Goal: Task Accomplishment & Management: Manage account settings

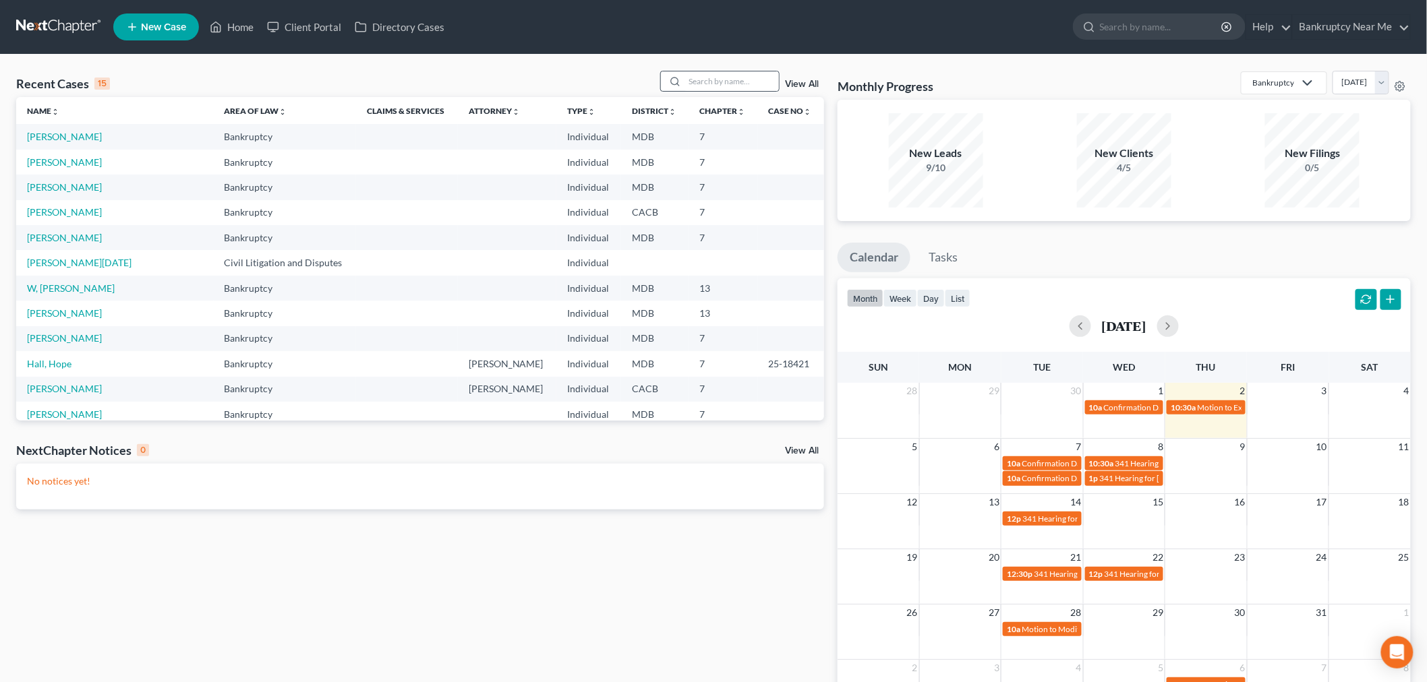
click at [678, 82] on circle at bounding box center [674, 81] width 7 height 7
click at [705, 84] on input "search" at bounding box center [731, 81] width 94 height 20
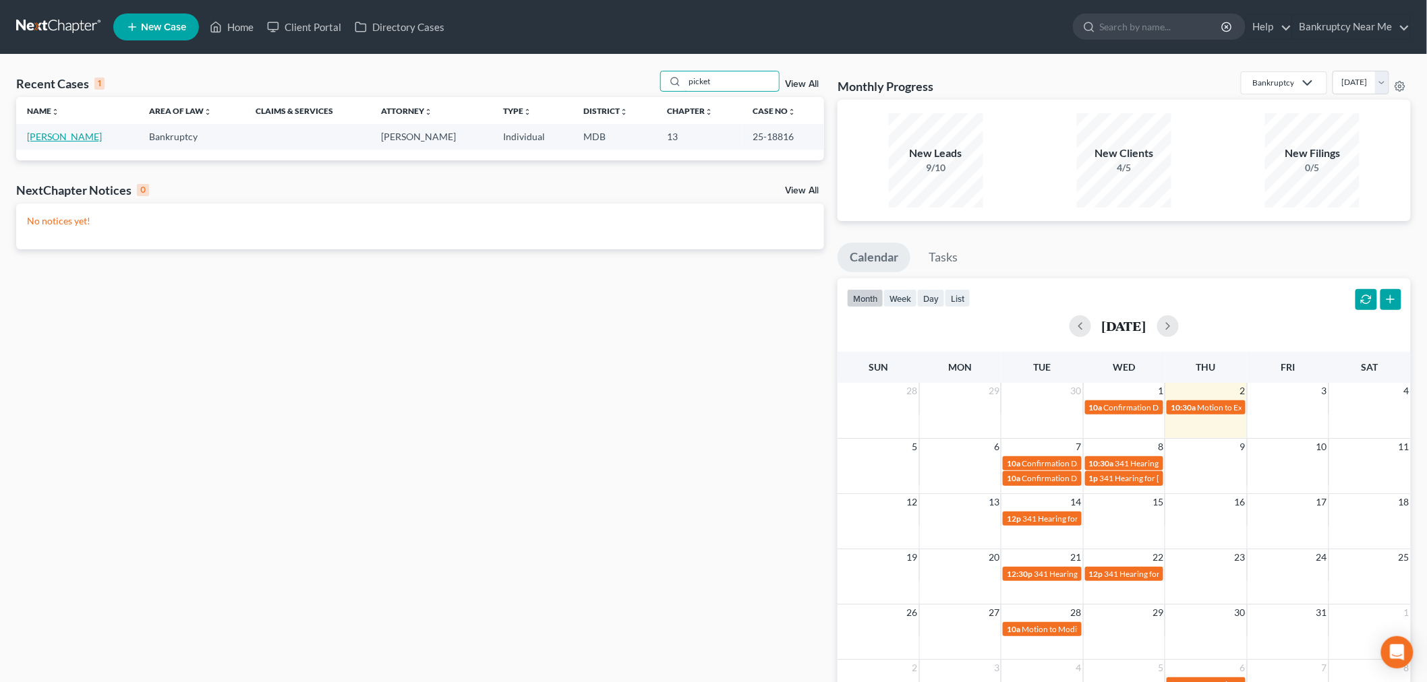
type input "picket"
click at [55, 136] on link "[PERSON_NAME]" at bounding box center [64, 136] width 75 height 11
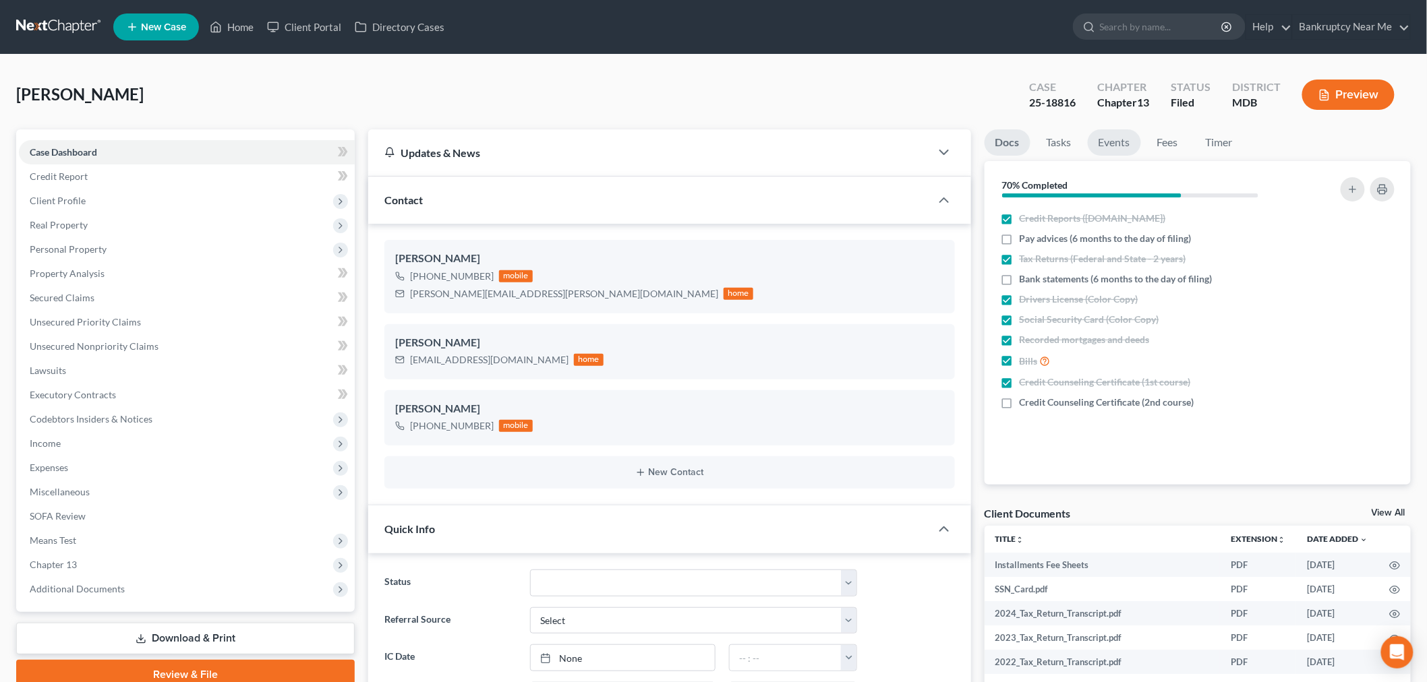
scroll to position [5338, 0]
click at [1164, 132] on link "Fees" at bounding box center [1167, 142] width 43 height 26
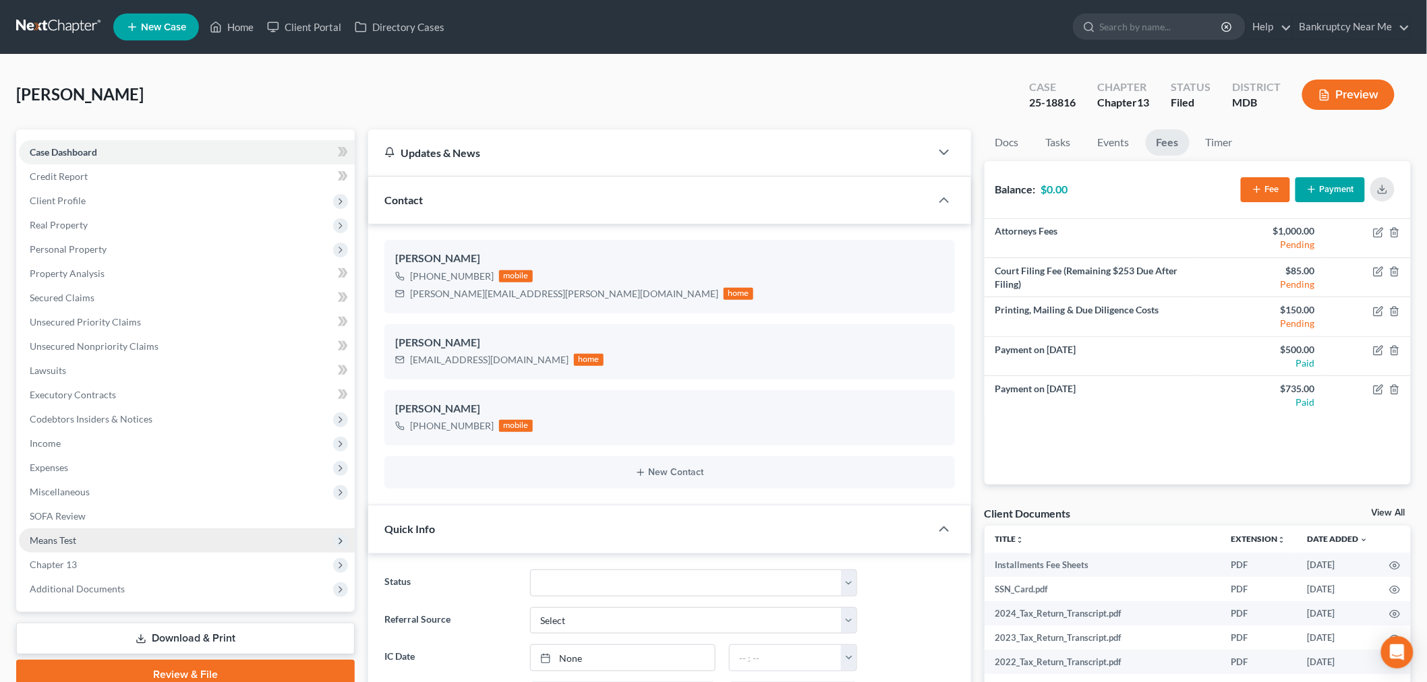
click at [71, 539] on span "Means Test" at bounding box center [53, 540] width 47 height 11
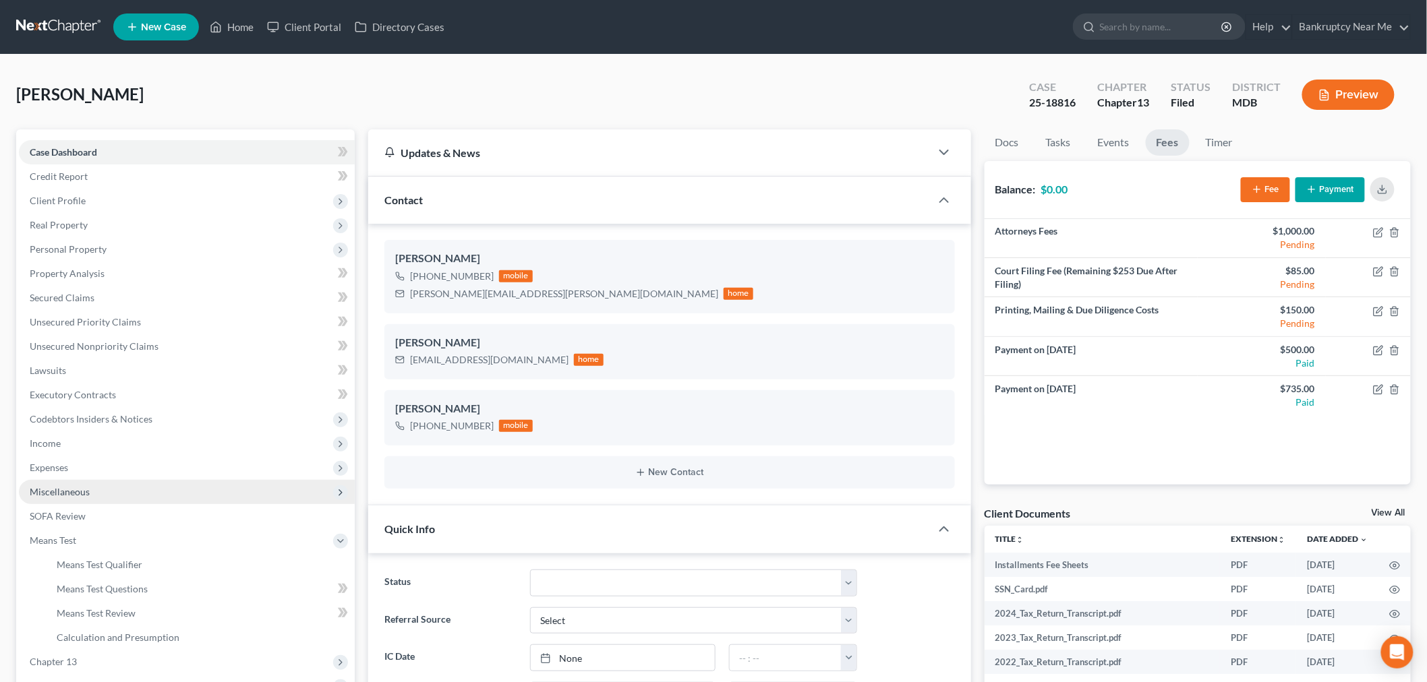
click at [98, 488] on span "Miscellaneous" at bounding box center [187, 492] width 336 height 24
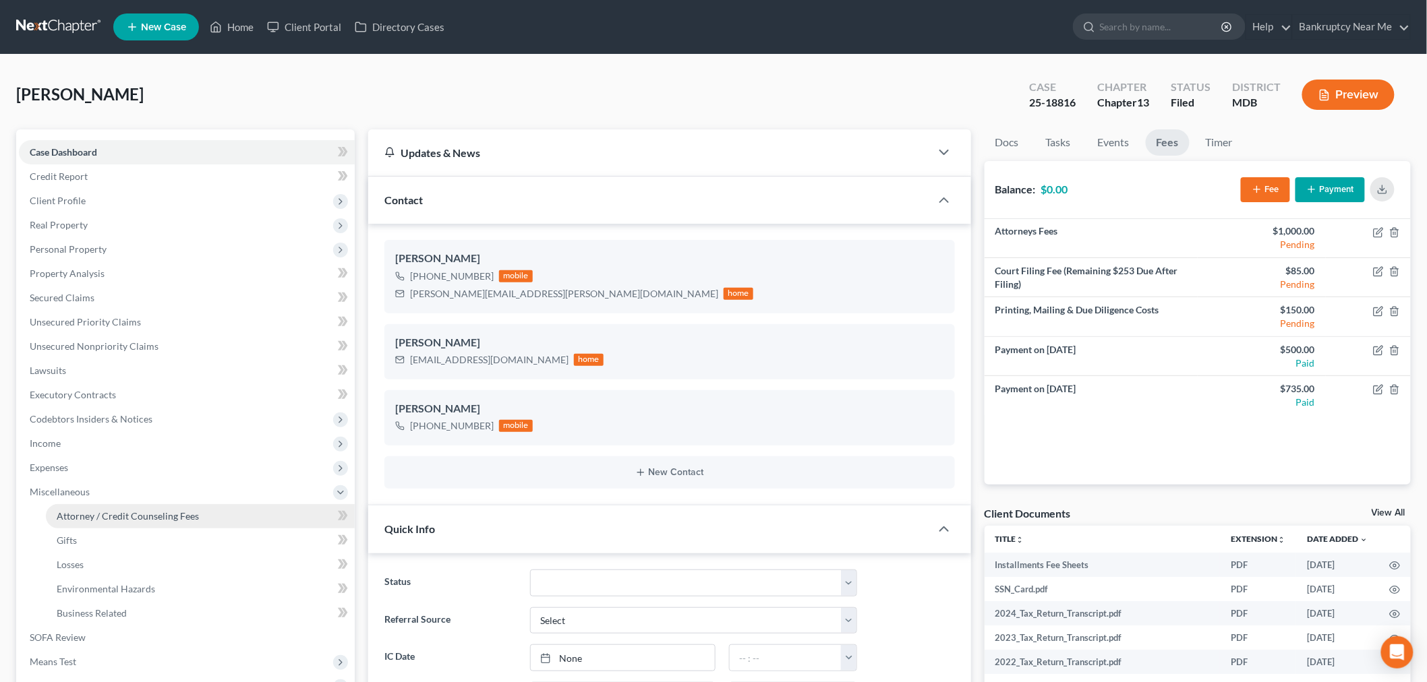
click at [109, 520] on span "Attorney / Credit Counseling Fees" at bounding box center [128, 515] width 142 height 11
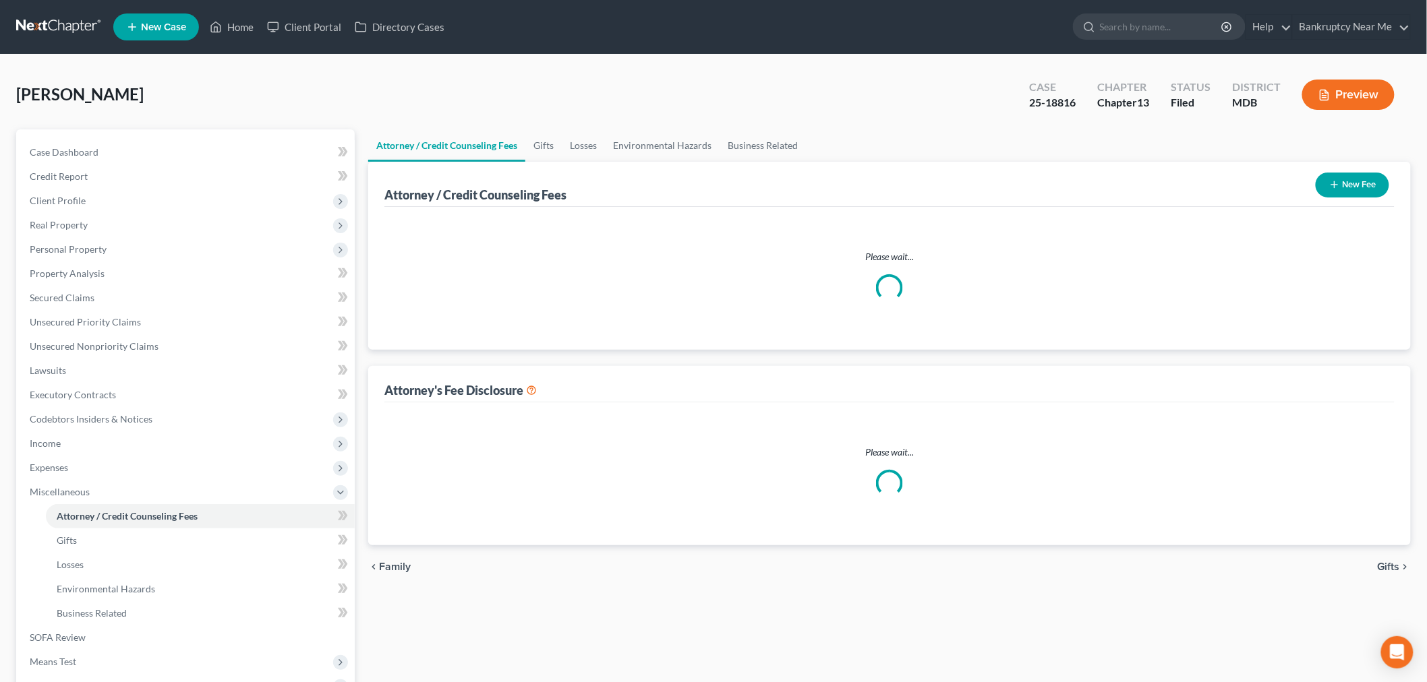
select select "1"
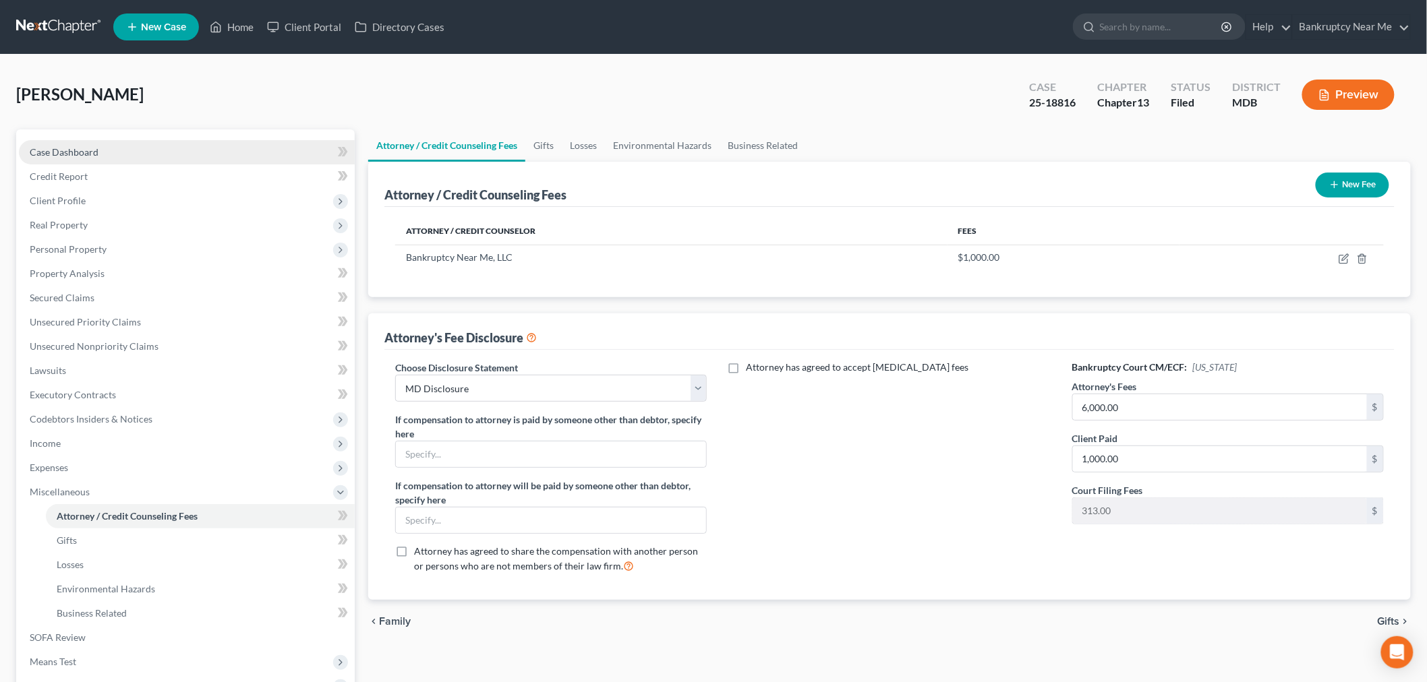
click at [191, 155] on link "Case Dashboard" at bounding box center [187, 152] width 336 height 24
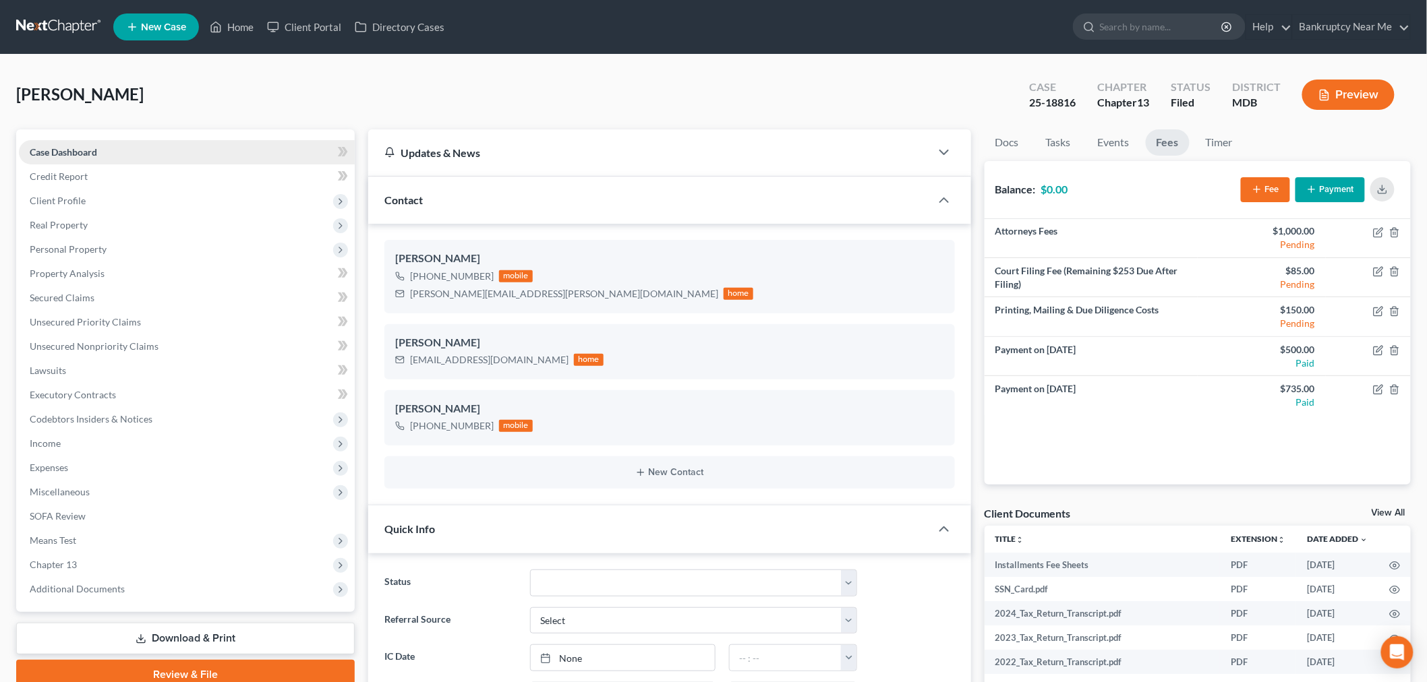
scroll to position [5338, 0]
click at [1102, 149] on link "Events" at bounding box center [1113, 142] width 53 height 26
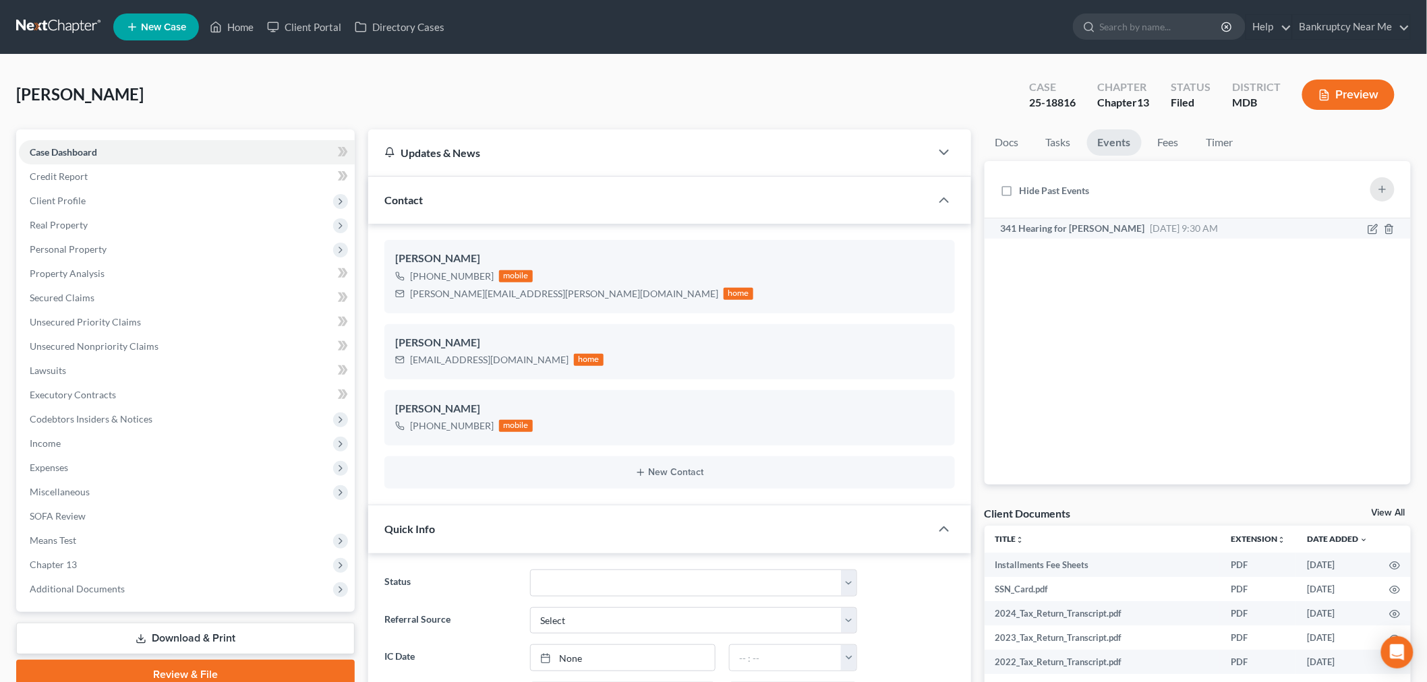
click at [1215, 231] on span "Nov 6, 2025 9:30 AM" at bounding box center [1184, 228] width 68 height 11
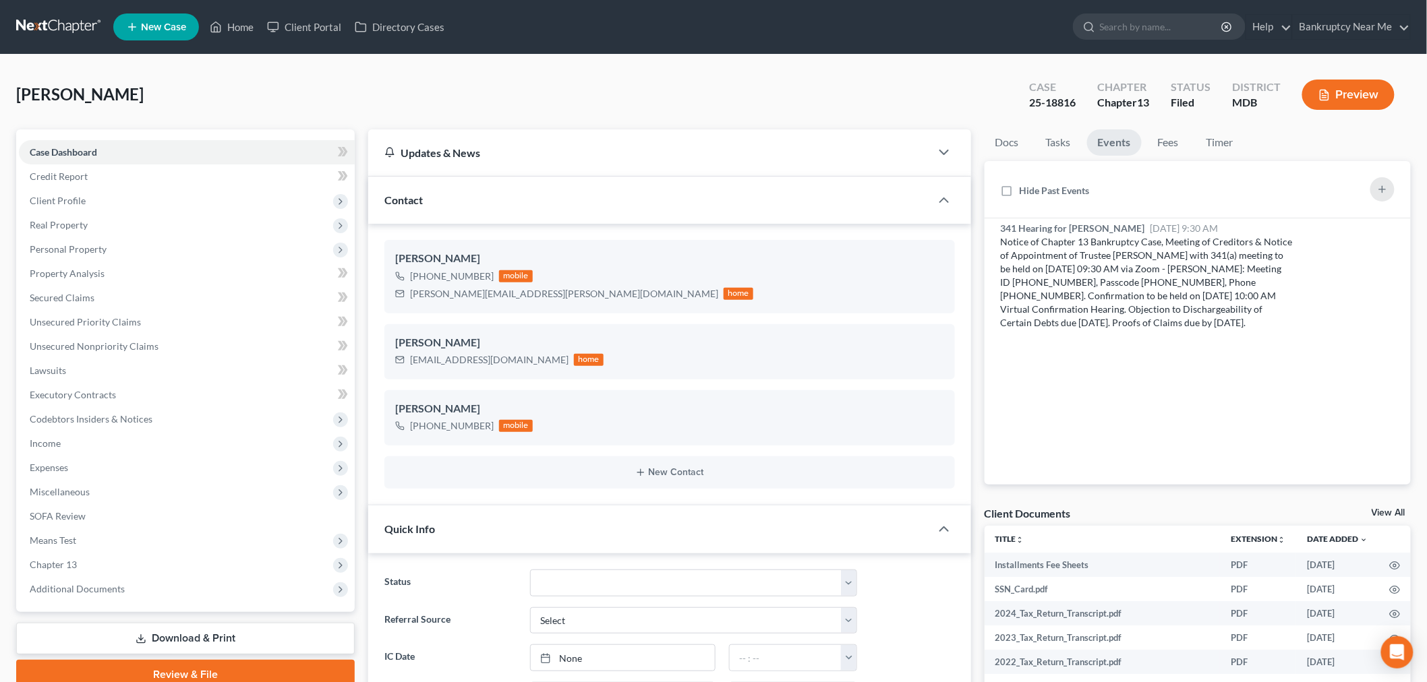
click at [51, 32] on link at bounding box center [59, 27] width 86 height 24
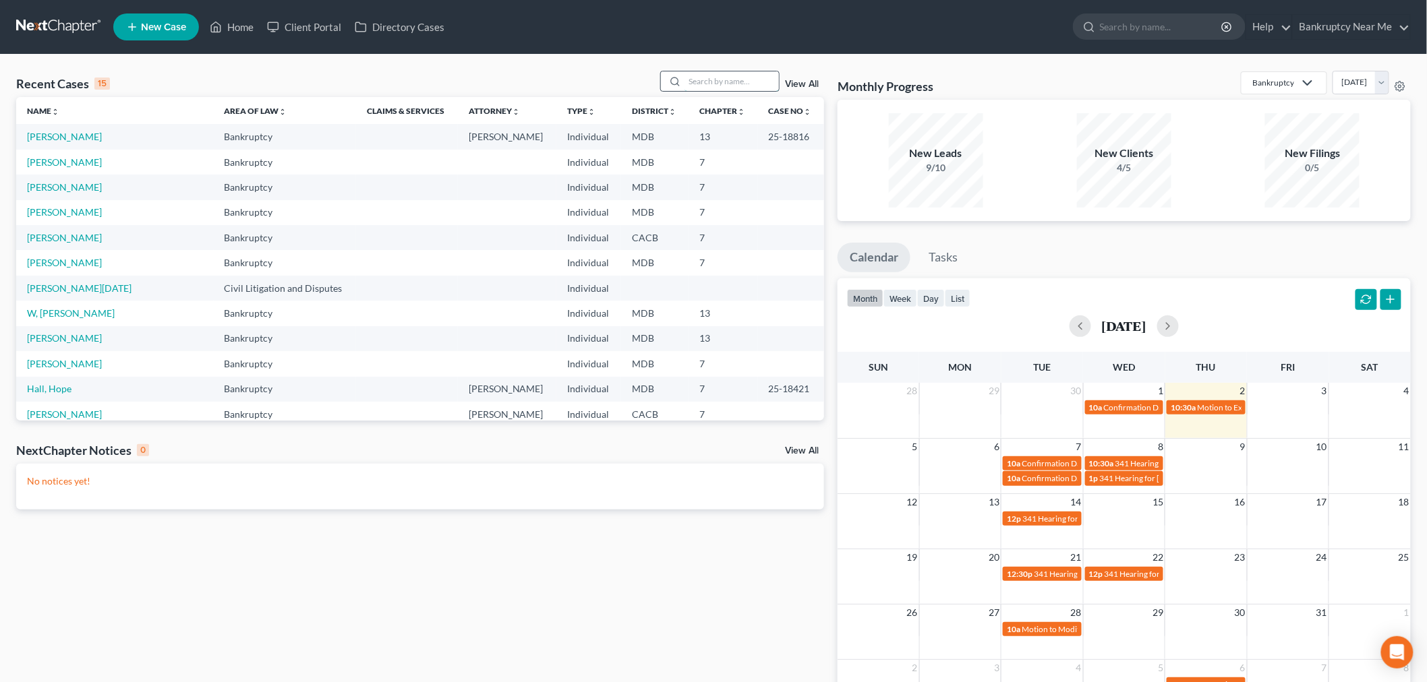
click at [722, 76] on input "search" at bounding box center [731, 81] width 94 height 20
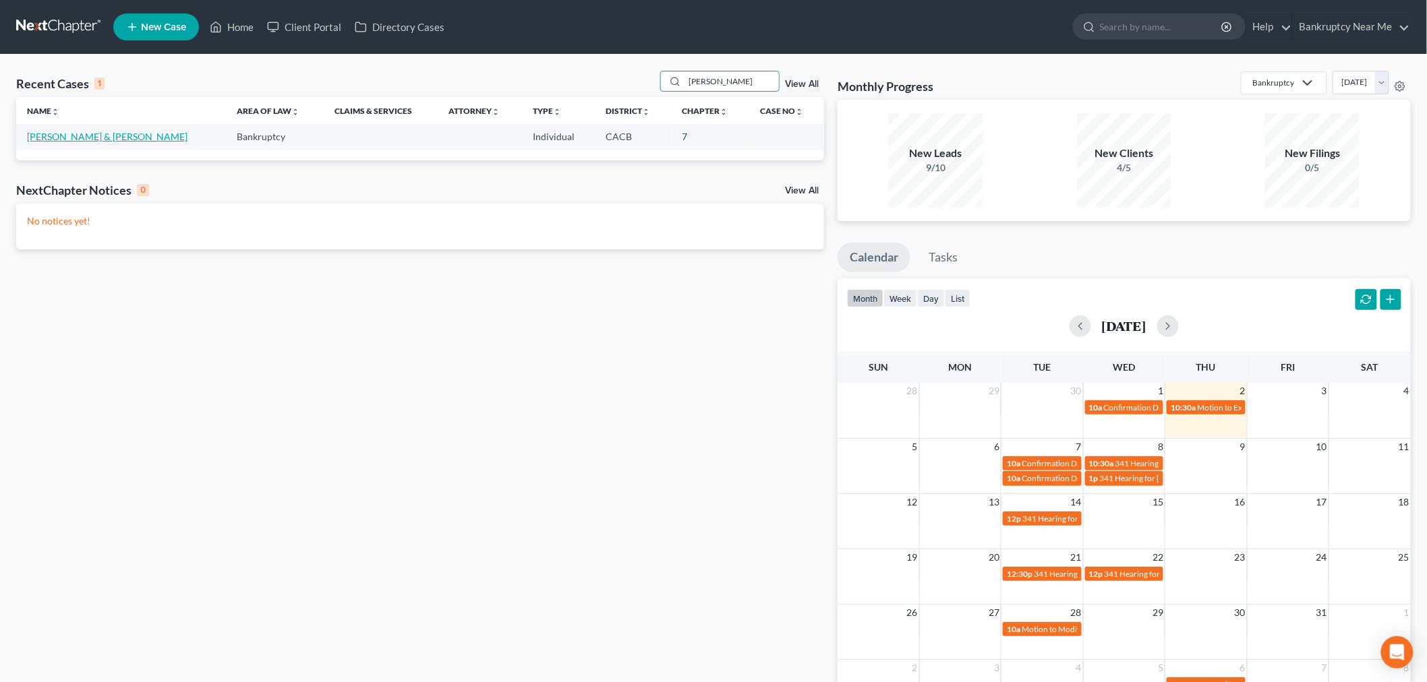
type input "faustino"
click at [76, 136] on link "[PERSON_NAME] & [PERSON_NAME]" at bounding box center [107, 136] width 160 height 11
select select "6"
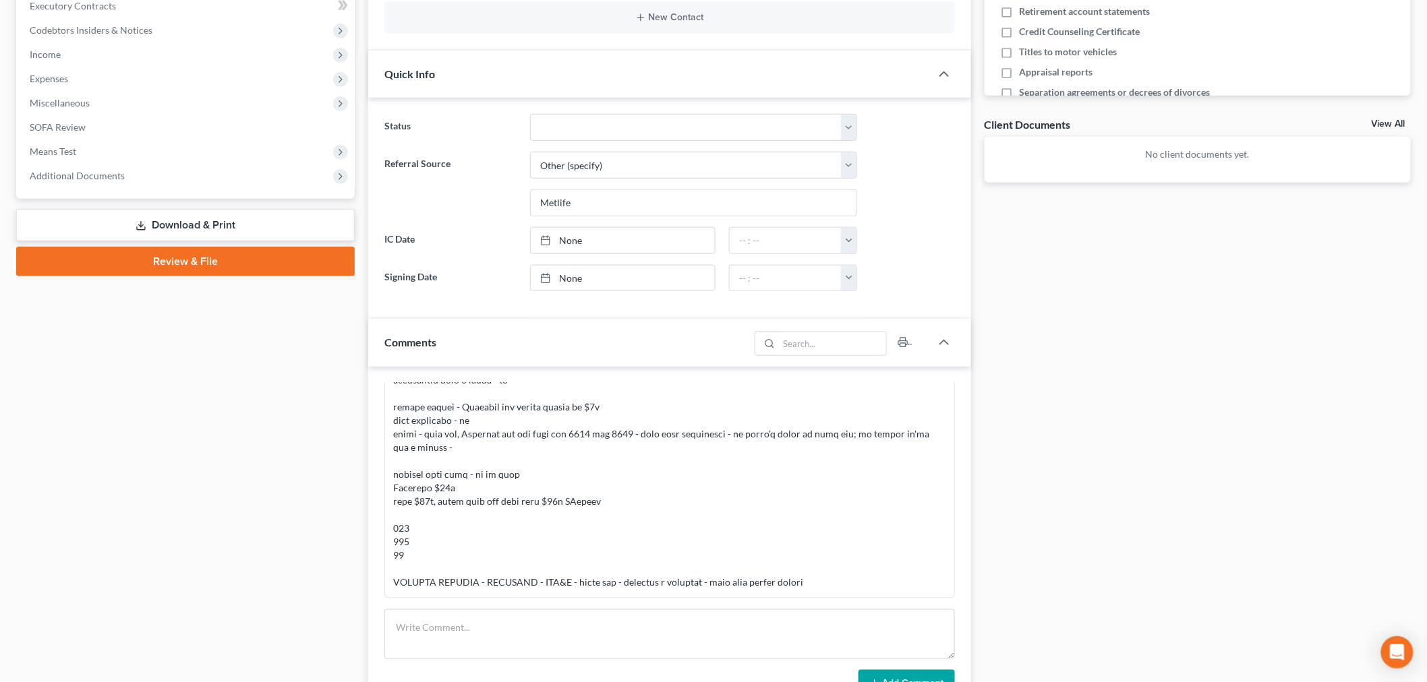
scroll to position [524, 0]
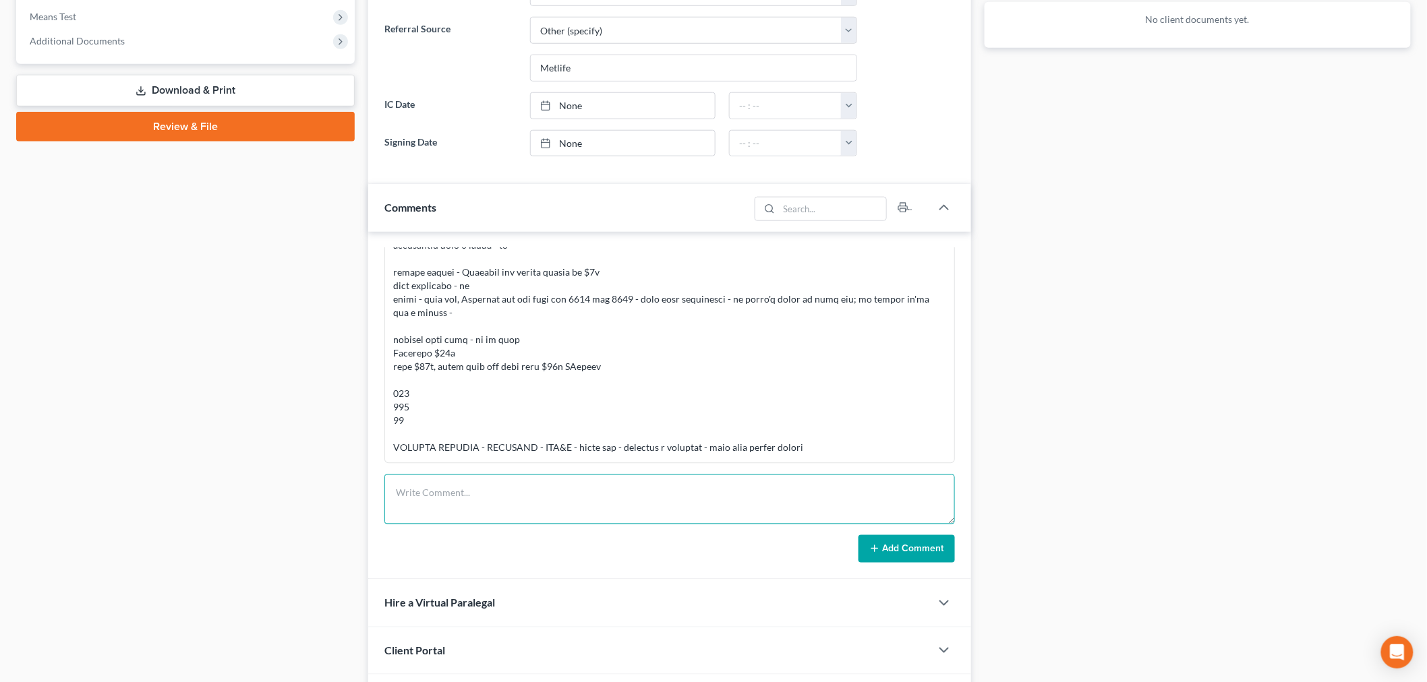
paste textarea "________________________________________ From: Iris Kwon <iris@bankruptcynearme…"
type textarea "________________________________________ From: Iris Kwon <iris@bankruptcynearme…"
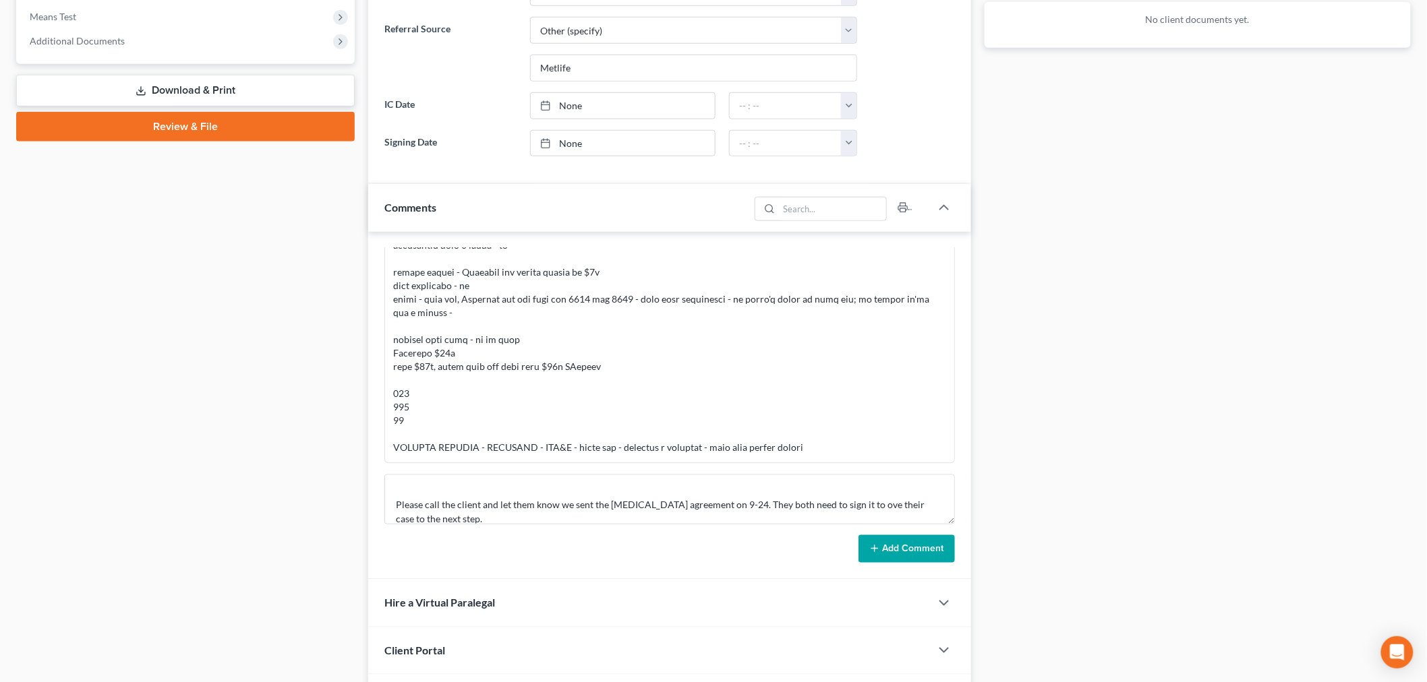
click at [890, 543] on button "Add Comment" at bounding box center [906, 549] width 96 height 28
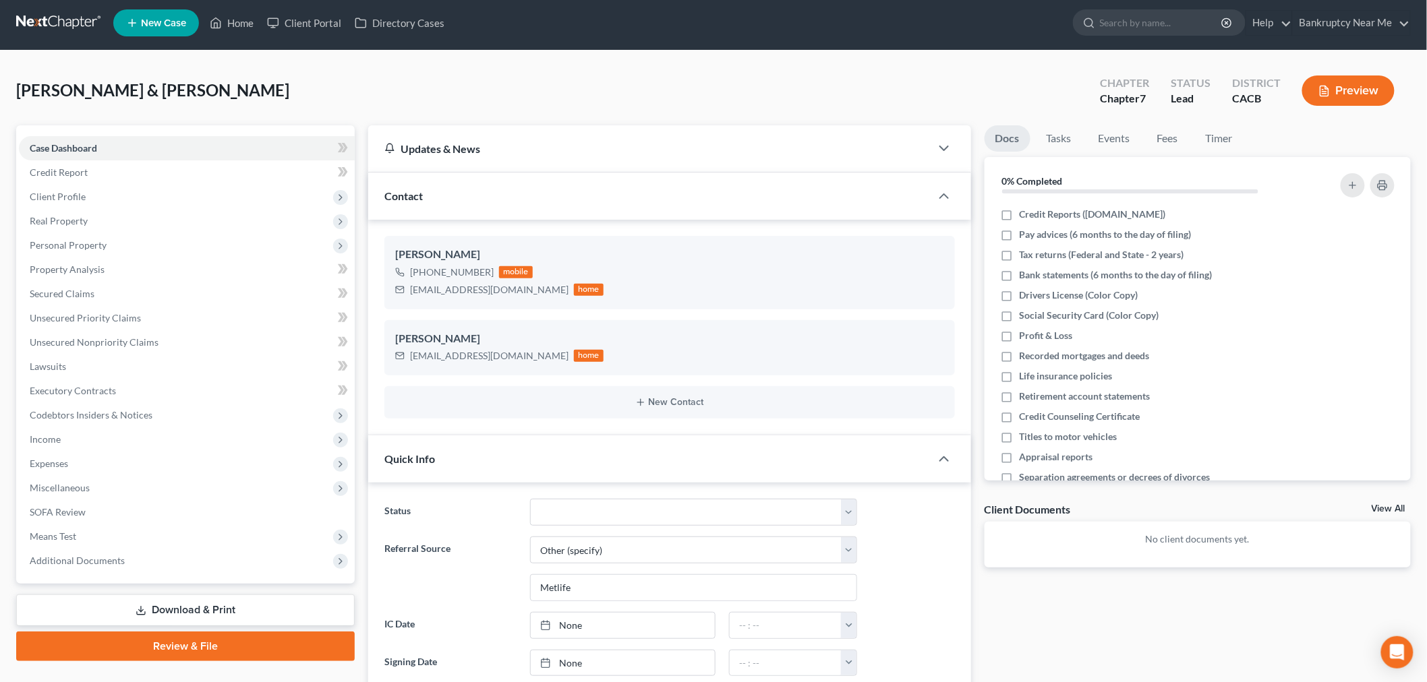
scroll to position [0, 0]
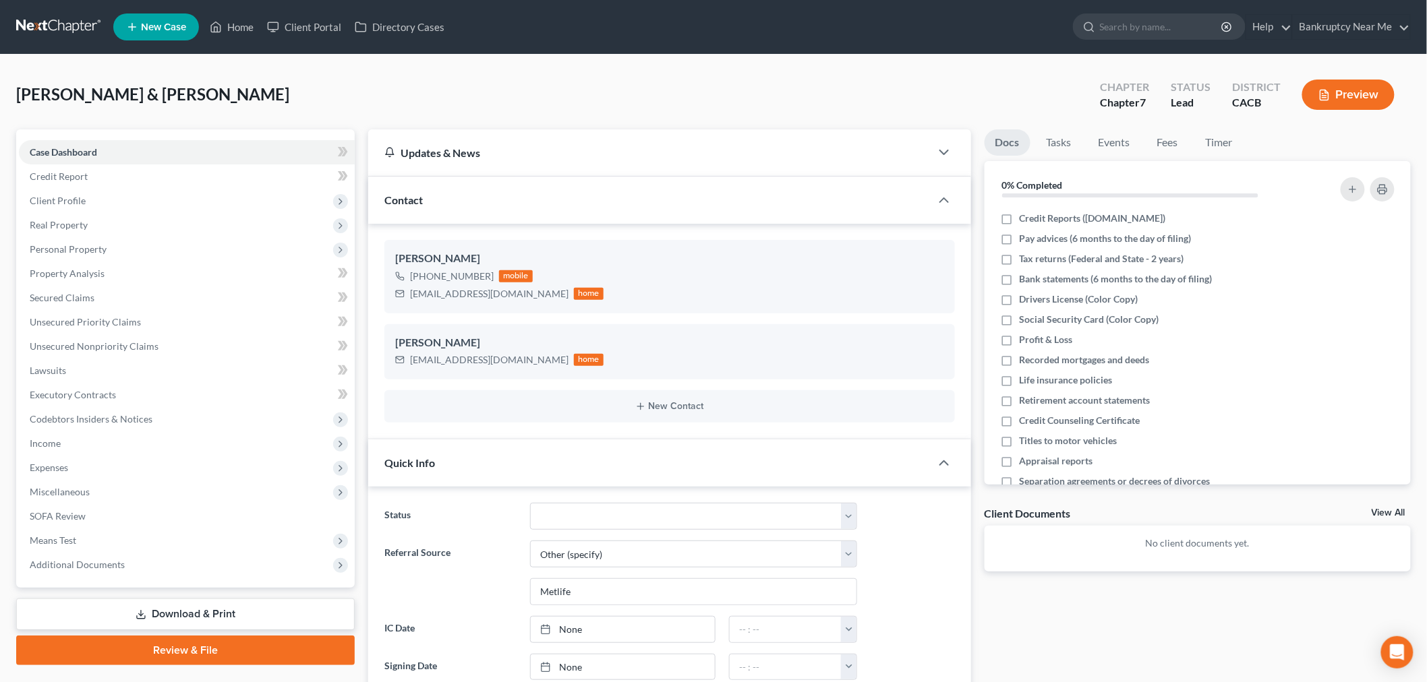
click at [66, 32] on link at bounding box center [59, 27] width 86 height 24
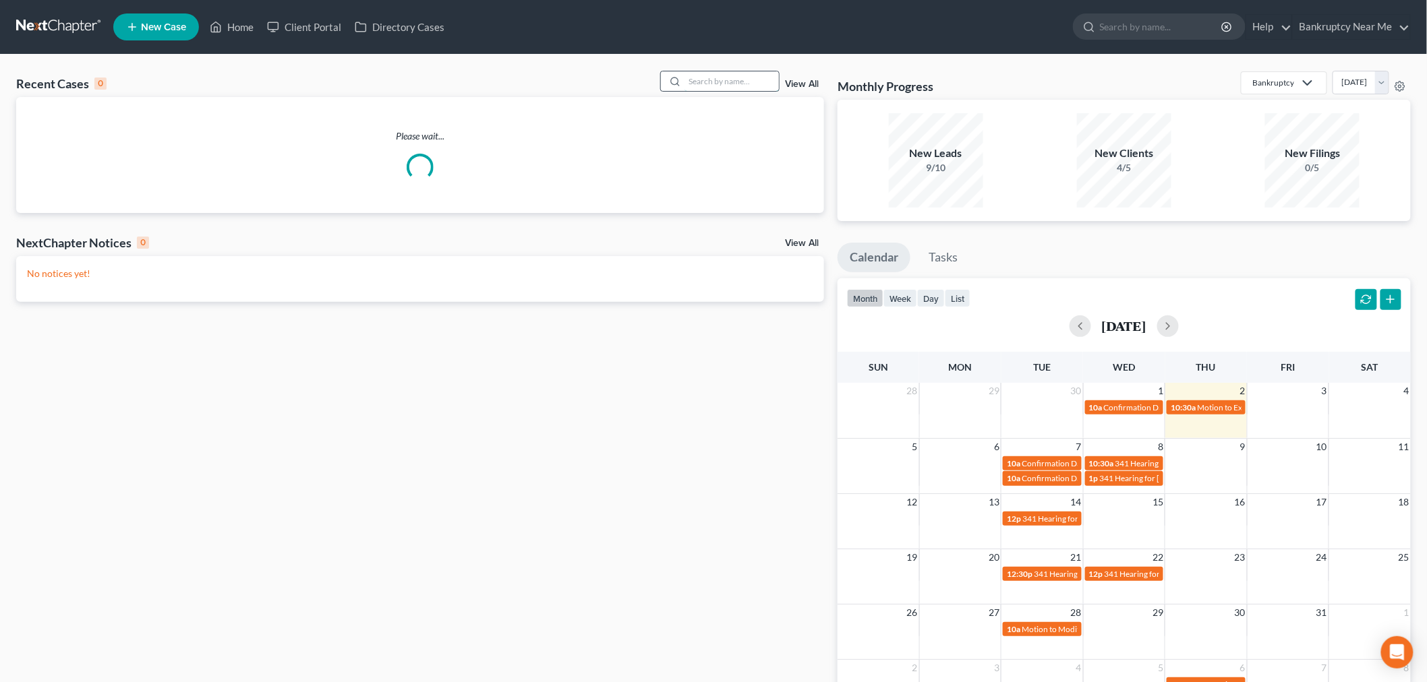
click at [729, 78] on input "search" at bounding box center [731, 81] width 94 height 20
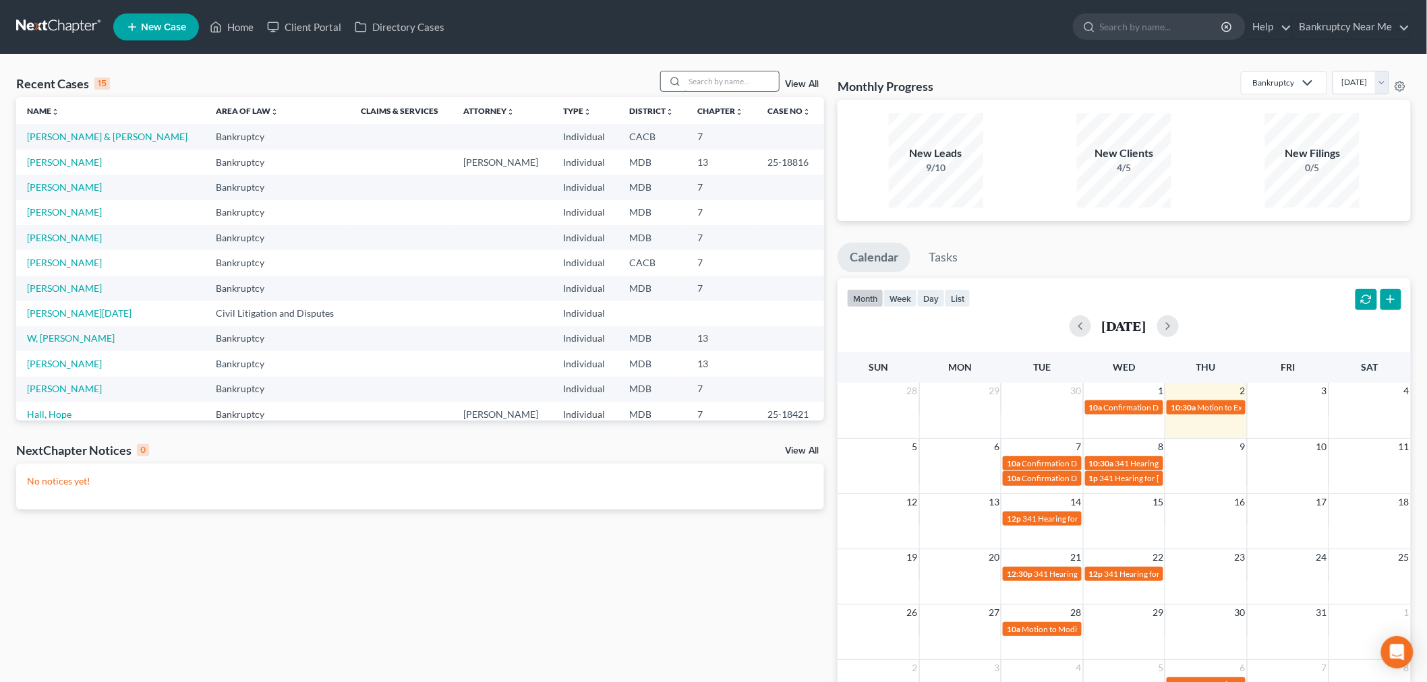
click at [731, 73] on input "search" at bounding box center [731, 81] width 94 height 20
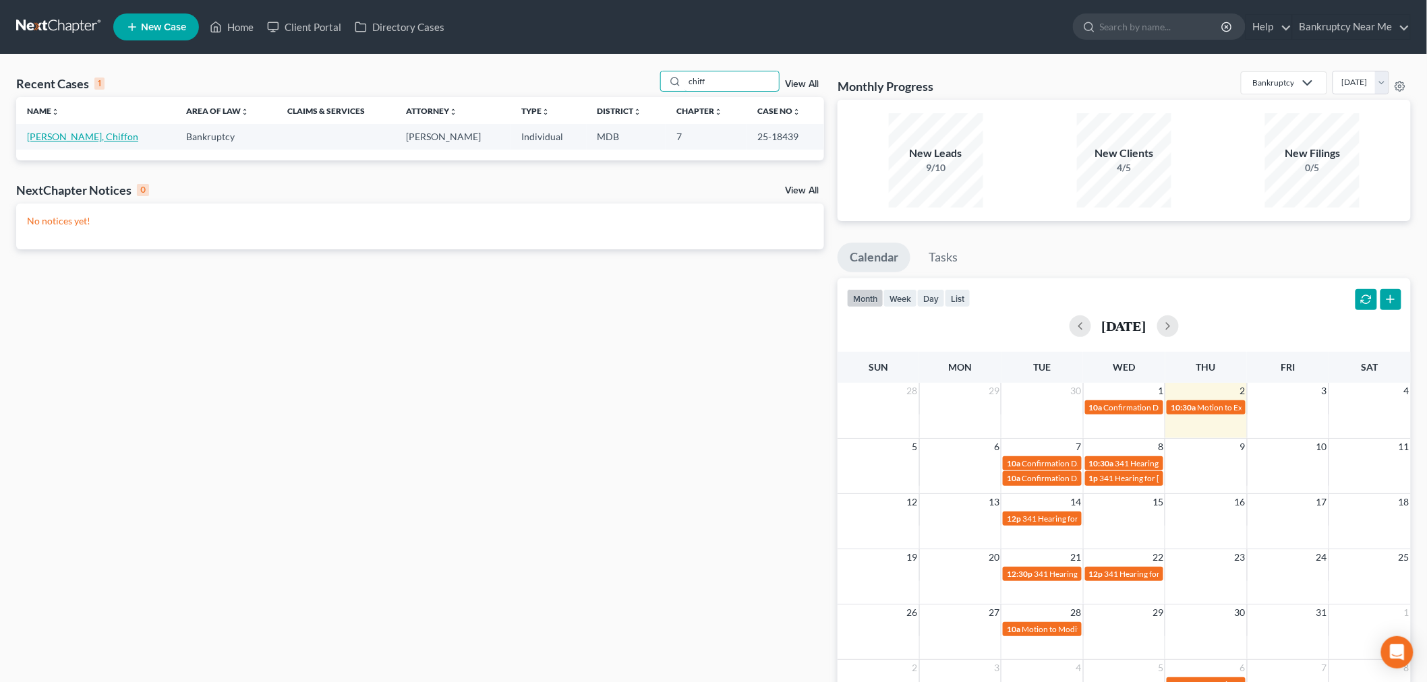
type input "chiff"
click at [64, 142] on link "[PERSON_NAME], Chiffon" at bounding box center [82, 136] width 111 height 11
select select "6"
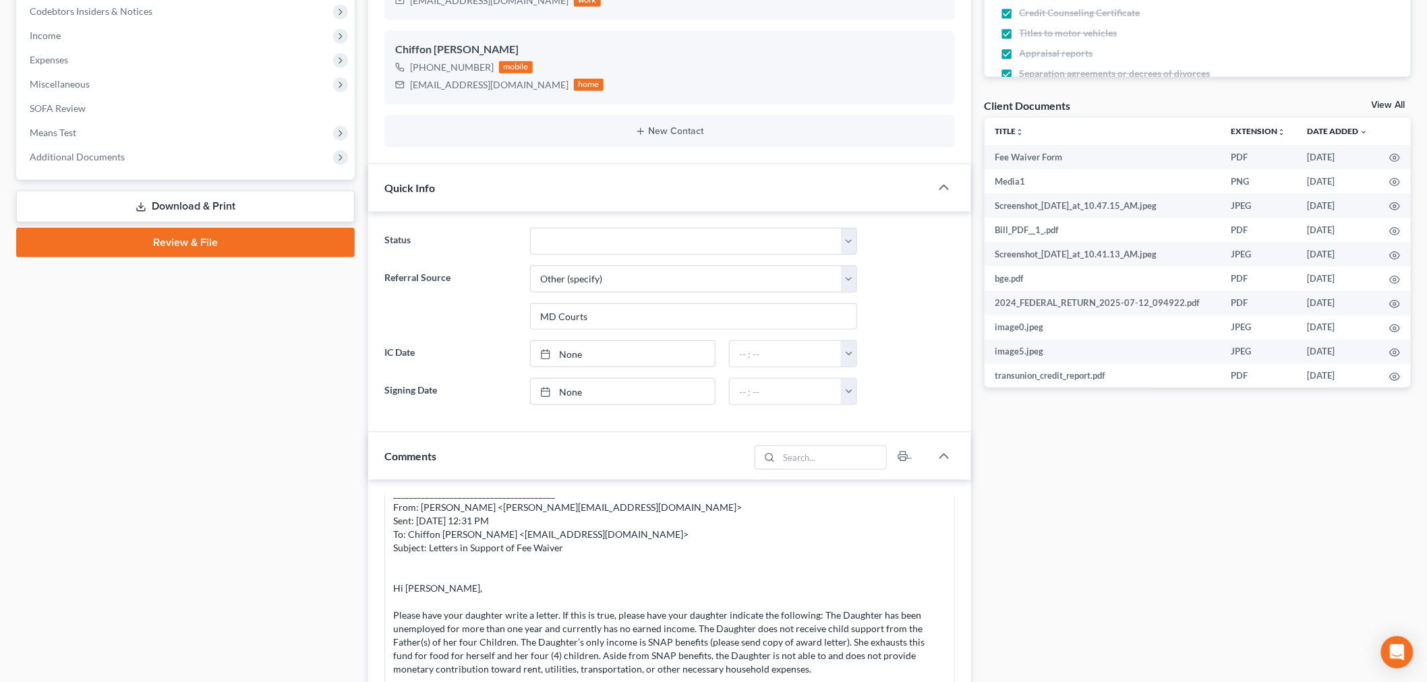
scroll to position [599, 0]
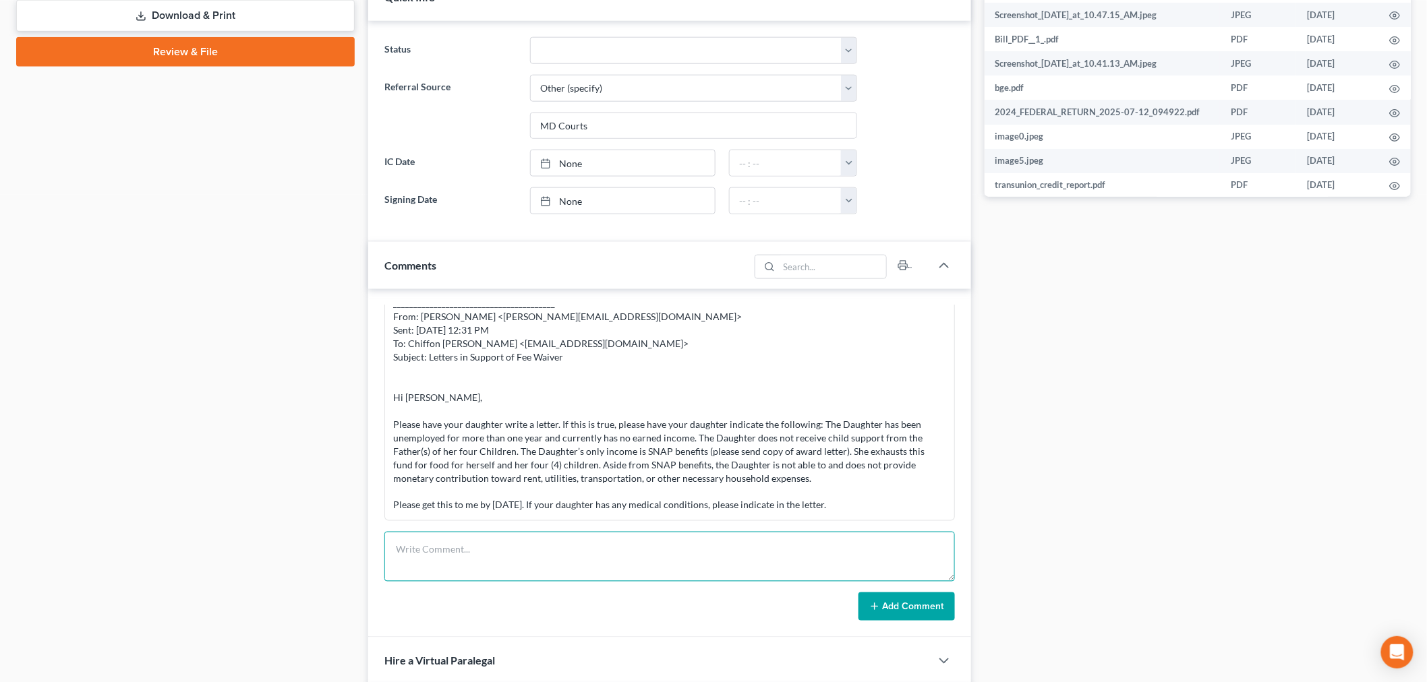
paste textarea "From: Iris Kwon <iris@bankruptcynearme.org> Sent: Thursday, October 02, 2025 6:…"
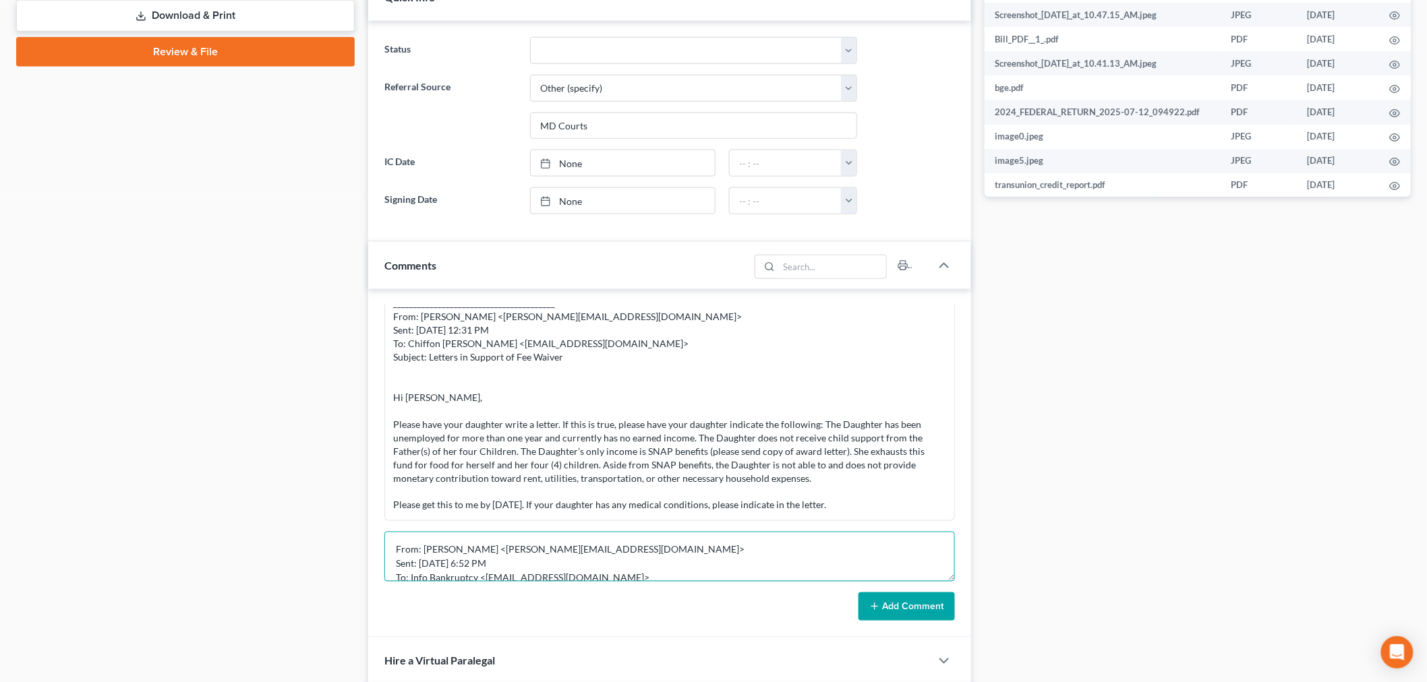
scroll to position [72, 0]
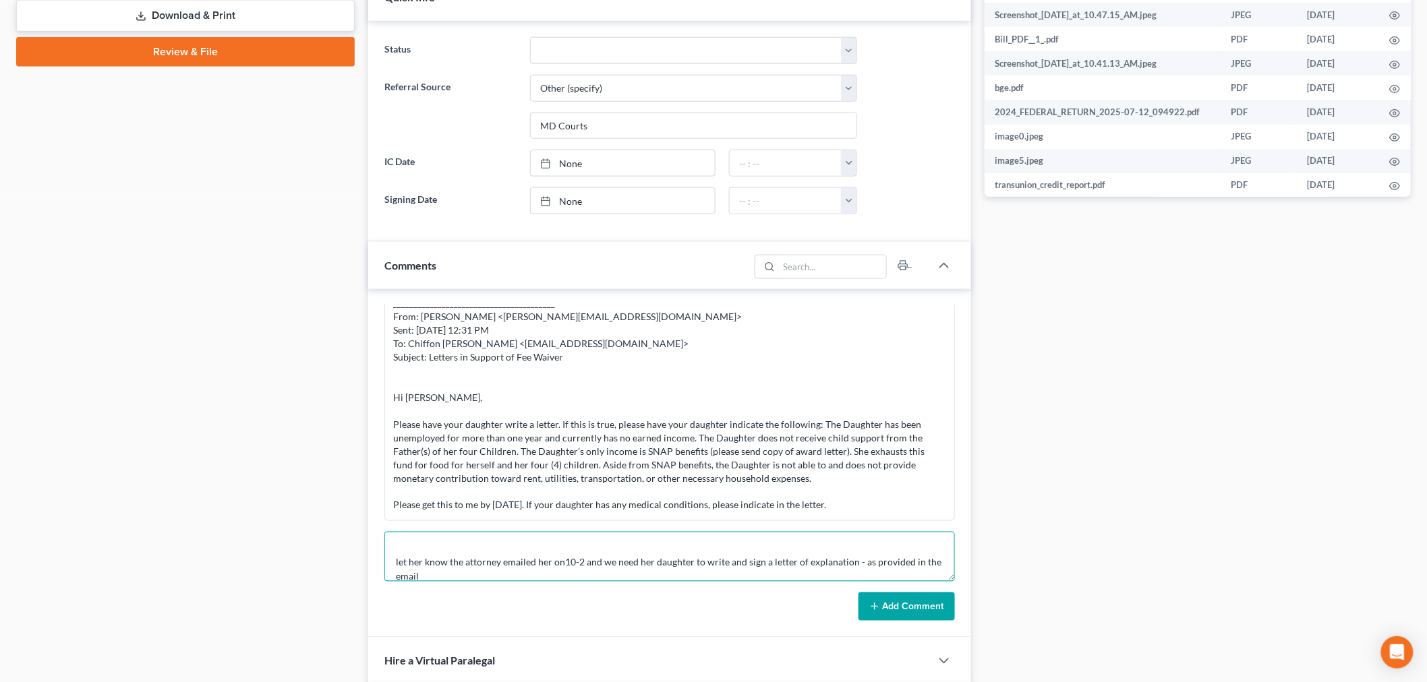
type textarea "From: Iris Kwon <iris@bankruptcynearme.org> Sent: Thursday, October 02, 2025 6:…"
click at [904, 614] on button "Add Comment" at bounding box center [906, 607] width 96 height 28
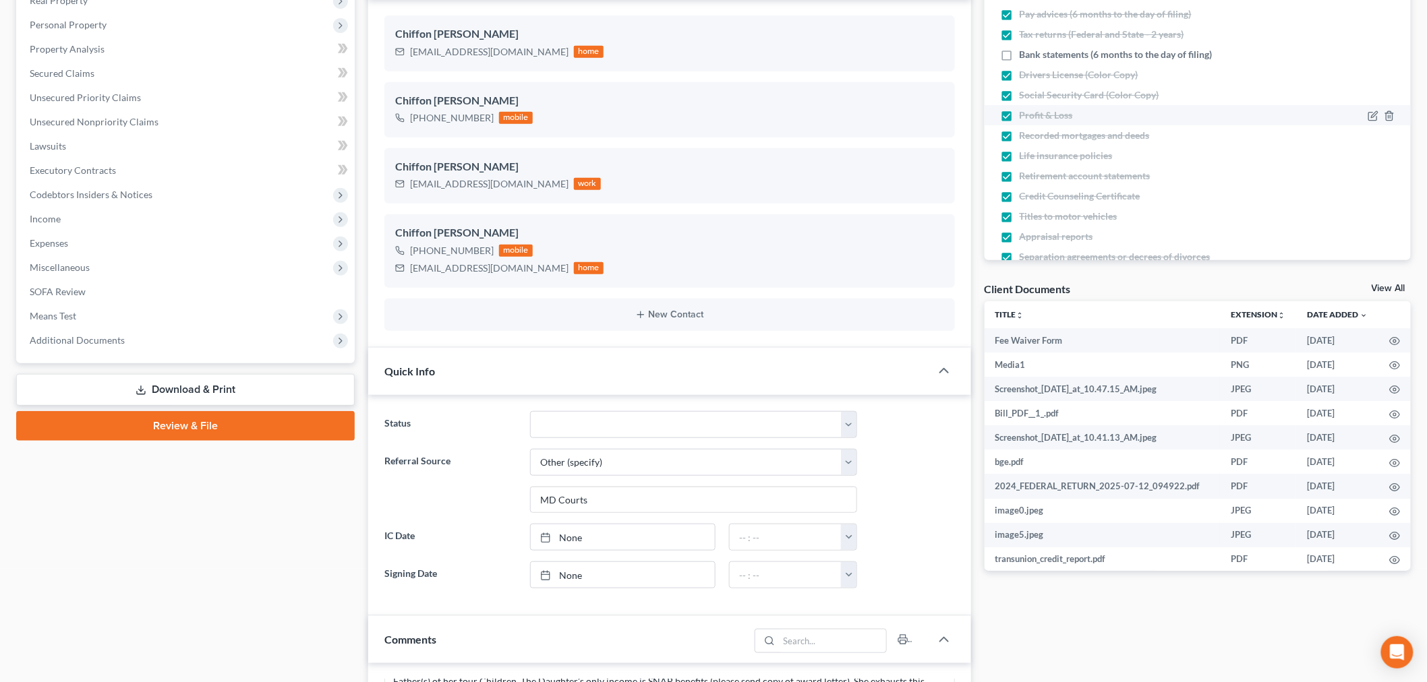
scroll to position [0, 0]
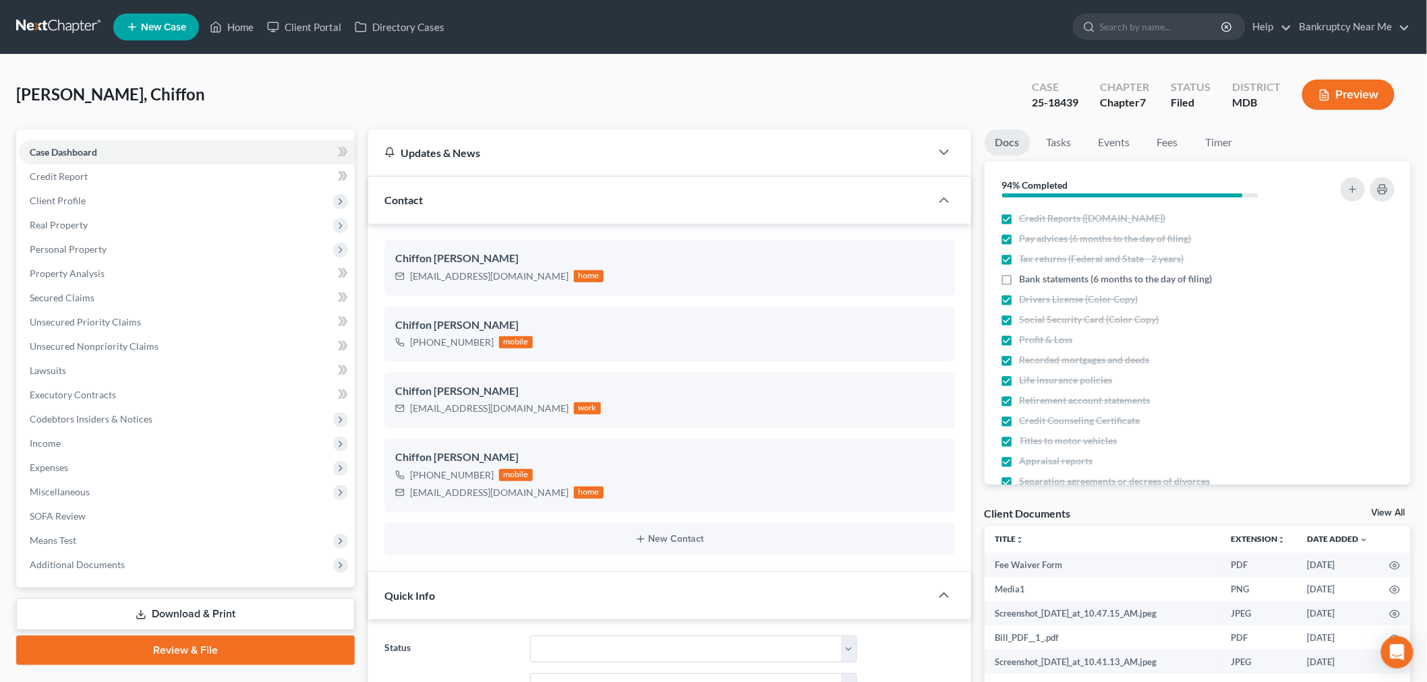
click at [78, 24] on link at bounding box center [59, 27] width 86 height 24
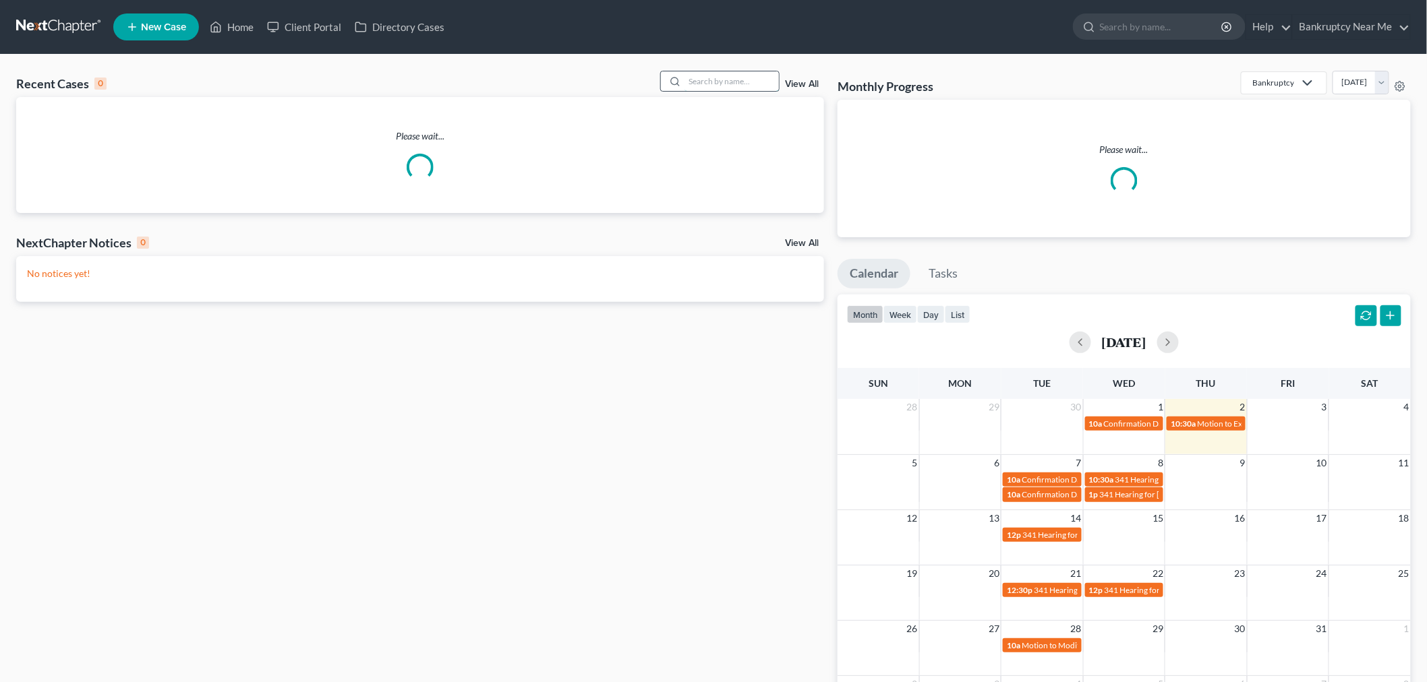
click at [739, 82] on input "search" at bounding box center [731, 81] width 94 height 20
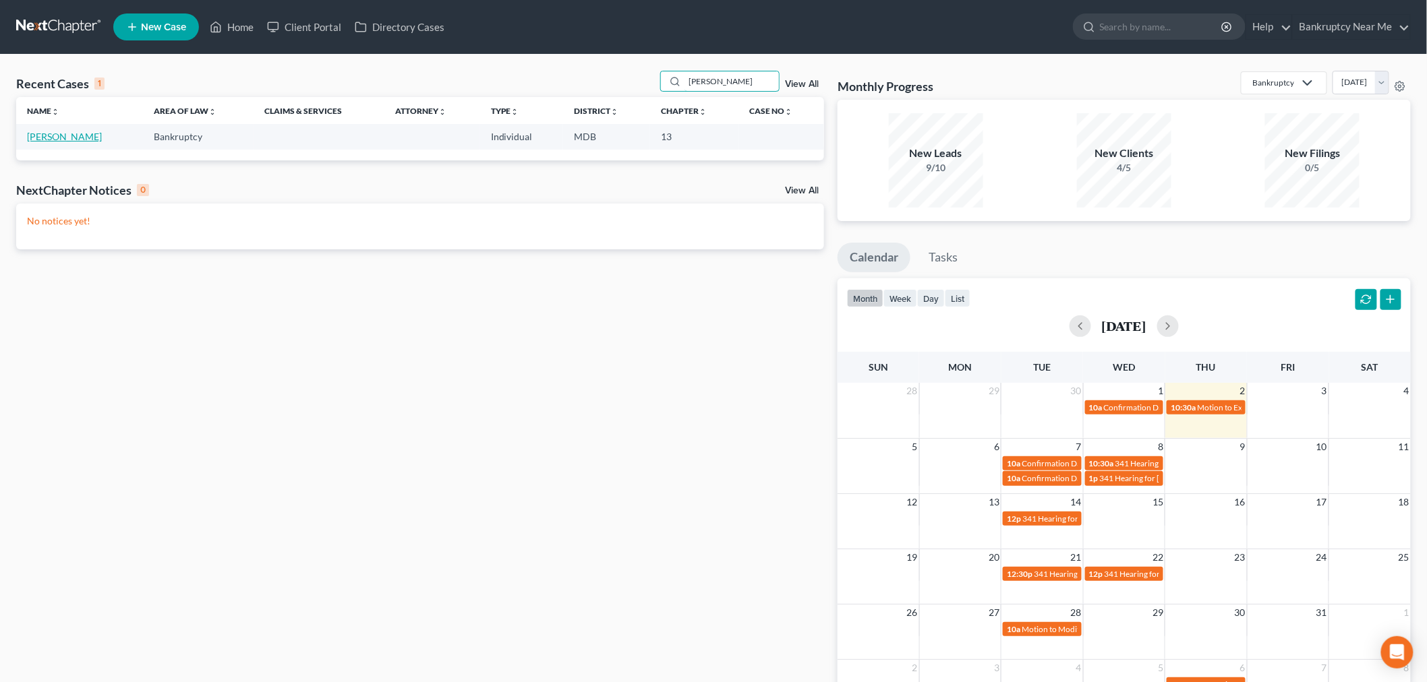
type input "paula"
click at [51, 134] on link "Dodd, Paula" at bounding box center [64, 136] width 75 height 11
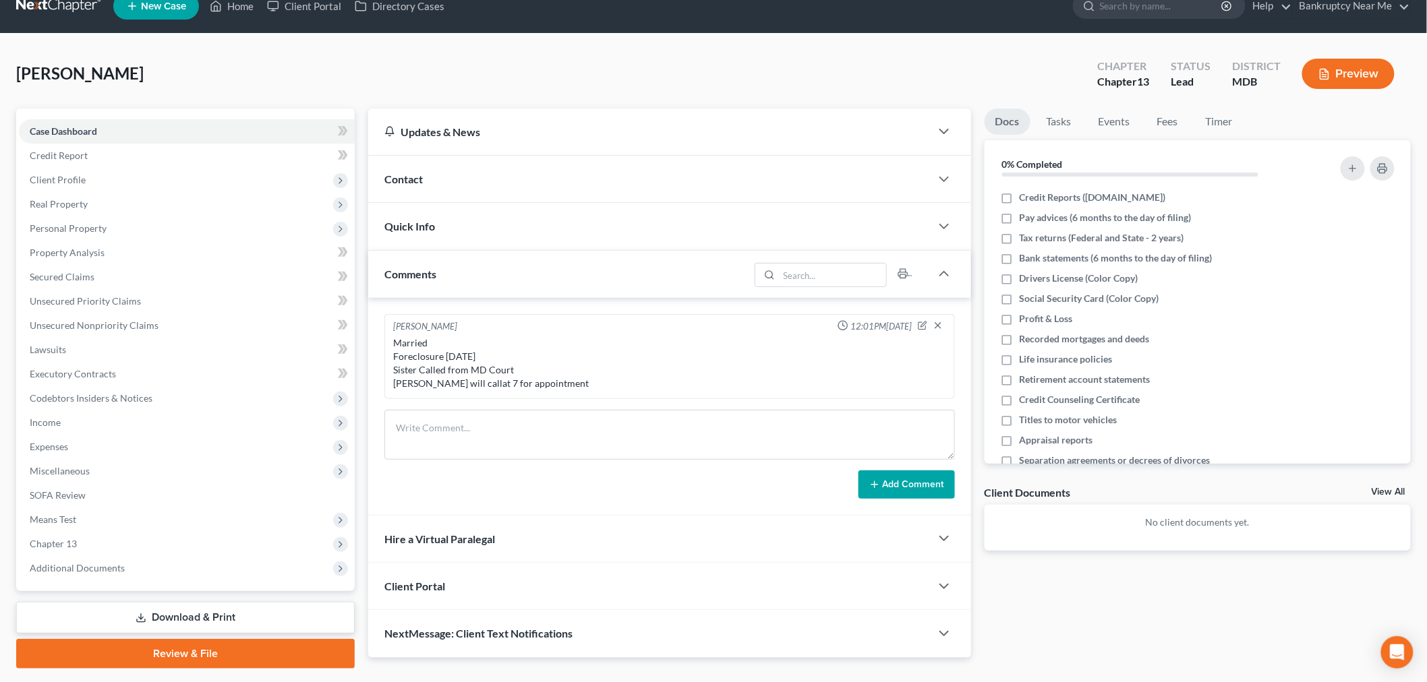
scroll to position [57, 0]
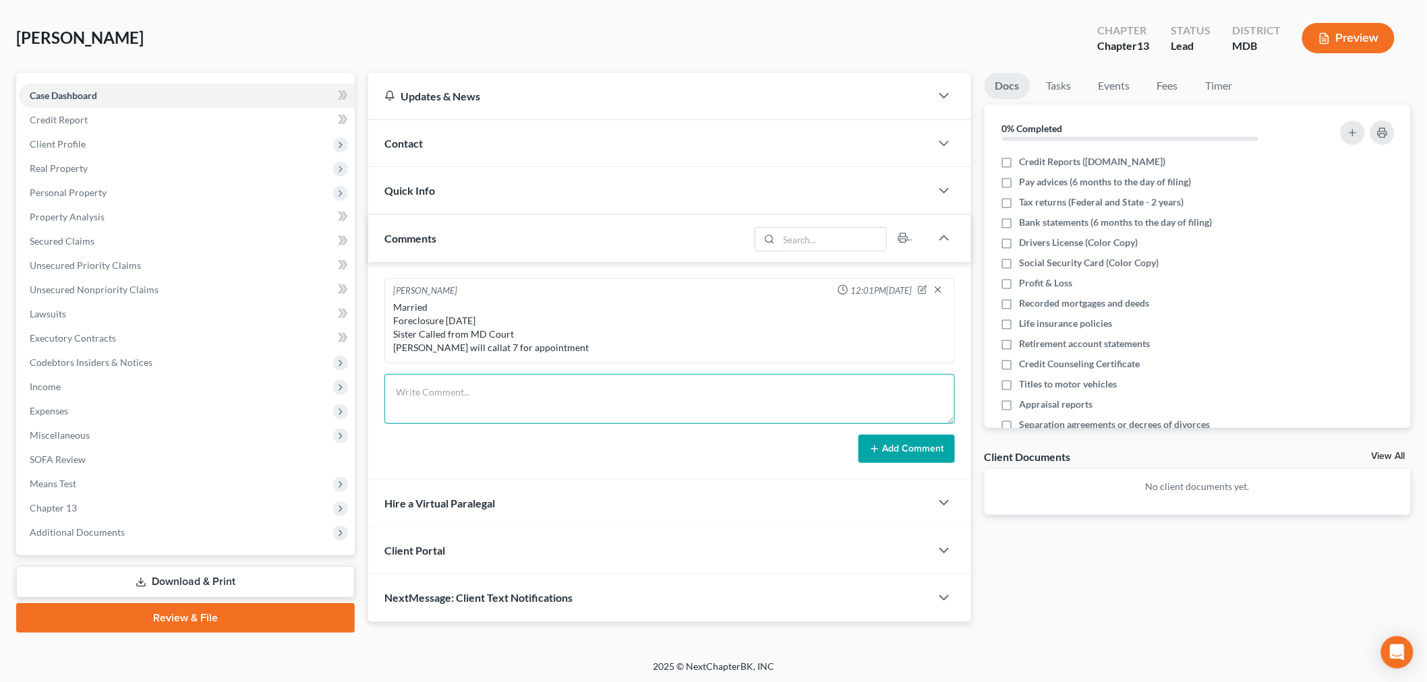
click at [498, 392] on textarea at bounding box center [669, 399] width 570 height 50
click at [517, 398] on textarea at bounding box center [669, 399] width 570 height 50
type textarea "401-260-0023 SISTER'S NUMBER called - from all lines with *67 from personal lin…"
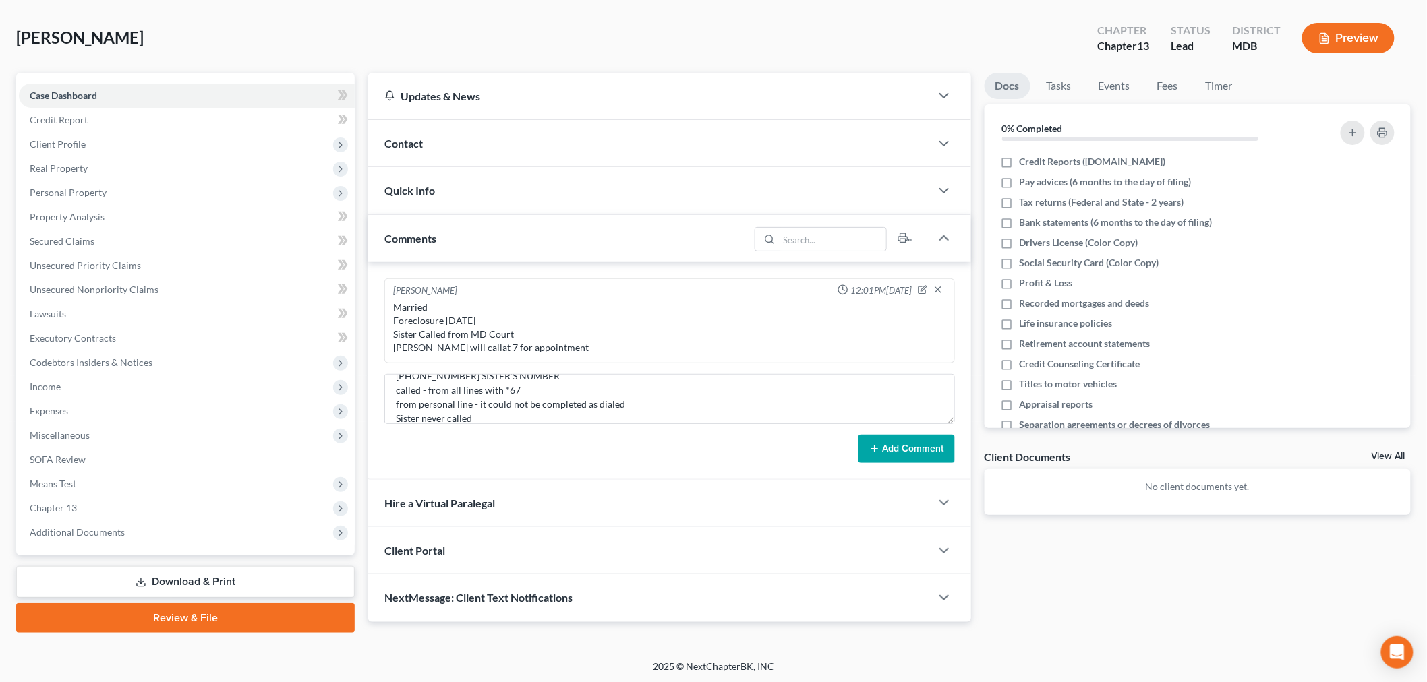
click at [885, 461] on button "Add Comment" at bounding box center [906, 449] width 96 height 28
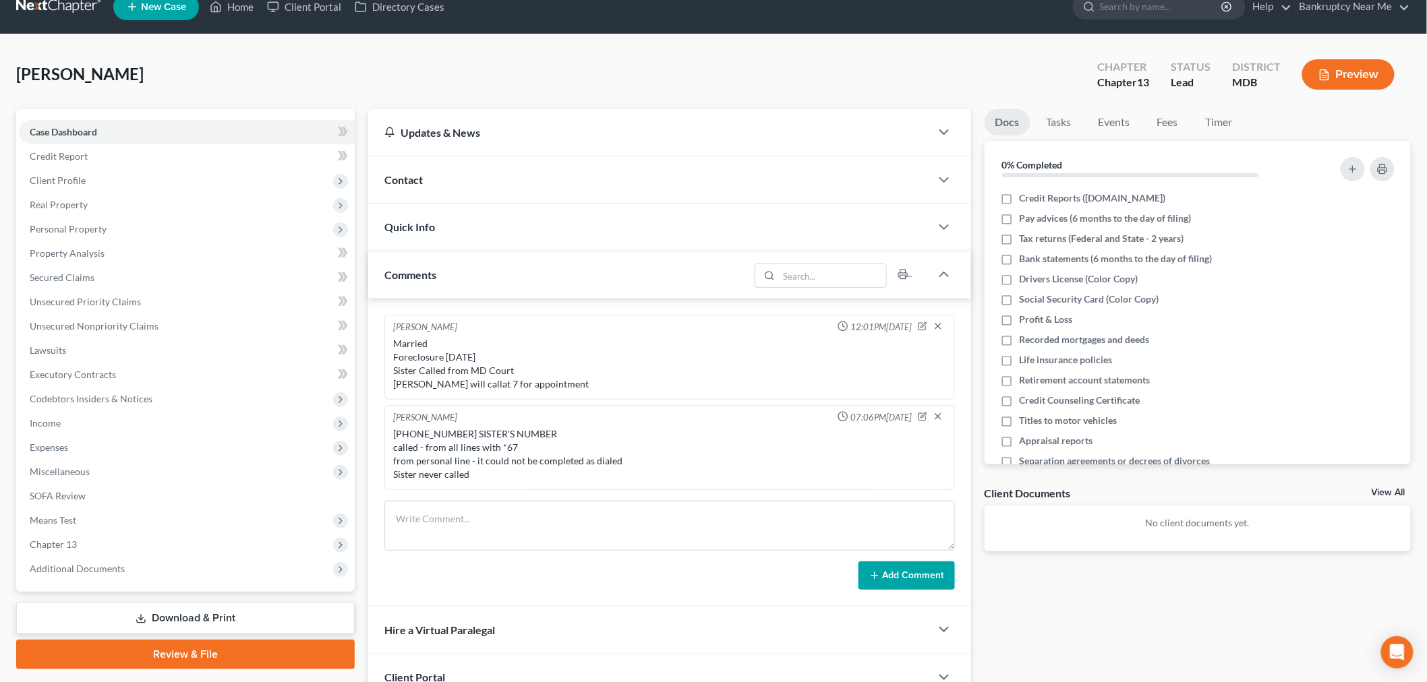
scroll to position [0, 0]
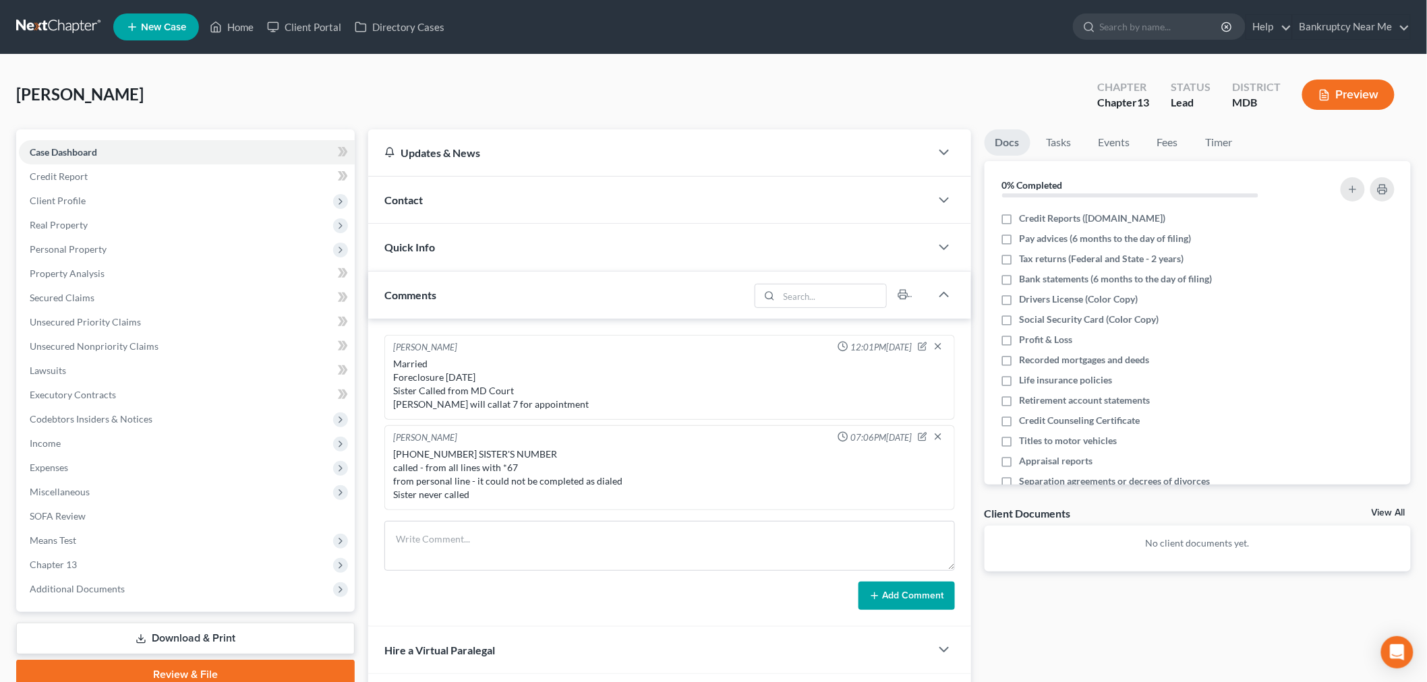
click at [57, 28] on link at bounding box center [59, 27] width 86 height 24
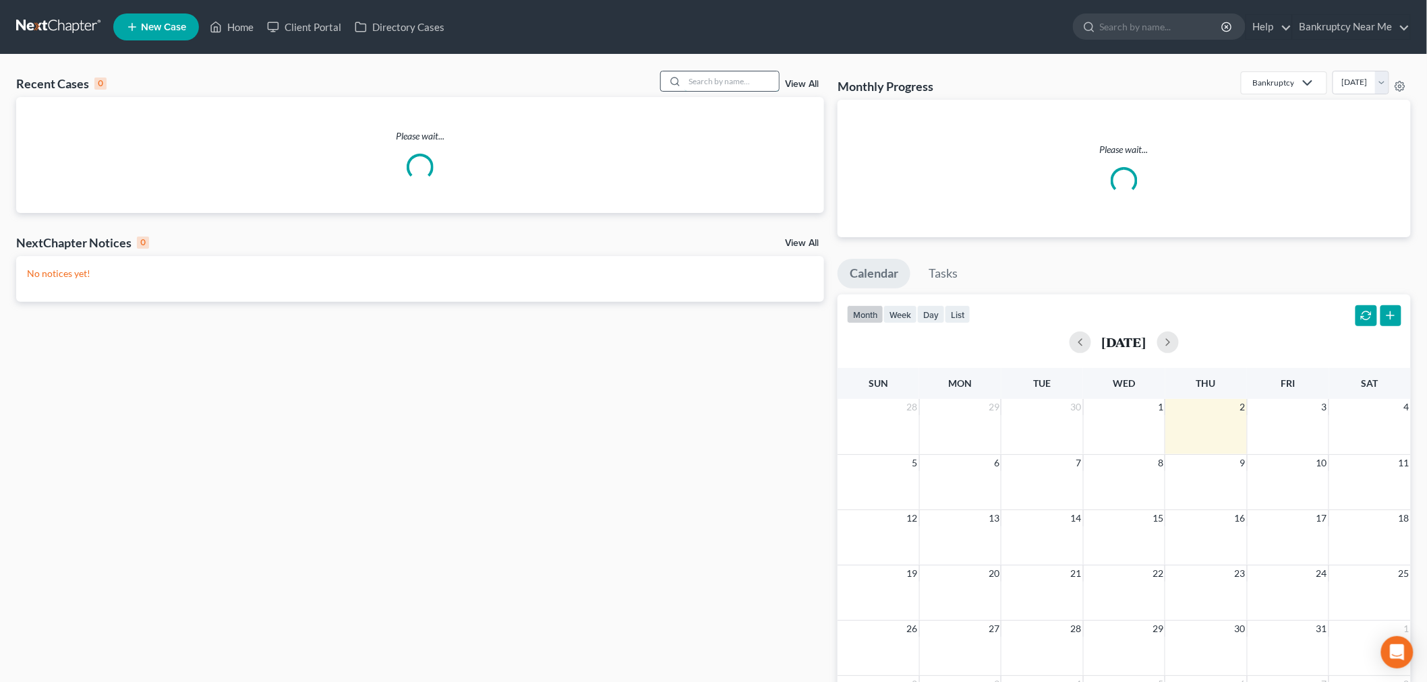
click at [708, 72] on input "search" at bounding box center [731, 81] width 94 height 20
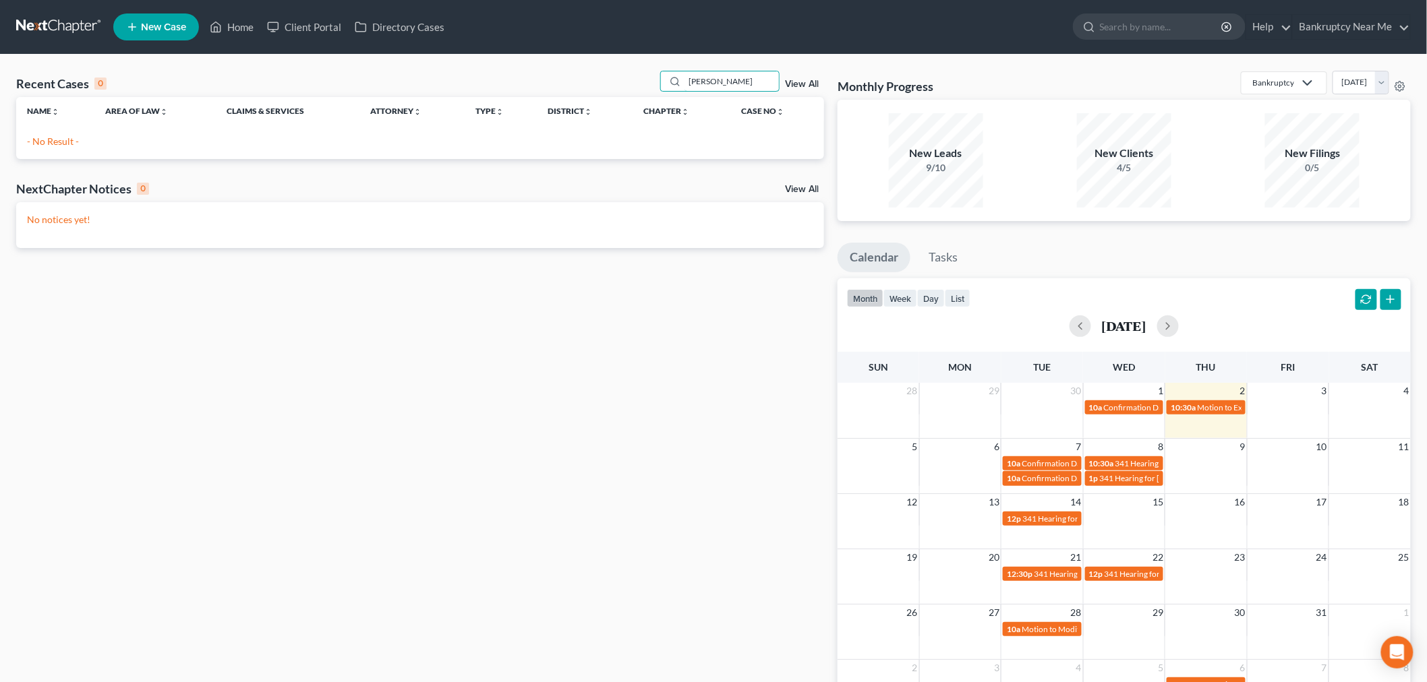
drag, startPoint x: 713, startPoint y: 83, endPoint x: 910, endPoint y: 65, distance: 197.7
click at [910, 65] on div "Recent Cases 0 [PERSON_NAME] View All Name unfold_more expand_more expand_less …" at bounding box center [713, 405] width 1427 height 700
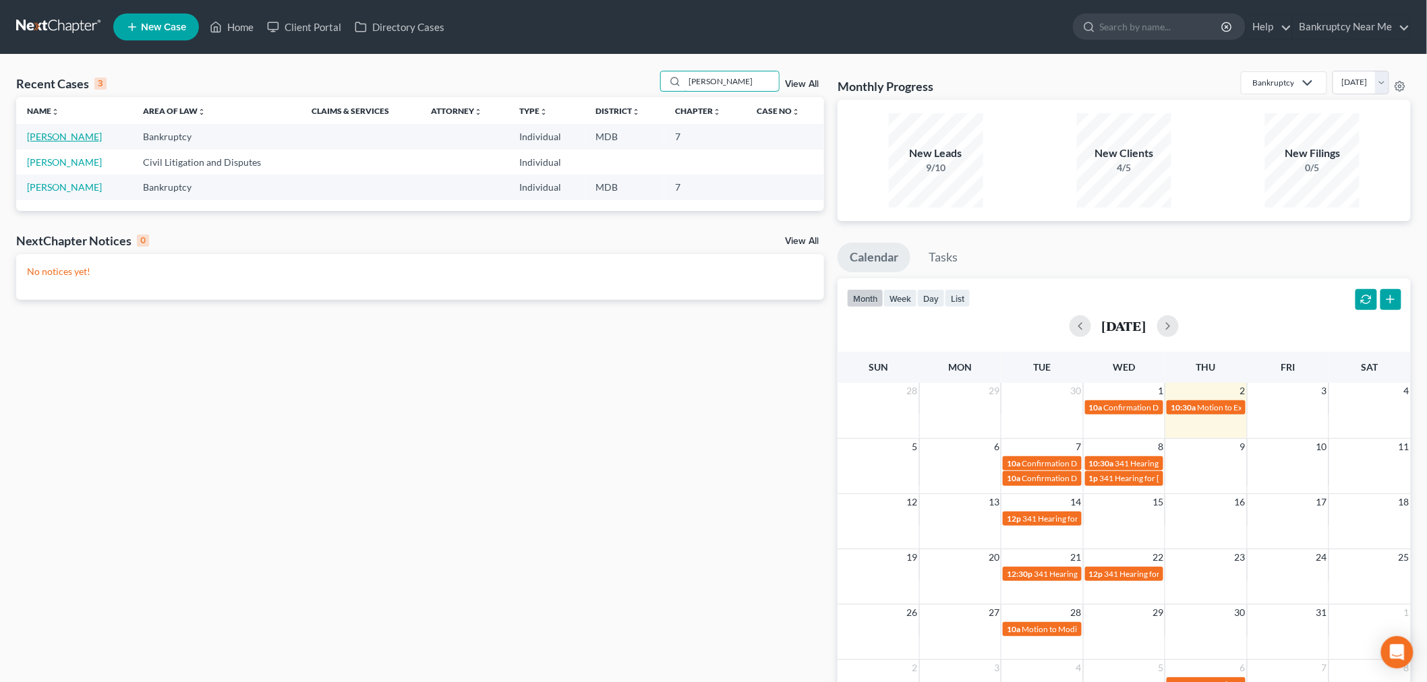
type input "adam"
click at [55, 139] on link "Burgess, Adam" at bounding box center [64, 136] width 75 height 11
select select "6"
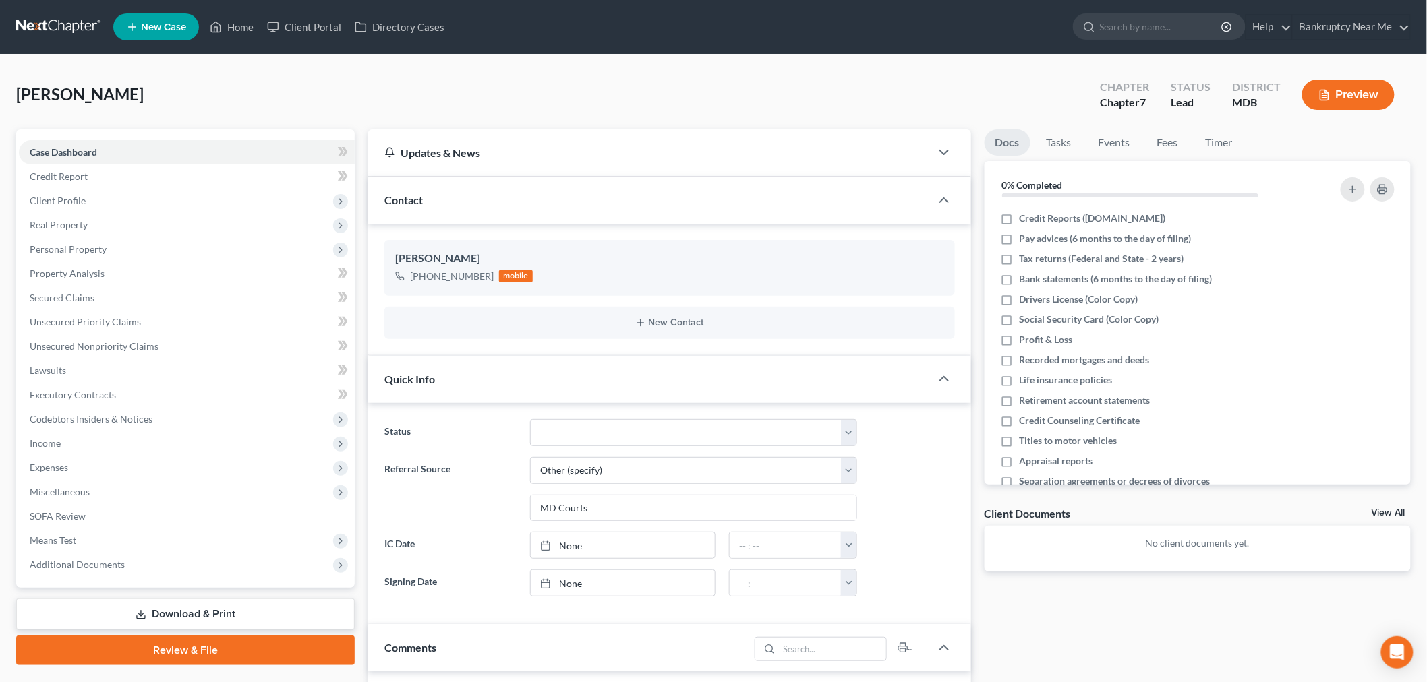
click at [40, 15] on link at bounding box center [59, 27] width 86 height 24
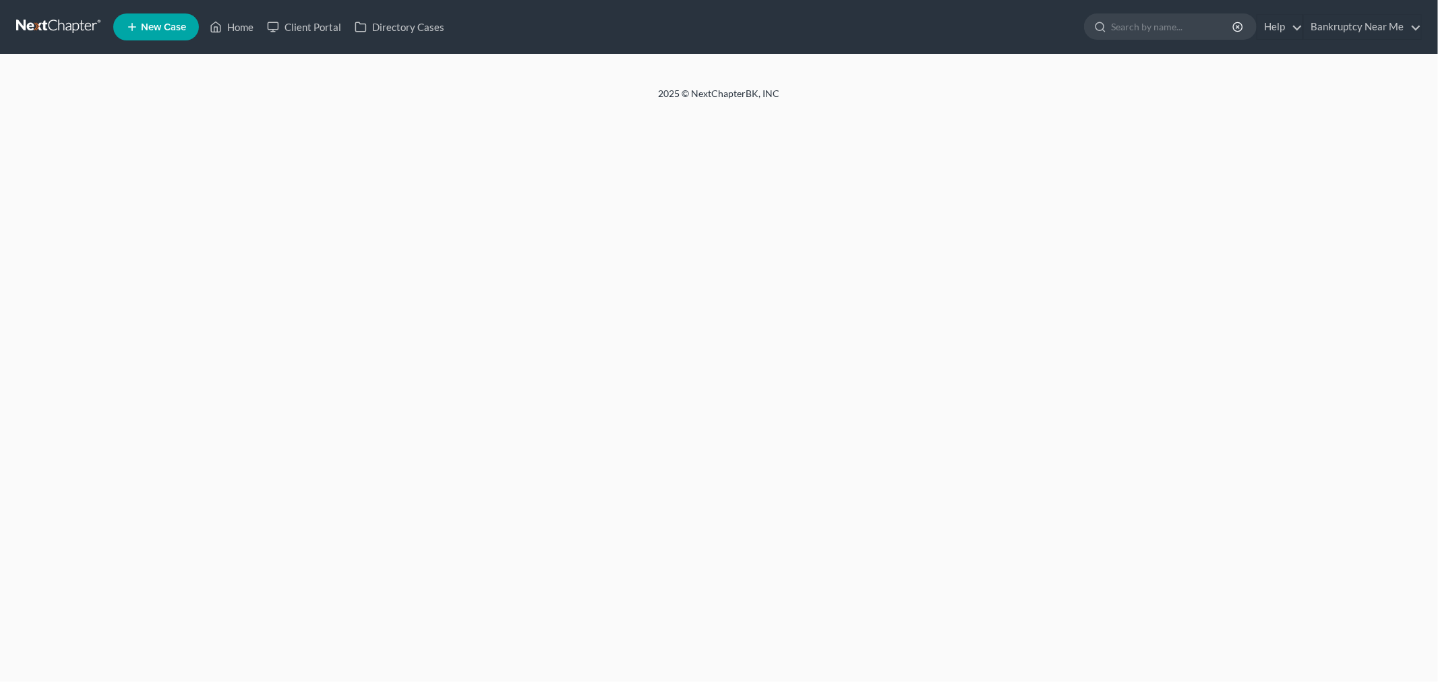
select select "6"
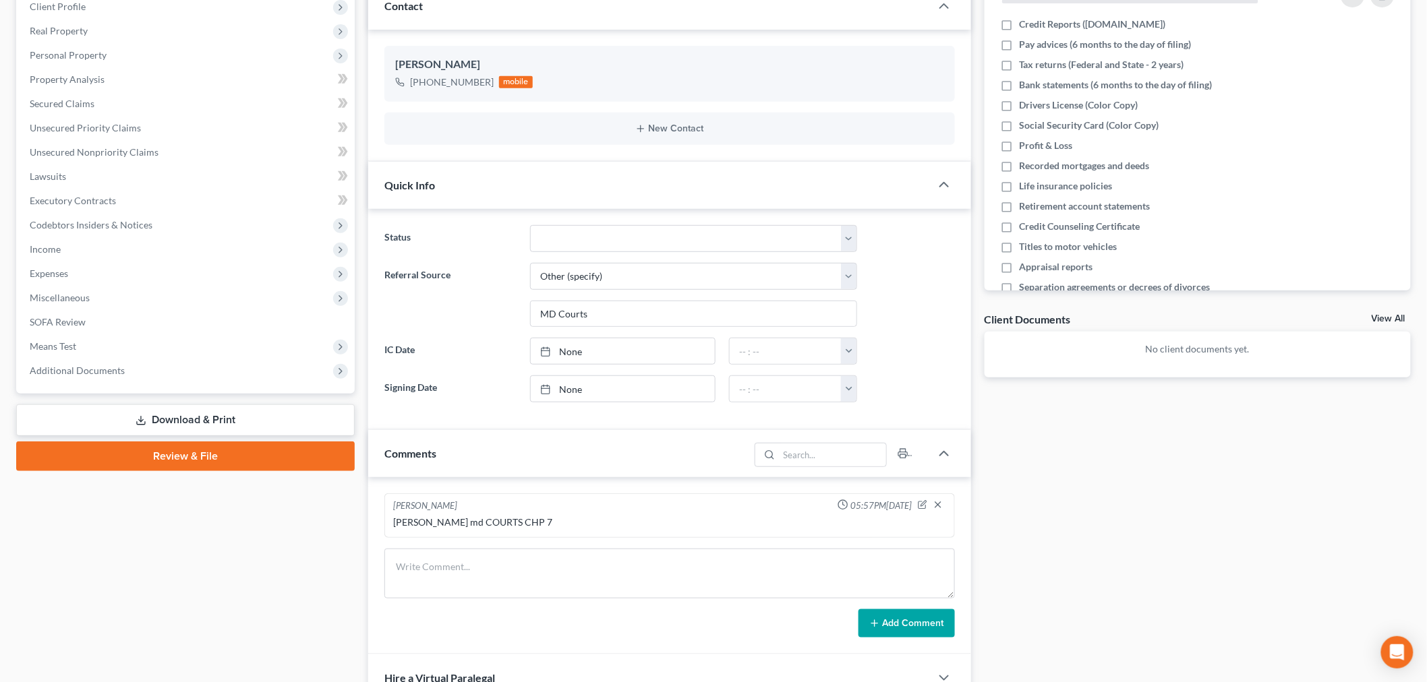
scroll to position [225, 0]
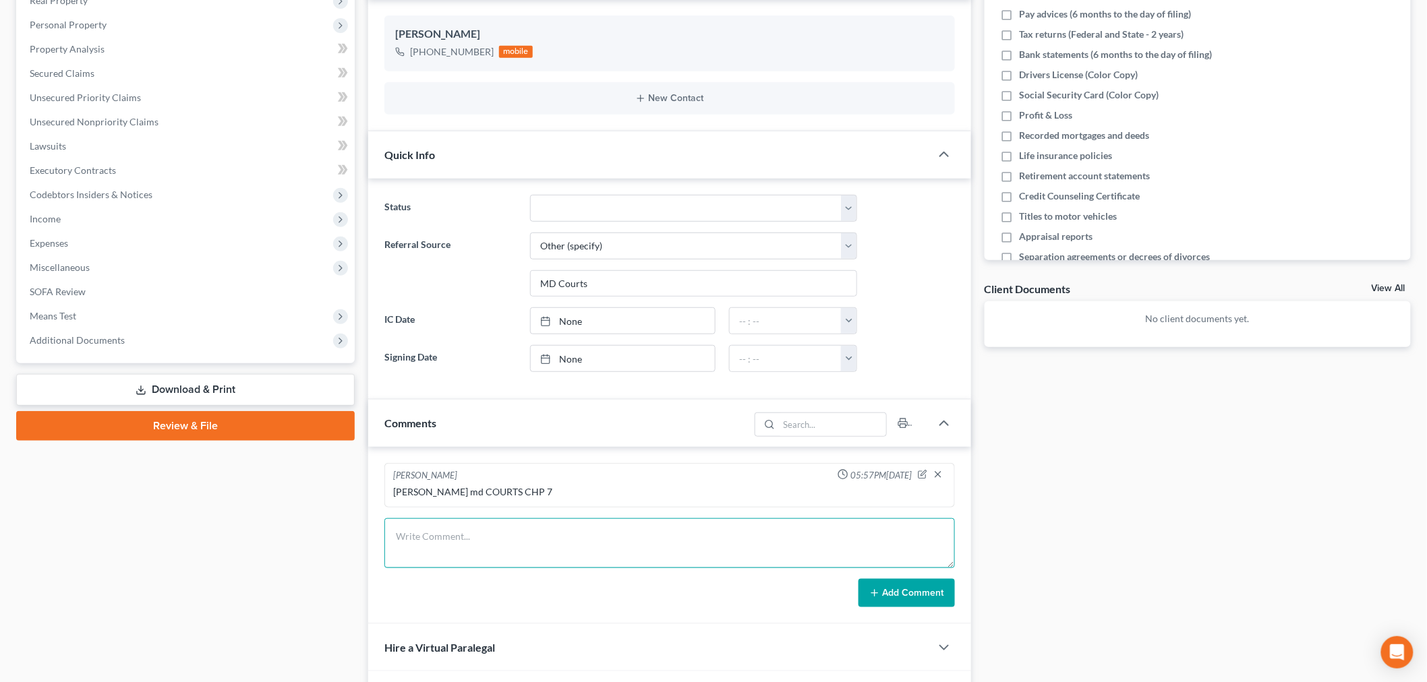
click at [479, 550] on textarea at bounding box center [669, 544] width 570 height 50
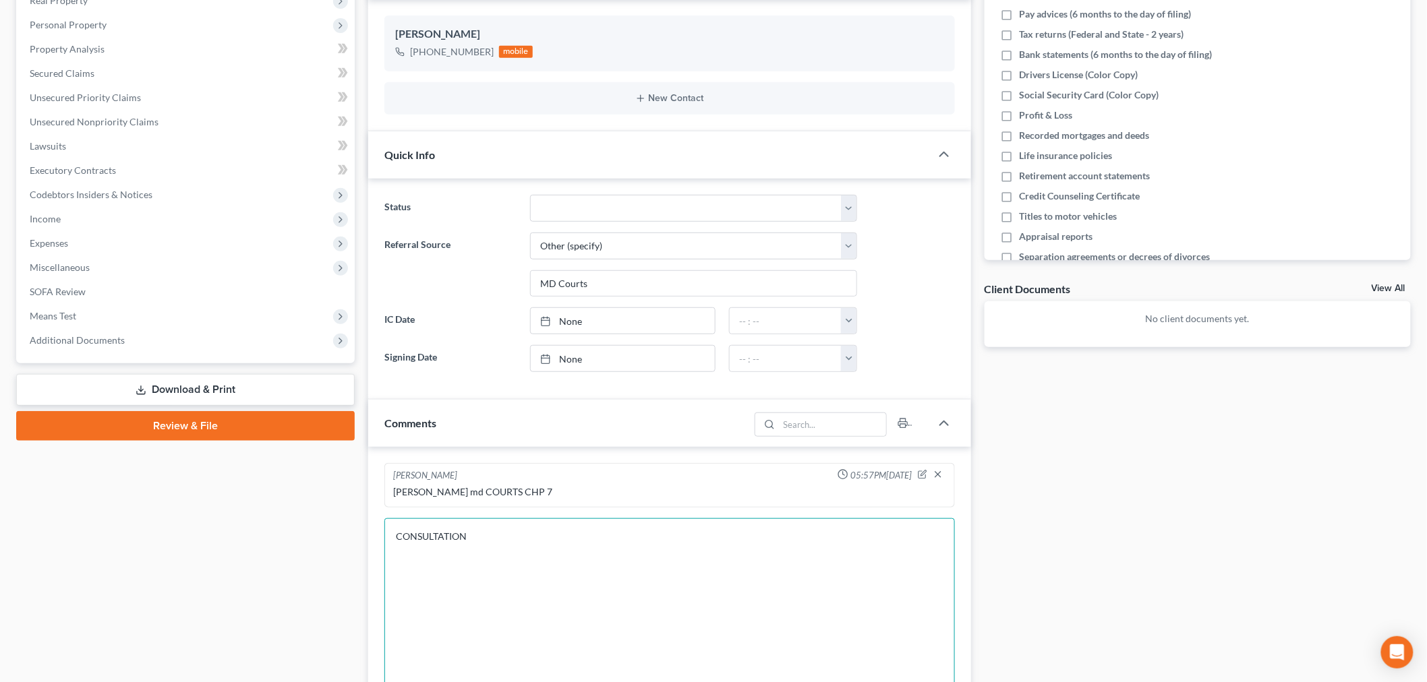
drag, startPoint x: 948, startPoint y: 565, endPoint x: 1048, endPoint y: 697, distance: 165.5
click at [1048, 682] on html "Home New Case Client Portal Directory Cases Bankruptcy Near Me iris@bankruptcyn…" at bounding box center [713, 372] width 1427 height 1195
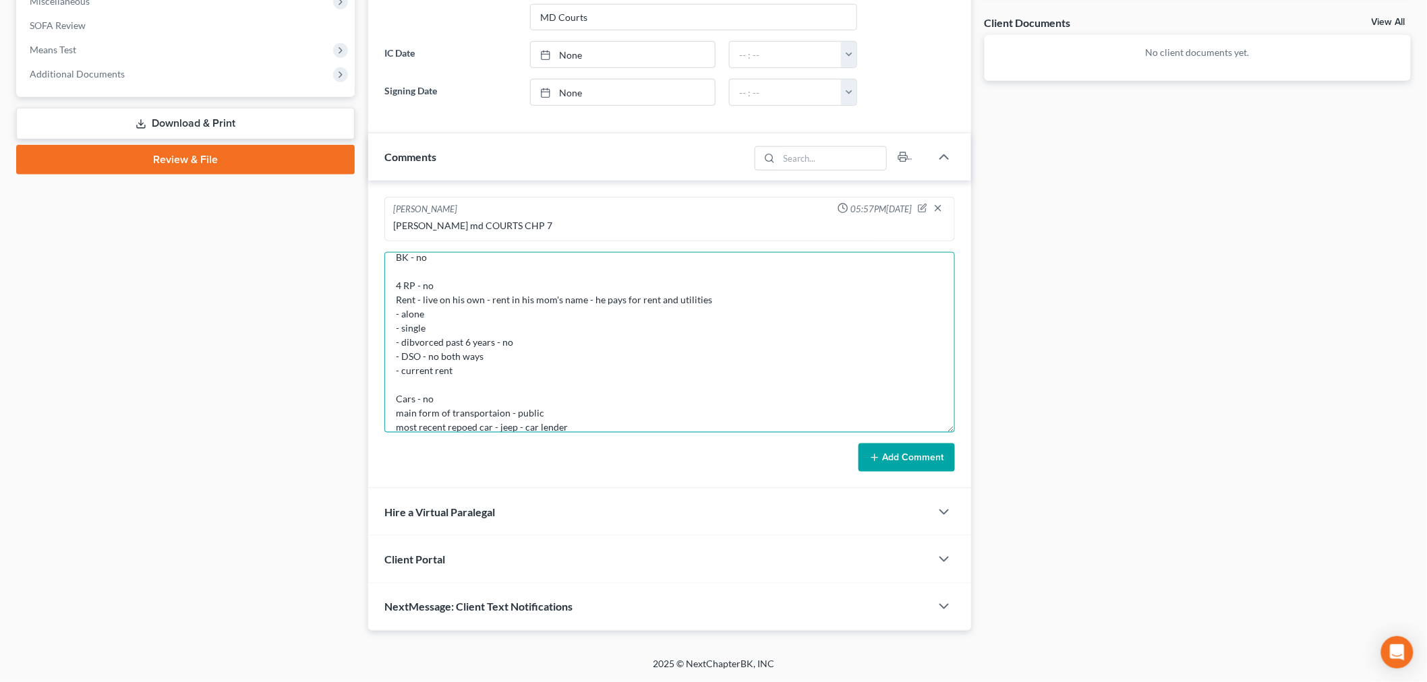
scroll to position [0, 0]
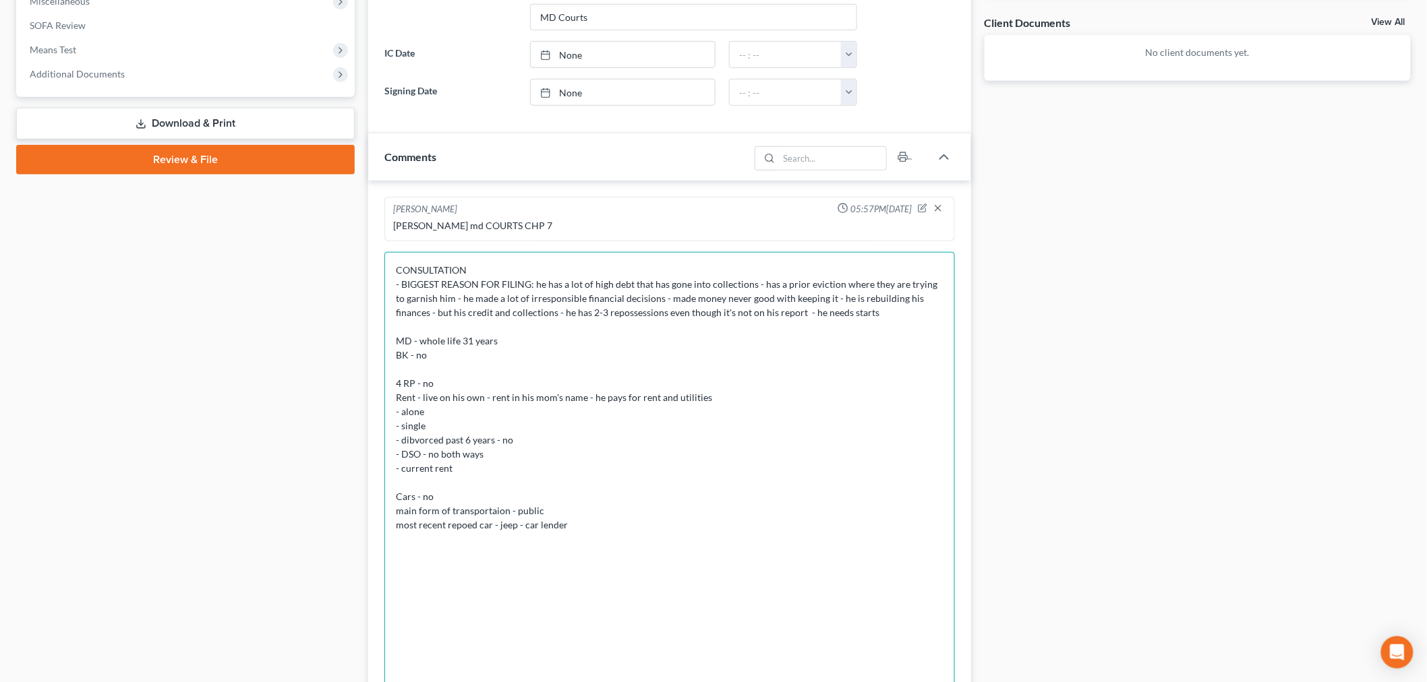
drag, startPoint x: 948, startPoint y: 427, endPoint x: 951, endPoint y: 689, distance: 261.6
click at [951, 682] on html "Home New Case Client Portal Directory Cases Bankruptcy Near Me iris@bankruptcyn…" at bounding box center [713, 226] width 1427 height 1434
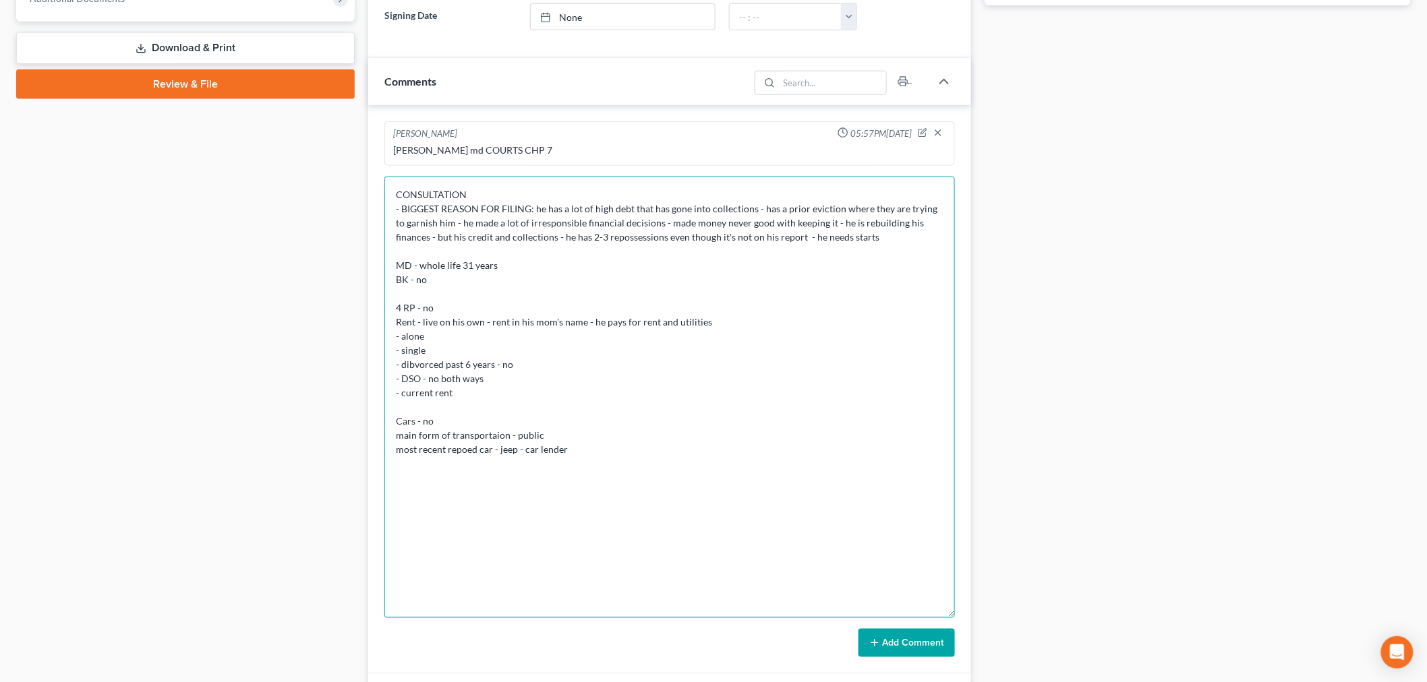
scroll to position [716, 0]
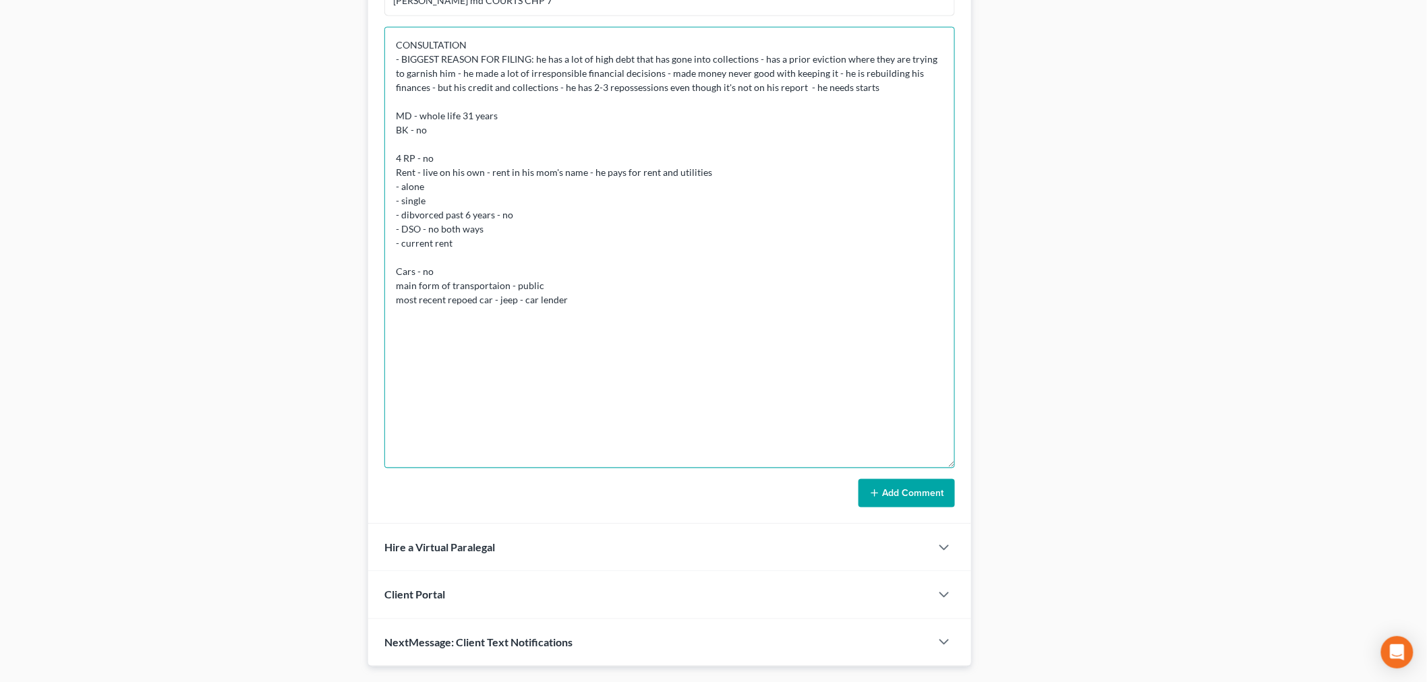
click at [496, 299] on textarea "CONSULTATION - BIGGEST REASON FOR FILING: he has a lot of high debt that has go…" at bounding box center [669, 248] width 570 height 442
click at [682, 300] on textarea "CONSULTATION - BIGGEST REASON FOR FILING: he has a lot of high debt that has go…" at bounding box center [669, 248] width 570 height 442
click at [396, 298] on textarea "CONSULTATION - BIGGEST REASON FOR FILING: he has a lot of high debt that has go…" at bounding box center [669, 248] width 570 height 442
click at [665, 301] on textarea "CONSULTATION - BIGGEST REASON FOR FILING: he has a lot of high debt that has go…" at bounding box center [669, 248] width 570 height 442
click at [800, 293] on textarea "CONSULTATION - BIGGEST REASON FOR FILING: he has a lot of high debt that has go…" at bounding box center [669, 248] width 570 height 442
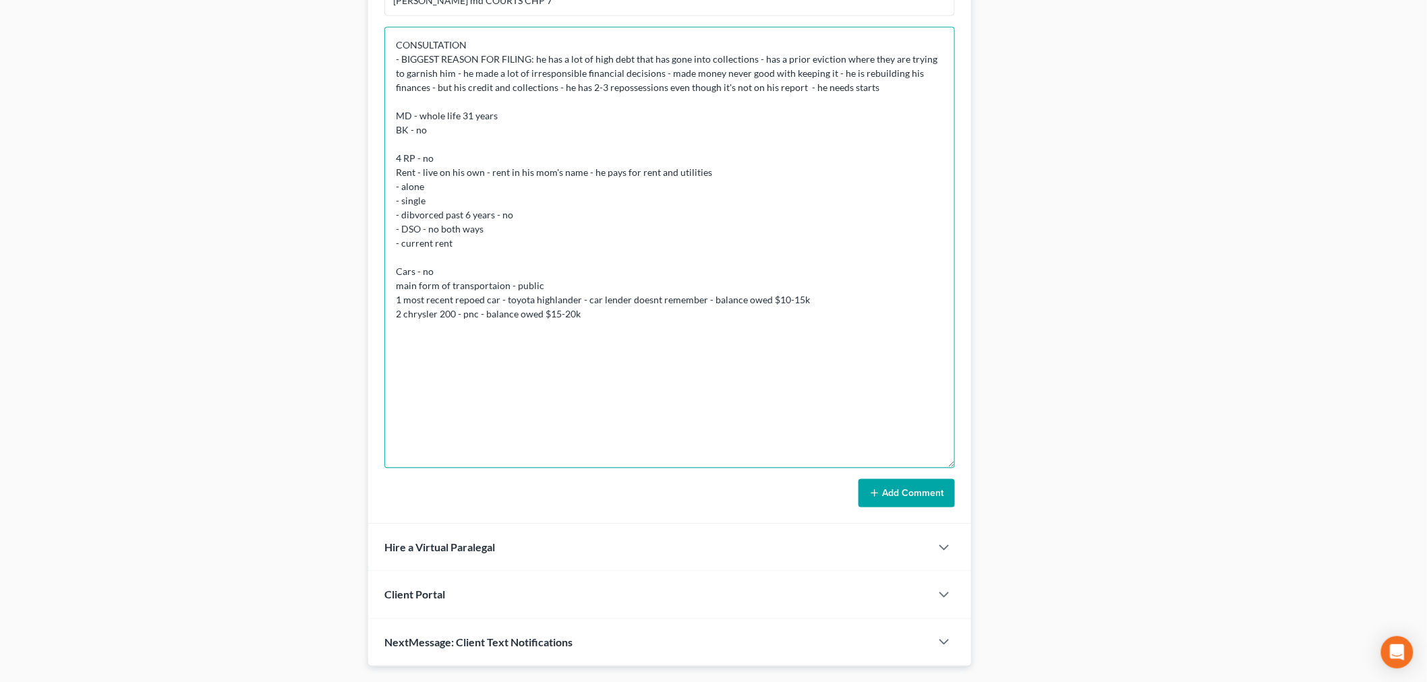
click at [796, 312] on textarea "CONSULTATION - BIGGEST REASON FOR FILING: he has a lot of high debt that has go…" at bounding box center [669, 248] width 570 height 442
click at [672, 268] on textarea "CONSULTATION - BIGGEST REASON FOR FILING: he has a lot of high debt that has go…" at bounding box center [669, 248] width 570 height 442
click at [699, 326] on textarea "CONSULTATION - BIGGEST REASON FOR FILING: he has a lot of high debt that has go…" at bounding box center [669, 248] width 570 height 442
click at [810, 297] on textarea "CONSULTATION - BIGGEST REASON FOR FILING: he has a lot of high debt that has go…" at bounding box center [669, 248] width 570 height 442
click at [772, 321] on textarea "CONSULTATION - BIGGEST REASON FOR FILING: he has a lot of high debt that has go…" at bounding box center [669, 248] width 570 height 442
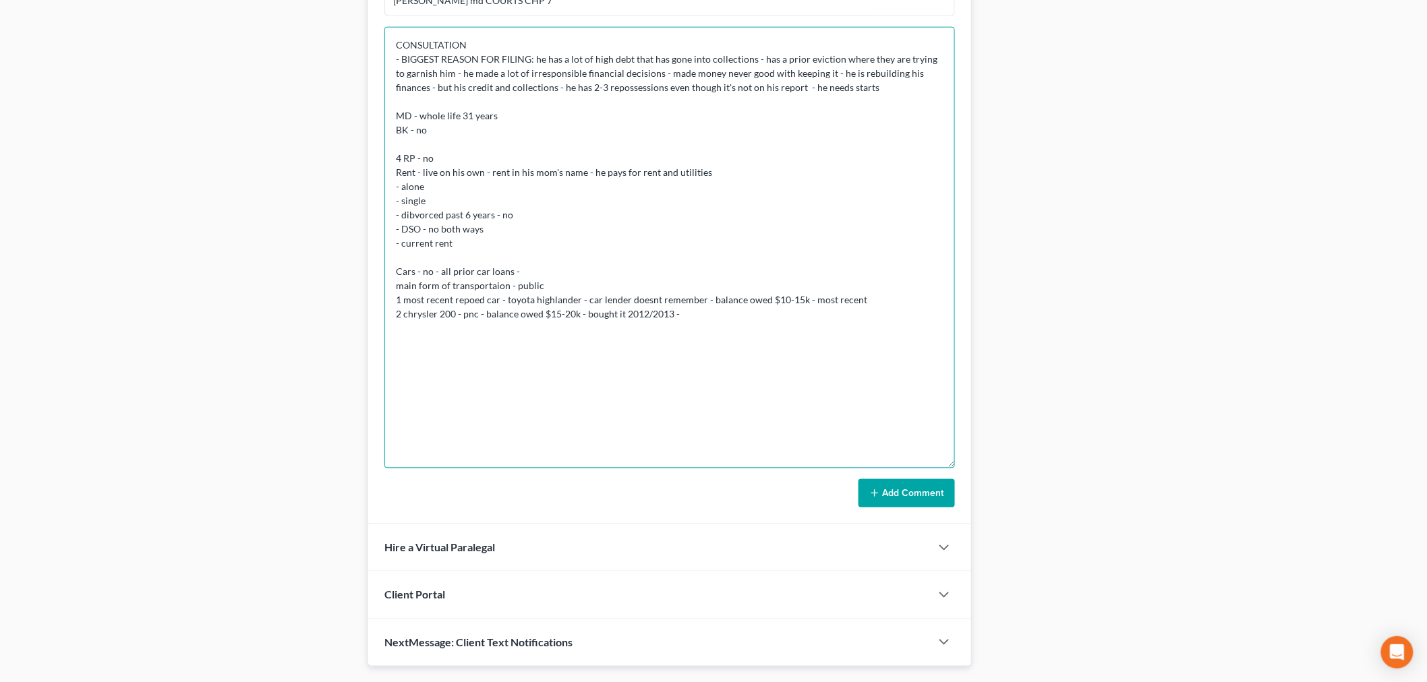
click at [866, 295] on textarea "CONSULTATION - BIGGEST REASON FOR FILING: he has a lot of high debt that has go…" at bounding box center [669, 248] width 570 height 442
click at [864, 320] on textarea "CONSULTATION - BIGGEST REASON FOR FILING: he has a lot of high debt that has go…" at bounding box center [669, 248] width 570 height 442
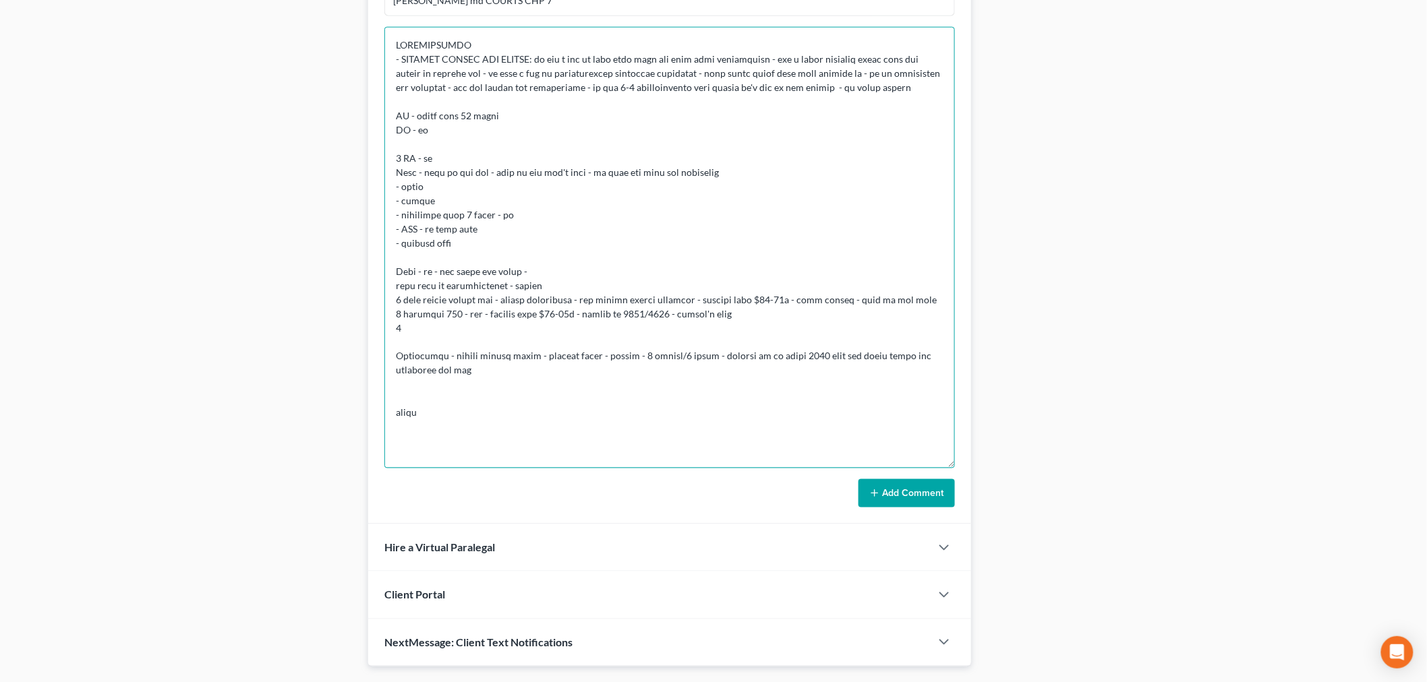
click at [500, 367] on textarea at bounding box center [669, 248] width 570 height 442
drag, startPoint x: 732, startPoint y: 388, endPoint x: 747, endPoint y: 388, distance: 15.5
click at [747, 388] on textarea at bounding box center [669, 248] width 570 height 442
click at [800, 379] on textarea at bounding box center [669, 248] width 570 height 442
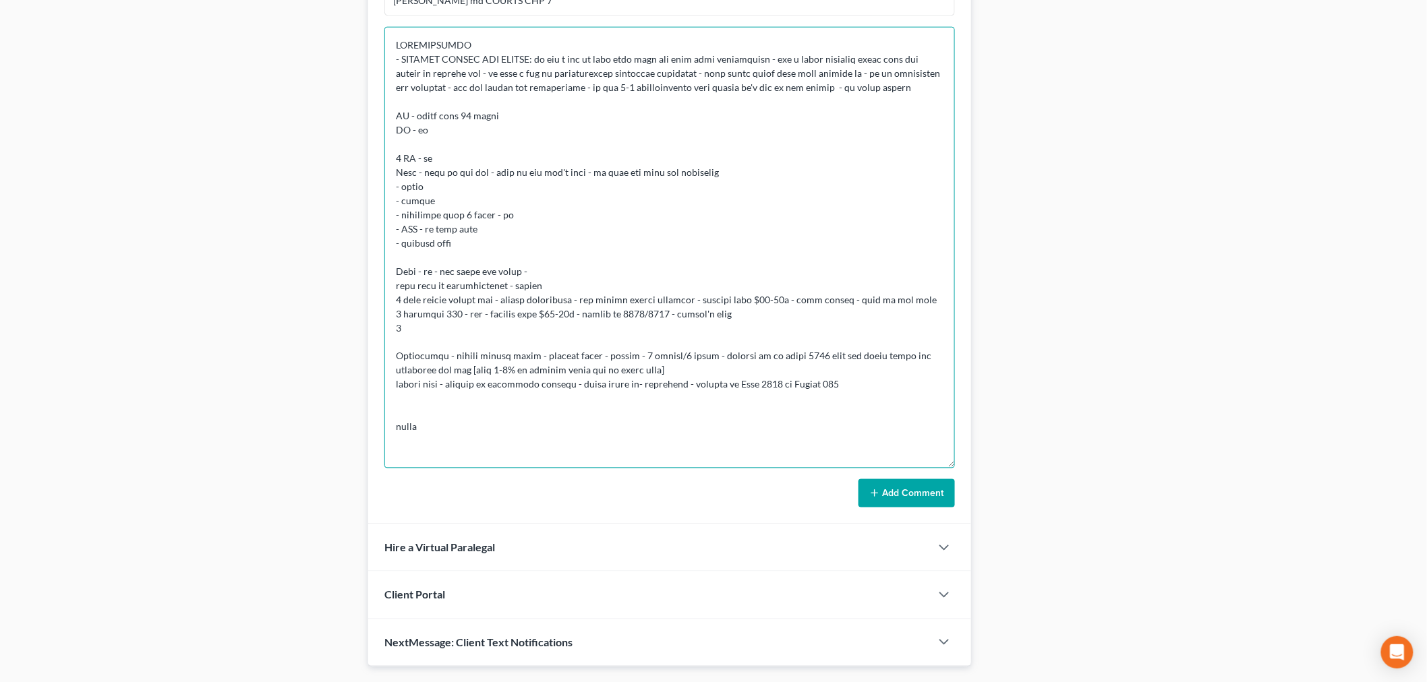
drag, startPoint x: 730, startPoint y: 388, endPoint x: 747, endPoint y: 388, distance: 16.9
click at [747, 388] on textarea at bounding box center [669, 248] width 570 height 442
click at [832, 386] on textarea at bounding box center [669, 248] width 570 height 442
click at [920, 388] on textarea at bounding box center [669, 248] width 570 height 442
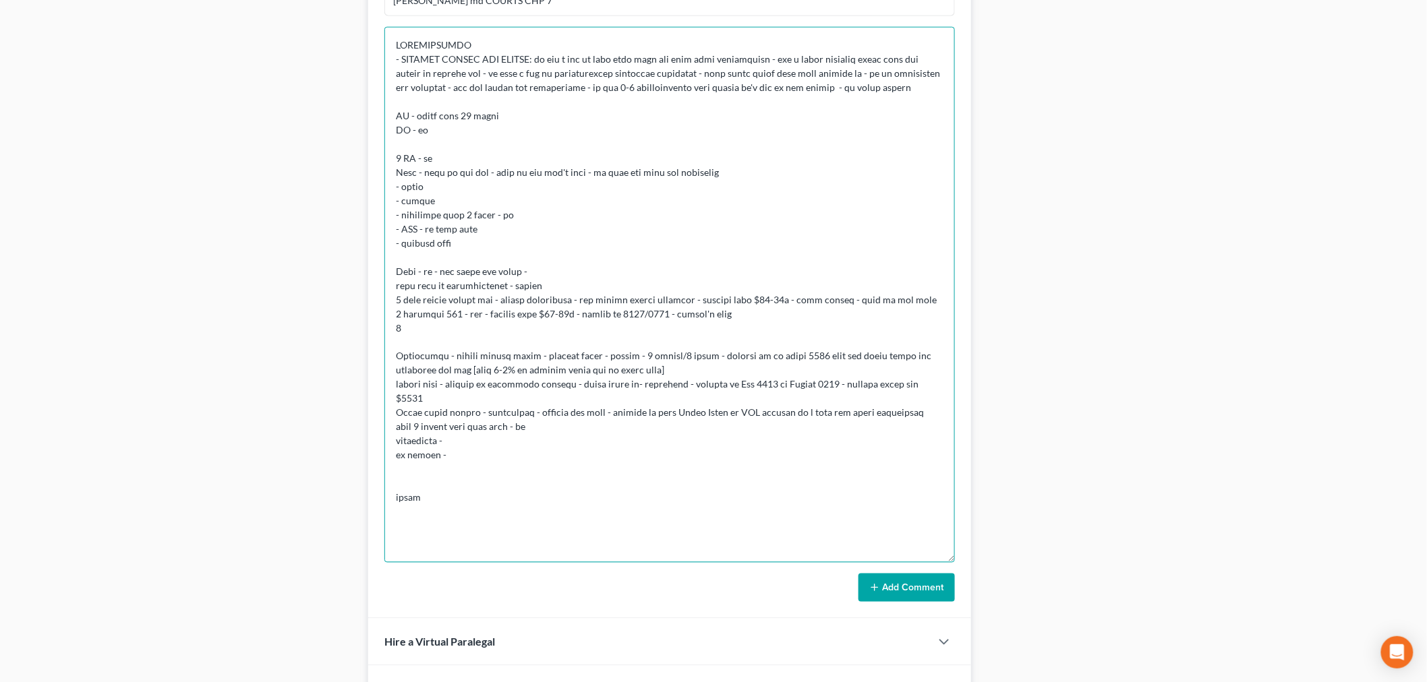
drag, startPoint x: 949, startPoint y: 463, endPoint x: 933, endPoint y: 668, distance: 205.6
click at [933, 563] on textarea at bounding box center [669, 295] width 570 height 536
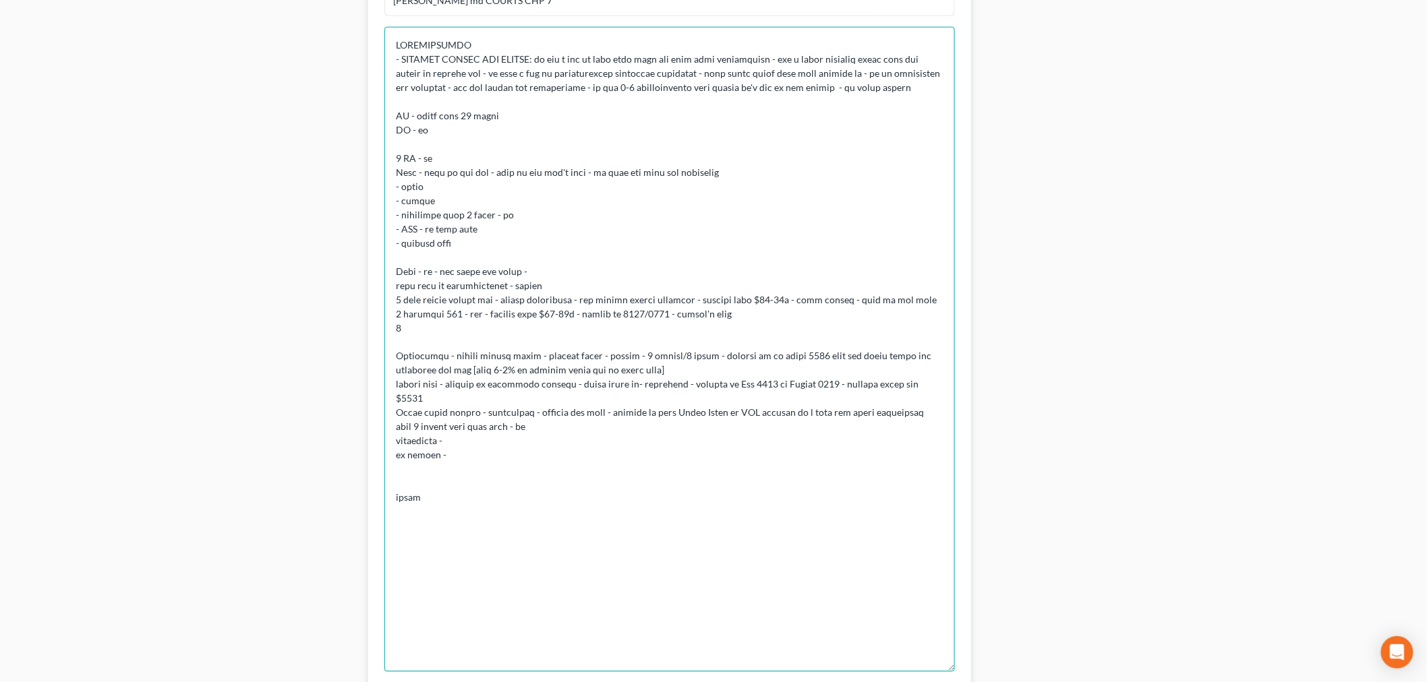
click at [498, 444] on textarea at bounding box center [669, 349] width 570 height 645
click at [542, 506] on textarea at bounding box center [669, 349] width 570 height 645
click at [562, 487] on textarea at bounding box center [669, 349] width 570 height 645
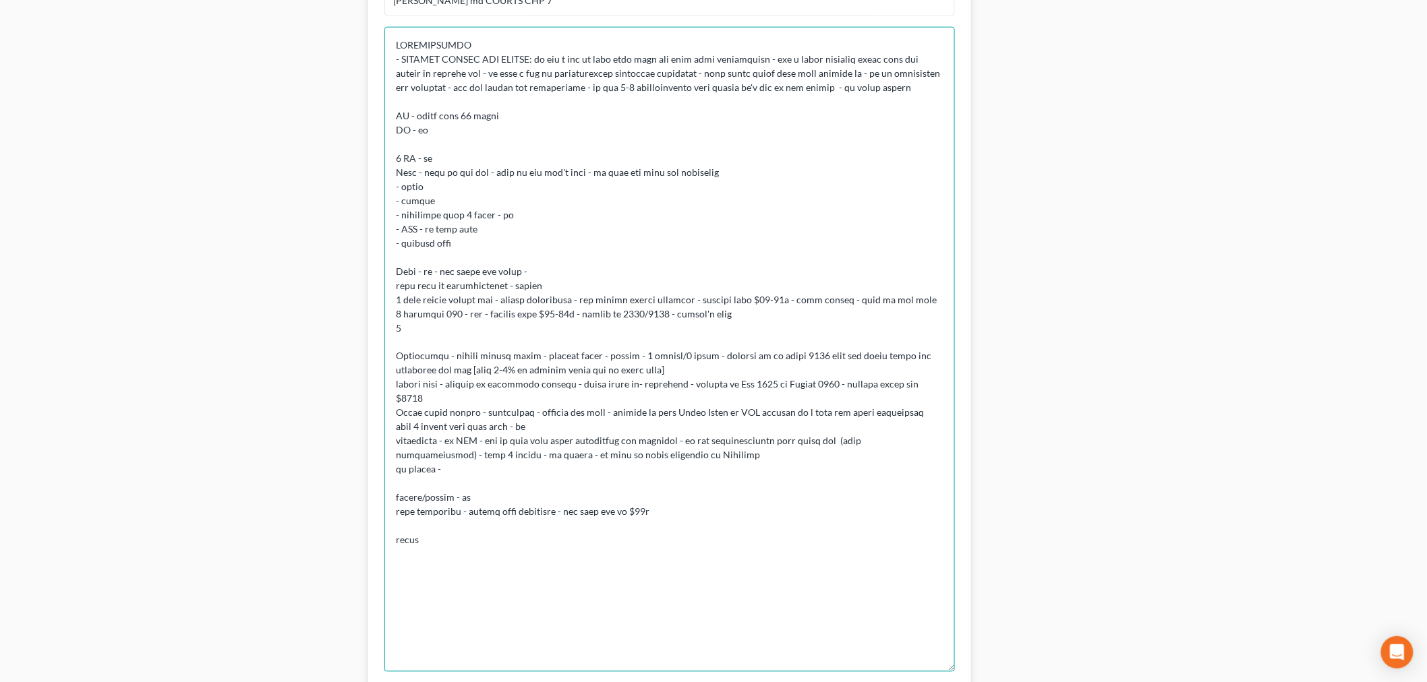
scroll to position [866, 0]
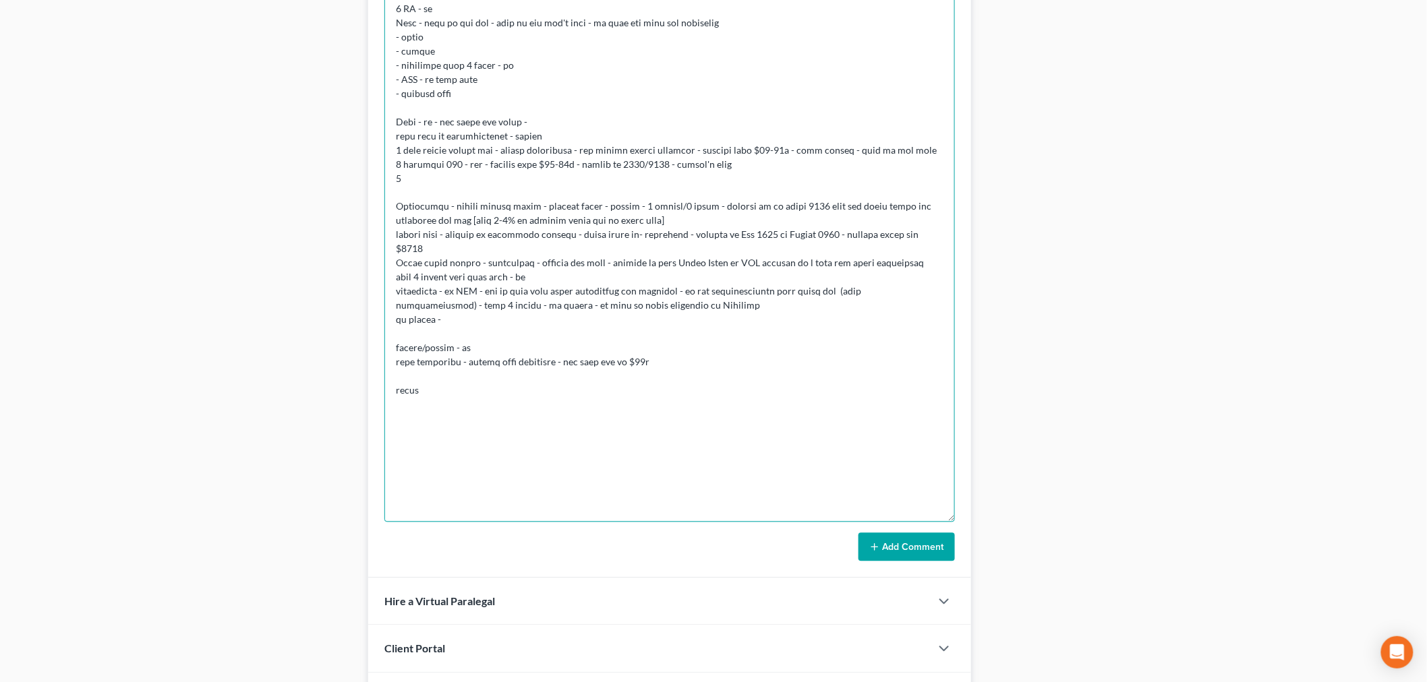
click at [744, 400] on textarea at bounding box center [669, 199] width 570 height 645
click at [731, 394] on textarea at bounding box center [669, 199] width 570 height 645
click at [628, 406] on textarea at bounding box center [669, 199] width 570 height 645
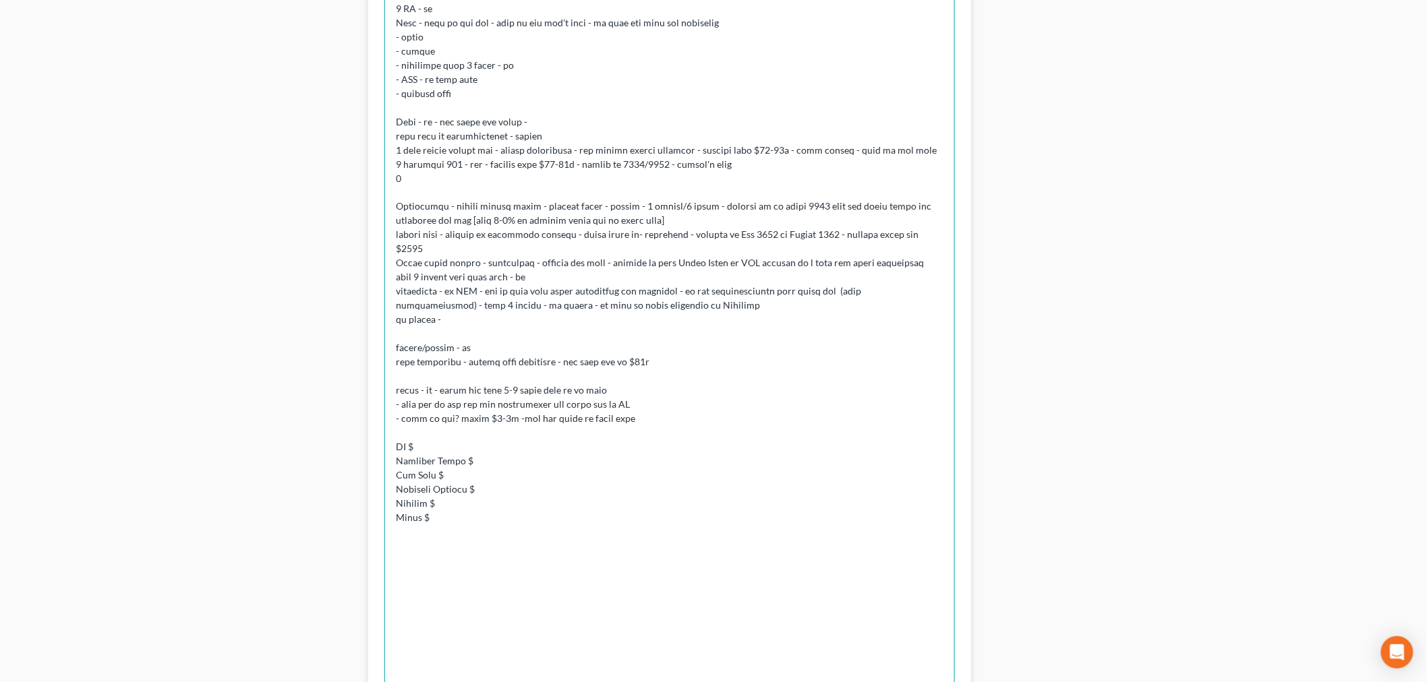
scroll to position [0, 0]
drag, startPoint x: 949, startPoint y: 515, endPoint x: 978, endPoint y: 632, distance: 120.9
click at [968, 680] on div "Iris Kwon 05:57PM, 10/02/2025 ADAM BURGESS md COURTS CHP 7 Add Comment" at bounding box center [669, 276] width 603 height 941
click at [490, 129] on textarea at bounding box center [669, 282] width 570 height 810
click at [486, 132] on textarea at bounding box center [669, 282] width 570 height 810
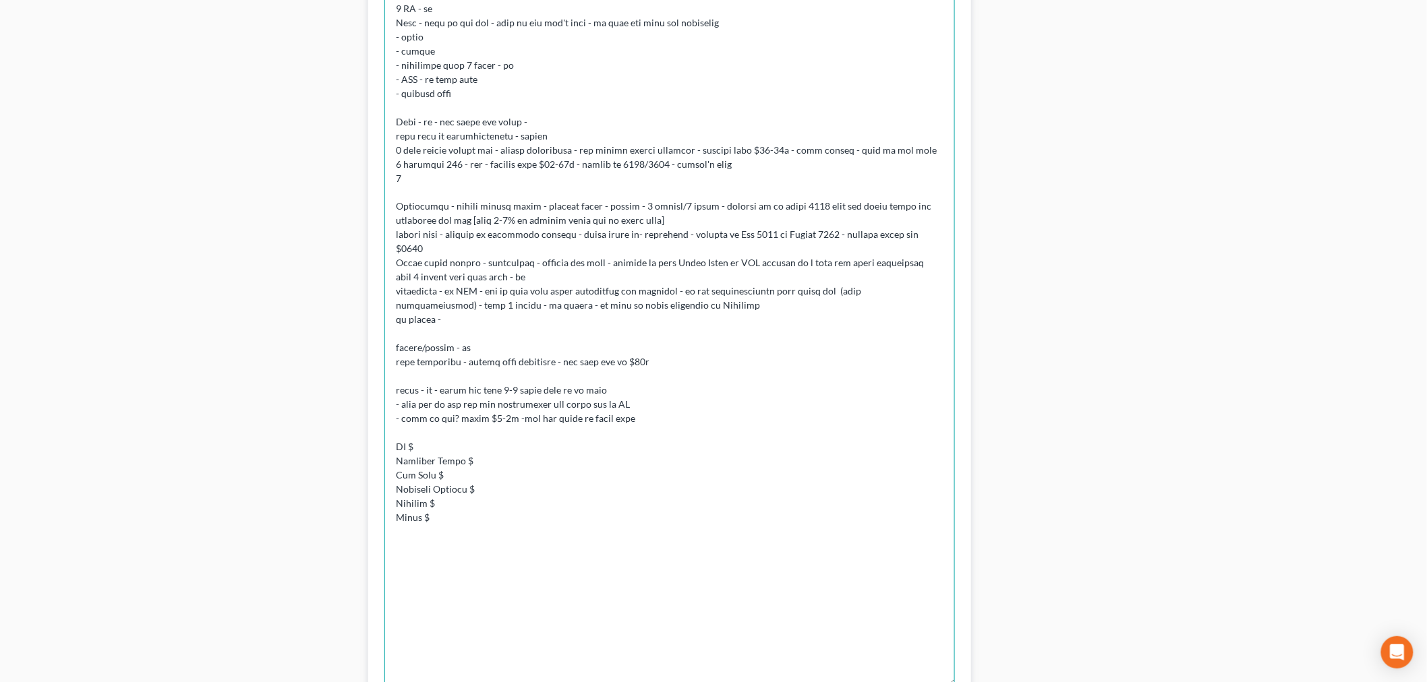
drag, startPoint x: 472, startPoint y: 443, endPoint x: 479, endPoint y: 440, distance: 7.5
click at [473, 443] on textarea at bounding box center [669, 282] width 570 height 810
click at [512, 457] on textarea at bounding box center [669, 282] width 570 height 810
click at [419, 442] on textarea at bounding box center [669, 282] width 570 height 810
click at [456, 458] on textarea at bounding box center [669, 282] width 570 height 810
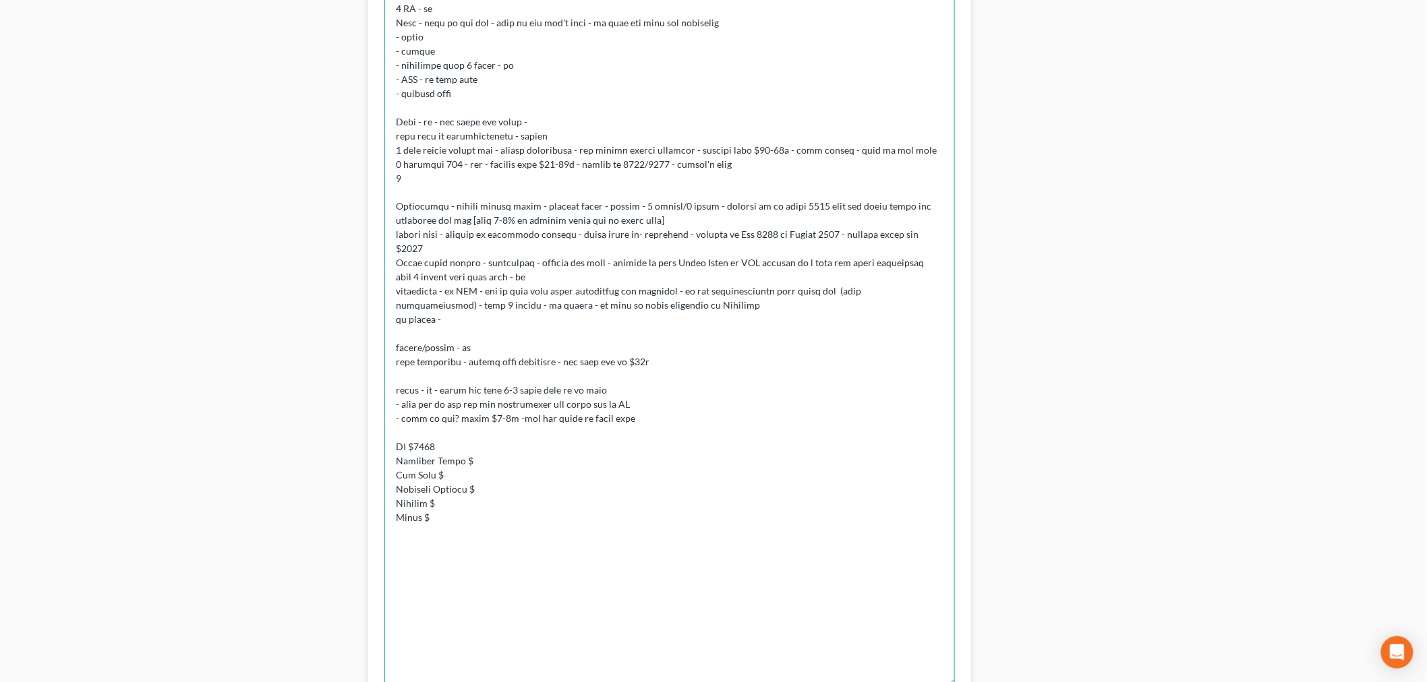
click at [481, 461] on textarea at bounding box center [669, 282] width 570 height 810
click at [413, 64] on textarea at bounding box center [669, 282] width 570 height 810
click at [481, 468] on textarea at bounding box center [669, 282] width 570 height 810
click at [467, 475] on textarea at bounding box center [669, 282] width 570 height 810
click at [483, 496] on textarea at bounding box center [669, 282] width 570 height 810
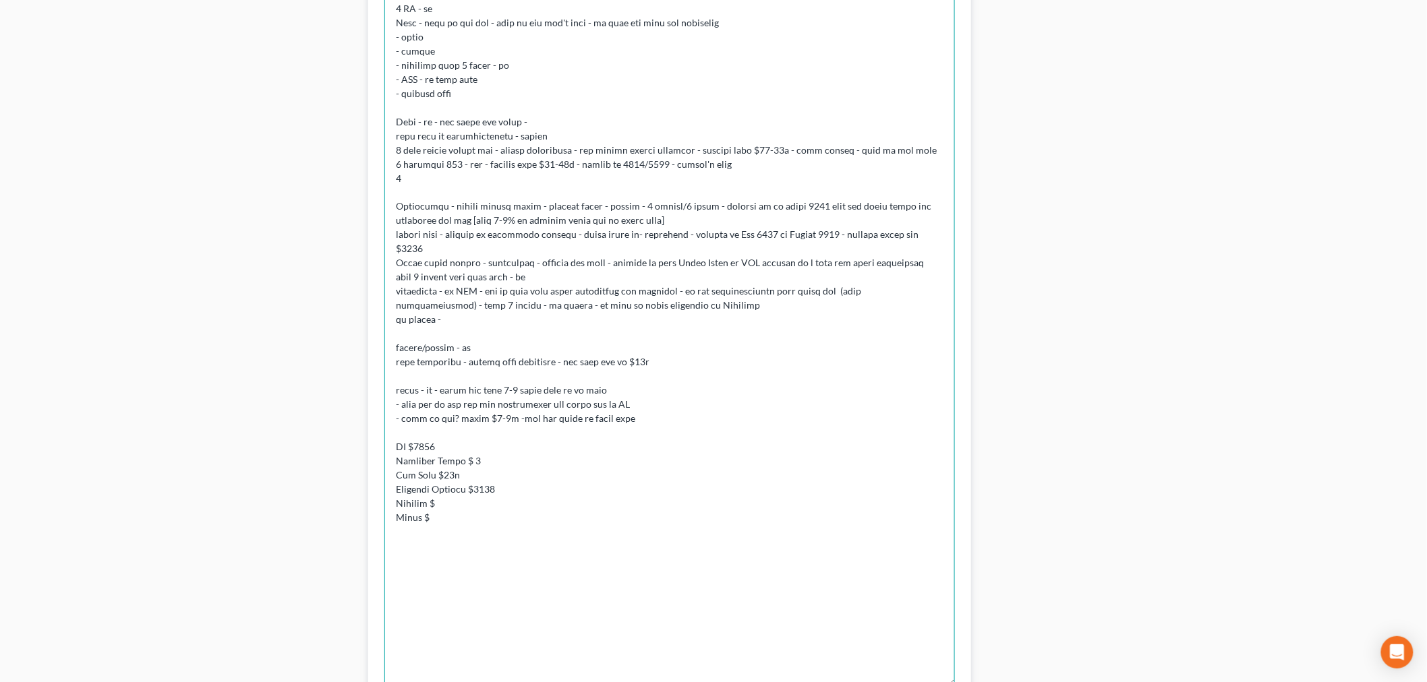
click at [483, 504] on textarea at bounding box center [669, 282] width 570 height 810
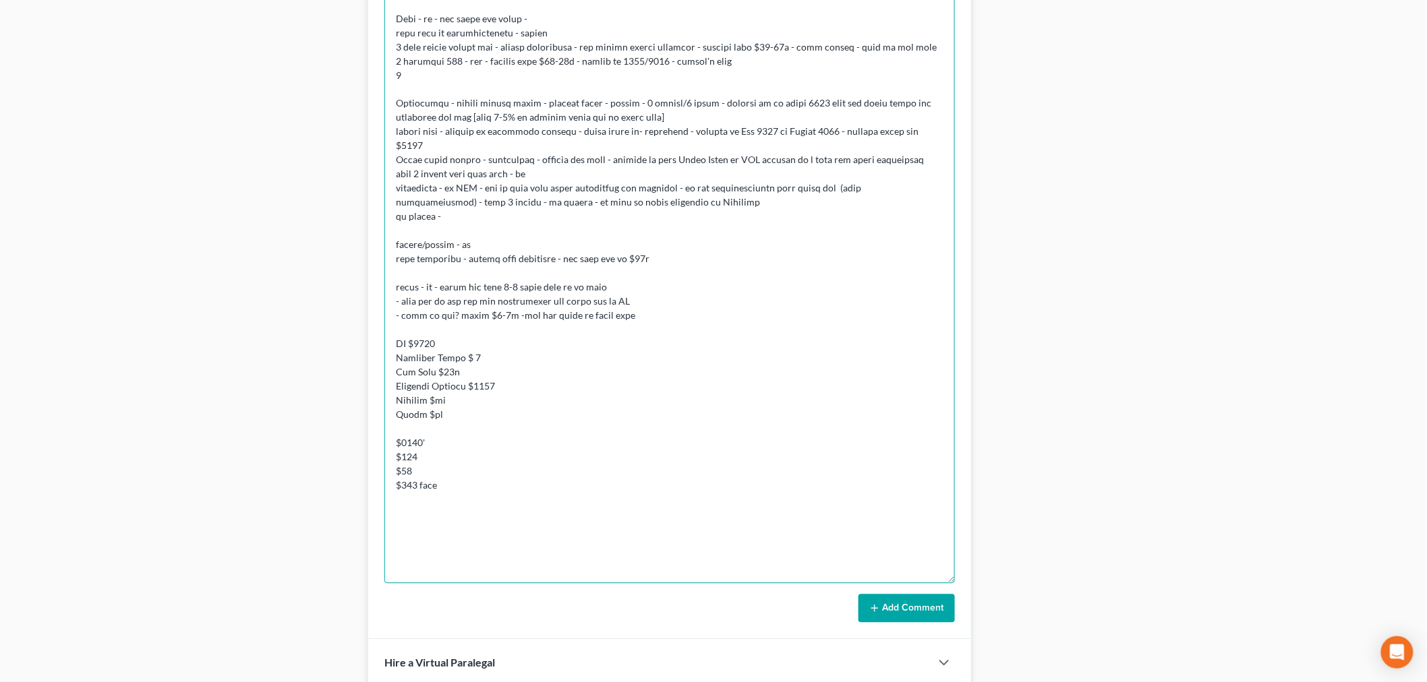
scroll to position [1090, 0]
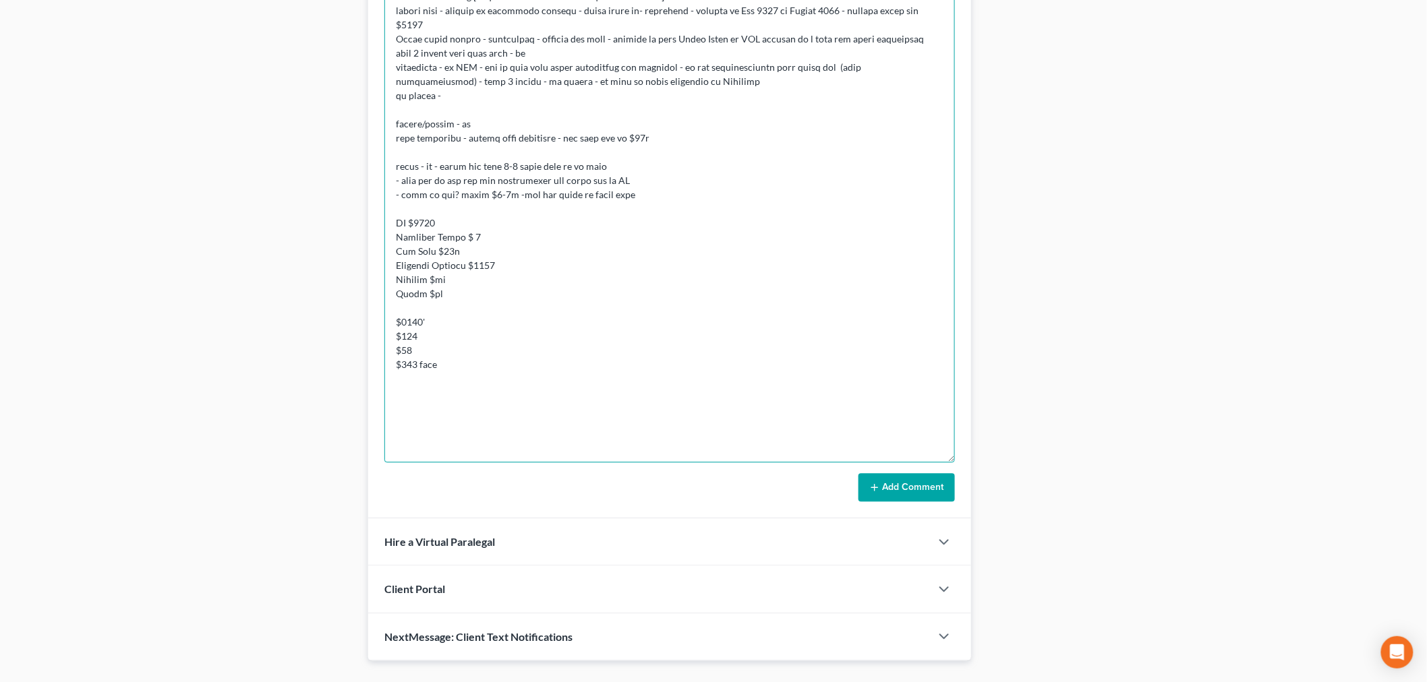
type textarea "CONSULTATION - BIGGEST REASON FOR FILING: he has a lot of high debt that has go…"
drag, startPoint x: 909, startPoint y: 479, endPoint x: 931, endPoint y: 481, distance: 22.3
click at [904, 475] on button "Add Comment" at bounding box center [906, 487] width 96 height 28
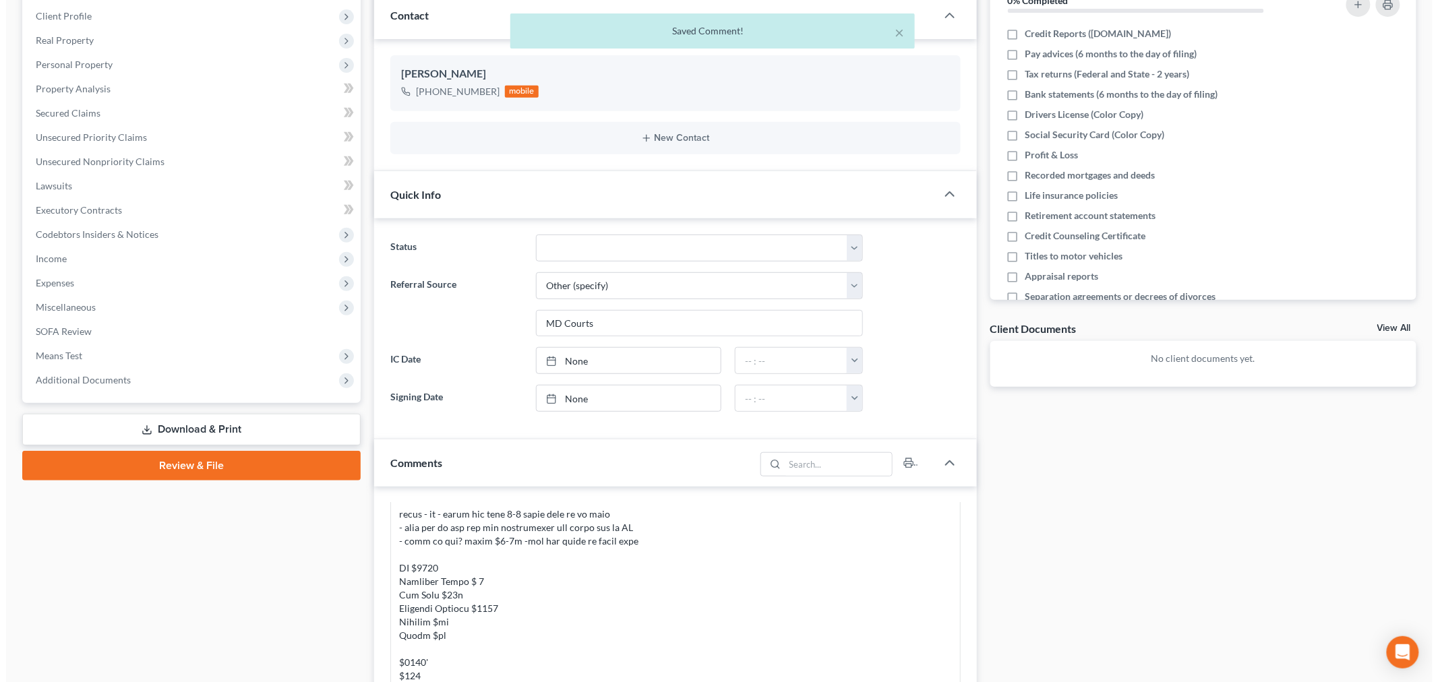
scroll to position [42, 0]
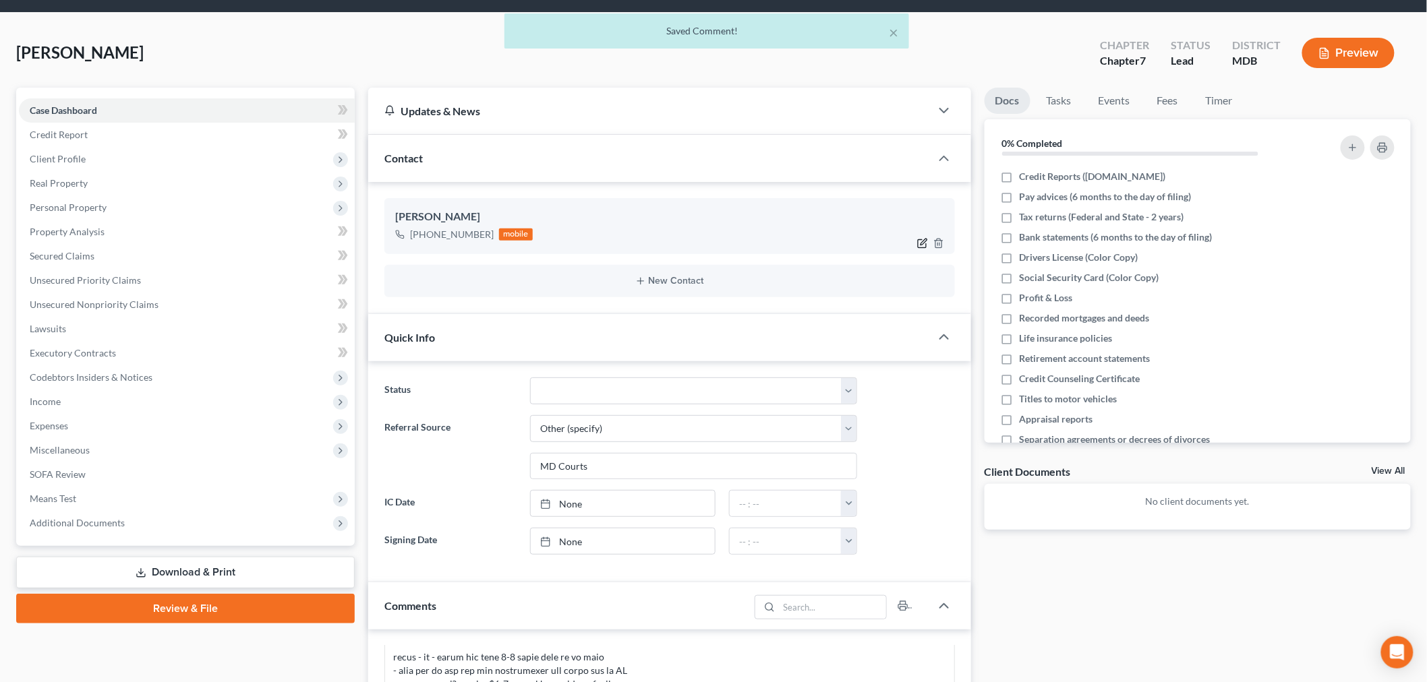
click at [920, 243] on icon "button" at bounding box center [923, 242] width 6 height 6
select select "0"
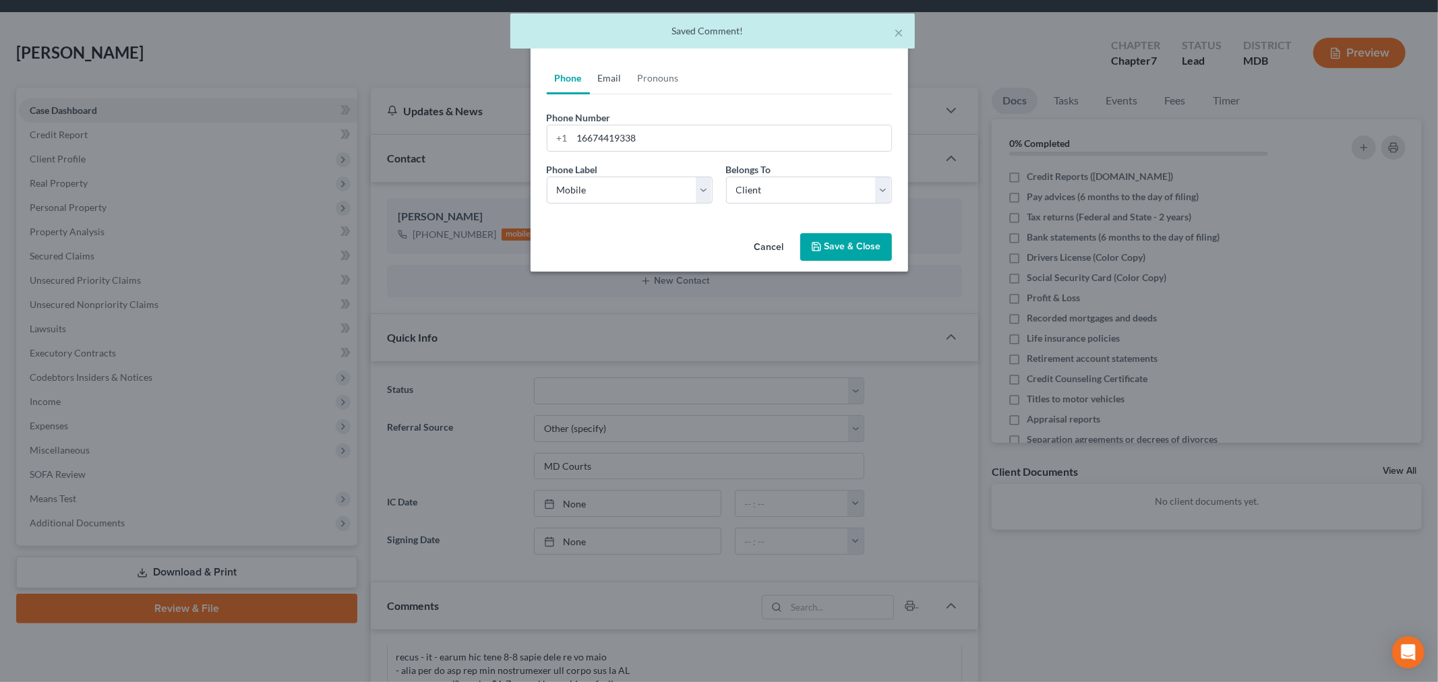
click at [612, 71] on link "Email" at bounding box center [610, 78] width 40 height 32
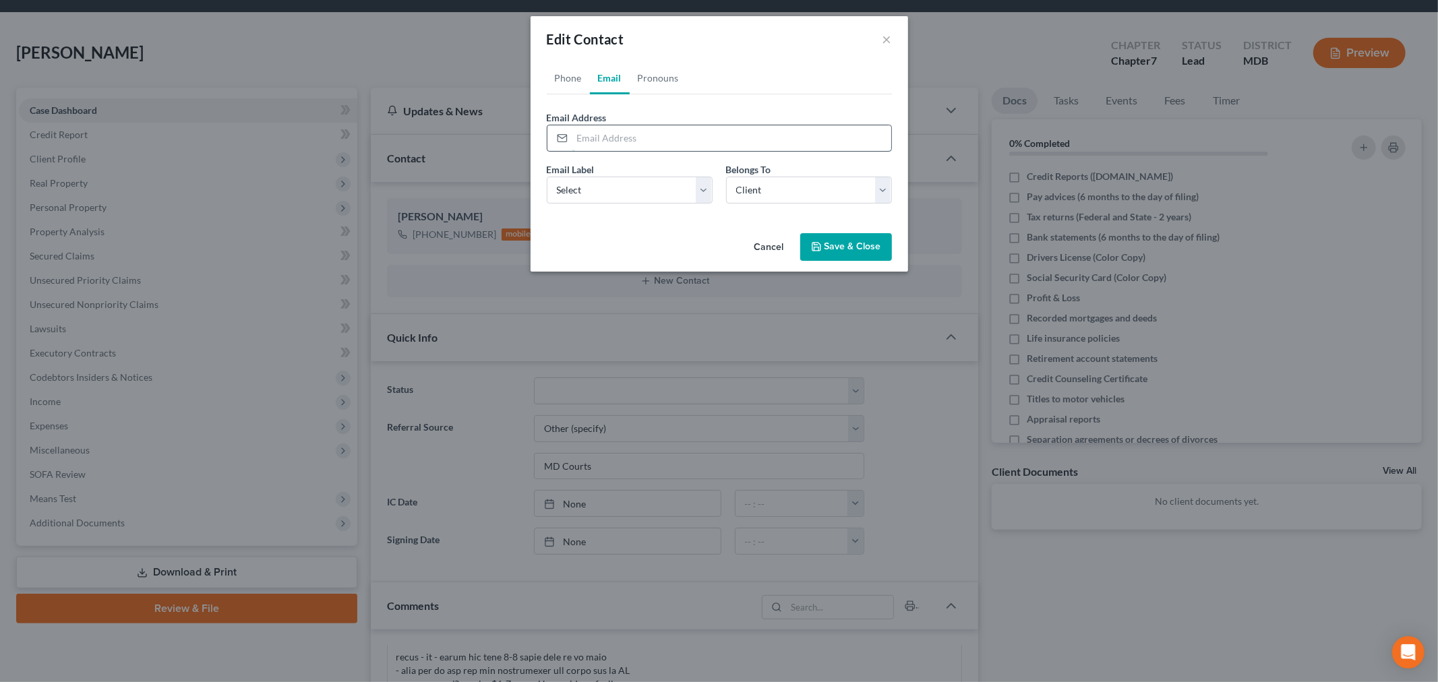
click at [616, 138] on input "email" at bounding box center [731, 138] width 319 height 26
click at [682, 166] on div "Email Label Select Home Work Other" at bounding box center [629, 182] width 179 height 41
drag, startPoint x: 675, startPoint y: 193, endPoint x: 673, endPoint y: 200, distance: 7.0
click at [675, 193] on select "Select Home Work Other" at bounding box center [630, 190] width 166 height 27
select select "0"
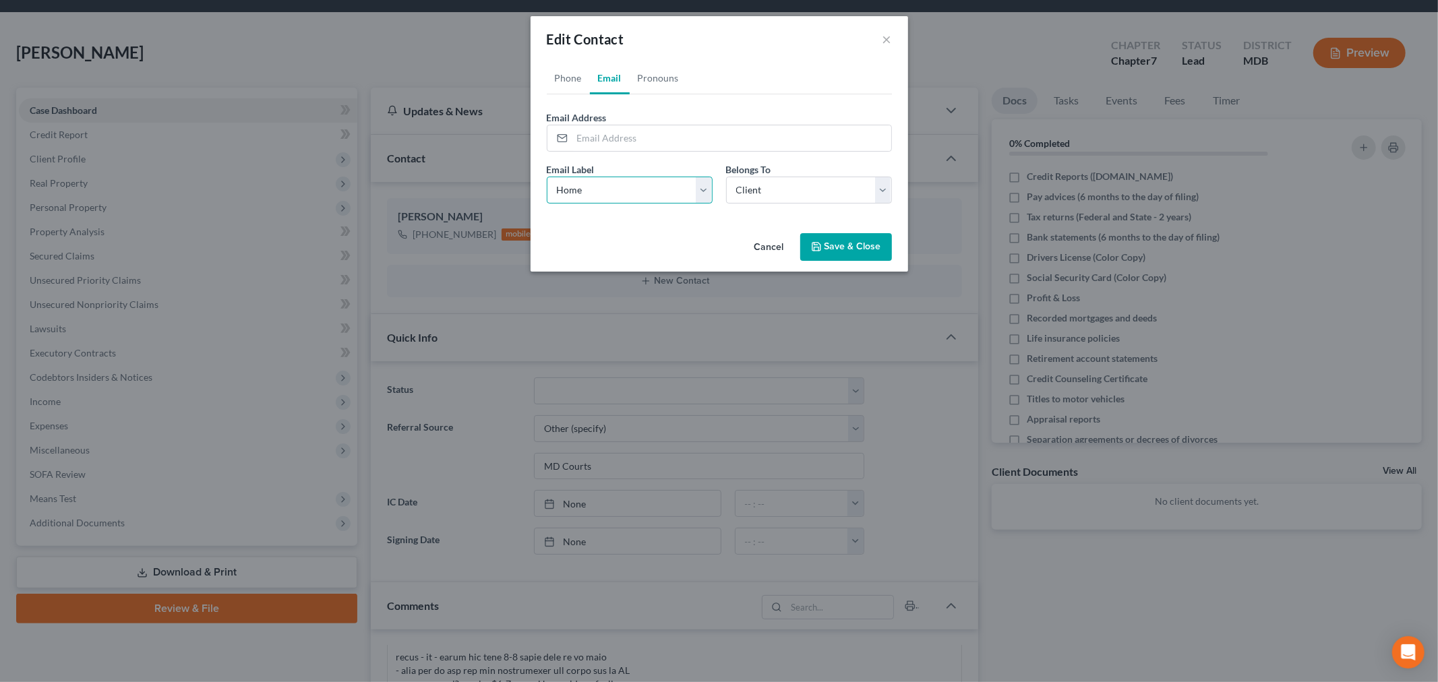
click at [547, 177] on select "Select Home Work Other" at bounding box center [630, 190] width 166 height 27
click at [732, 136] on input "email" at bounding box center [731, 138] width 319 height 26
click at [665, 140] on input "email" at bounding box center [731, 138] width 319 height 26
click at [846, 238] on button "Save & Close" at bounding box center [846, 247] width 92 height 28
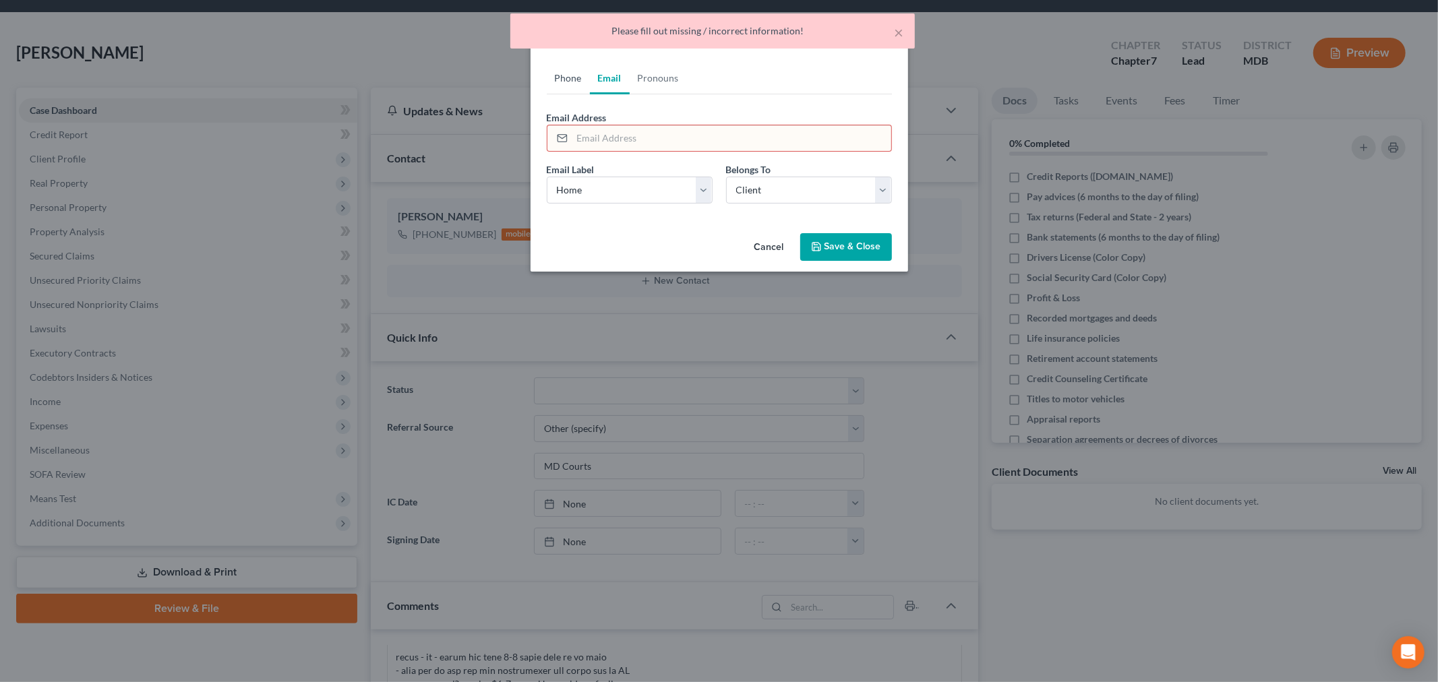
click at [576, 83] on link "Phone" at bounding box center [568, 78] width 43 height 32
click at [830, 250] on button "Save & Close" at bounding box center [846, 247] width 92 height 28
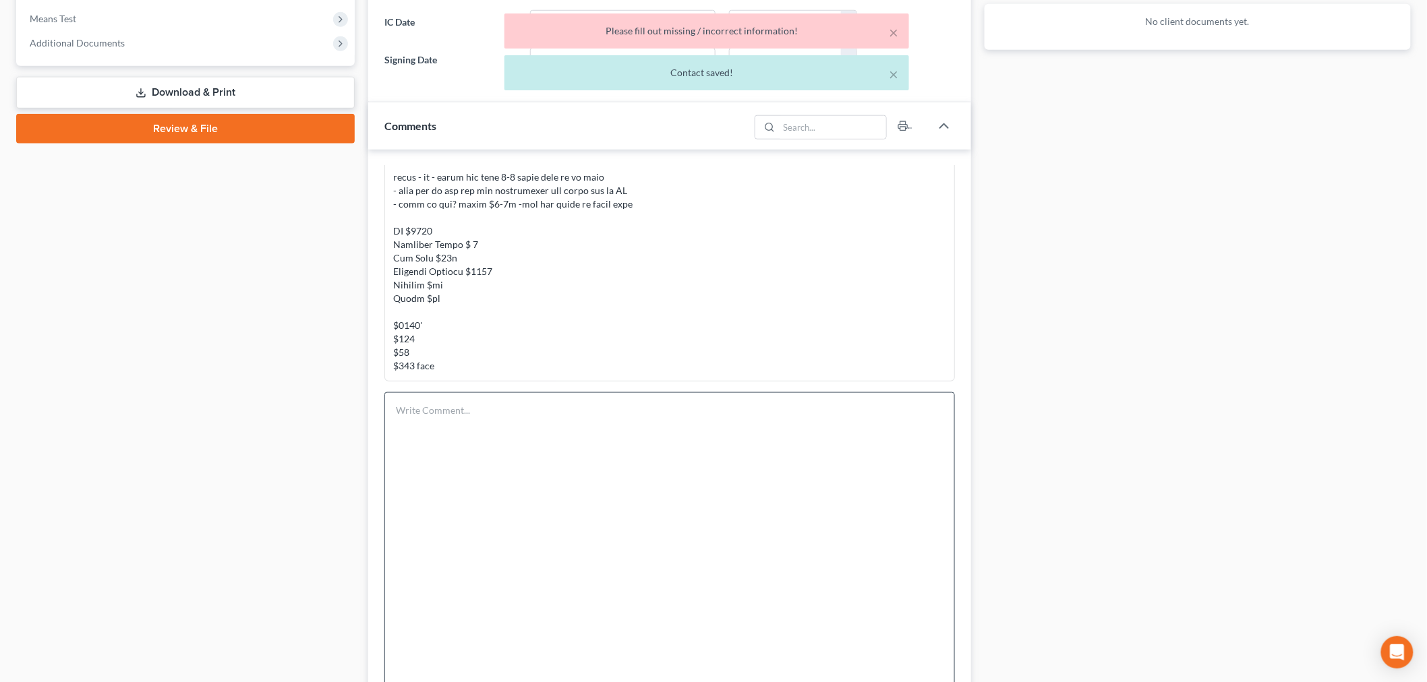
scroll to position [641, 0]
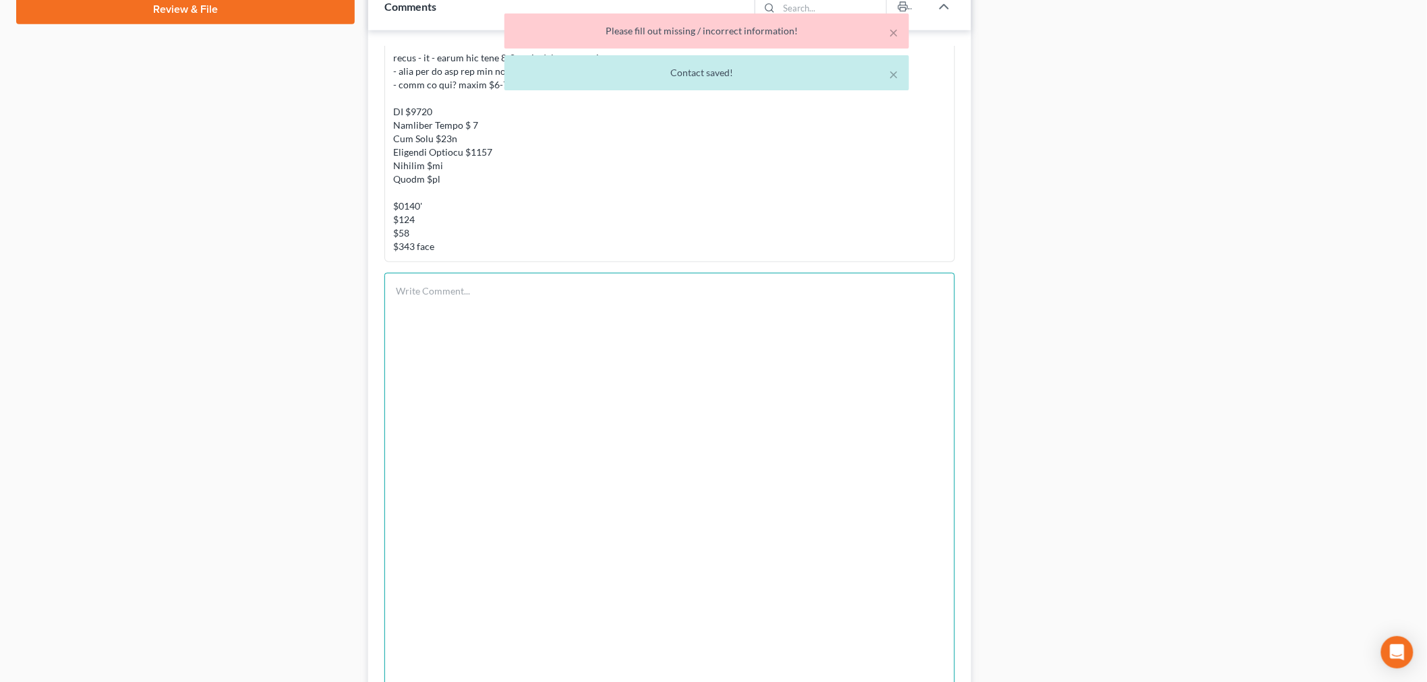
click at [641, 365] on textarea at bounding box center [669, 678] width 570 height 810
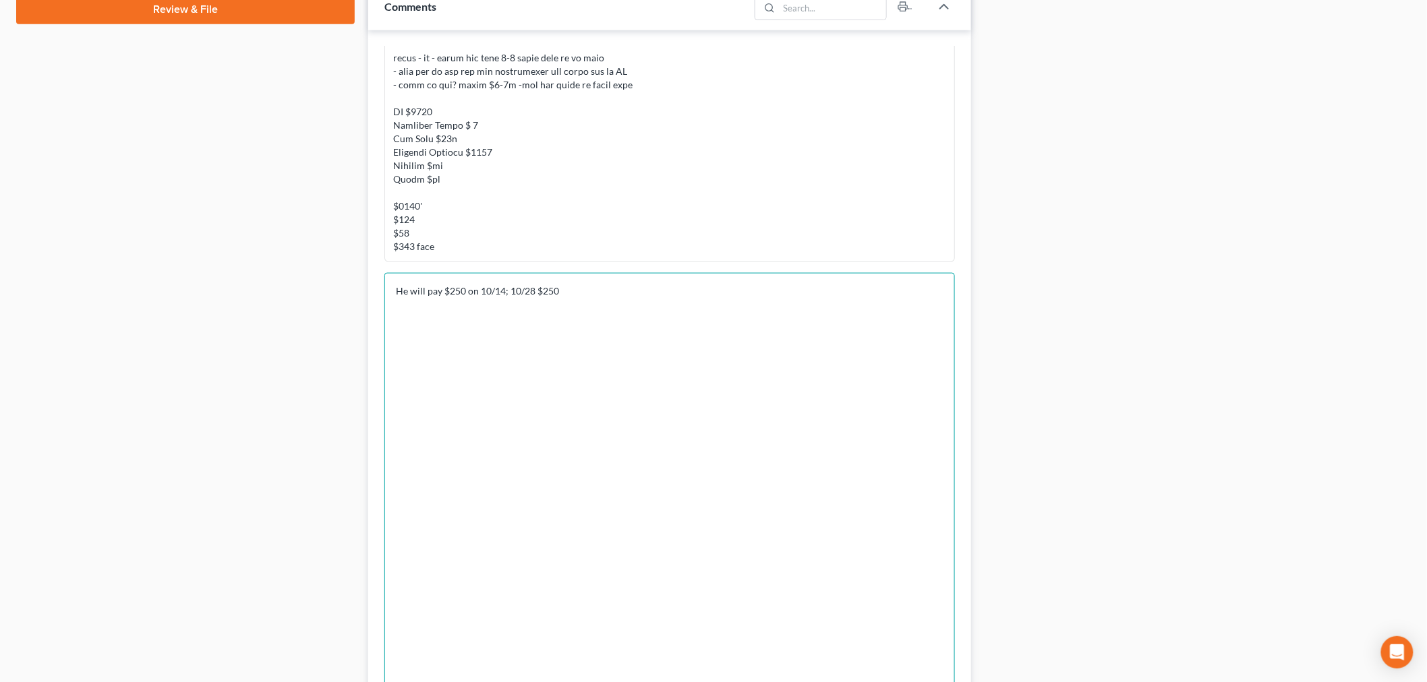
click at [705, 284] on textarea "He will pay $250 on 10/14; 10/28 $250" at bounding box center [669, 678] width 570 height 810
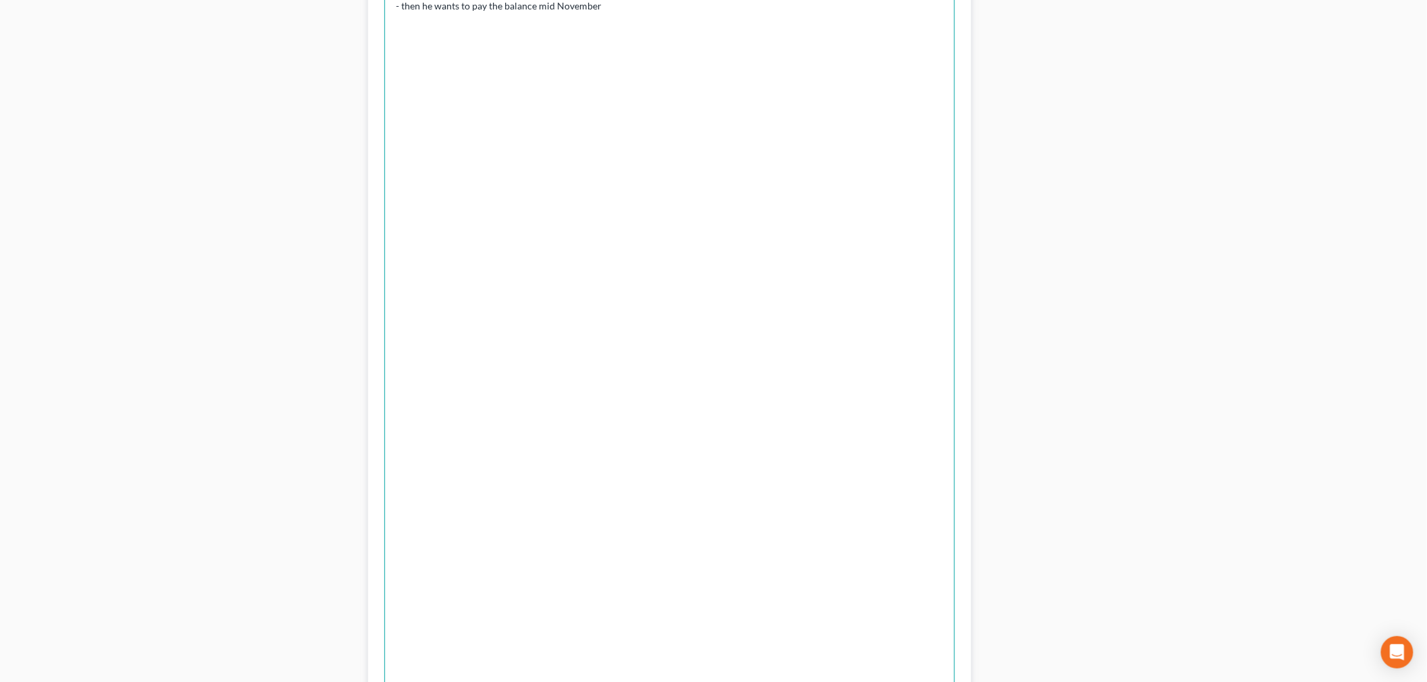
scroll to position [1090, 0]
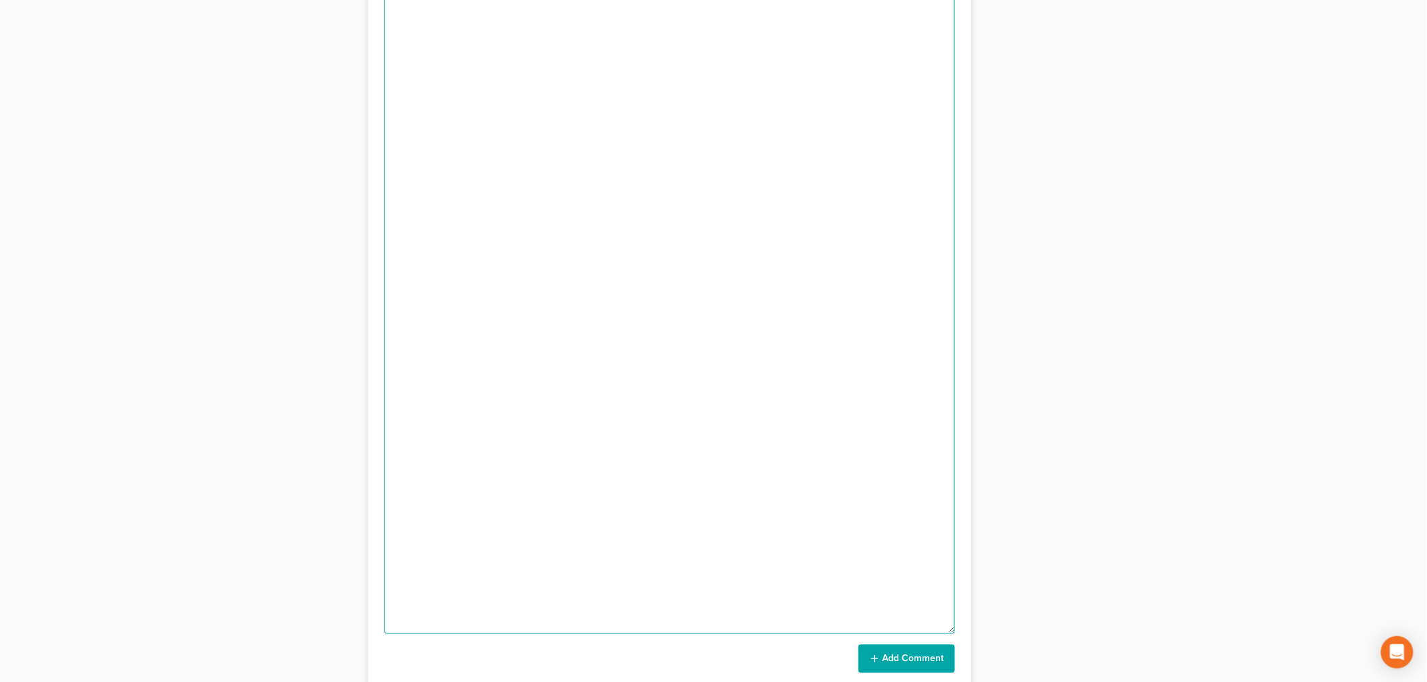
type textarea "He will pay $250 on 10/14; 10/28 $250 - then he wants to pay the balance mid No…"
click at [926, 657] on button "Add Comment" at bounding box center [906, 659] width 96 height 28
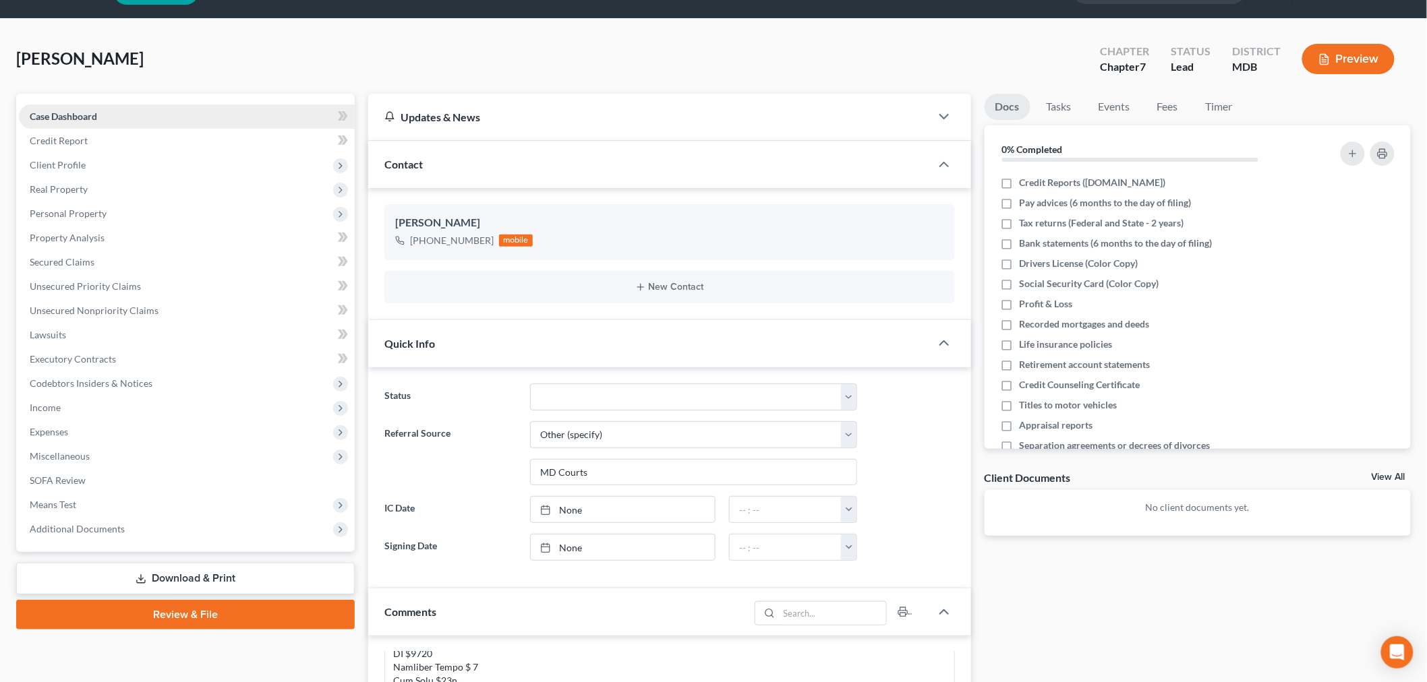
scroll to position [0, 0]
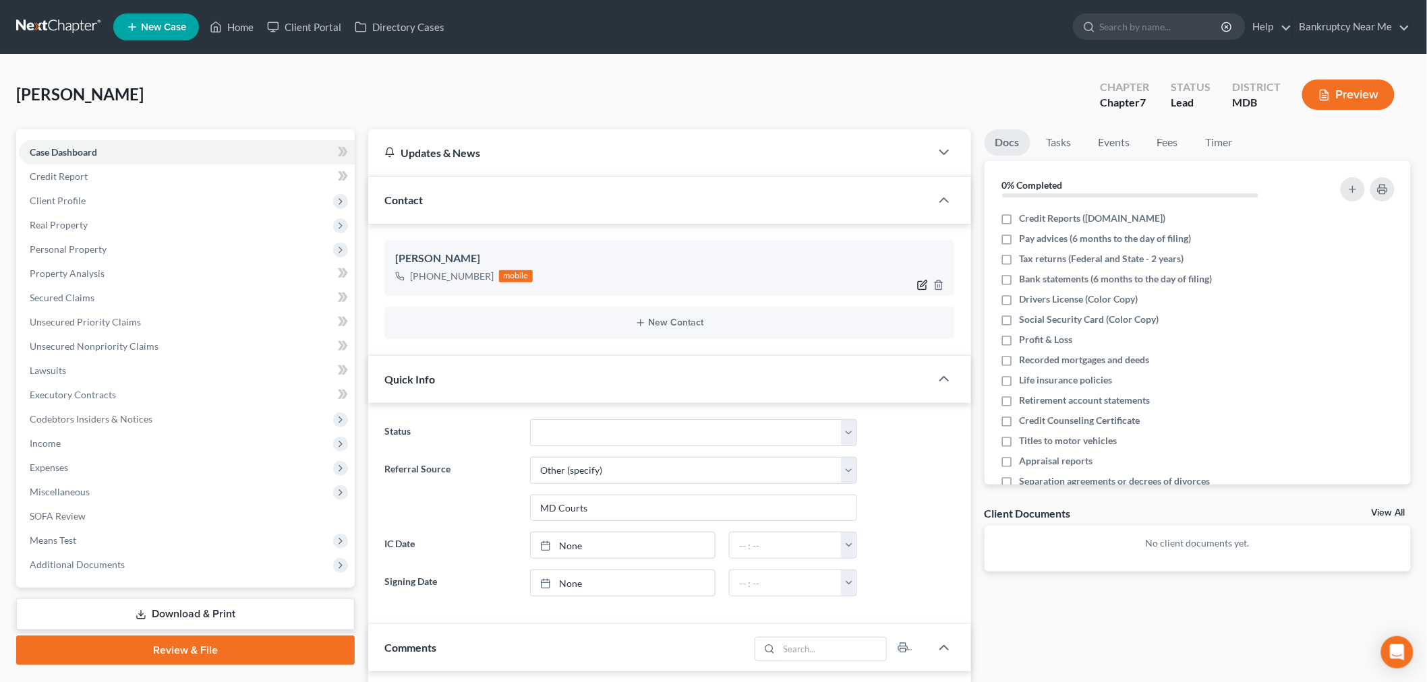
click at [917, 283] on icon "button" at bounding box center [922, 285] width 11 height 11
select select "0"
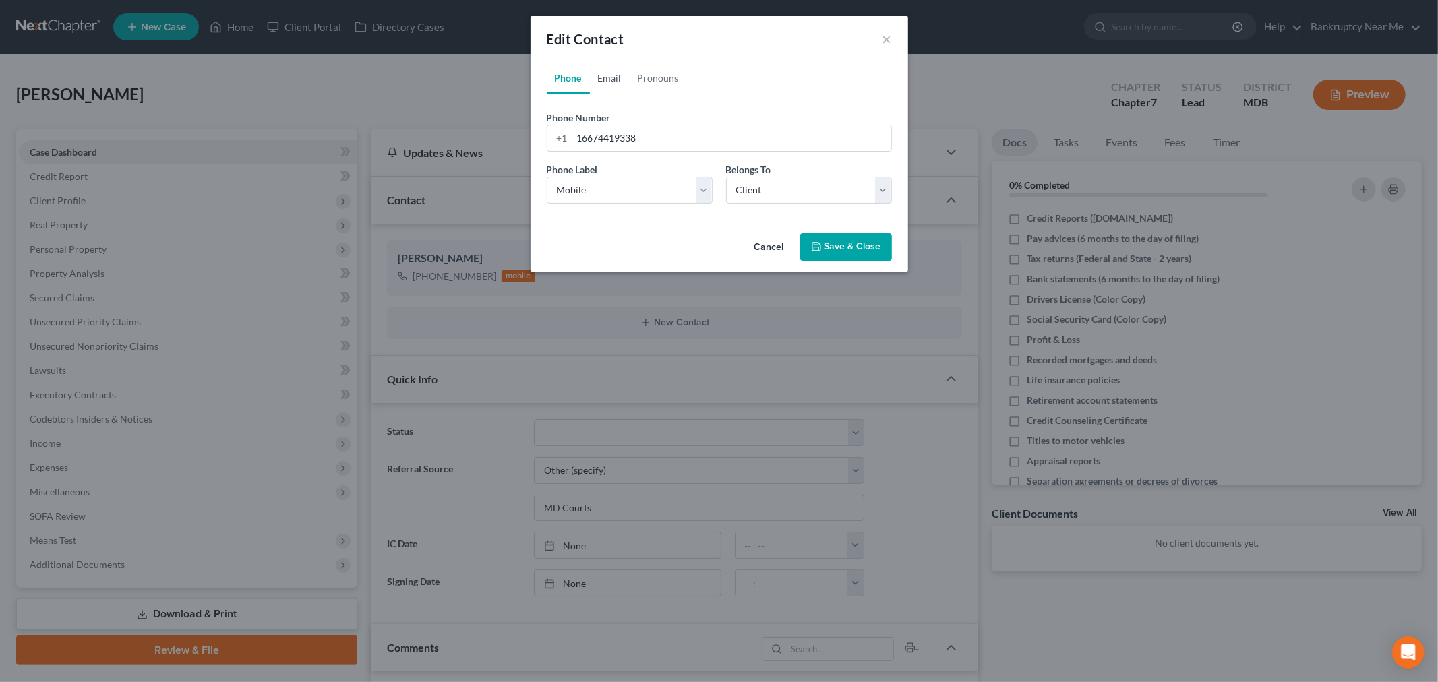
click at [614, 70] on link "Email" at bounding box center [610, 78] width 40 height 32
click at [643, 138] on input "email" at bounding box center [731, 138] width 319 height 26
type input "adamb990@yahoo.com"
click at [668, 185] on select "Select Home Work Other" at bounding box center [630, 190] width 166 height 27
select select "0"
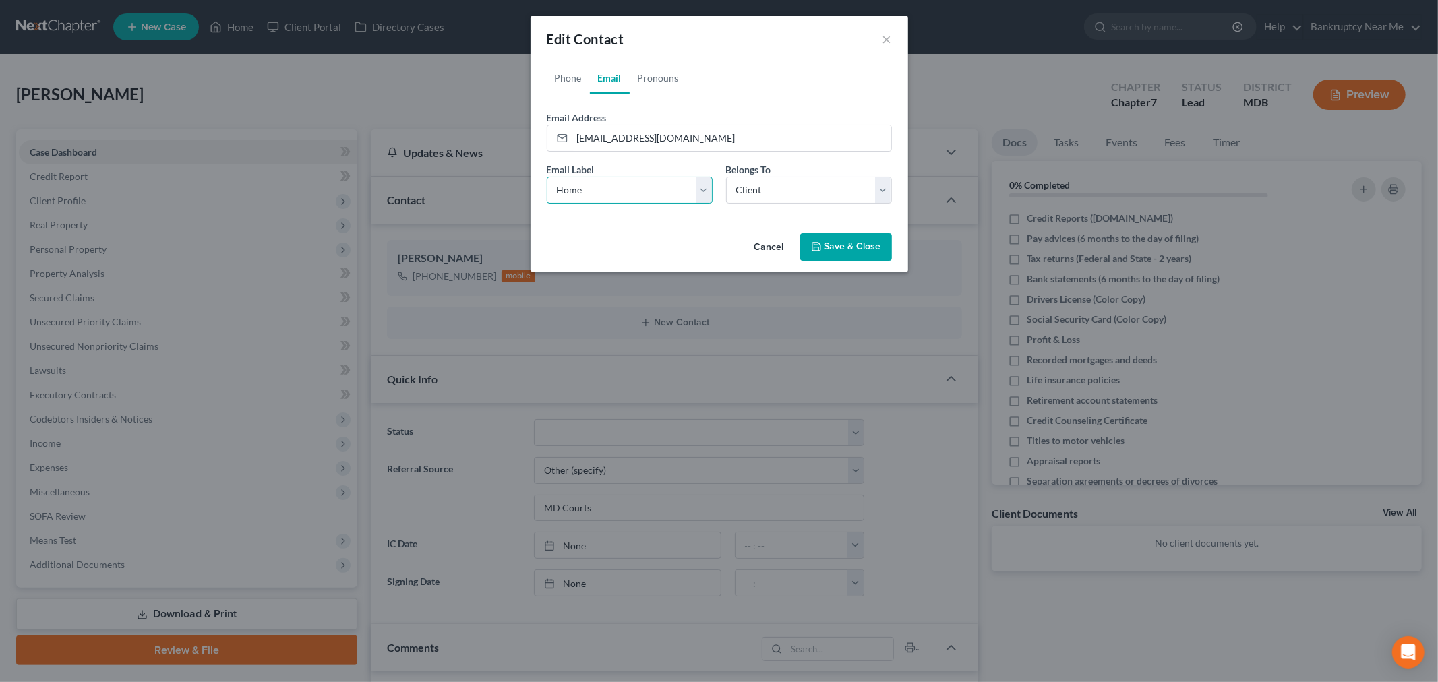
click at [547, 177] on select "Select Home Work Other" at bounding box center [630, 190] width 166 height 27
drag, startPoint x: 595, startPoint y: 154, endPoint x: 487, endPoint y: 153, distance: 108.6
click at [490, 154] on div "Edit Contact × Phone Email Pronouns Phone Number * +1 16674419338 Ext. Phone La…" at bounding box center [719, 341] width 1438 height 682
click at [883, 241] on button "Save & Close" at bounding box center [846, 247] width 92 height 28
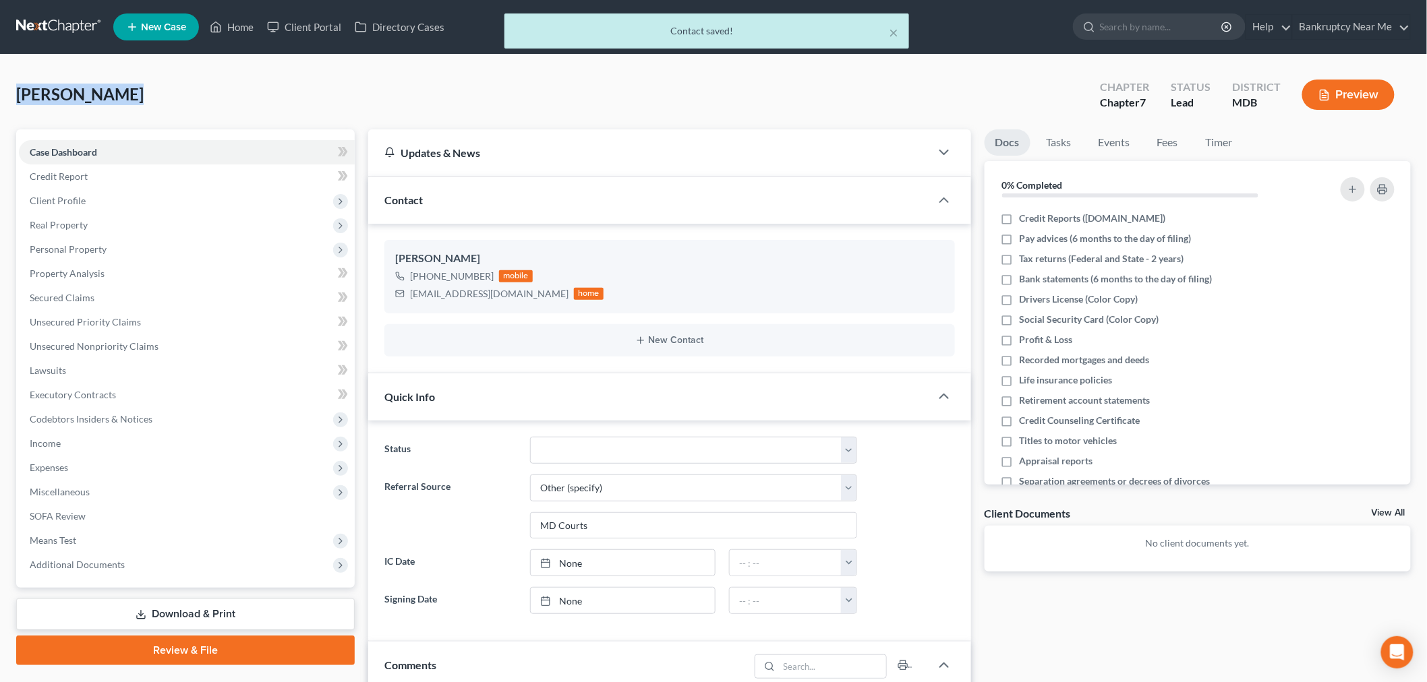
drag, startPoint x: 128, startPoint y: 100, endPoint x: 0, endPoint y: 102, distance: 128.1
copy span "[PERSON_NAME]"
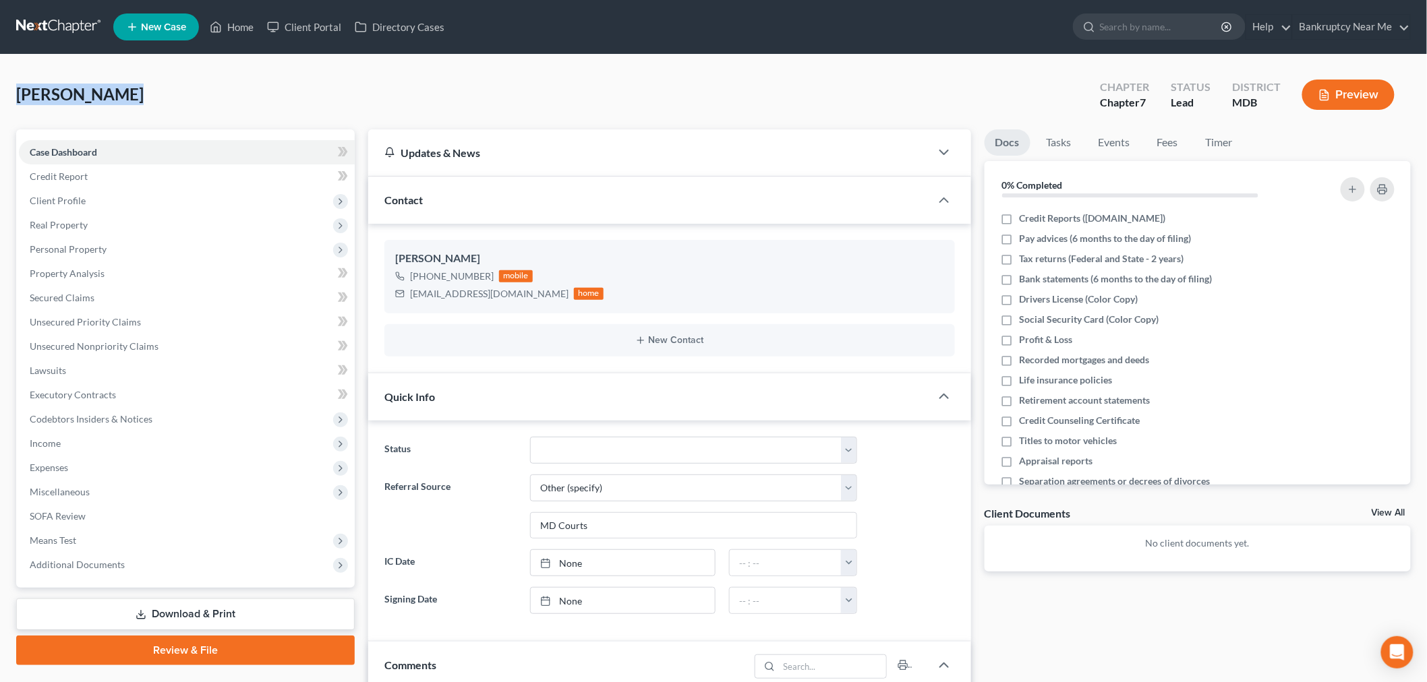
click at [59, 28] on link at bounding box center [59, 27] width 86 height 24
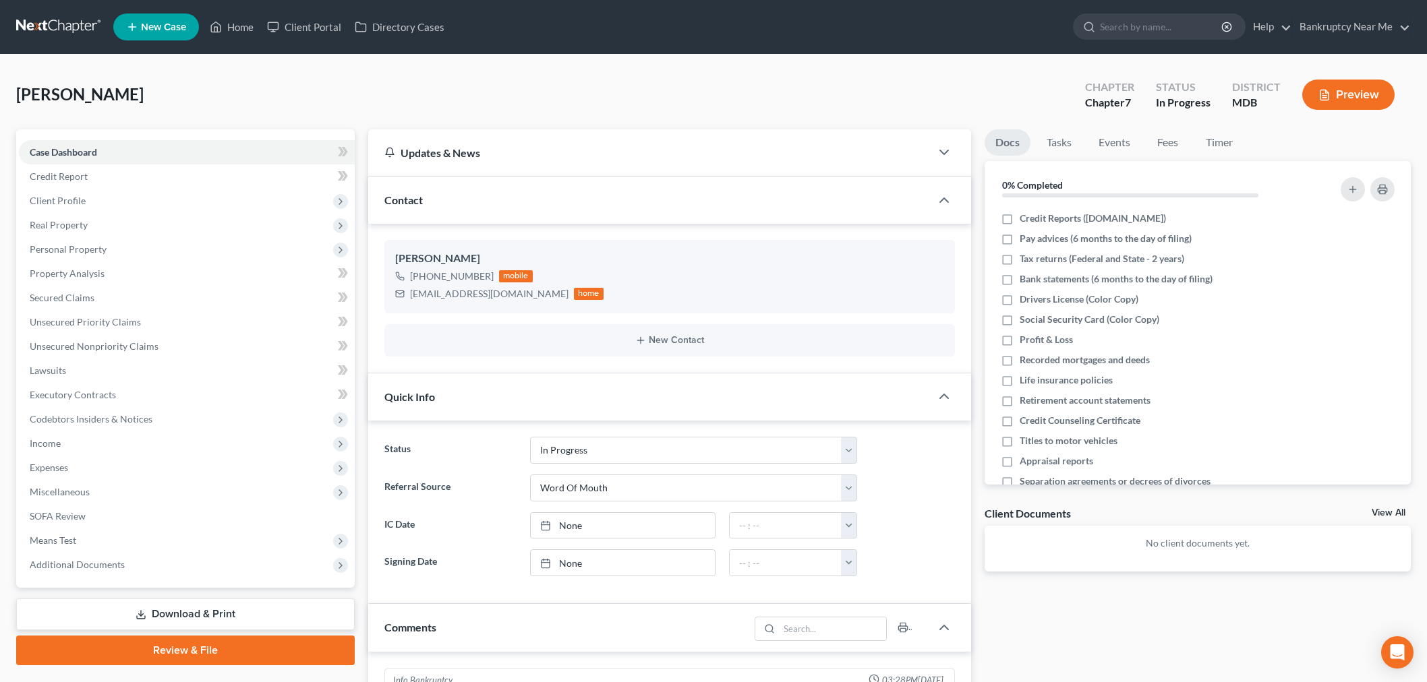
select select "9"
select select "0"
click at [45, 21] on link at bounding box center [59, 27] width 86 height 24
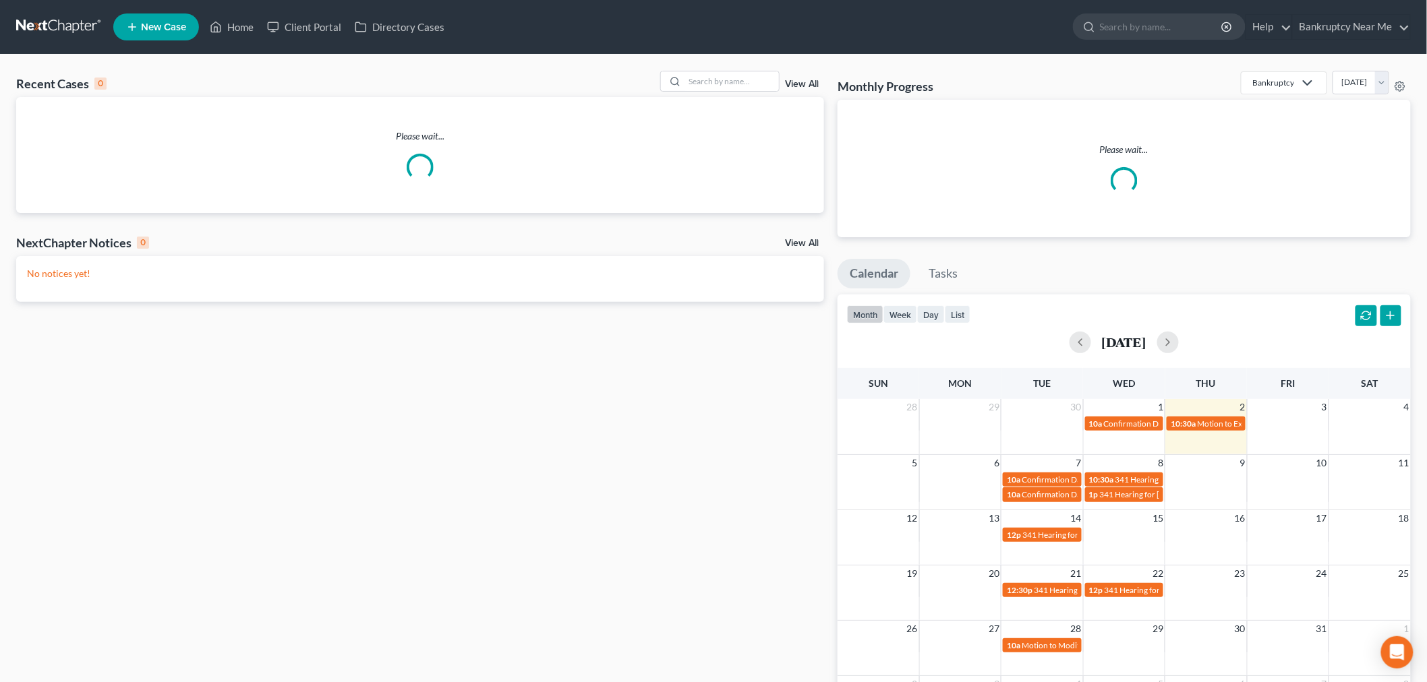
click at [750, 69] on div "Recent Cases 0 View All Please wait... NextChapter Notices 0 View All No notice…" at bounding box center [713, 413] width 1427 height 716
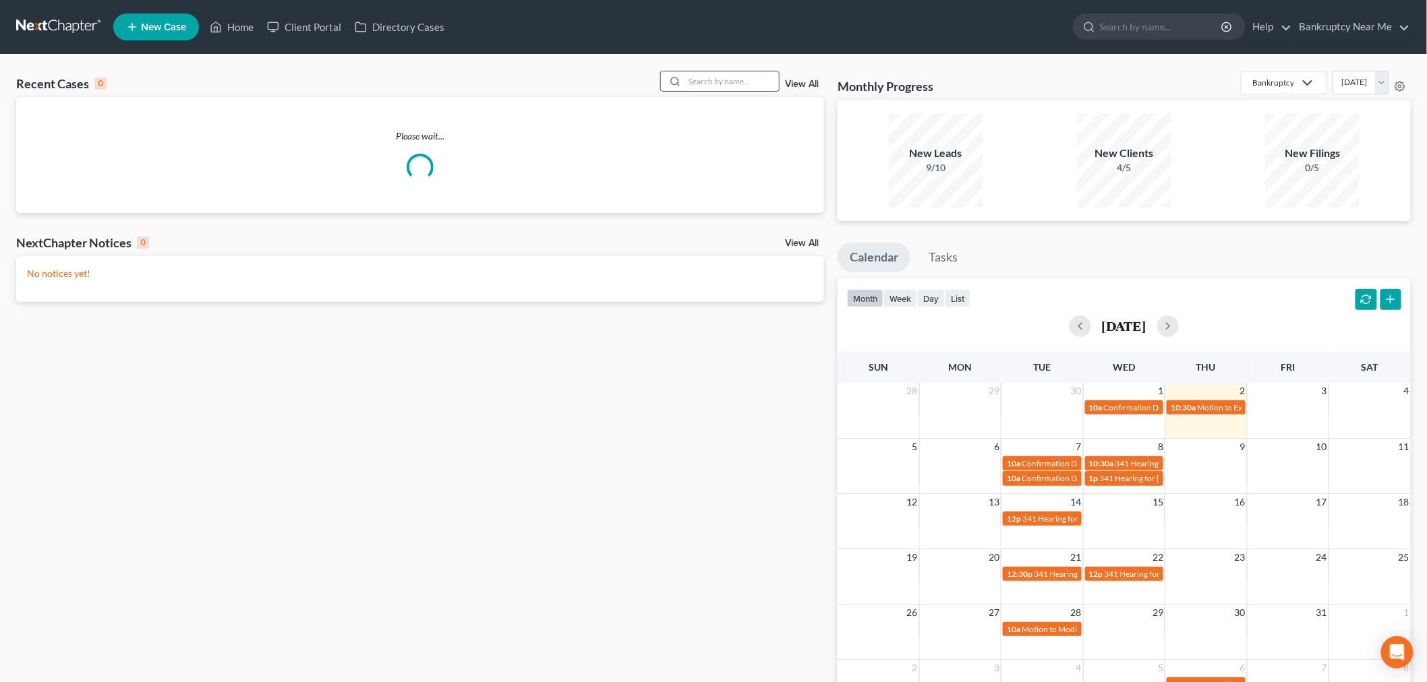
click at [745, 76] on input "search" at bounding box center [731, 81] width 94 height 20
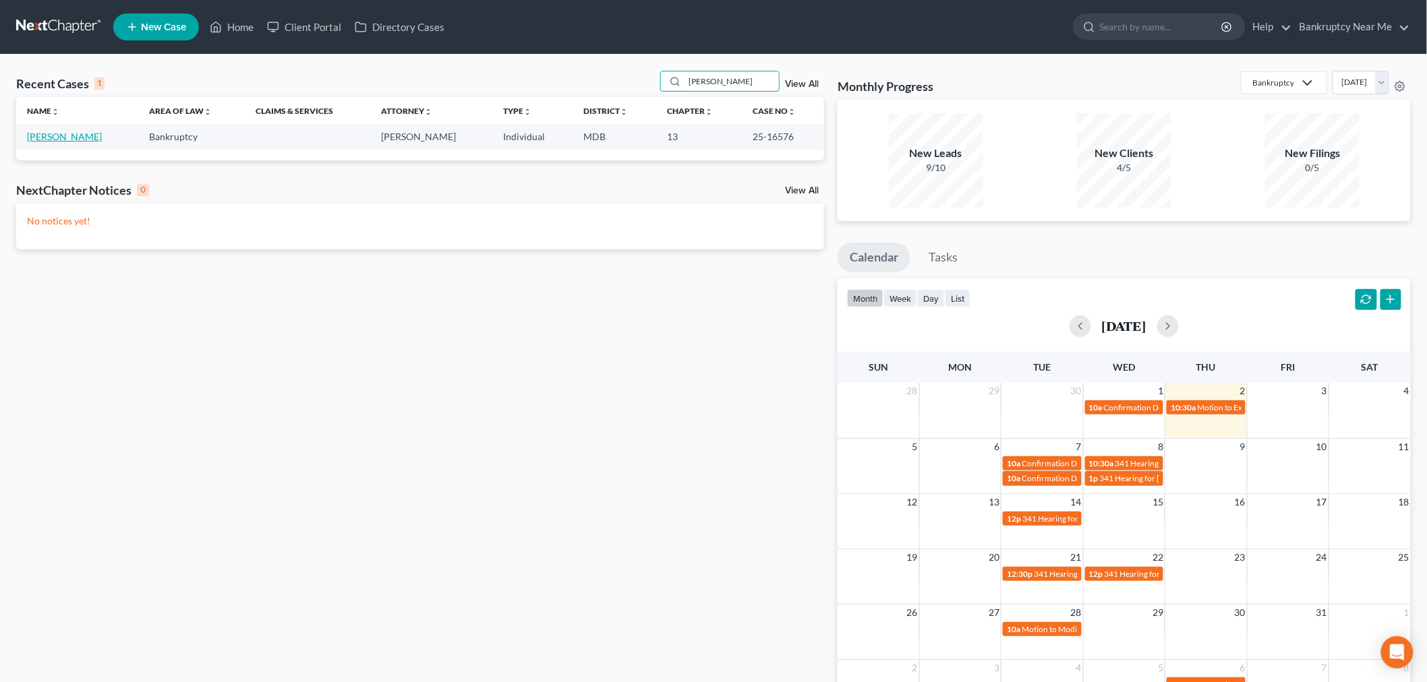
type input "[PERSON_NAME]"
click at [62, 133] on link "[PERSON_NAME]" at bounding box center [64, 136] width 75 height 11
select select "6"
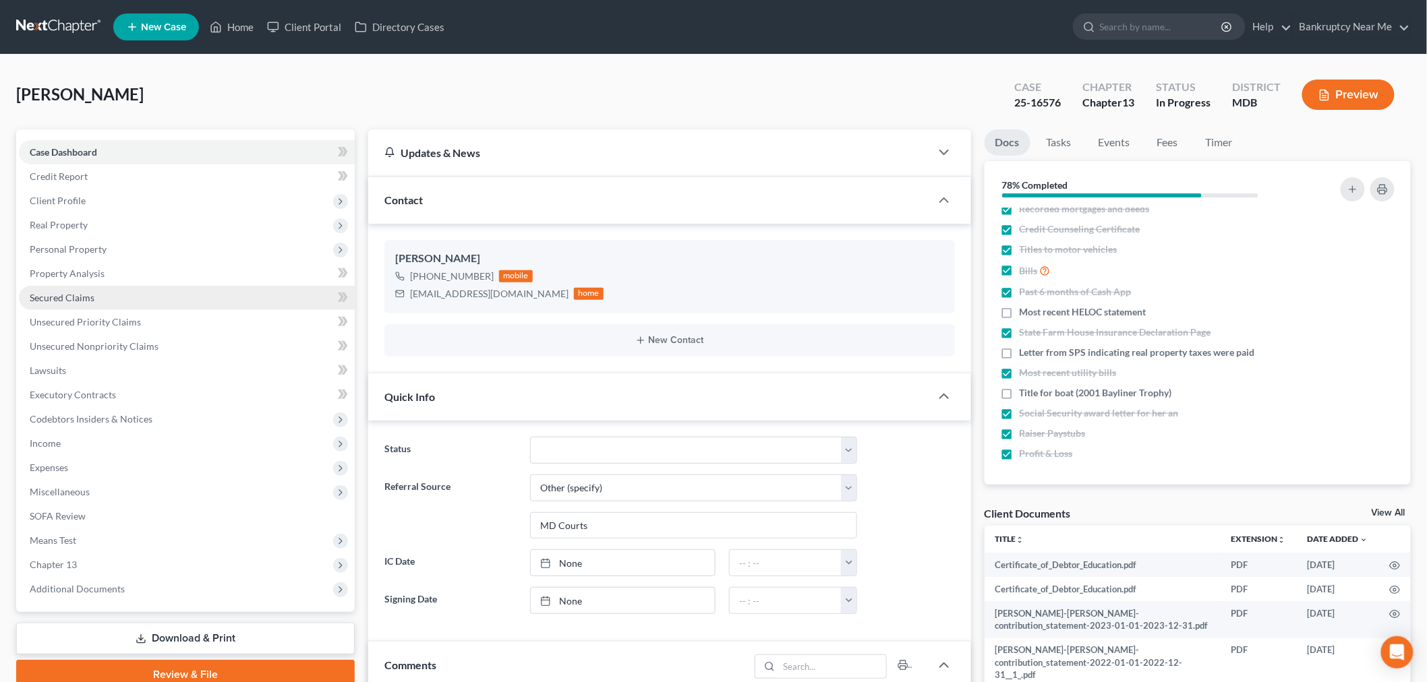
click at [96, 293] on link "Secured Claims" at bounding box center [187, 298] width 336 height 24
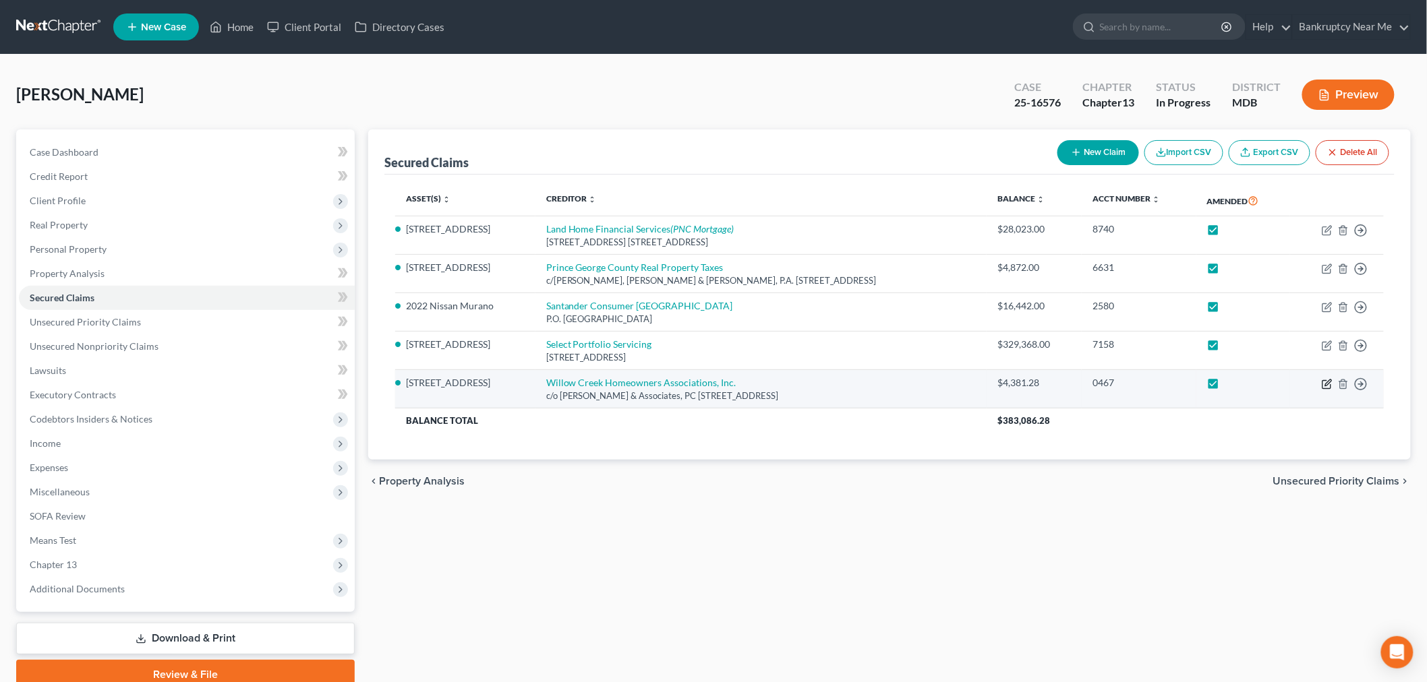
click at [1327, 387] on icon "button" at bounding box center [1327, 384] width 11 height 11
select select "21"
select select "0"
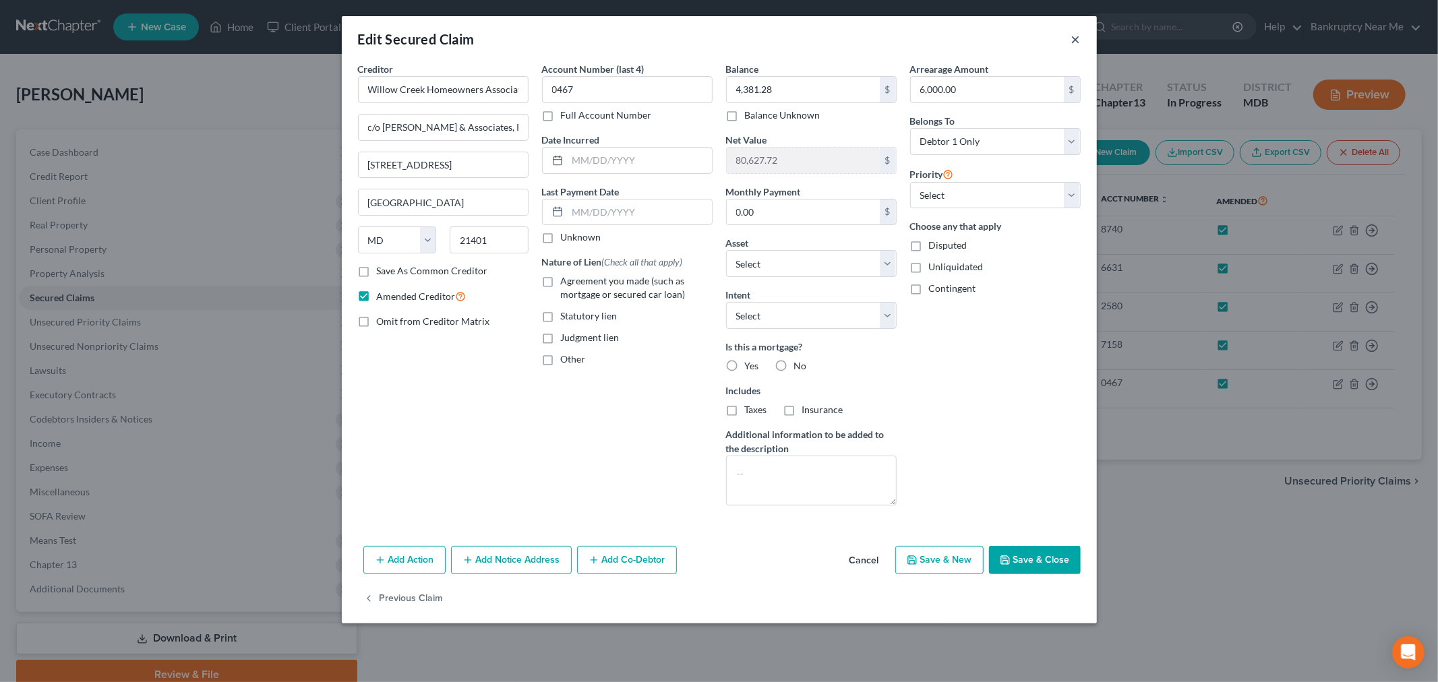
click at [1077, 45] on button "×" at bounding box center [1075, 39] width 9 height 16
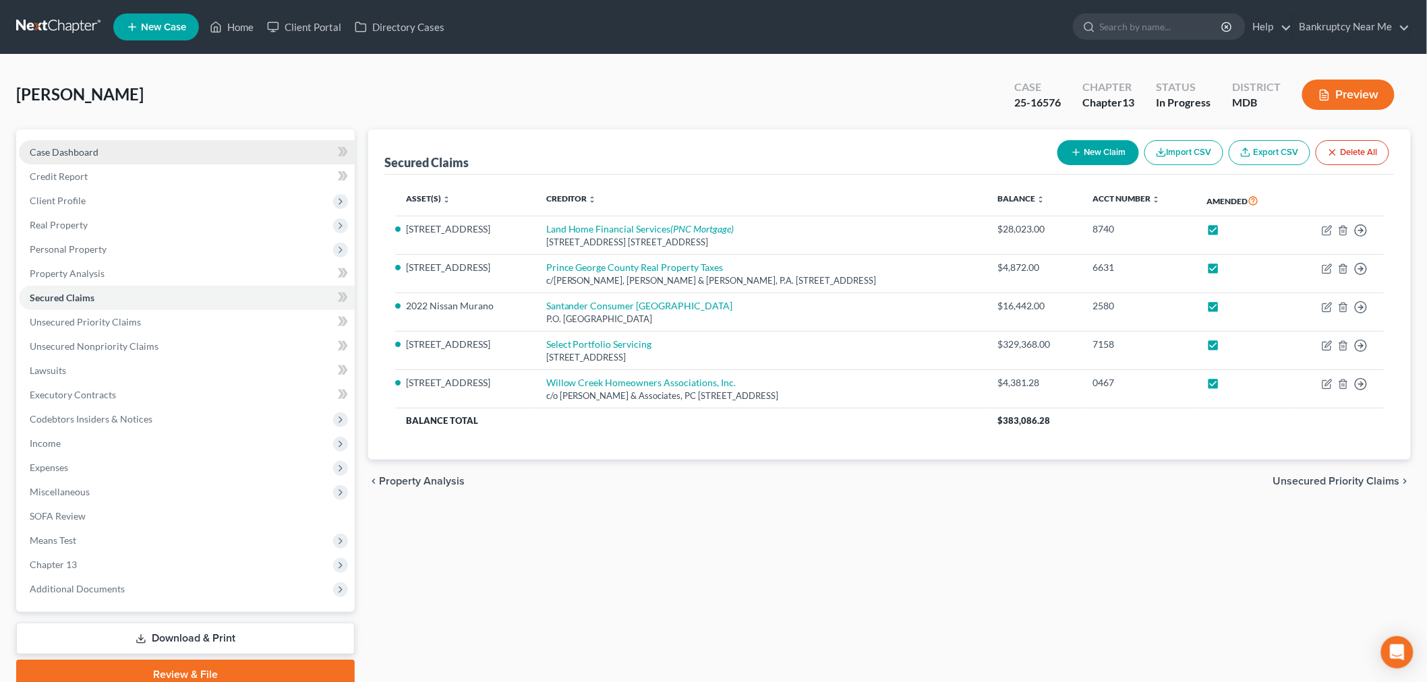
click at [212, 153] on link "Case Dashboard" at bounding box center [187, 152] width 336 height 24
select select "6"
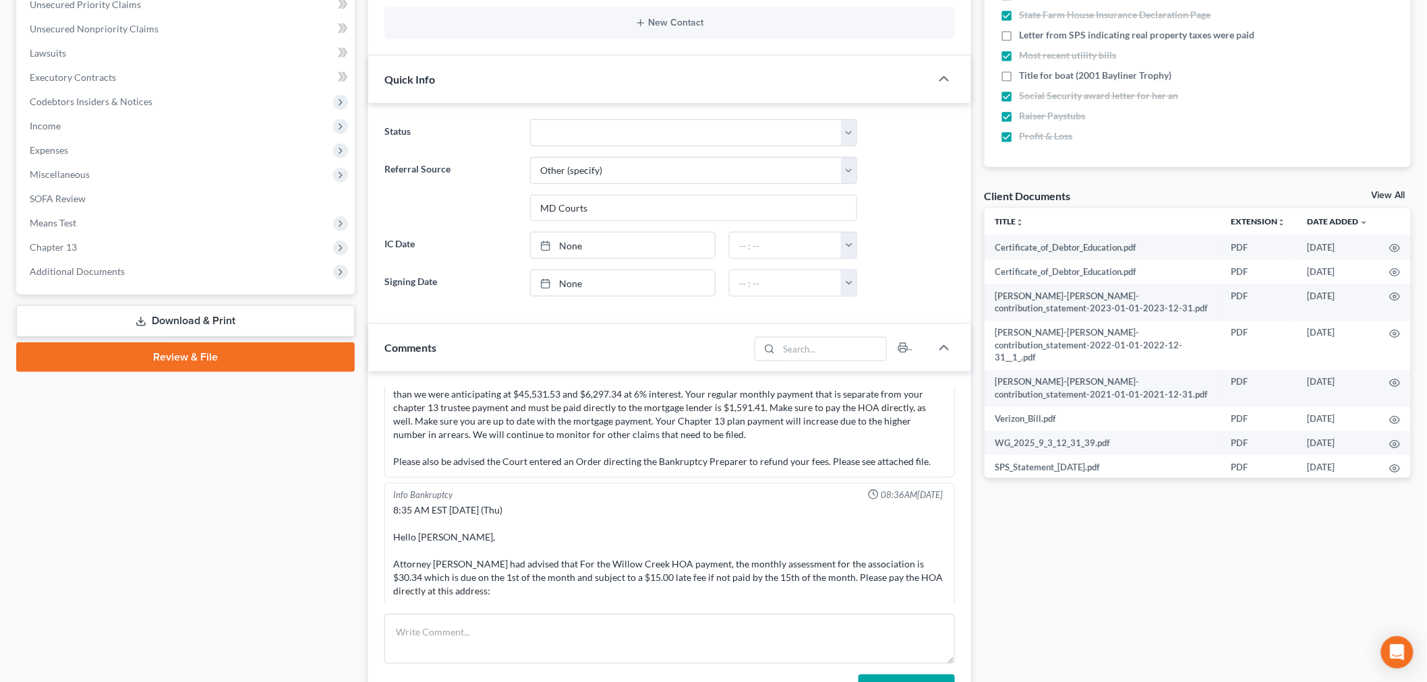
scroll to position [449, 0]
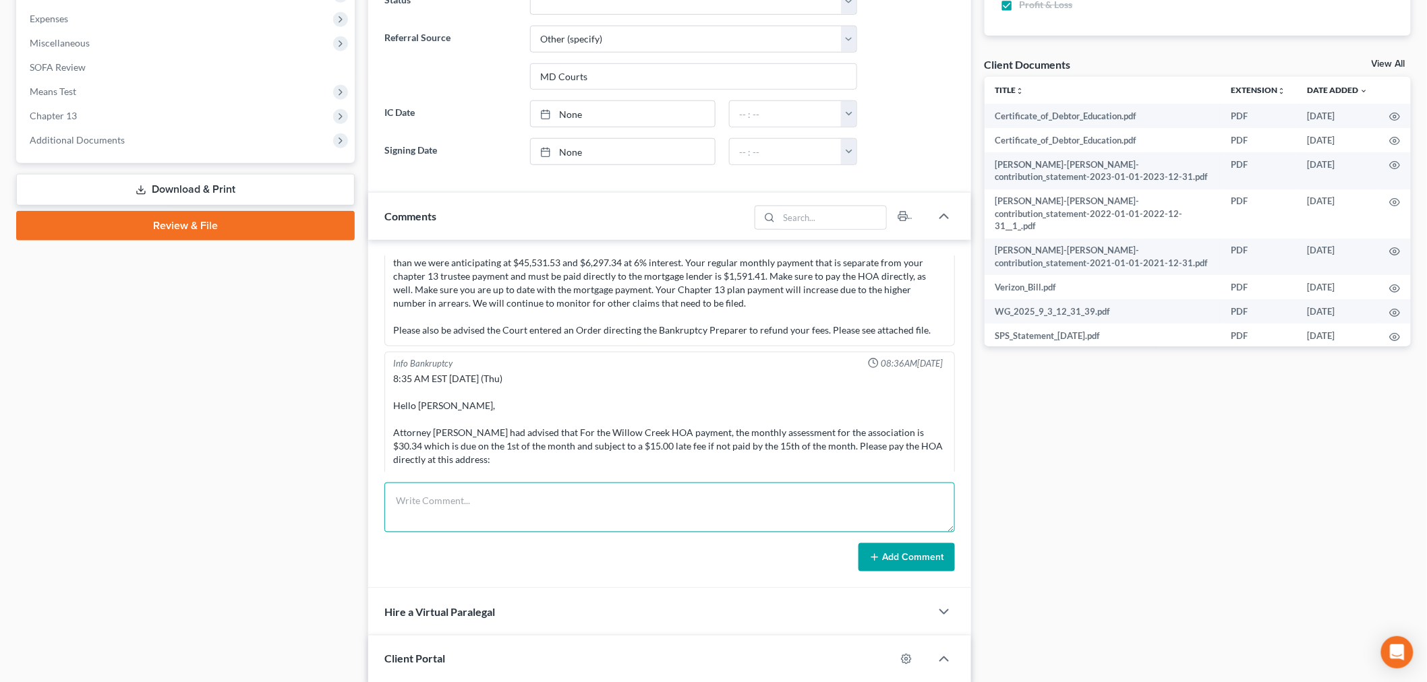
click at [720, 498] on textarea at bounding box center [669, 508] width 570 height 50
paste textarea "________________________________________ From: Iris Kwon <iris@bankruptcynearme…"
type textarea "________________________________________ From: Iris Kwon <iris@bankruptcynearme…"
click at [909, 567] on button "Add Comment" at bounding box center [906, 557] width 96 height 28
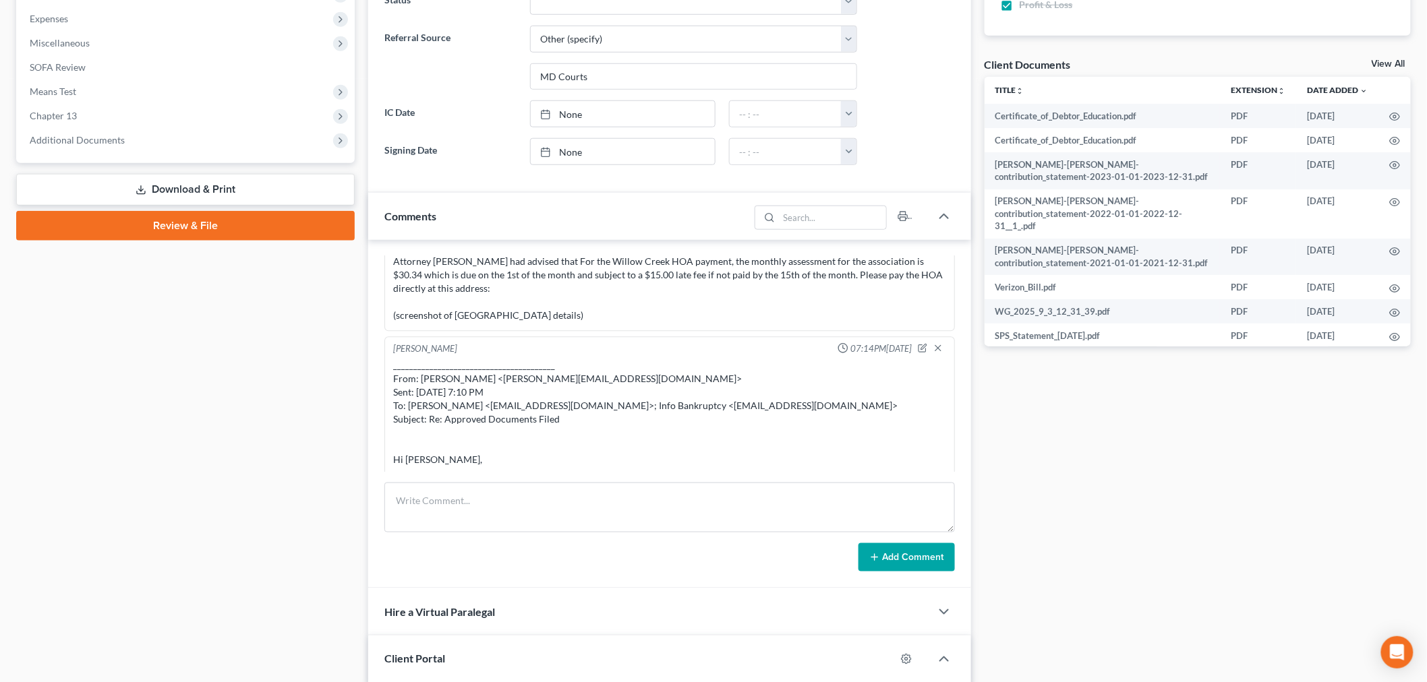
scroll to position [0, 0]
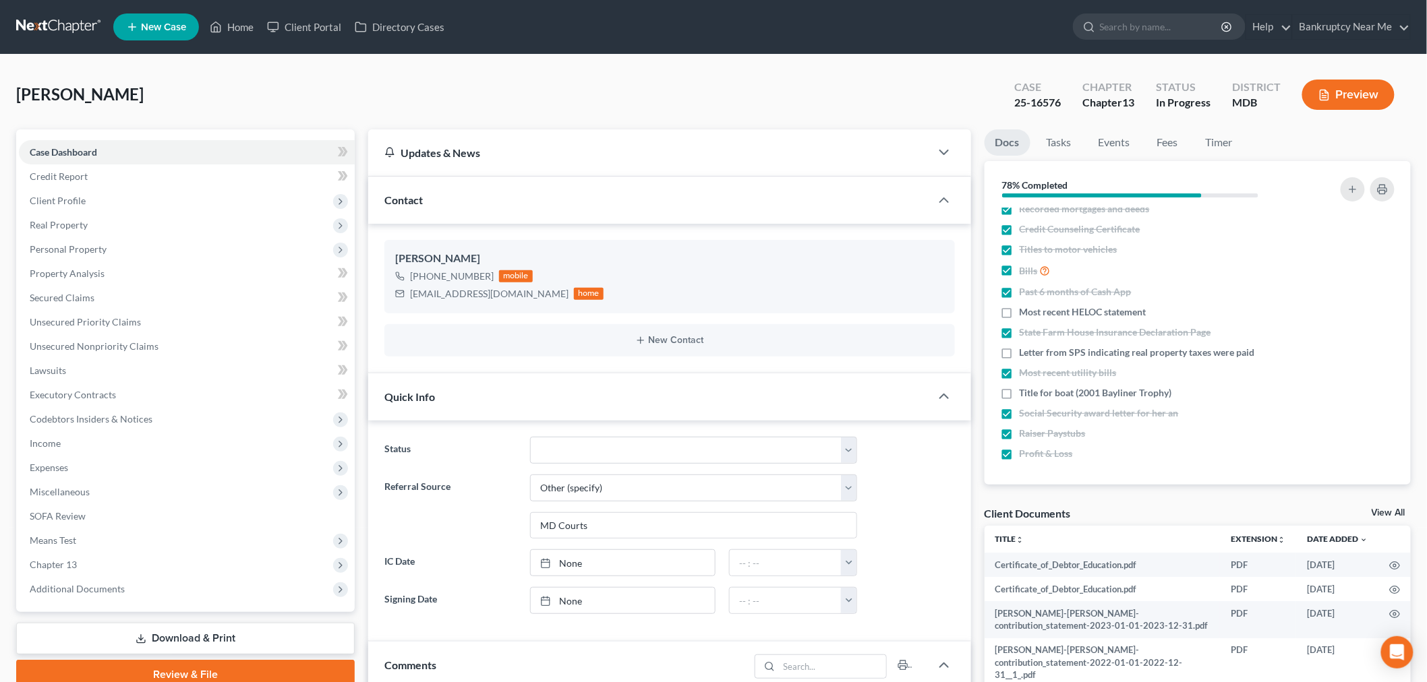
click at [69, 42] on nav "Home New Case Client Portal Directory Cases Bankruptcy Near Me iris@bankruptcyn…" at bounding box center [713, 27] width 1427 height 54
click at [79, 29] on link at bounding box center [59, 27] width 86 height 24
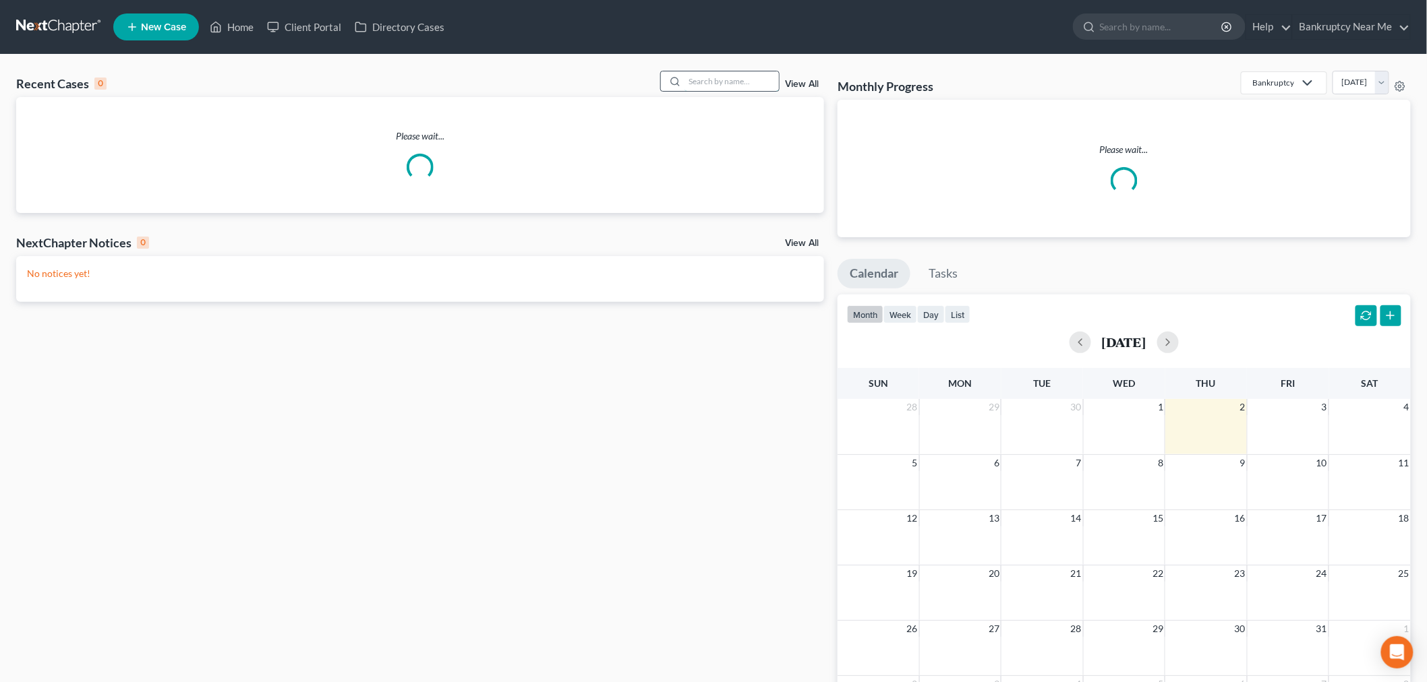
click at [734, 84] on input "search" at bounding box center [731, 81] width 94 height 20
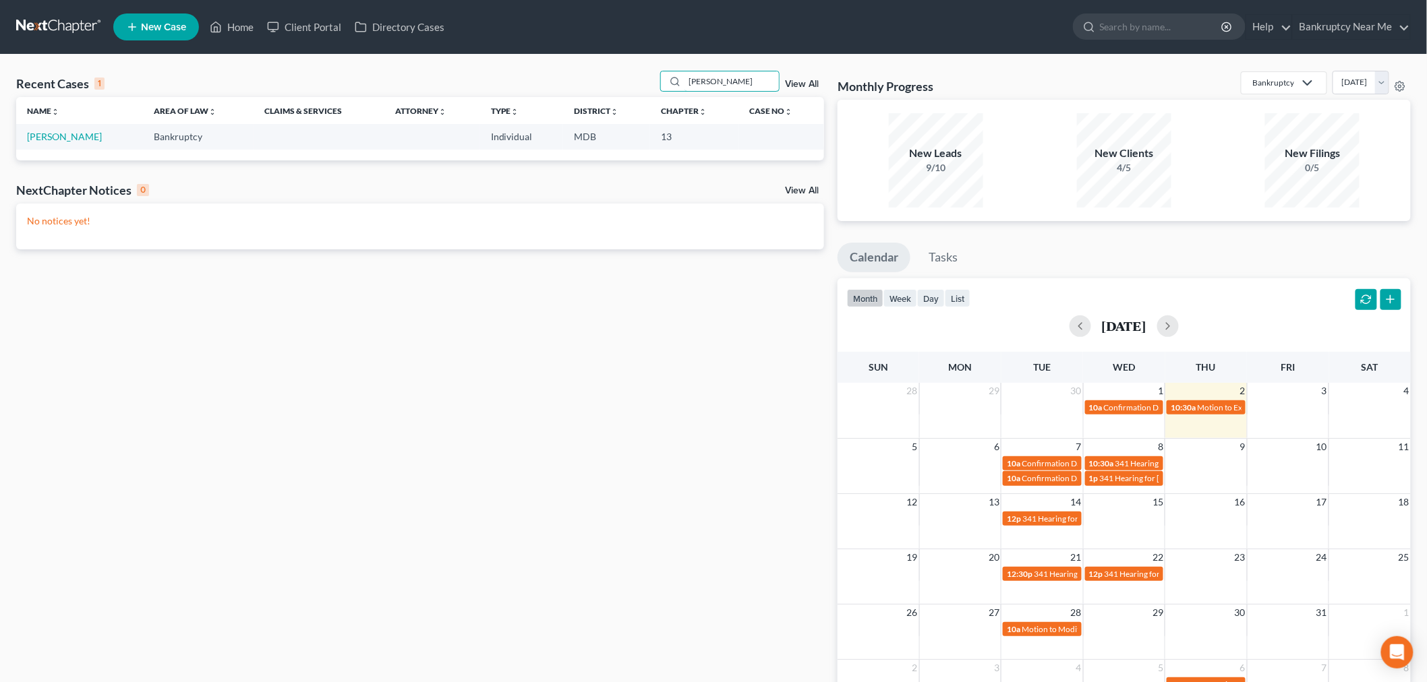
type input "[PERSON_NAME]"
click at [72, 136] on link "[PERSON_NAME]" at bounding box center [64, 136] width 75 height 11
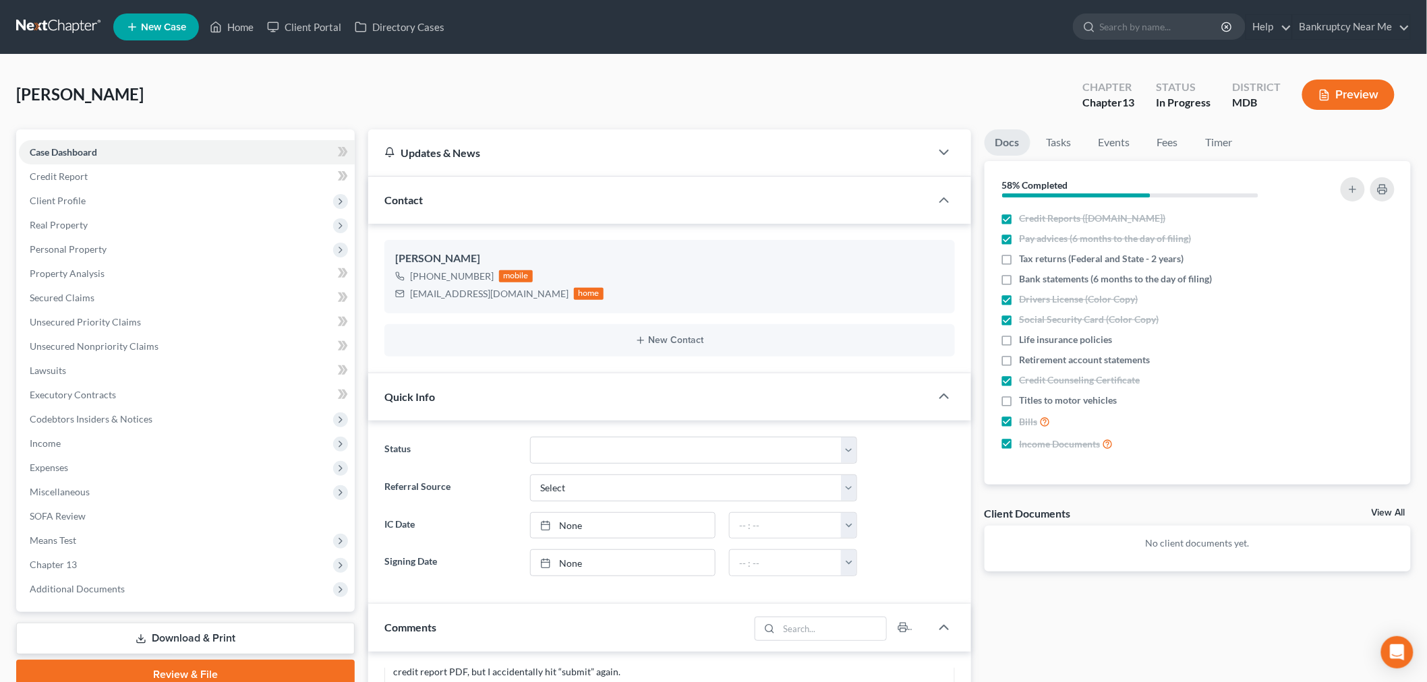
click at [35, 17] on link at bounding box center [59, 27] width 86 height 24
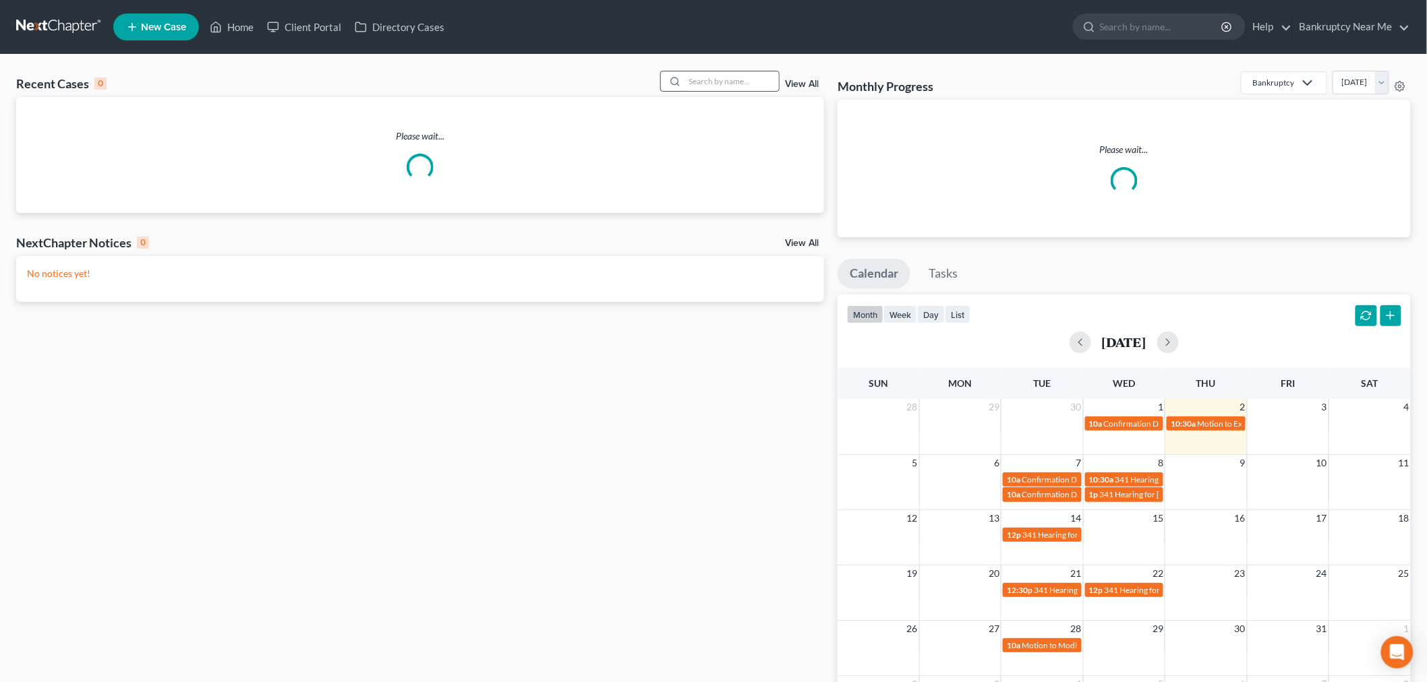
click at [736, 78] on input "search" at bounding box center [731, 81] width 94 height 20
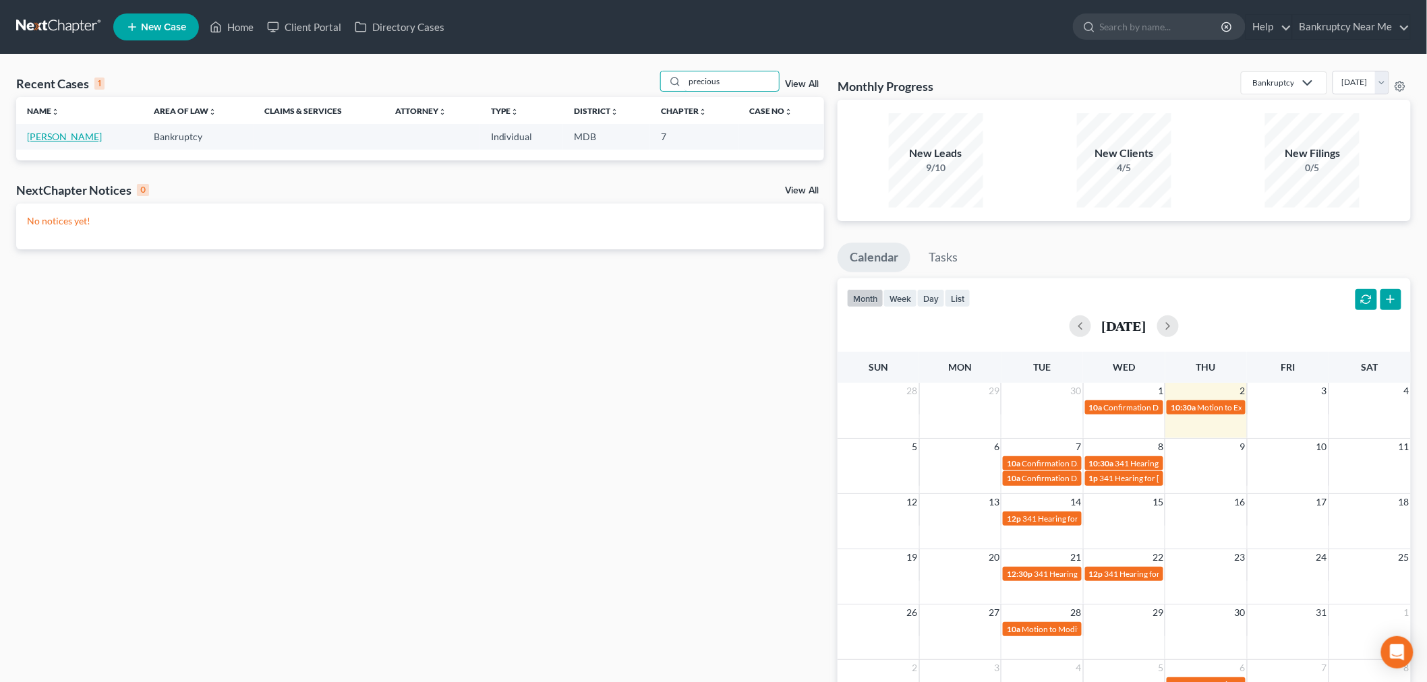
type input "precious"
click at [100, 139] on link "[PERSON_NAME]" at bounding box center [64, 136] width 75 height 11
select select "4"
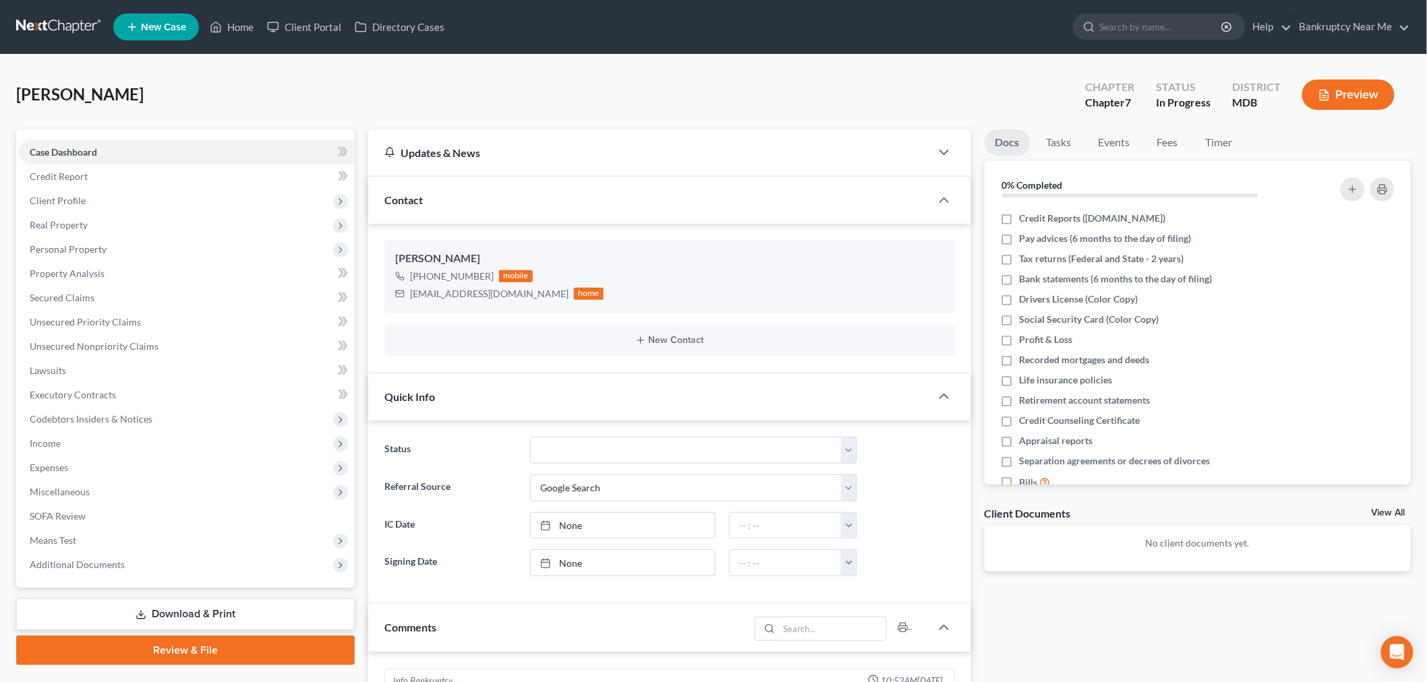
click at [40, 28] on link at bounding box center [59, 27] width 86 height 24
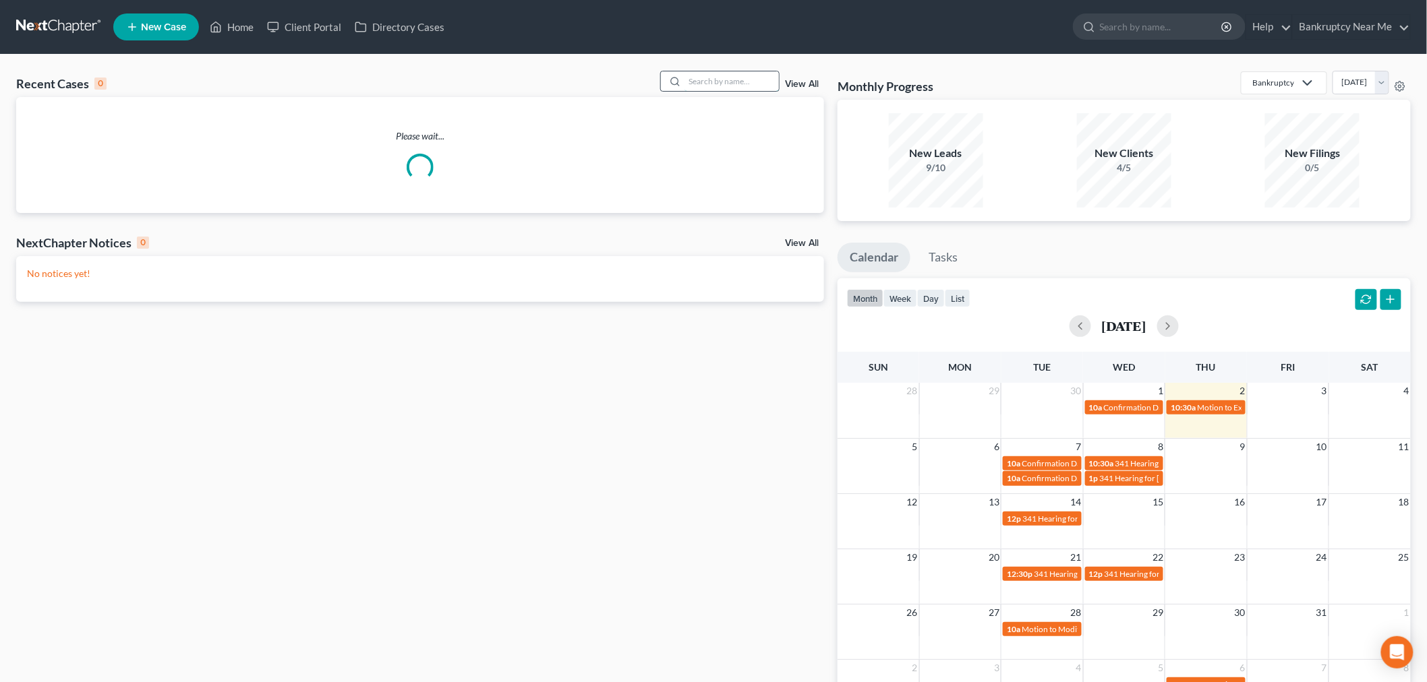
click at [746, 82] on input "search" at bounding box center [731, 81] width 94 height 20
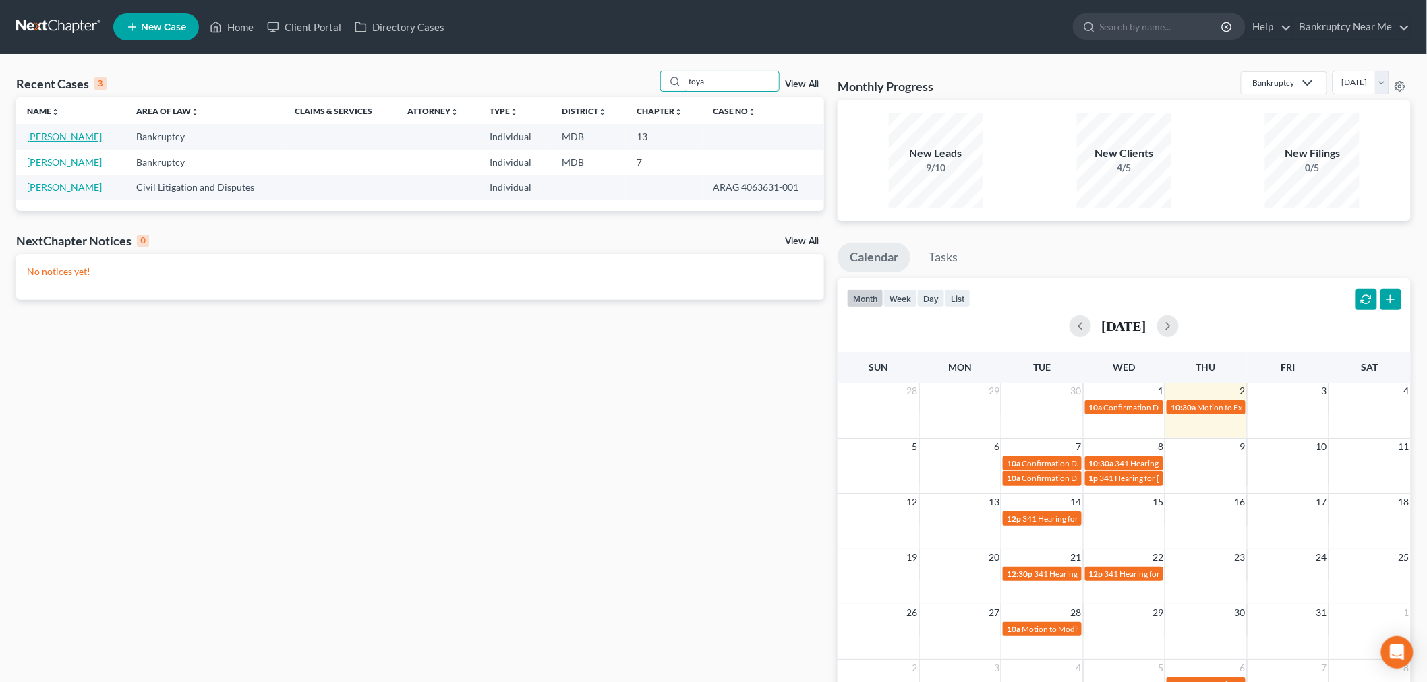
type input "toya"
click at [63, 136] on link "[PERSON_NAME]" at bounding box center [64, 136] width 75 height 11
select select "6"
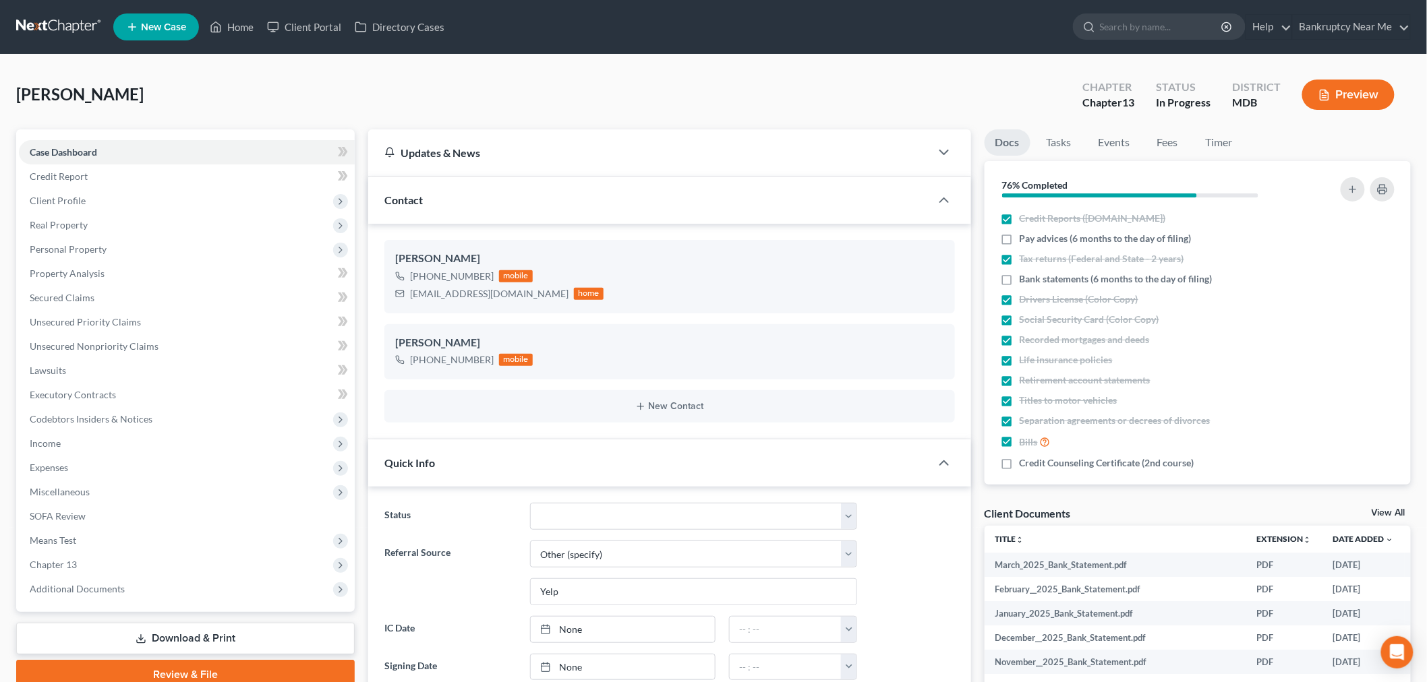
click at [36, 23] on link at bounding box center [59, 27] width 86 height 24
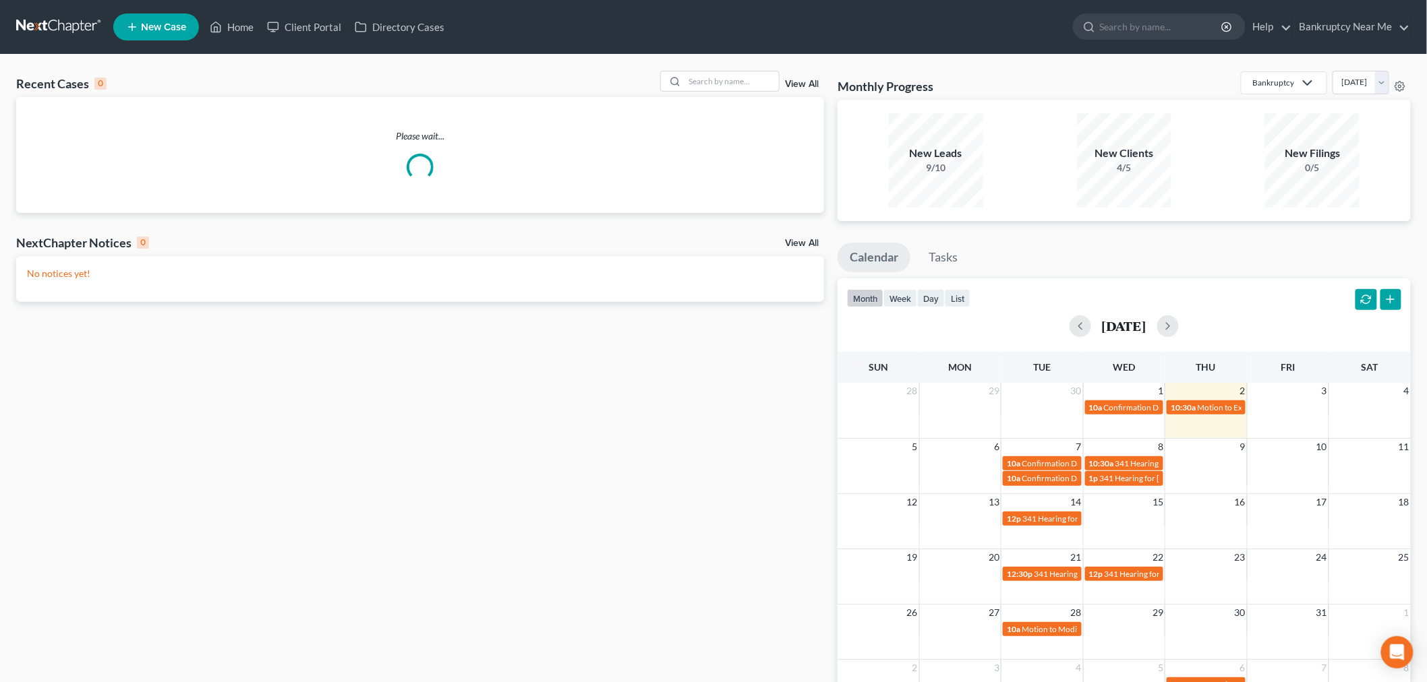
click at [738, 68] on div "Recent Cases 0 View All Please wait... NextChapter Notices 0 View All No notice…" at bounding box center [713, 405] width 1427 height 700
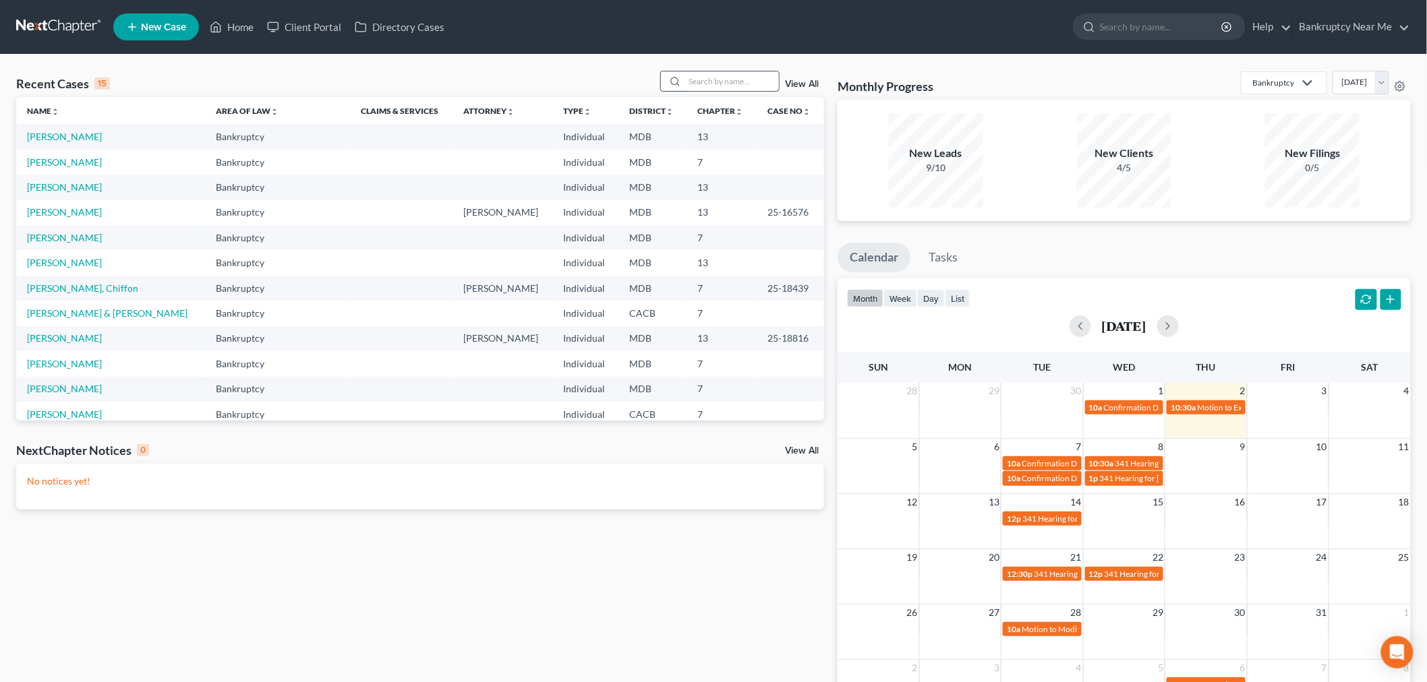
click at [722, 85] on input "search" at bounding box center [731, 81] width 94 height 20
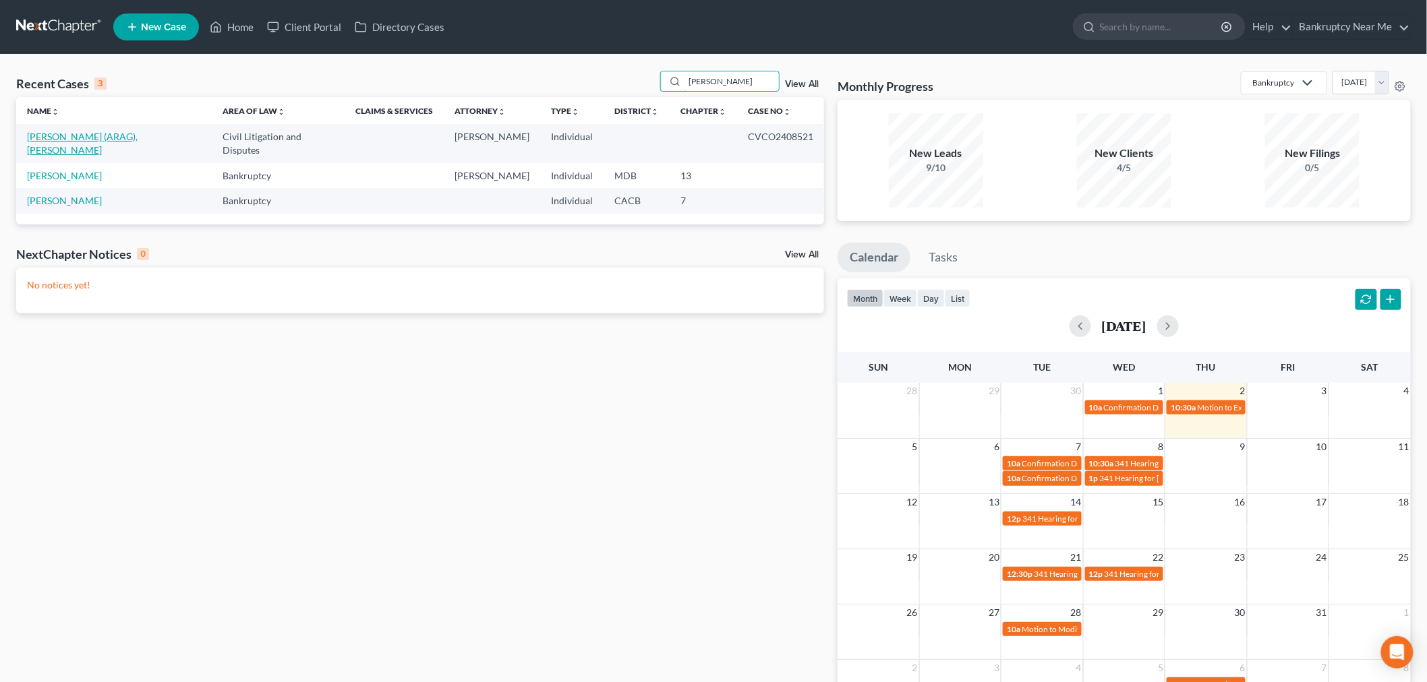
type input "[PERSON_NAME]"
click at [76, 139] on link "[PERSON_NAME] (ARAG), [PERSON_NAME]" at bounding box center [82, 143] width 111 height 25
select select "0"
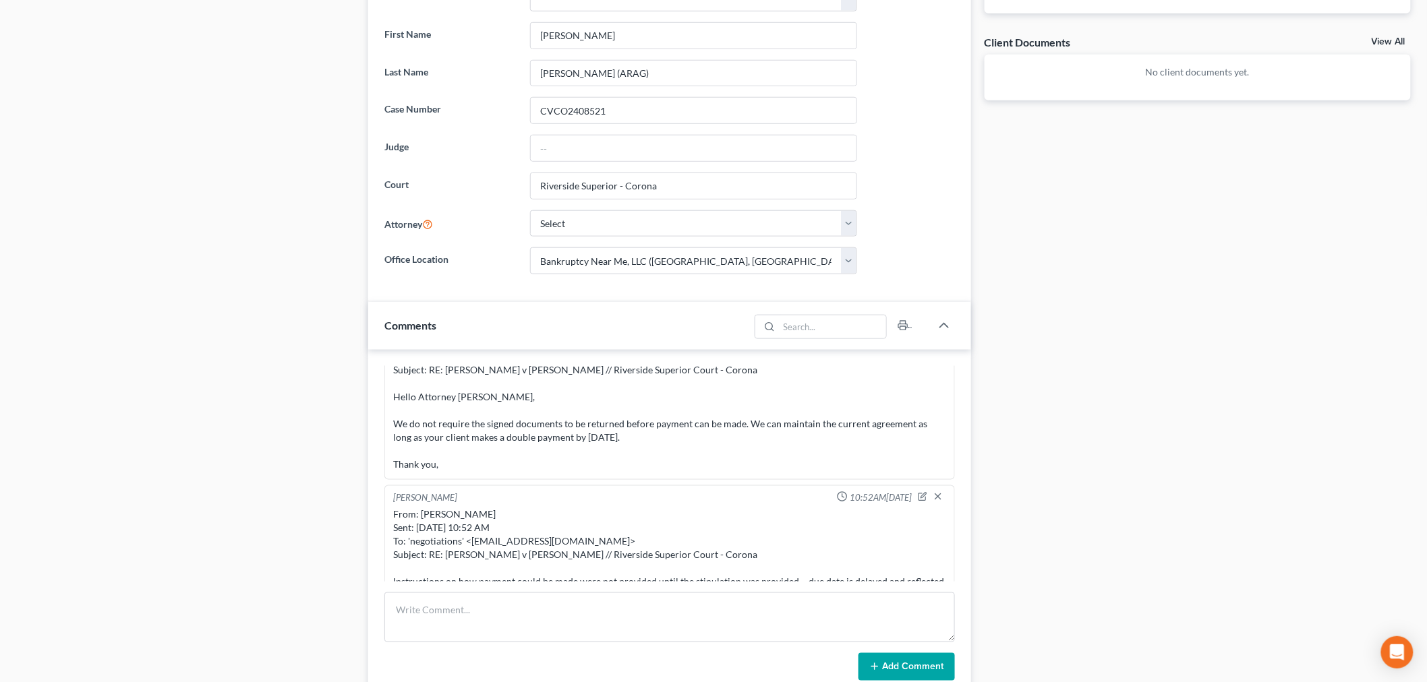
scroll to position [599, 0]
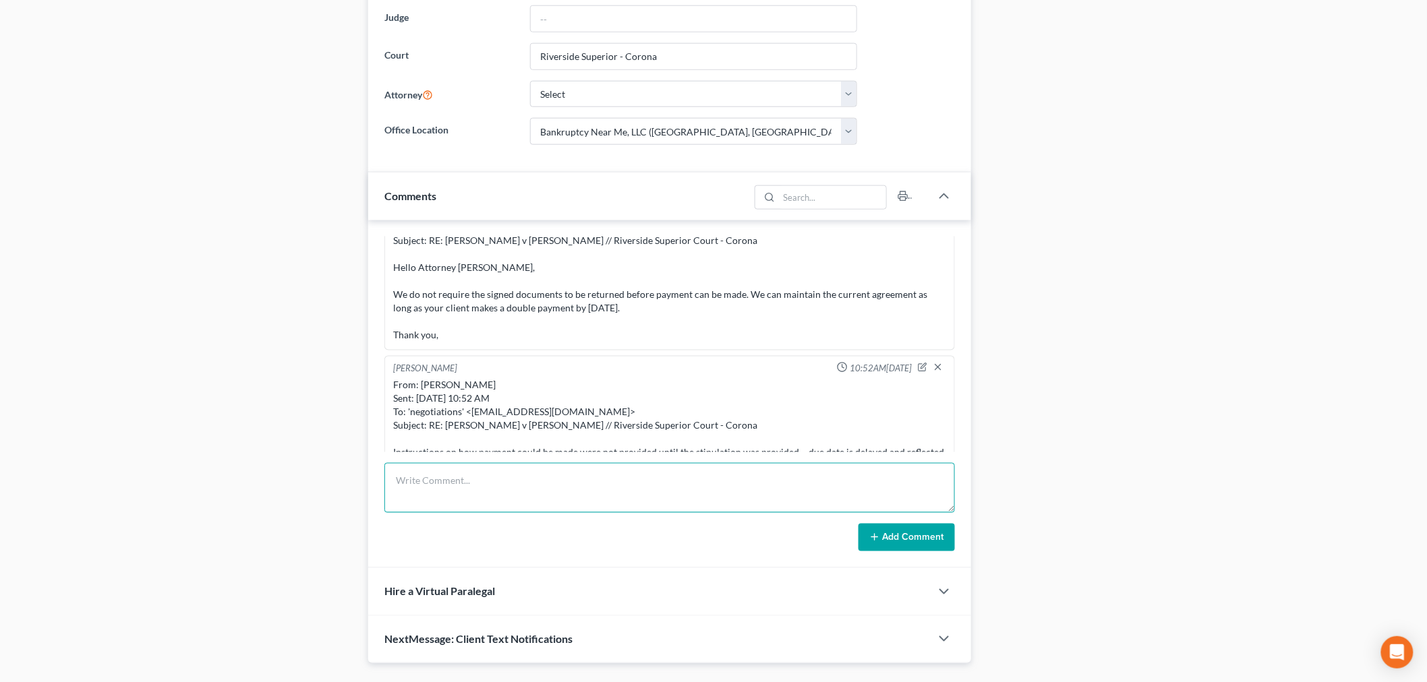
click at [552, 504] on textarea at bounding box center [669, 488] width 570 height 50
paste textarea "From: DNR <[EMAIL_ADDRESS][DOMAIN_NAME]> Sent: [DATE] 7:27 PM To: [PERSON_NAME]…"
type textarea "From: DNR <[EMAIL_ADDRESS][DOMAIN_NAME]> Sent: [DATE] 7:27 PM To: [PERSON_NAME]…"
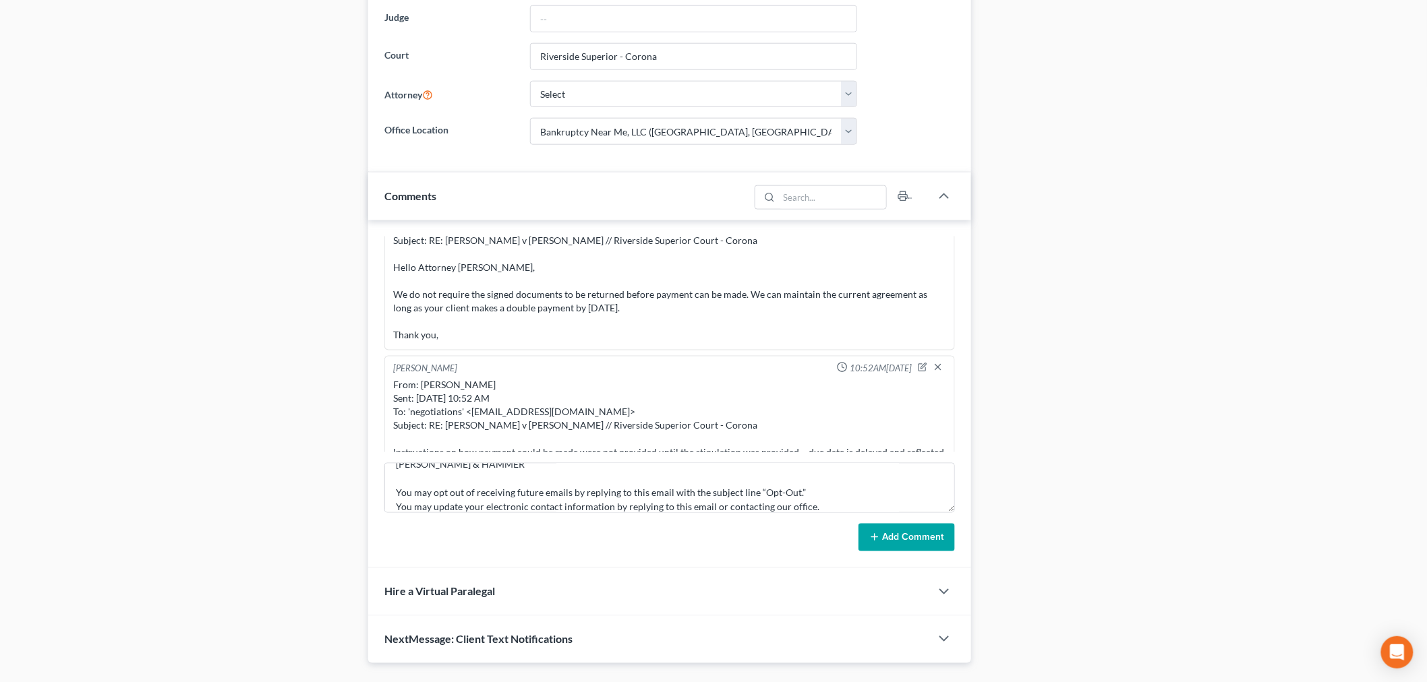
click at [864, 554] on div "[PERSON_NAME] 11:38AM[DATE] From: [PERSON_NAME] Sent: [DATE] 11:38 AM To: [PERS…" at bounding box center [669, 394] width 603 height 349
click at [895, 536] on button "Add Comment" at bounding box center [906, 538] width 96 height 28
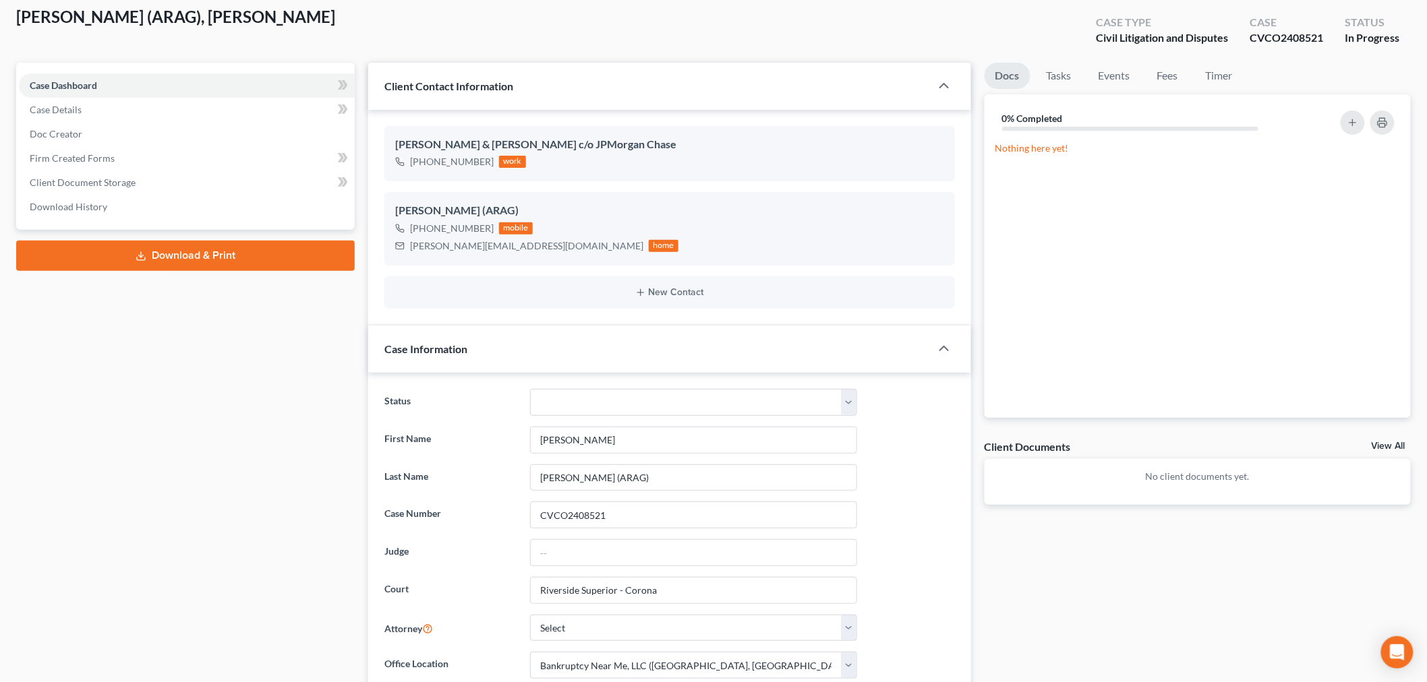
scroll to position [0, 0]
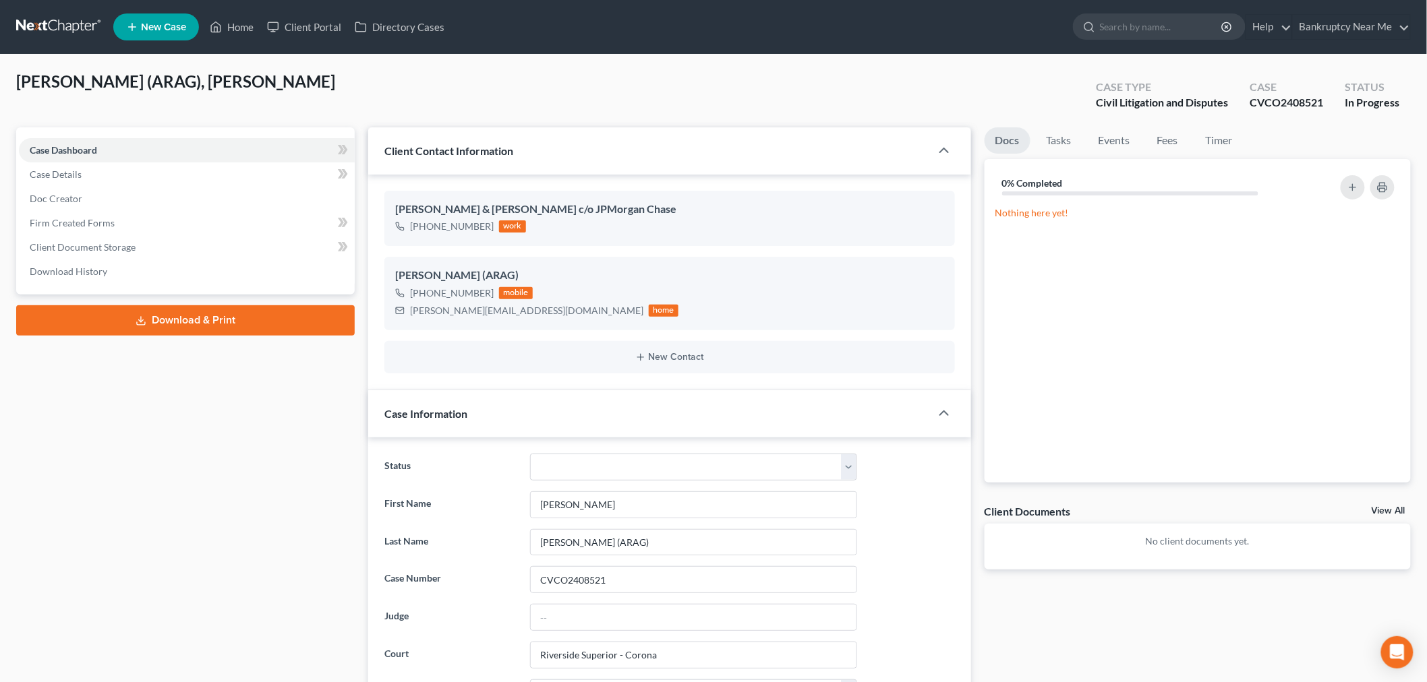
click at [63, 26] on link at bounding box center [59, 27] width 86 height 24
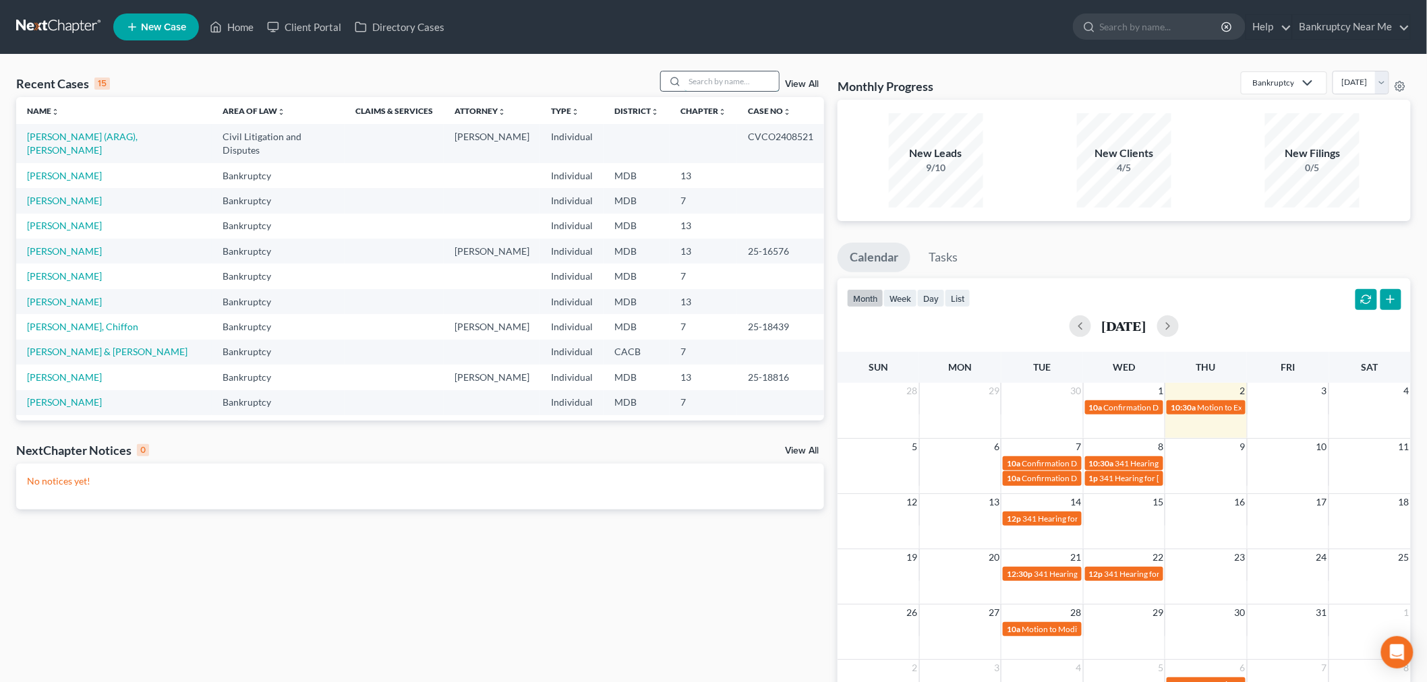
click at [721, 78] on input "search" at bounding box center [731, 81] width 94 height 20
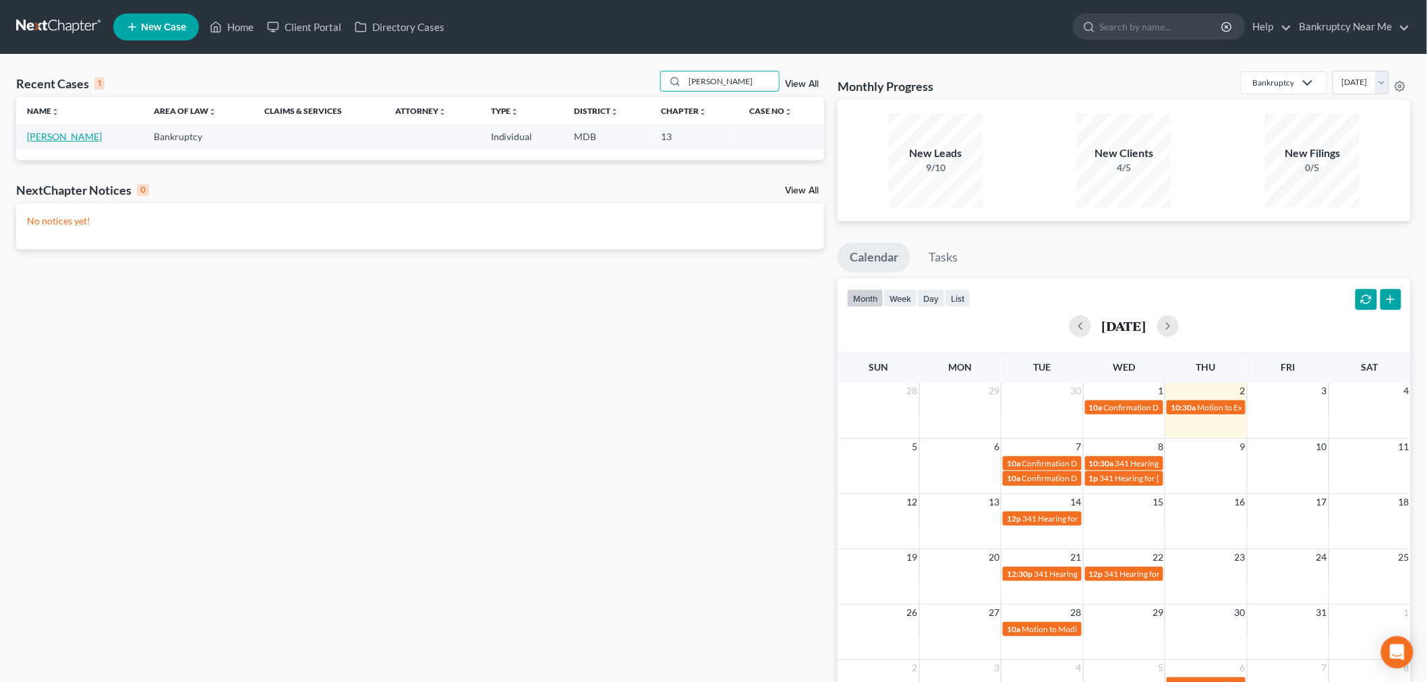
type input "[PERSON_NAME]"
click at [65, 136] on link "[PERSON_NAME]" at bounding box center [64, 136] width 75 height 11
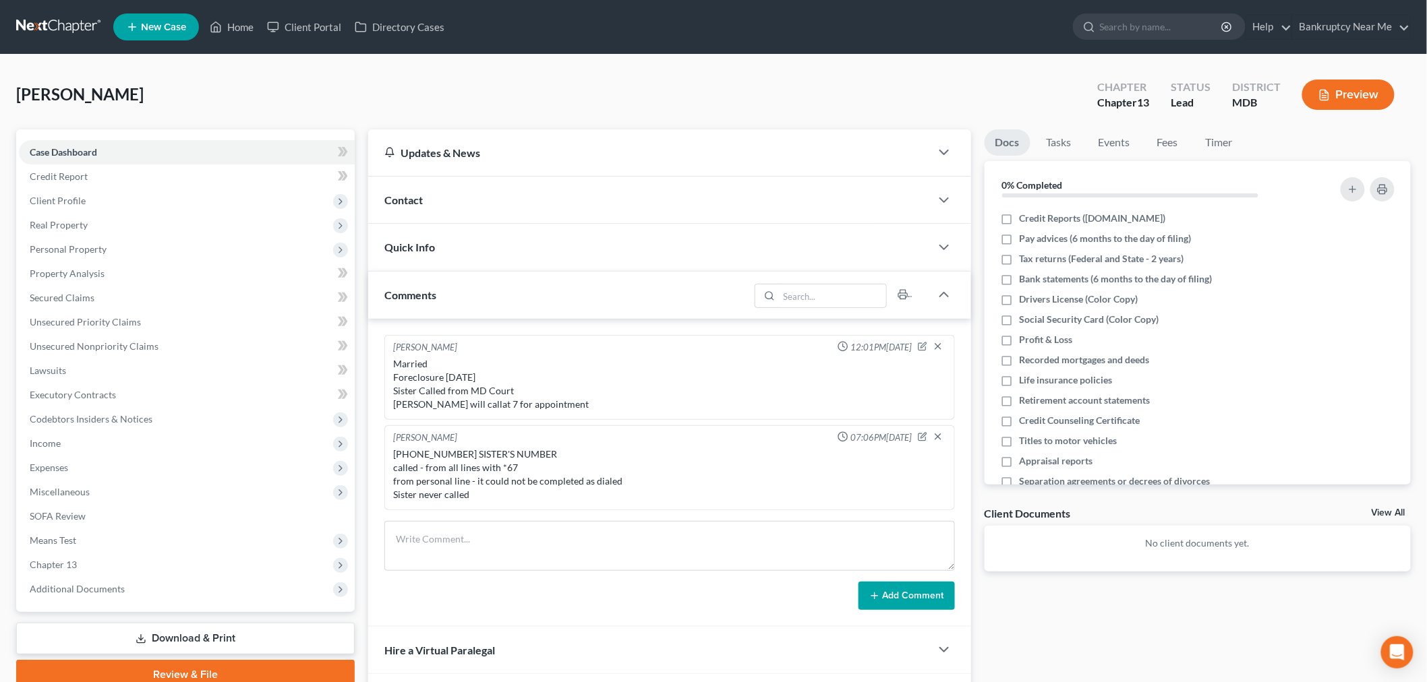
click at [625, 194] on div "Contact" at bounding box center [649, 200] width 562 height 47
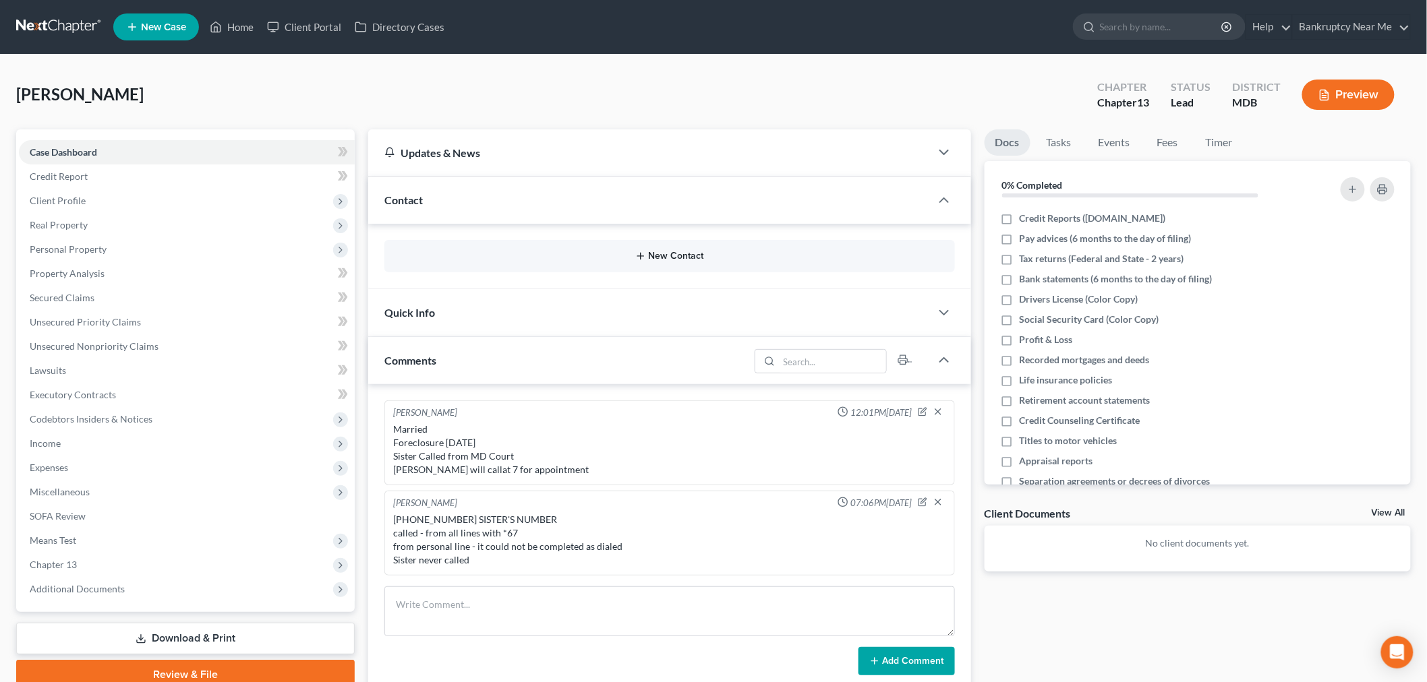
click at [682, 254] on button "New Contact" at bounding box center [669, 256] width 549 height 11
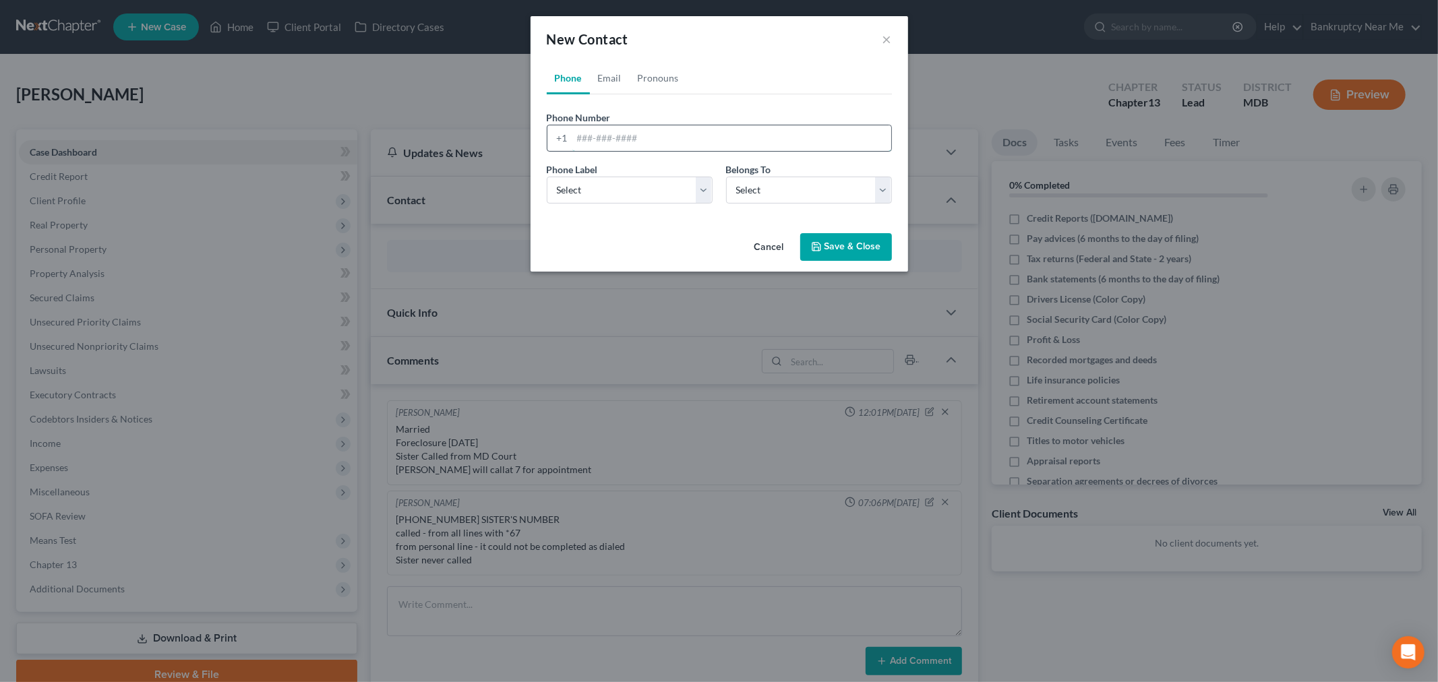
click at [637, 139] on input "tel" at bounding box center [731, 138] width 319 height 26
paste input "240-659-8406"
type input "240-659-8406"
click at [678, 198] on select "Select Mobile Home Work Other" at bounding box center [630, 190] width 166 height 27
select select "0"
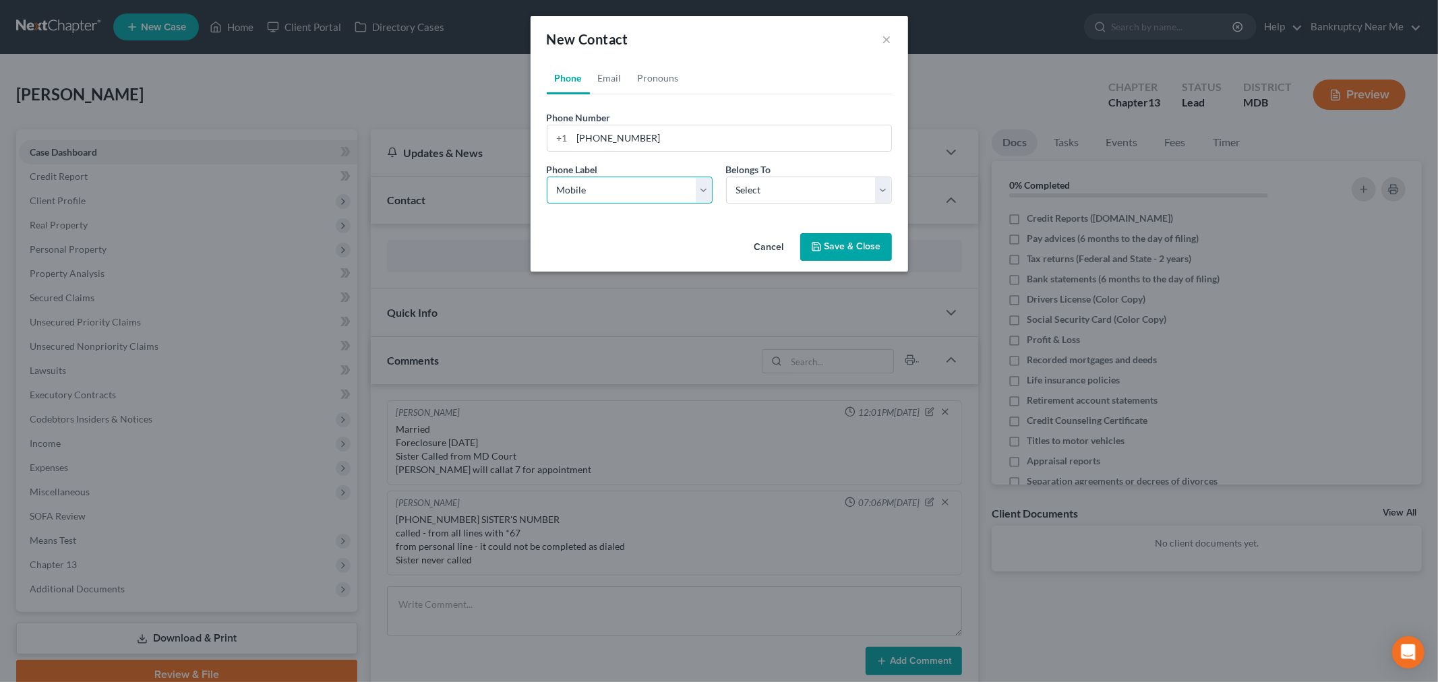
click at [547, 177] on select "Select Mobile Home Work Other" at bounding box center [630, 190] width 166 height 27
click at [802, 200] on select "Select Client Other" at bounding box center [809, 190] width 166 height 27
select select "0"
click at [726, 177] on select "Select Client Other" at bounding box center [809, 190] width 166 height 27
click at [835, 250] on button "Save & Close" at bounding box center [846, 247] width 92 height 28
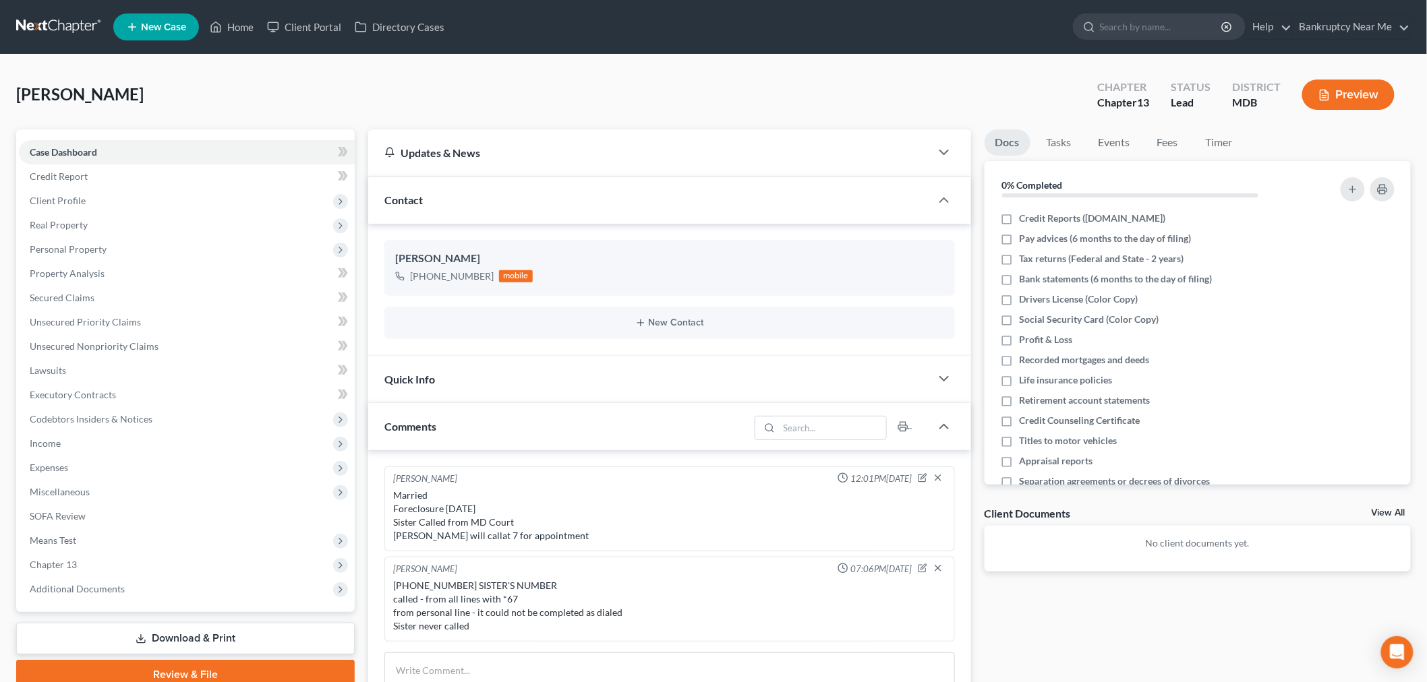
click at [55, 24] on link at bounding box center [59, 27] width 86 height 24
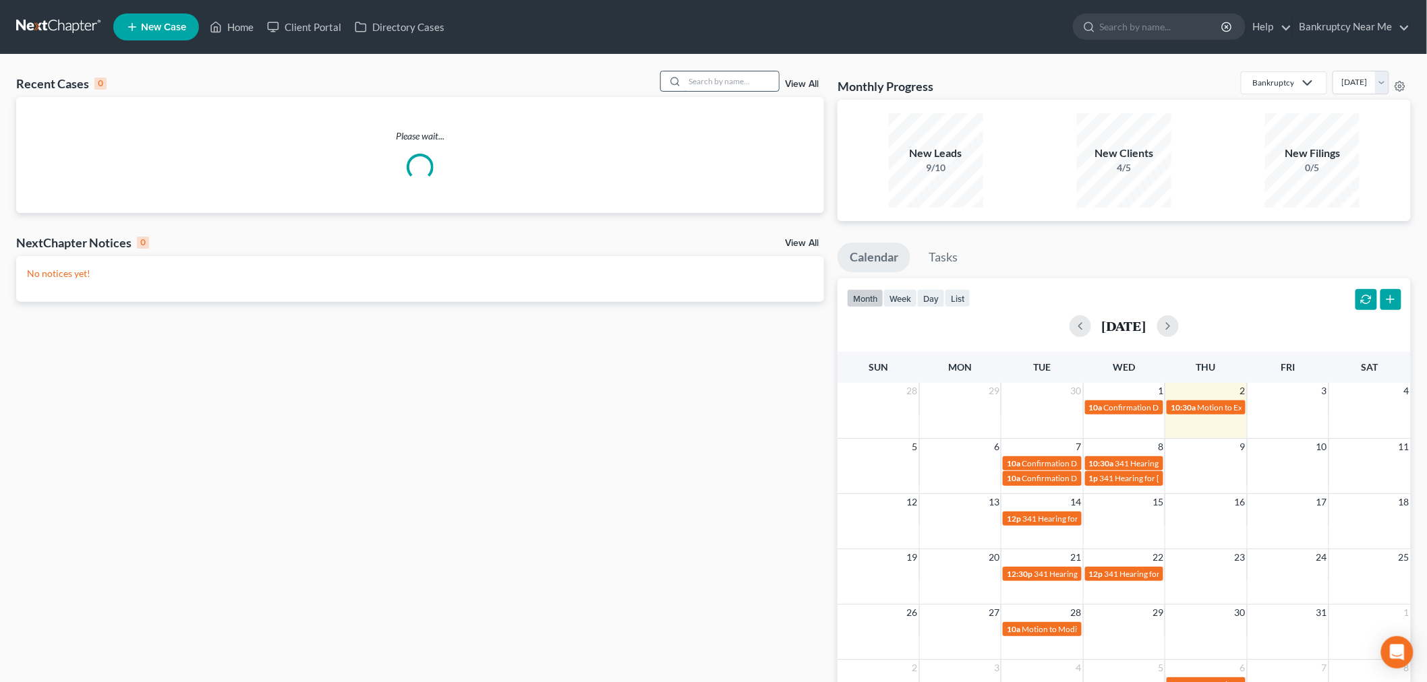
click at [736, 86] on input "search" at bounding box center [731, 81] width 94 height 20
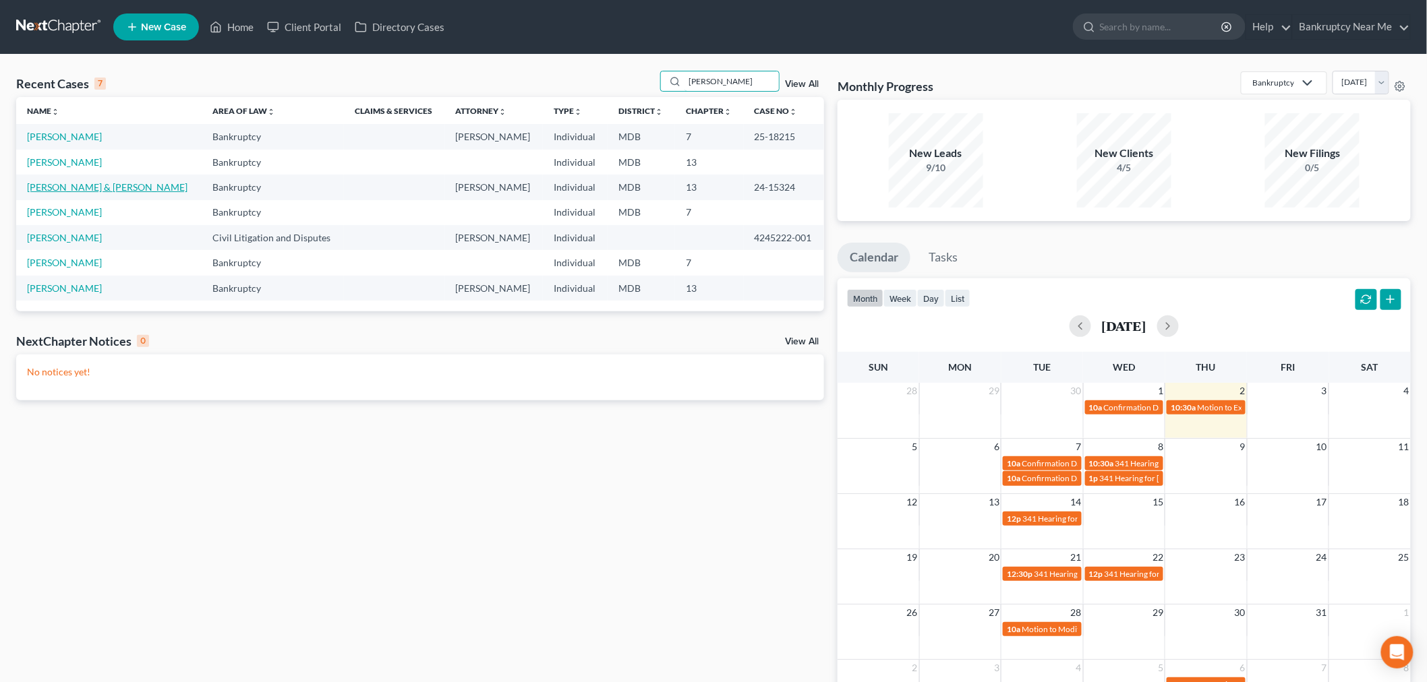
type input "[PERSON_NAME]"
click at [99, 186] on link "[PERSON_NAME] & [PERSON_NAME]" at bounding box center [107, 186] width 160 height 11
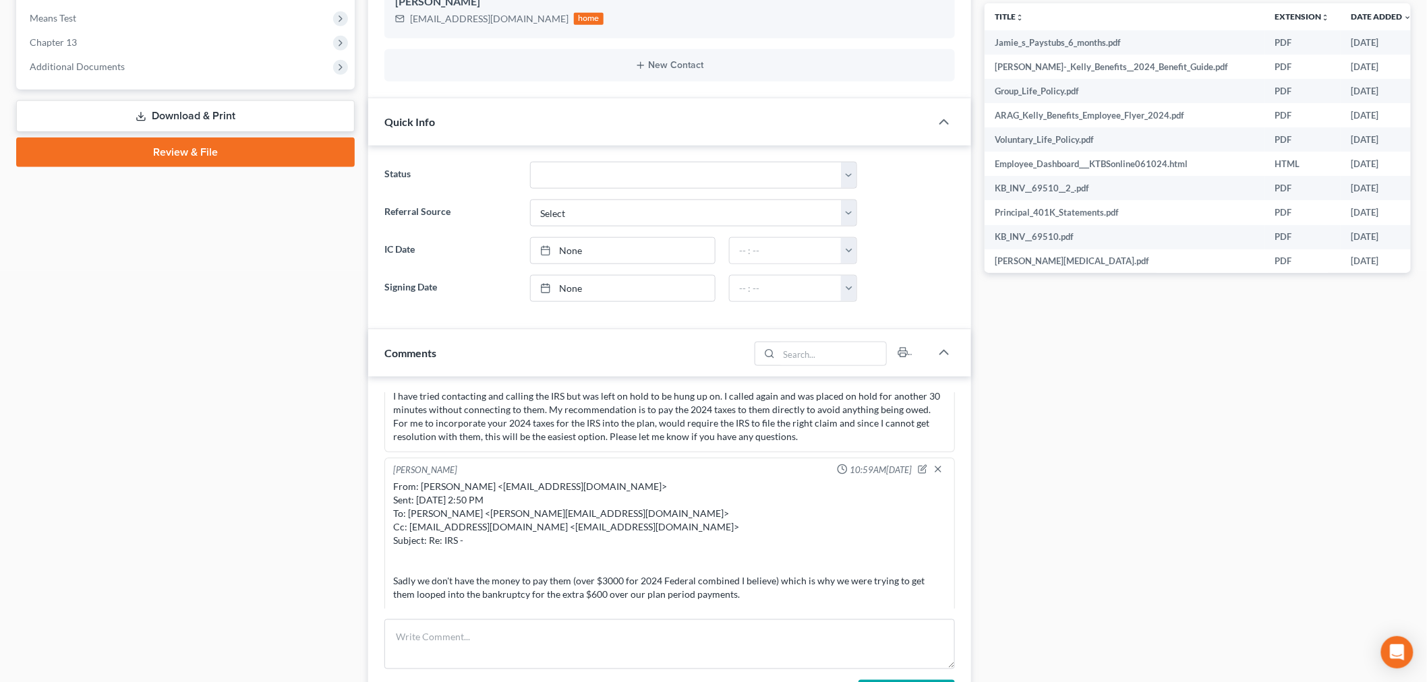
scroll to position [524, 0]
click at [630, 642] on textarea at bounding box center [669, 643] width 570 height 50
paste textarea "From: Kim <kimracer2@gmail.com> Sent: Tuesday, September 30, 2025 10:31 AM To: …"
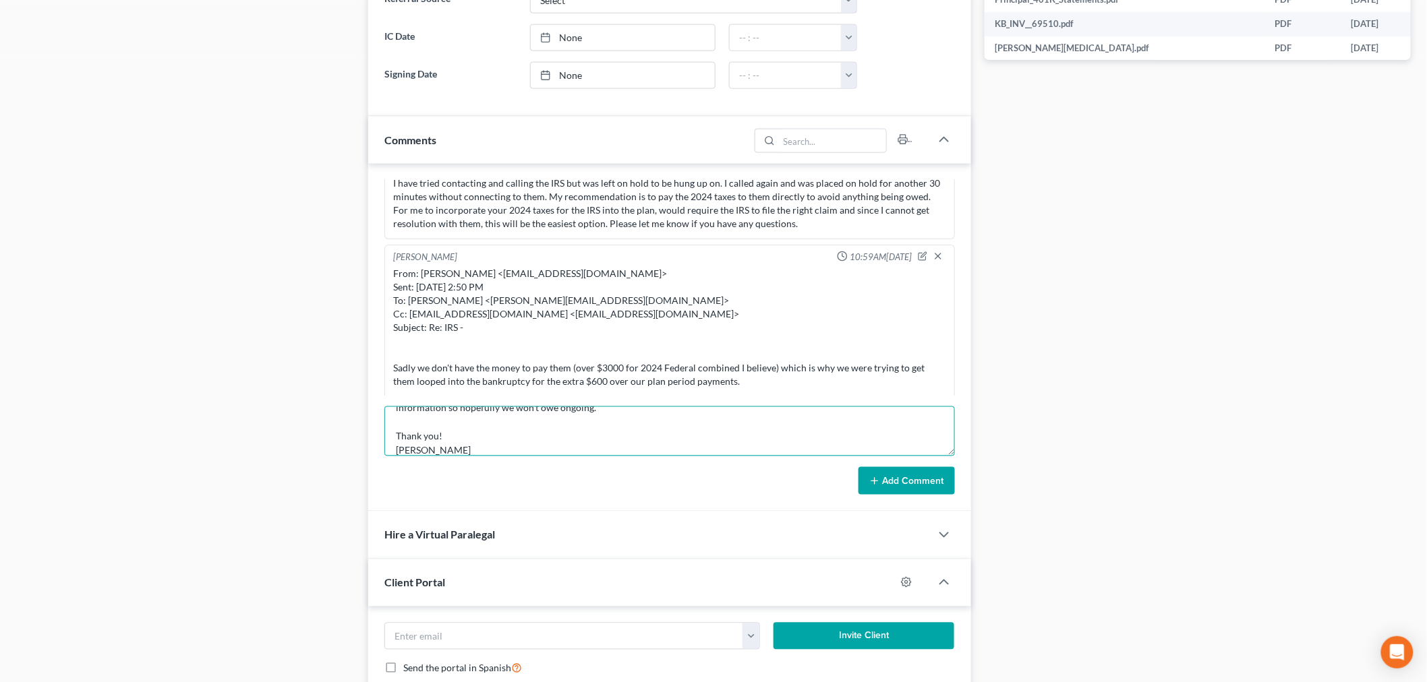
scroll to position [749, 0]
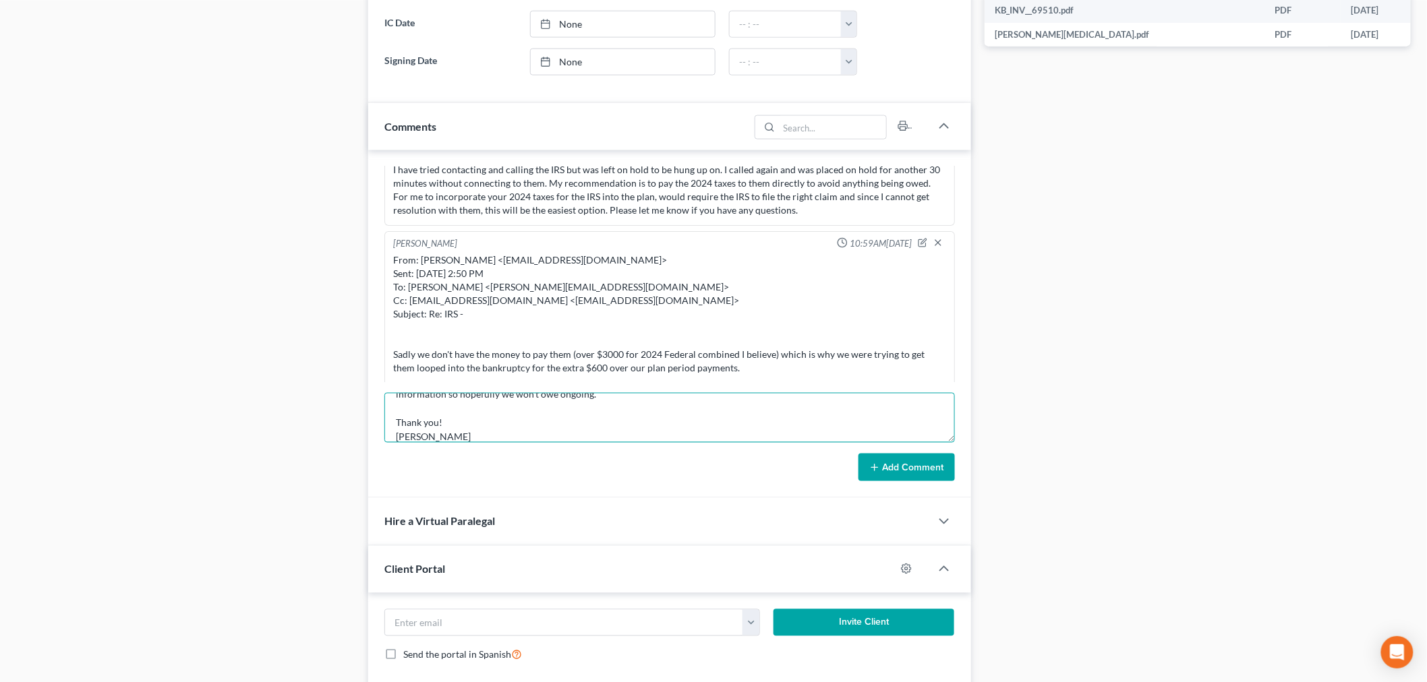
type textarea "From: Kim <kimracer2@gmail.com> Sent: Tuesday, September 30, 2025 10:31 AM To: …"
click at [887, 449] on form "From: Kim <kimracer2@gmail.com> Sent: Tuesday, September 30, 2025 10:31 AM To: …" at bounding box center [669, 437] width 570 height 89
click at [906, 473] on button "Add Comment" at bounding box center [906, 468] width 96 height 28
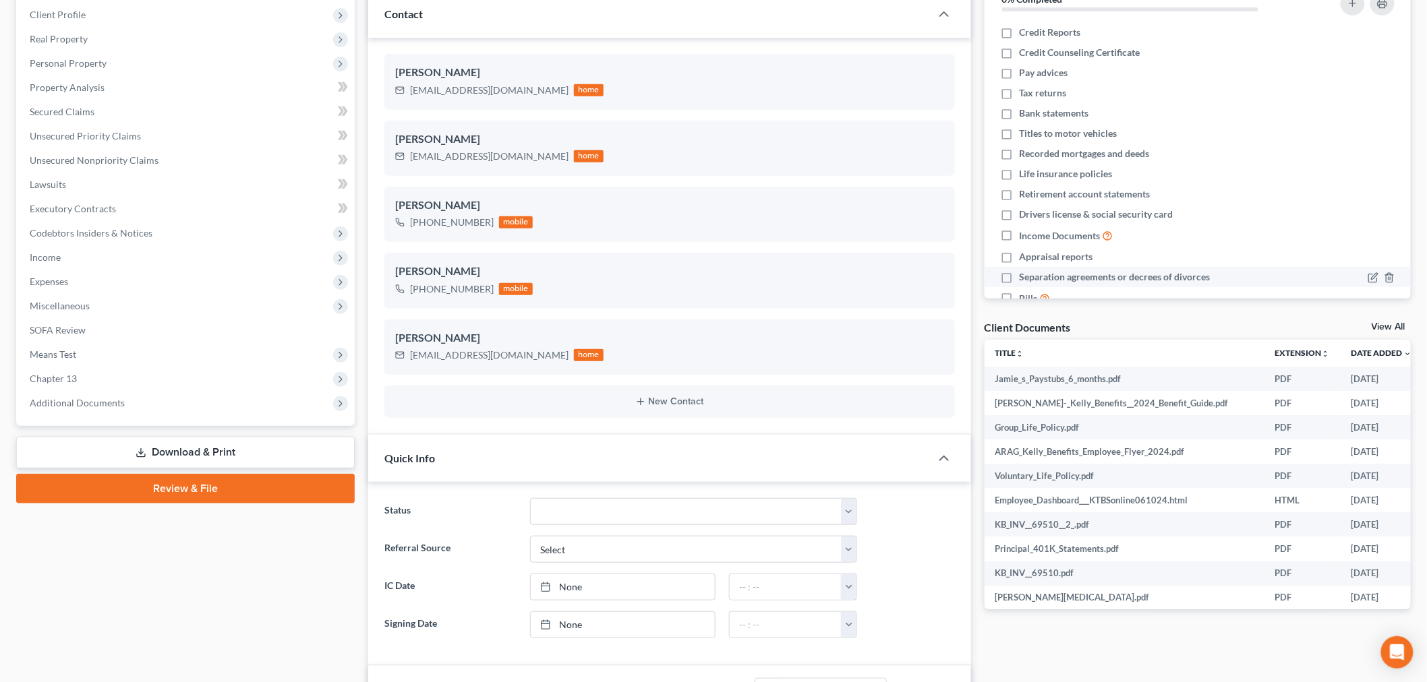
scroll to position [0, 0]
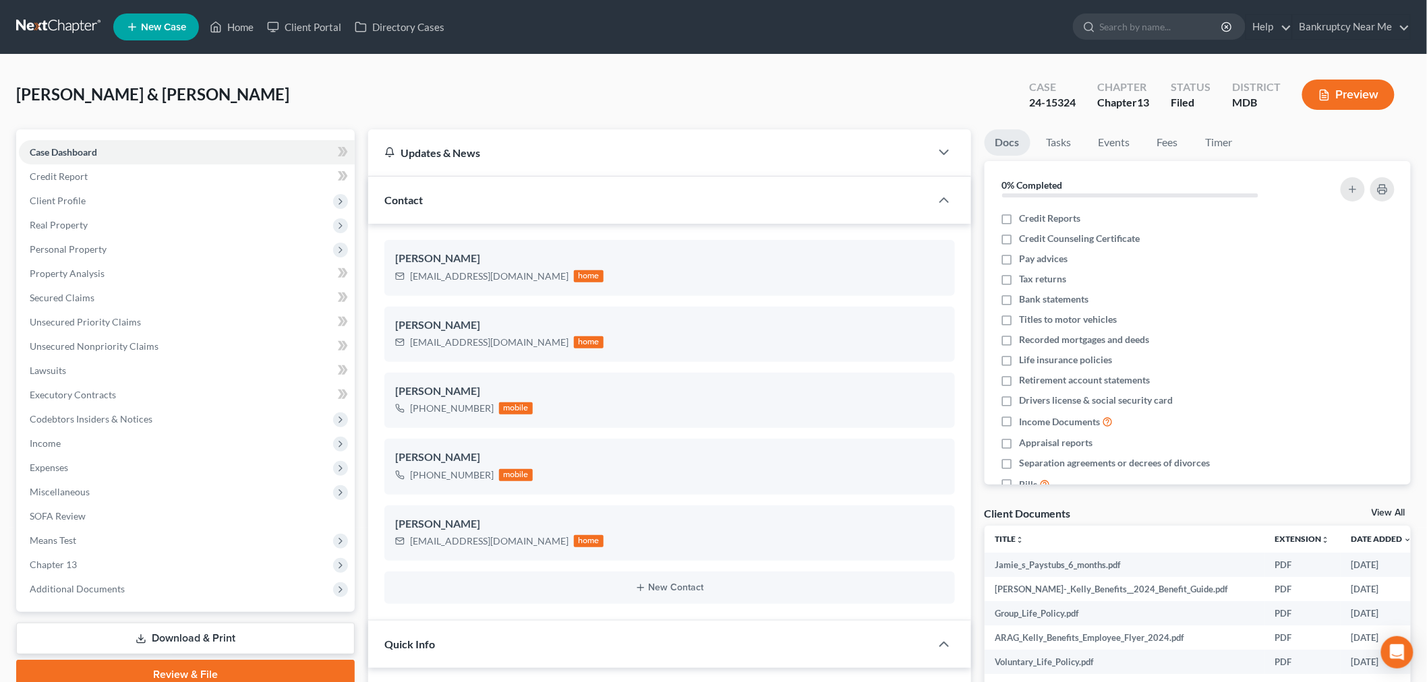
click at [56, 35] on link at bounding box center [59, 27] width 86 height 24
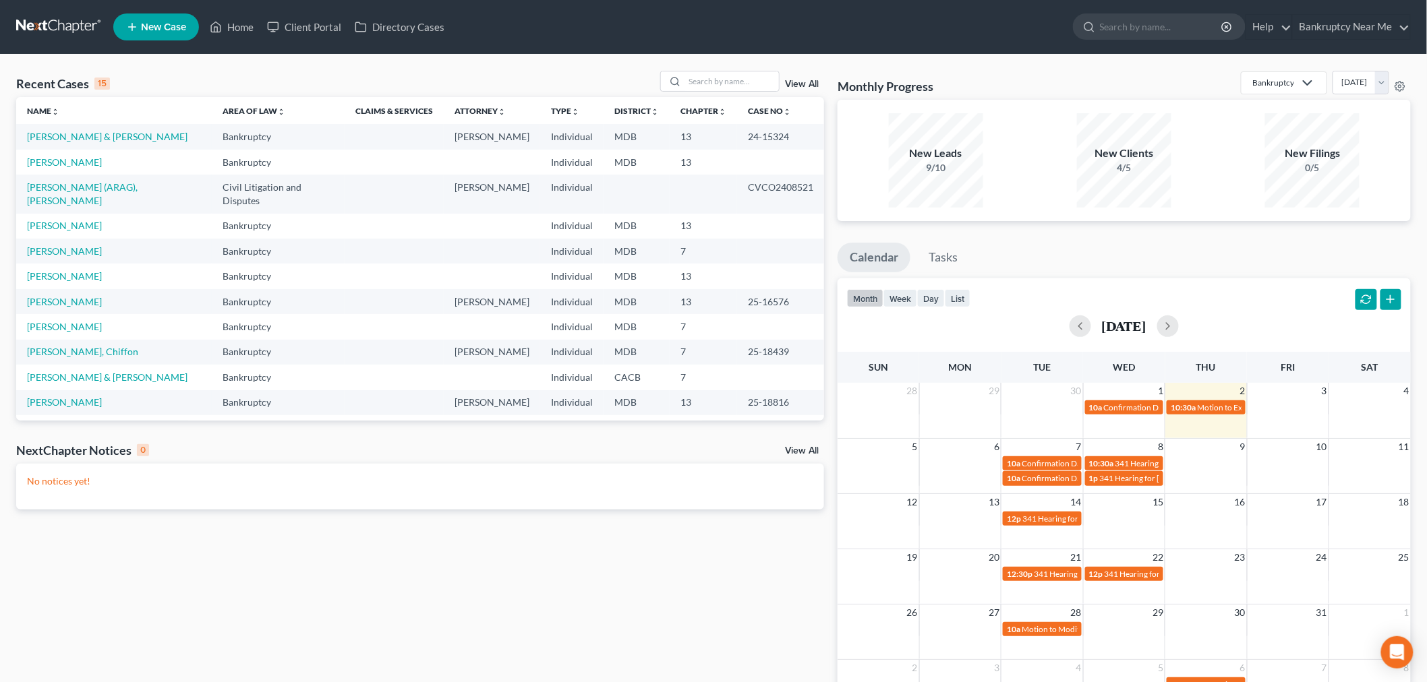
drag, startPoint x: 430, startPoint y: 76, endPoint x: 587, endPoint y: 92, distance: 157.9
click at [430, 76] on div "Recent Cases 15 View All" at bounding box center [420, 84] width 808 height 26
click at [728, 88] on input "search" at bounding box center [731, 81] width 94 height 20
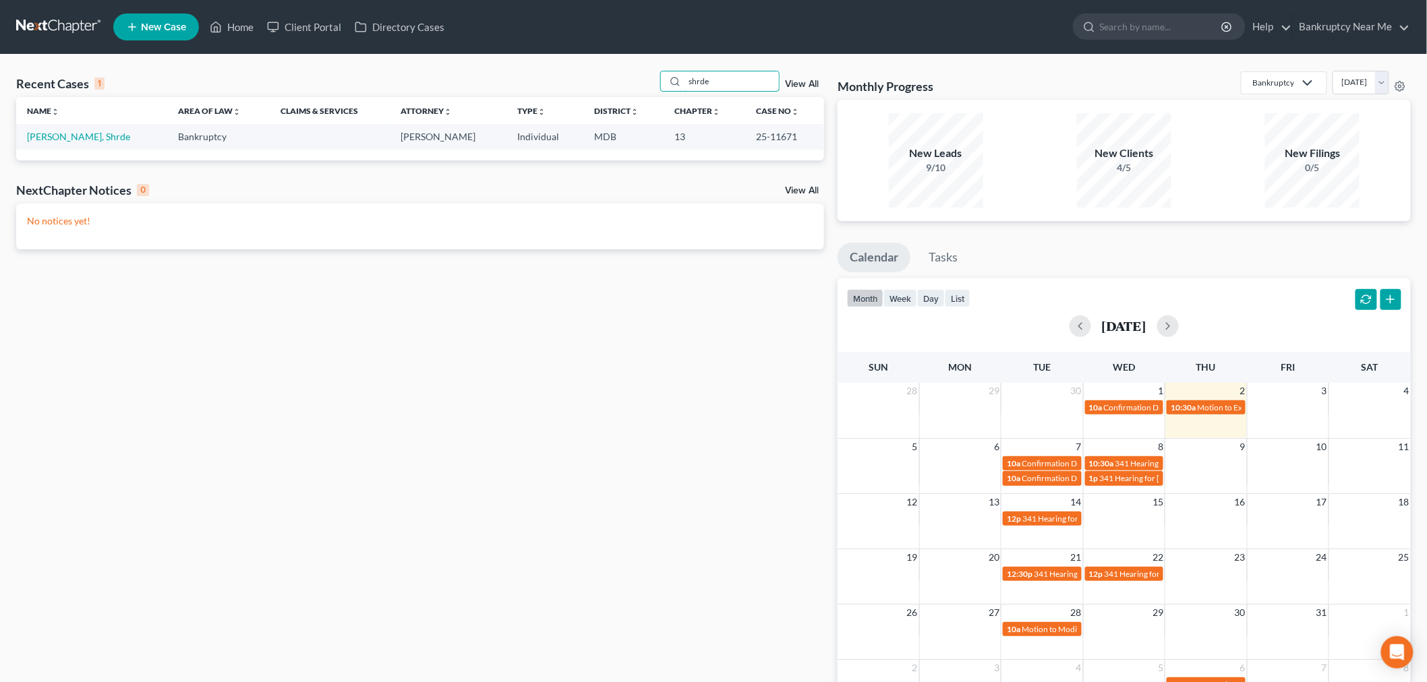
type input "shrde"
click at [76, 138] on link "[PERSON_NAME], Shrde" at bounding box center [78, 136] width 103 height 11
select select "6"
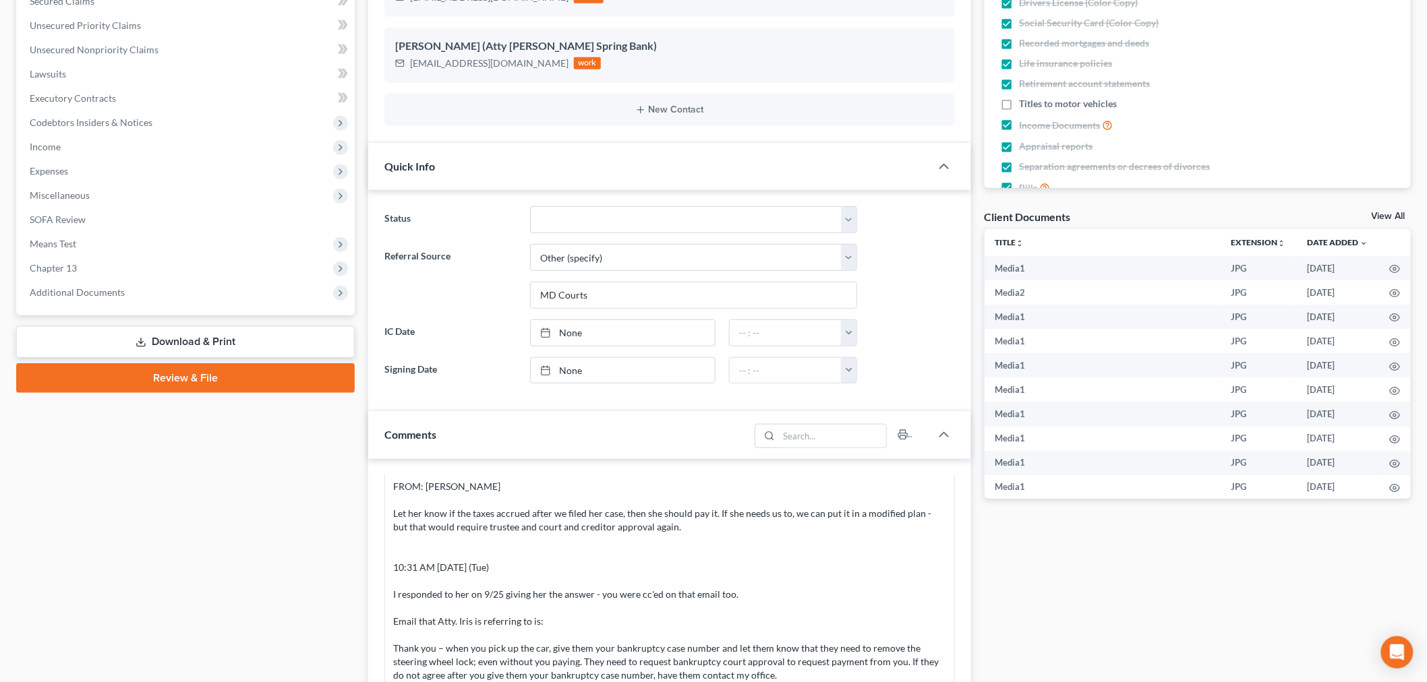
scroll to position [449, 0]
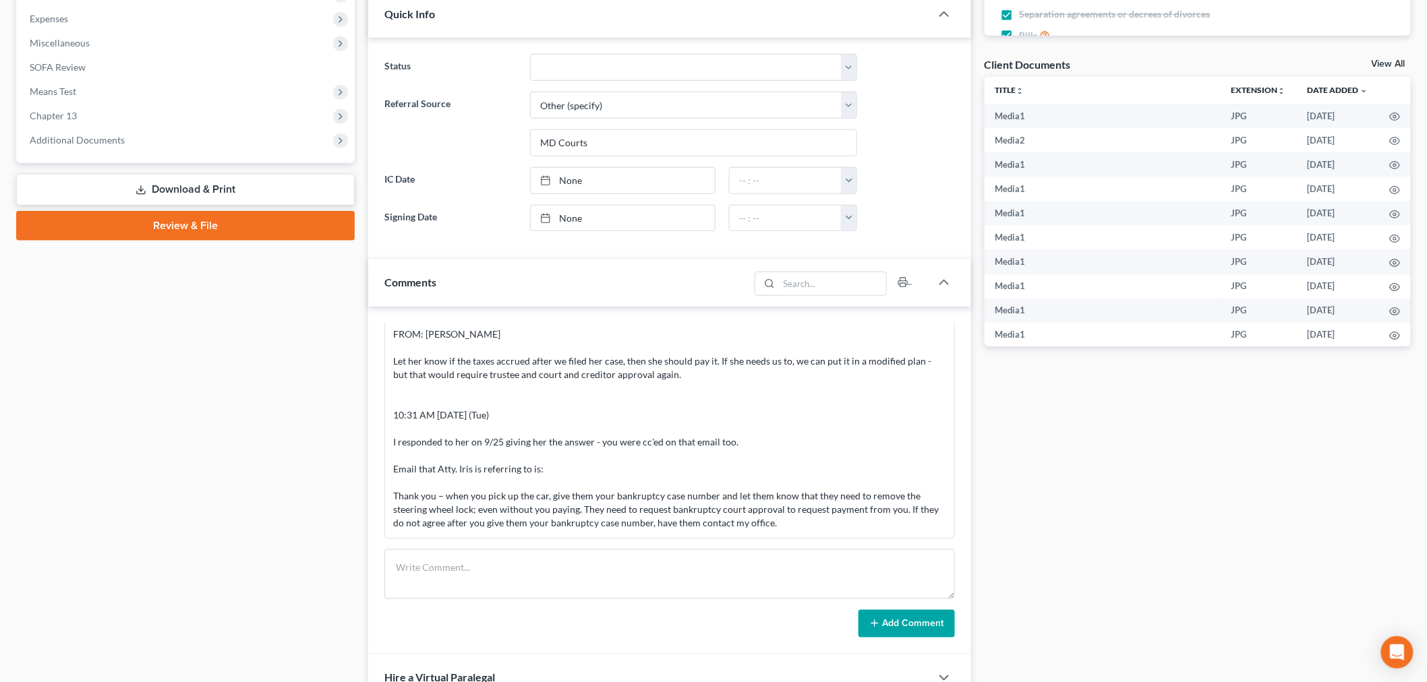
click at [483, 605] on form "Add Comment" at bounding box center [669, 594] width 570 height 89
click at [509, 588] on textarea at bounding box center [669, 575] width 570 height 50
paste textarea "From: Shrde Nelson <s.nelson09@yahoo.com> Sent: Tuesday, September 30, 2025 11:…"
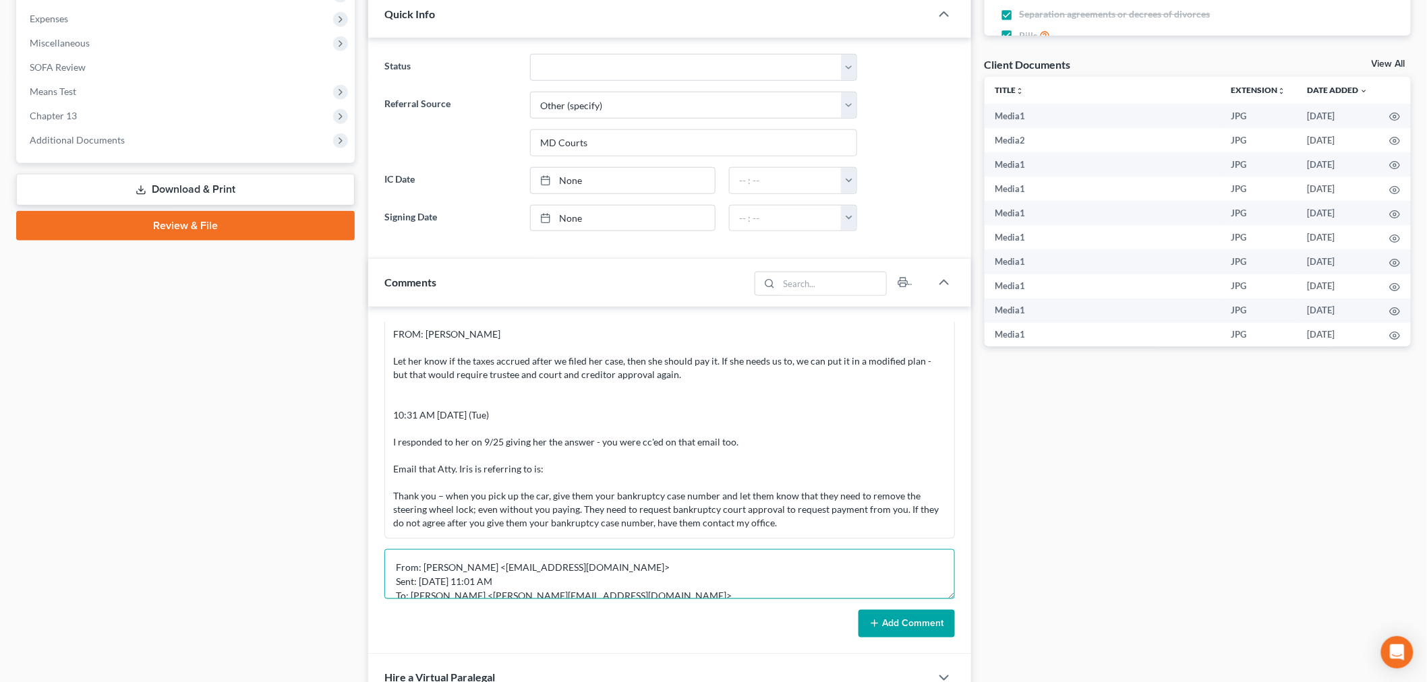
scroll to position [144, 0]
type textarea "From: Shrde Nelson <s.nelson09@yahoo.com> Sent: Tuesday, September 30, 2025 11:…"
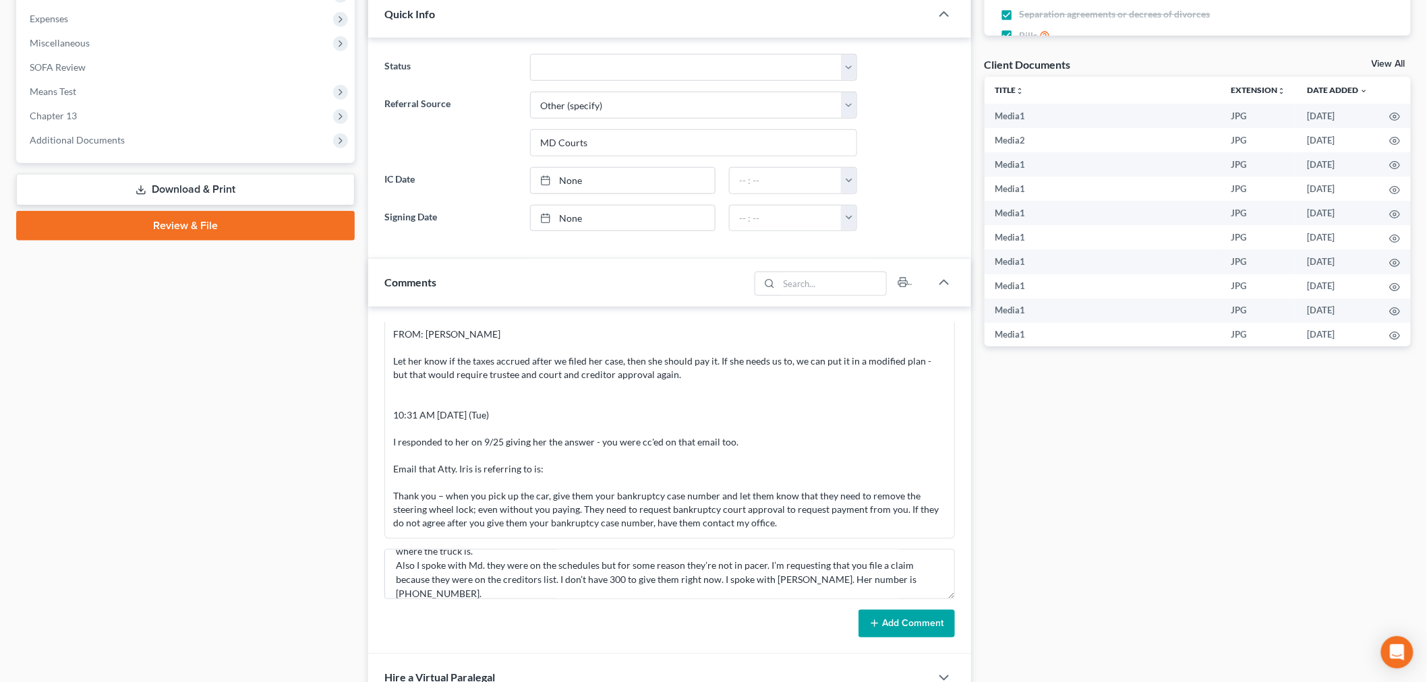
drag, startPoint x: 904, startPoint y: 624, endPoint x: 1057, endPoint y: 556, distance: 167.5
click at [904, 622] on button "Add Comment" at bounding box center [906, 624] width 96 height 28
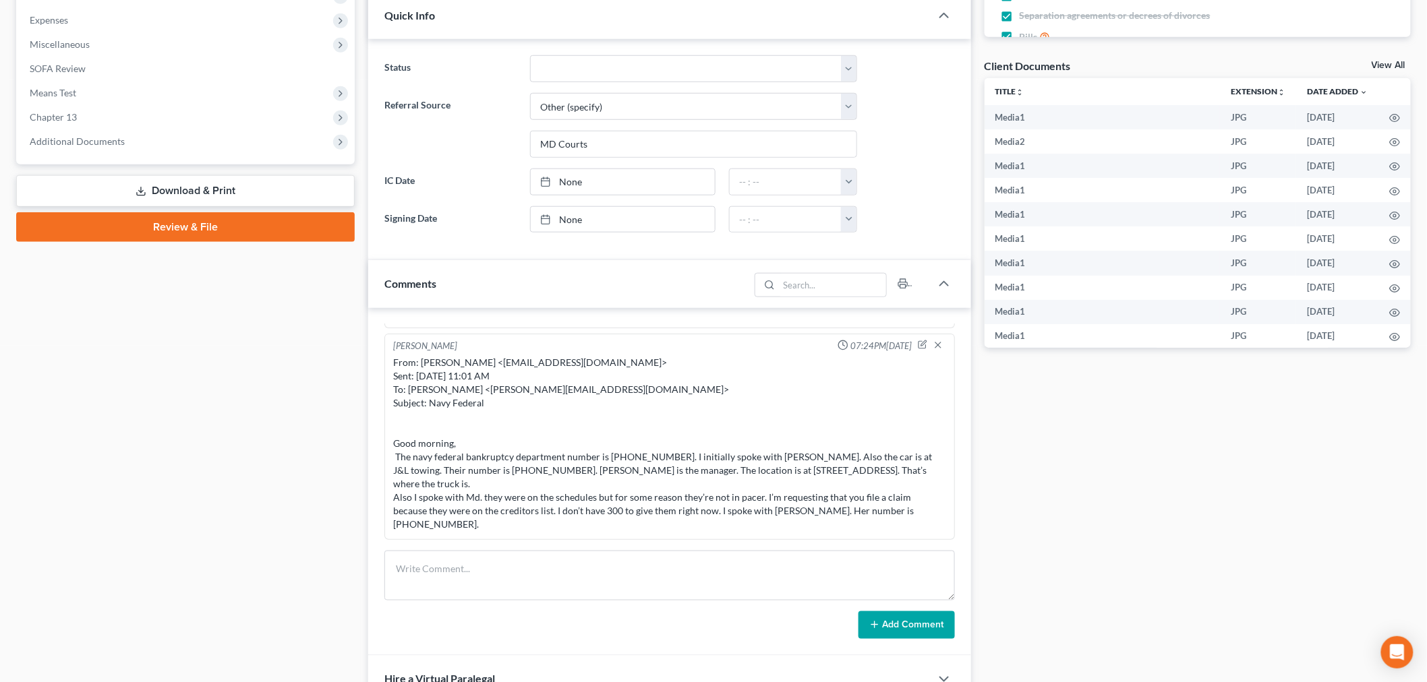
scroll to position [0, 0]
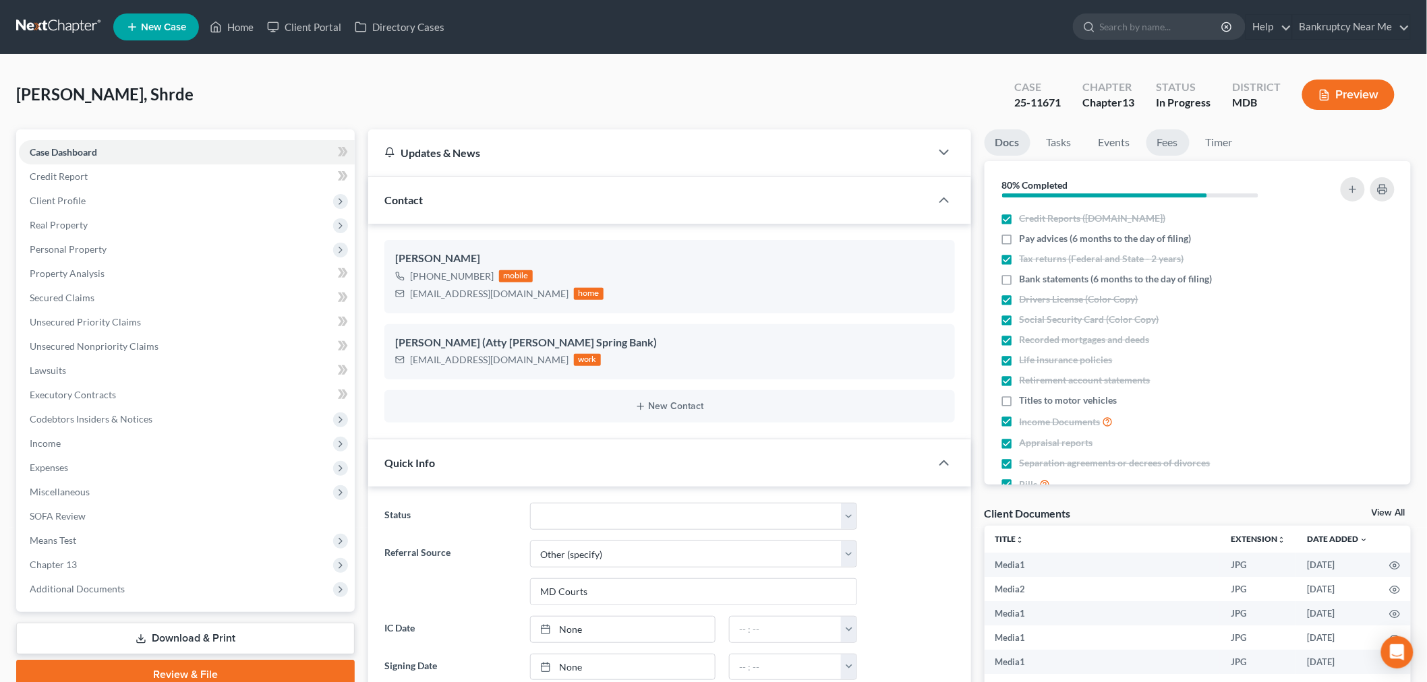
click at [1172, 143] on link "Fees" at bounding box center [1167, 142] width 43 height 26
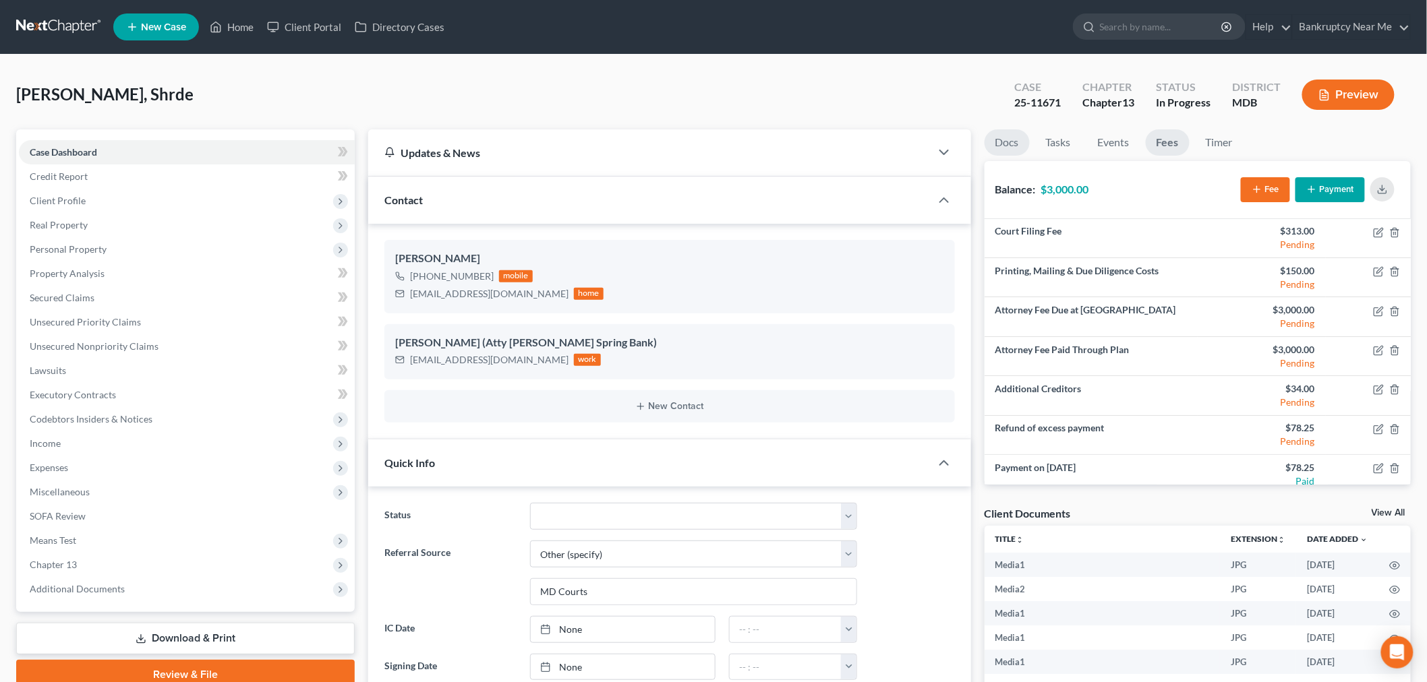
click at [992, 138] on link "Docs" at bounding box center [1006, 142] width 45 height 26
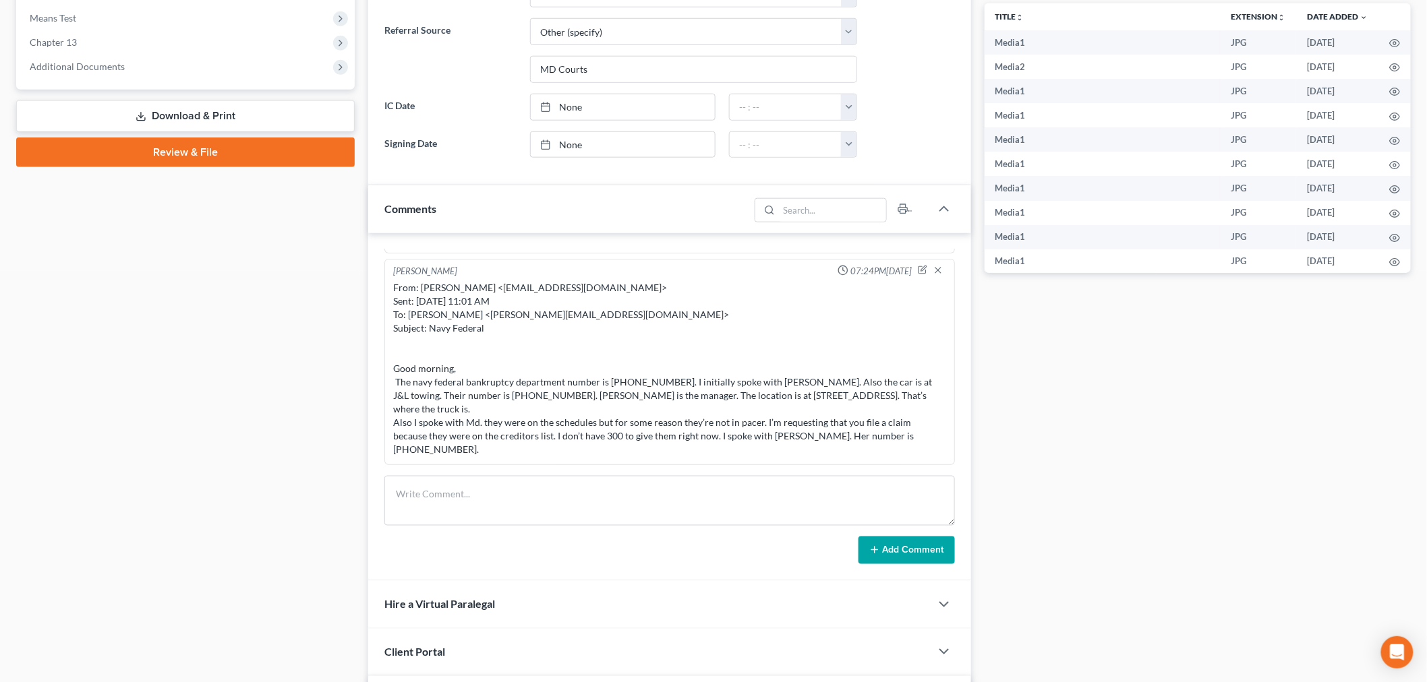
scroll to position [524, 0]
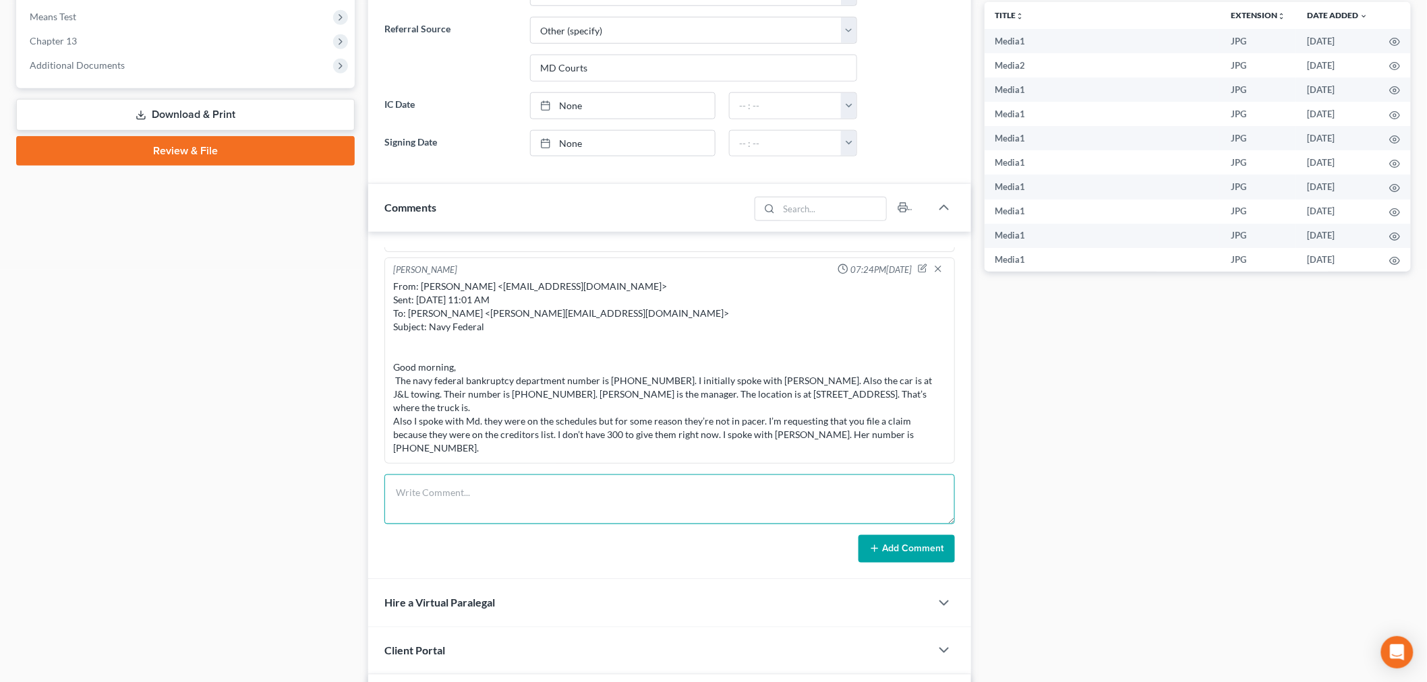
drag, startPoint x: 727, startPoint y: 487, endPoint x: 874, endPoint y: 529, distance: 152.6
click at [727, 488] on textarea at bounding box center [669, 500] width 570 height 50
paste textarea "From: Iris Kwon <iris@bankruptcynearme.org> Sent: Thursday, October 02, 2025 7:…"
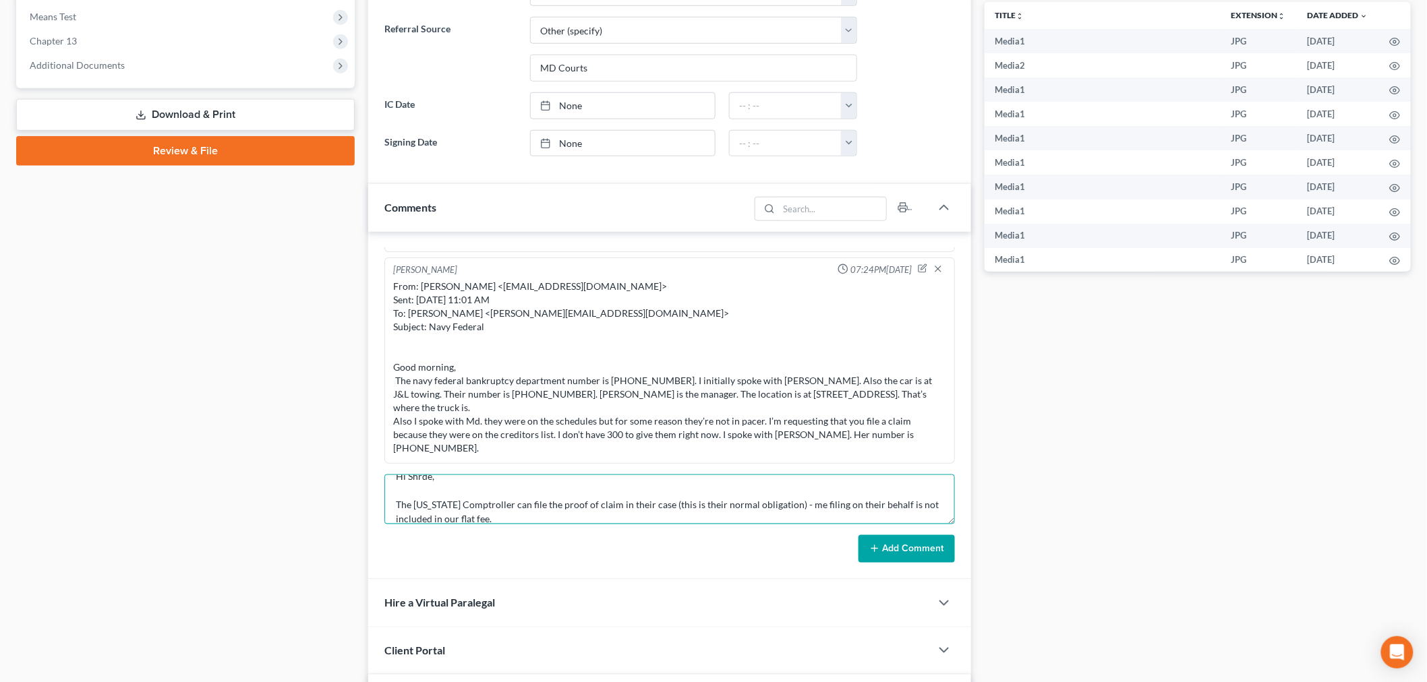
type textarea "From: Iris Kwon <iris@bankruptcynearme.org> Sent: Thursday, October 02, 2025 7:…"
drag, startPoint x: 898, startPoint y: 547, endPoint x: 909, endPoint y: 522, distance: 27.2
click at [897, 547] on button "Add Comment" at bounding box center [906, 549] width 96 height 28
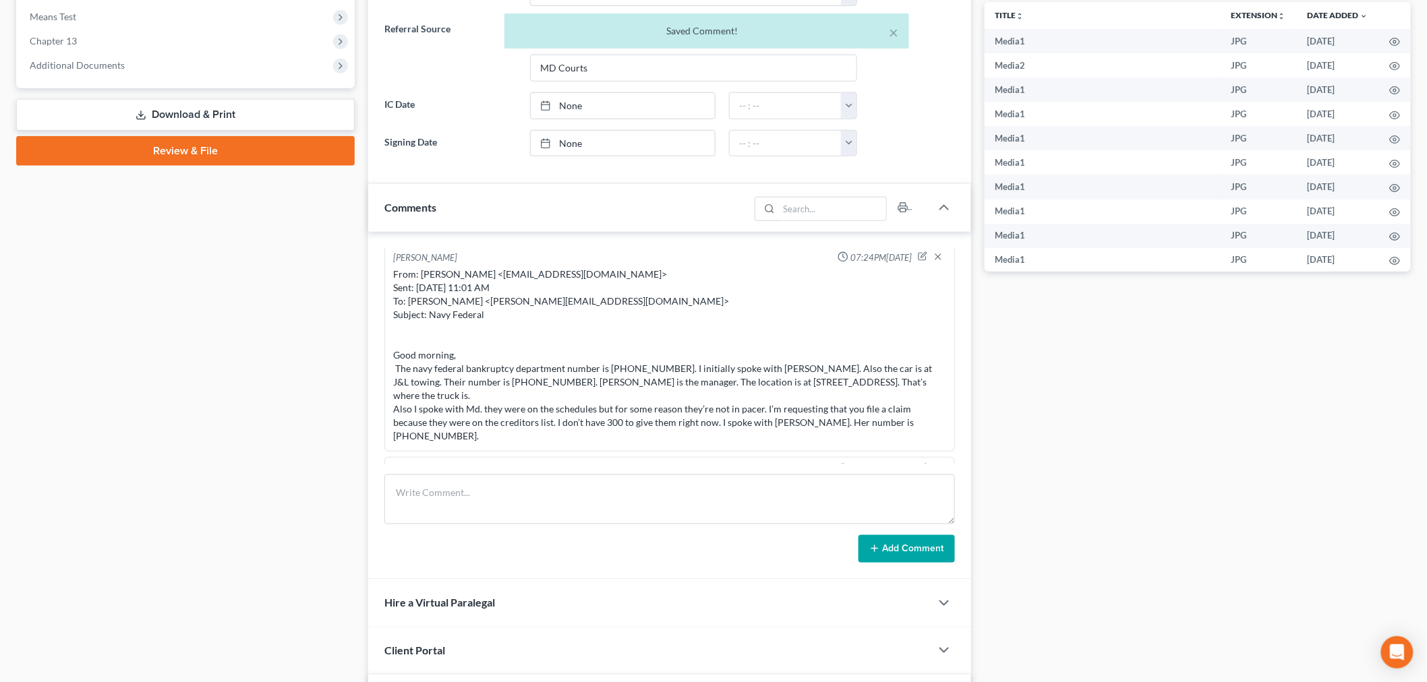
scroll to position [13229, 0]
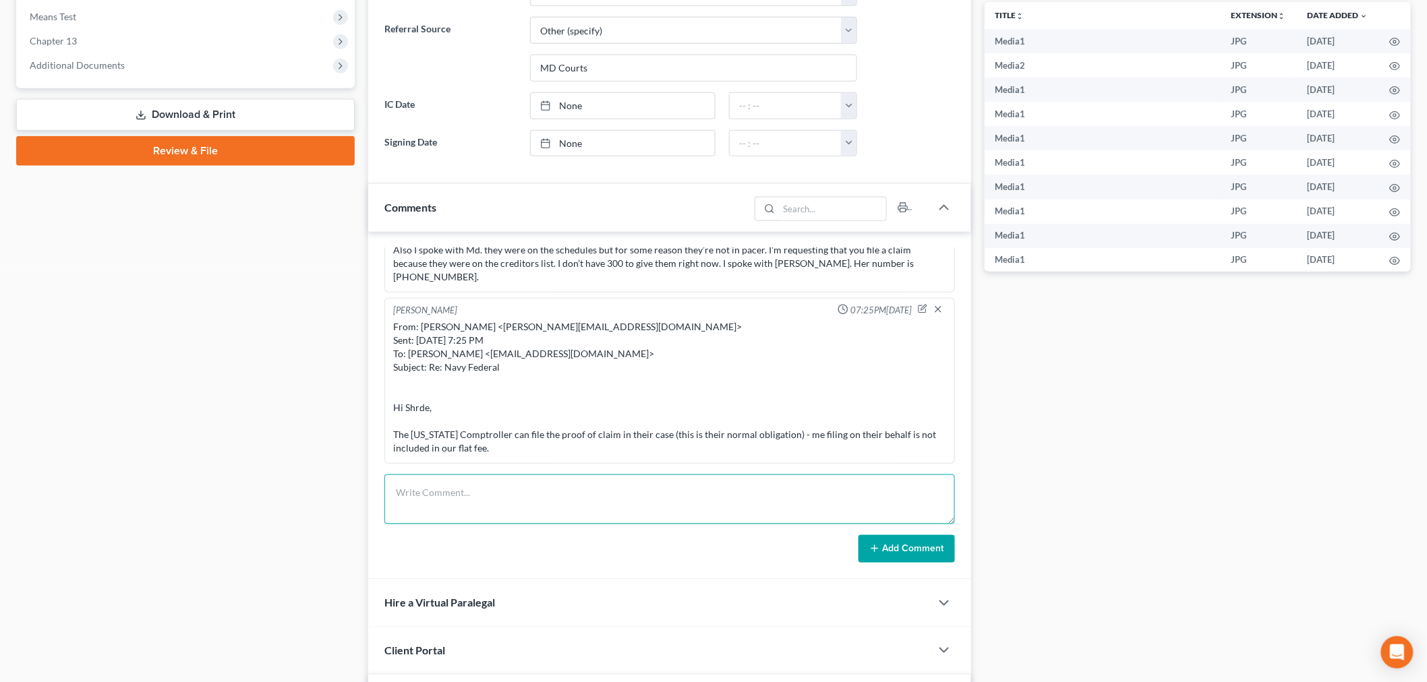
click at [885, 490] on textarea at bounding box center [669, 500] width 570 height 50
paste textarea "From: Shrde Nelson <s.nelson09@yahoo.com> Sent: Tuesday, September 30, 2025 3:4…"
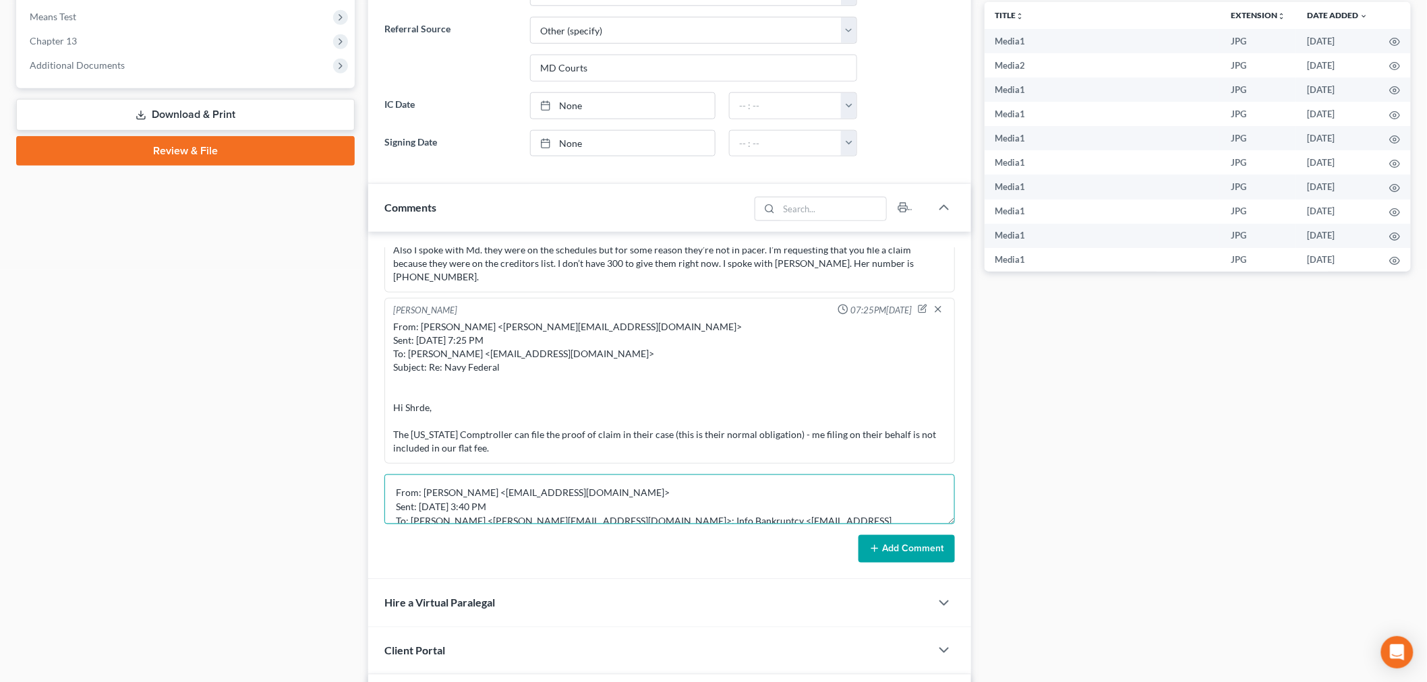
scroll to position [86, 0]
type textarea "From: Shrde Nelson <s.nelson09@yahoo.com> Sent: Tuesday, September 30, 2025 3:4…"
drag, startPoint x: 908, startPoint y: 556, endPoint x: 938, endPoint y: 535, distance: 36.7
click at [906, 557] on button "Add Comment" at bounding box center [906, 549] width 96 height 28
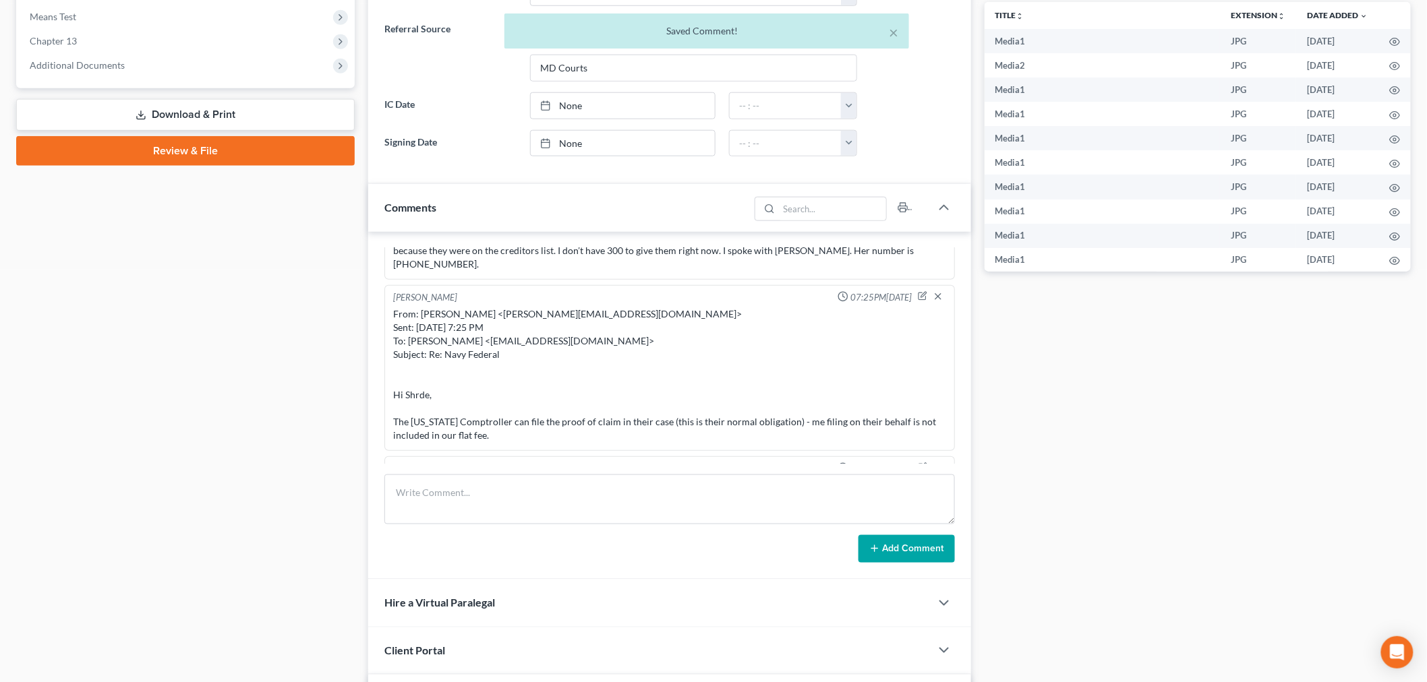
scroll to position [13386, 0]
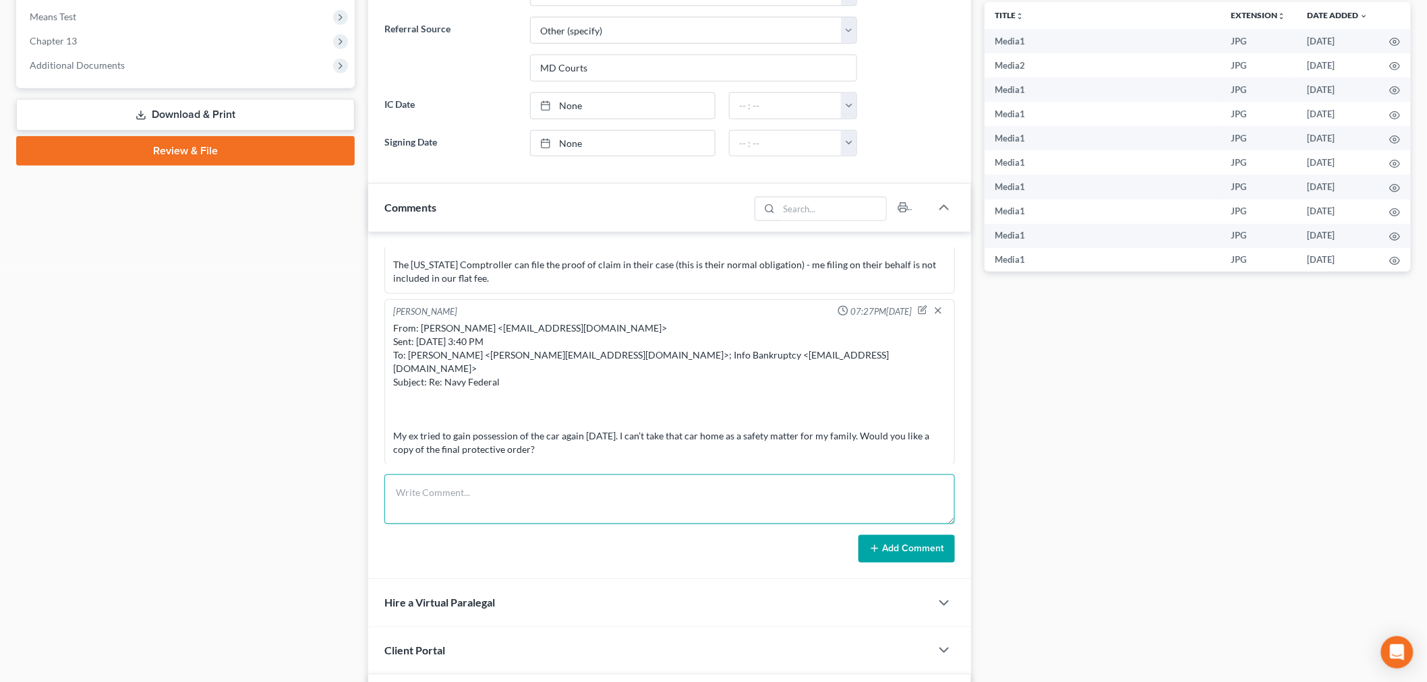
click at [804, 488] on textarea at bounding box center [669, 500] width 570 height 50
paste textarea "________________________________________ From: Iris Kwon <iris@bankruptcynearme…"
type textarea "________________________________________ From: Iris Kwon <iris@bankruptcynearme…"
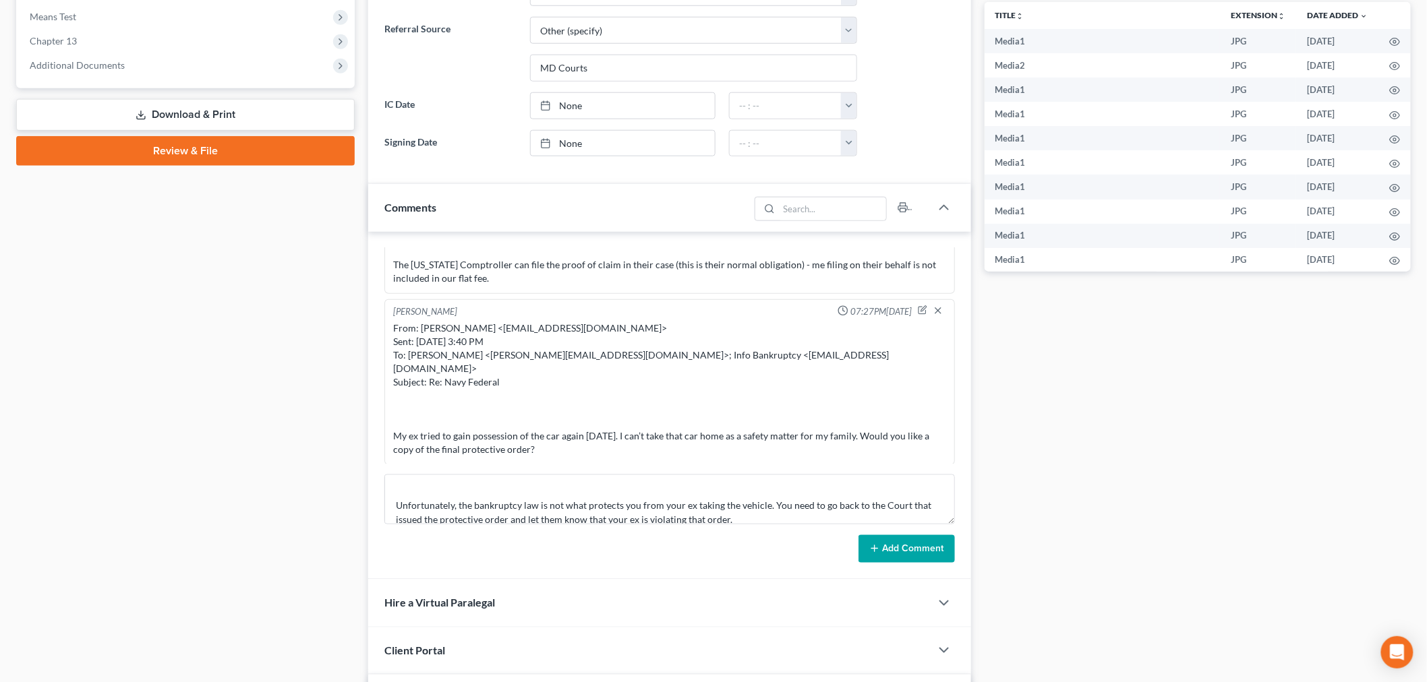
click at [928, 556] on button "Add Comment" at bounding box center [906, 549] width 96 height 28
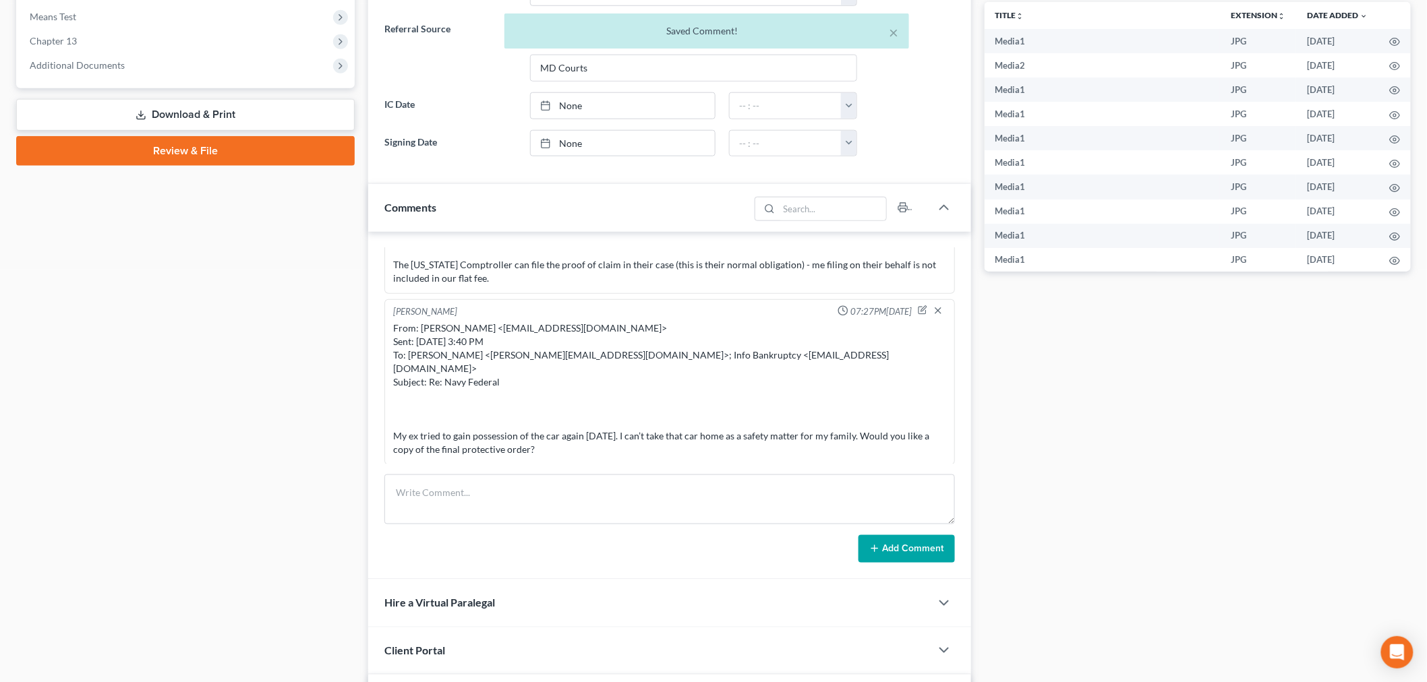
scroll to position [13544, 0]
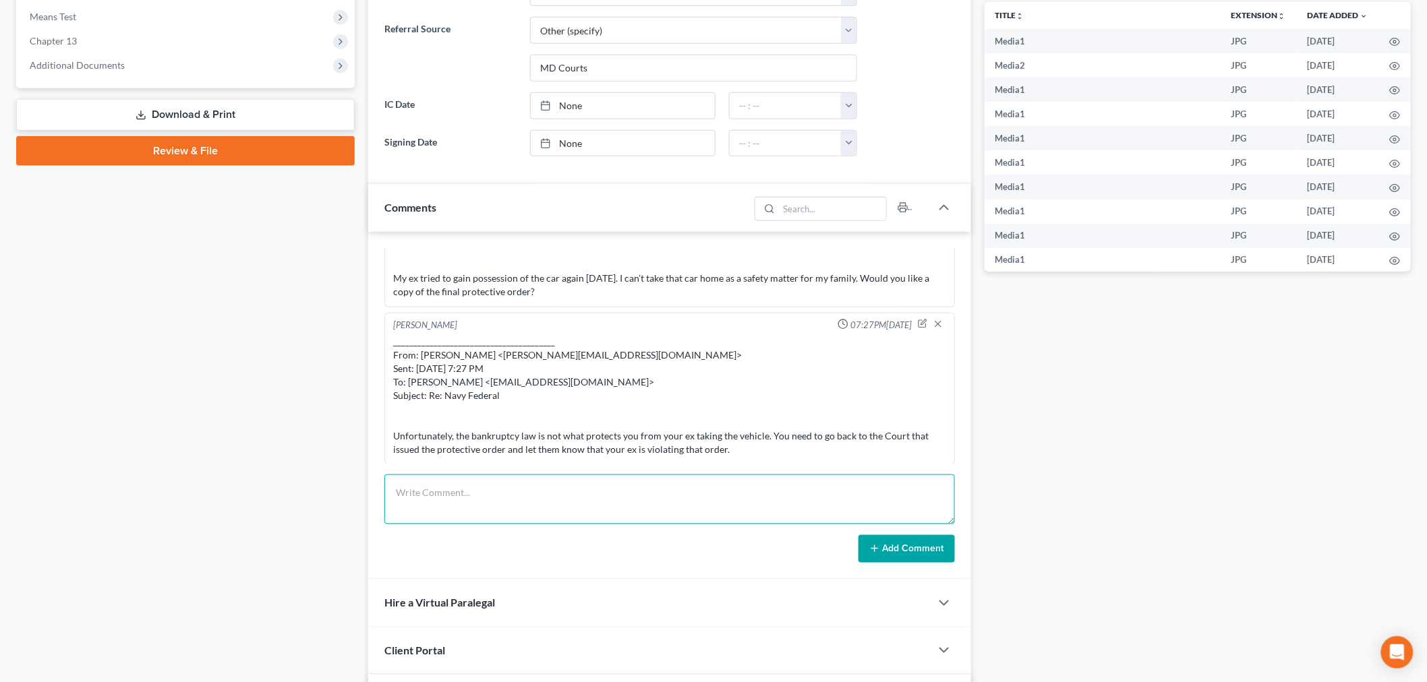
drag, startPoint x: 813, startPoint y: 499, endPoint x: 863, endPoint y: 520, distance: 54.1
click at [812, 499] on textarea at bounding box center [669, 500] width 570 height 50
paste textarea "From: Shrde Nelson <s.nelson09@yahoo.com> Sent: Tuesday, September 30, 2025 4:0…"
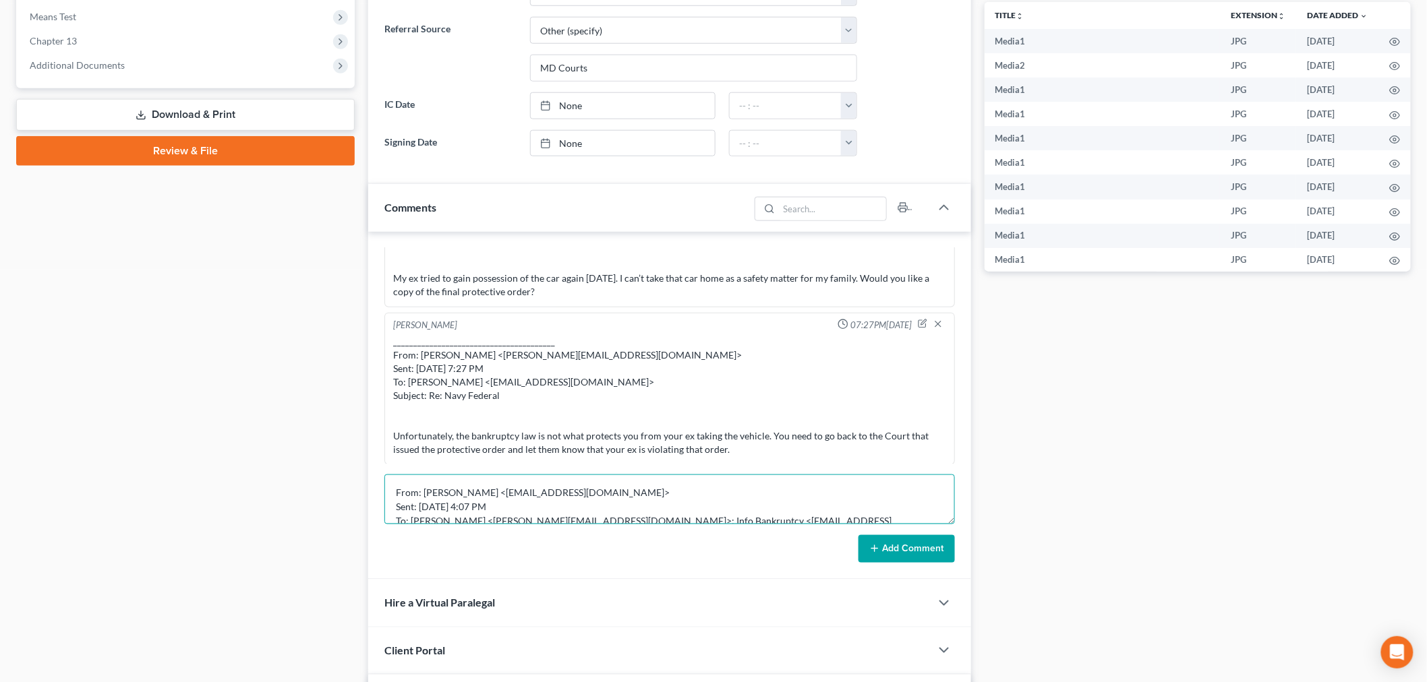
scroll to position [59, 0]
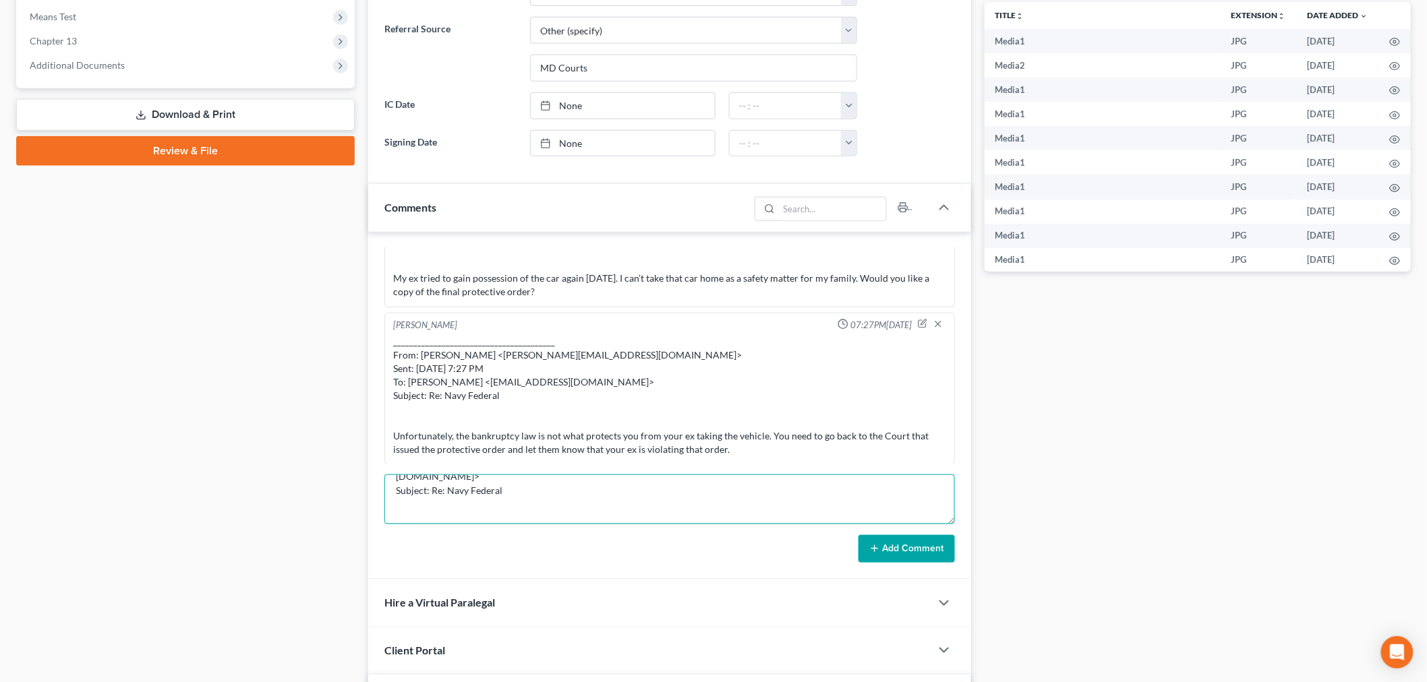
type textarea "From: Shrde Nelson <s.nelson09@yahoo.com> Sent: Tuesday, September 30, 2025 4:0…"
click at [875, 550] on line at bounding box center [875, 549] width 0 height 6
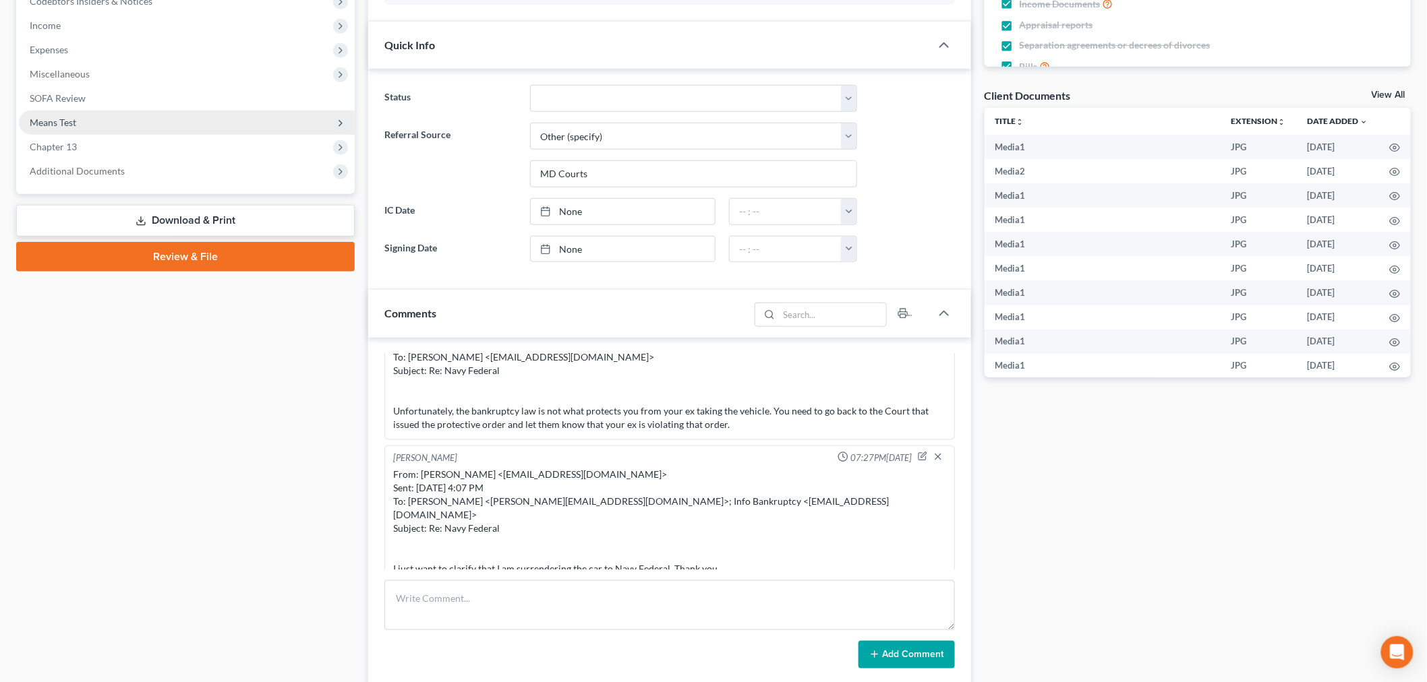
scroll to position [299, 0]
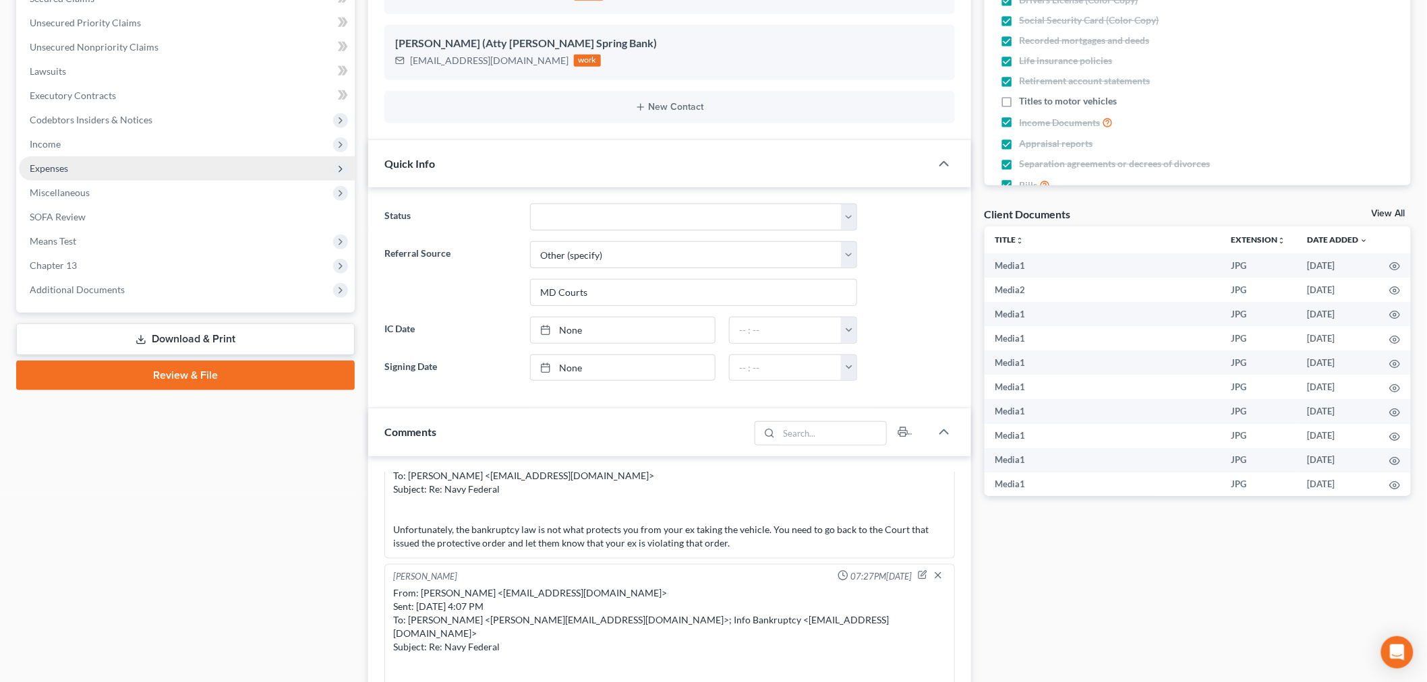
click at [84, 169] on span "Expenses" at bounding box center [187, 168] width 336 height 24
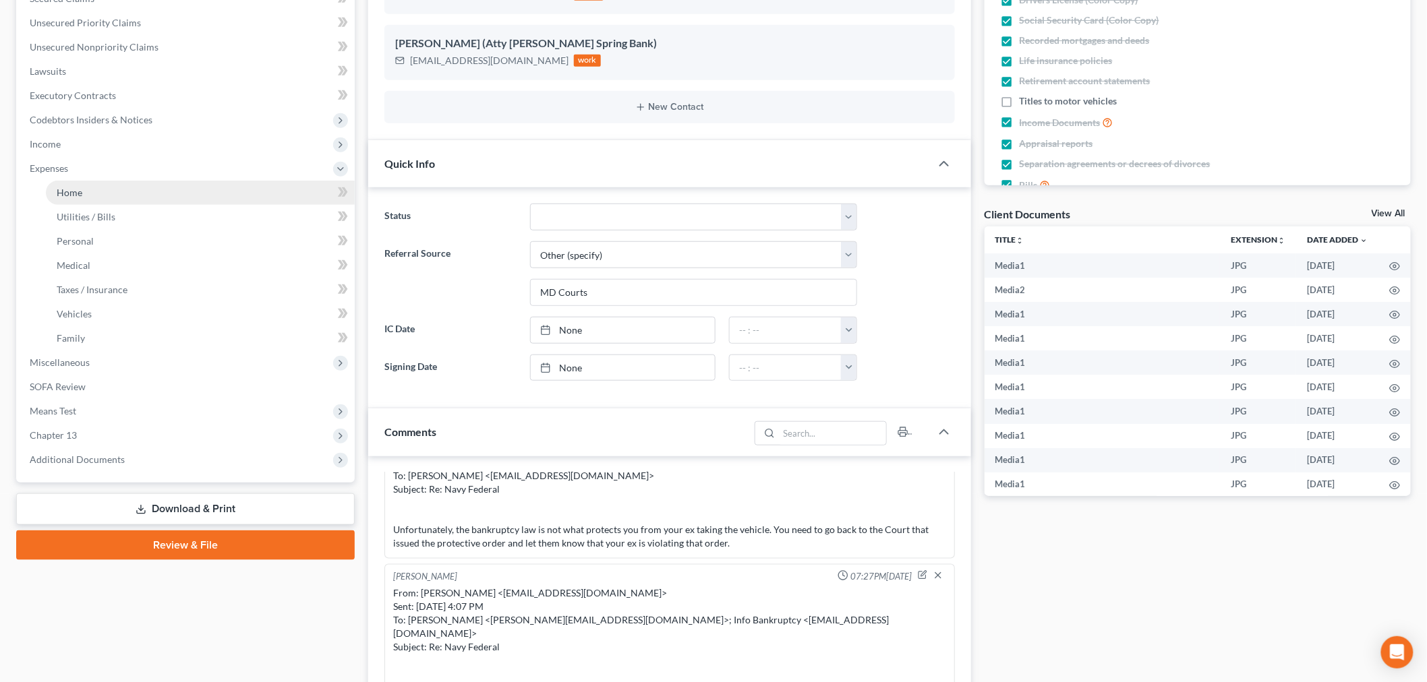
click at [165, 194] on link "Home" at bounding box center [200, 193] width 309 height 24
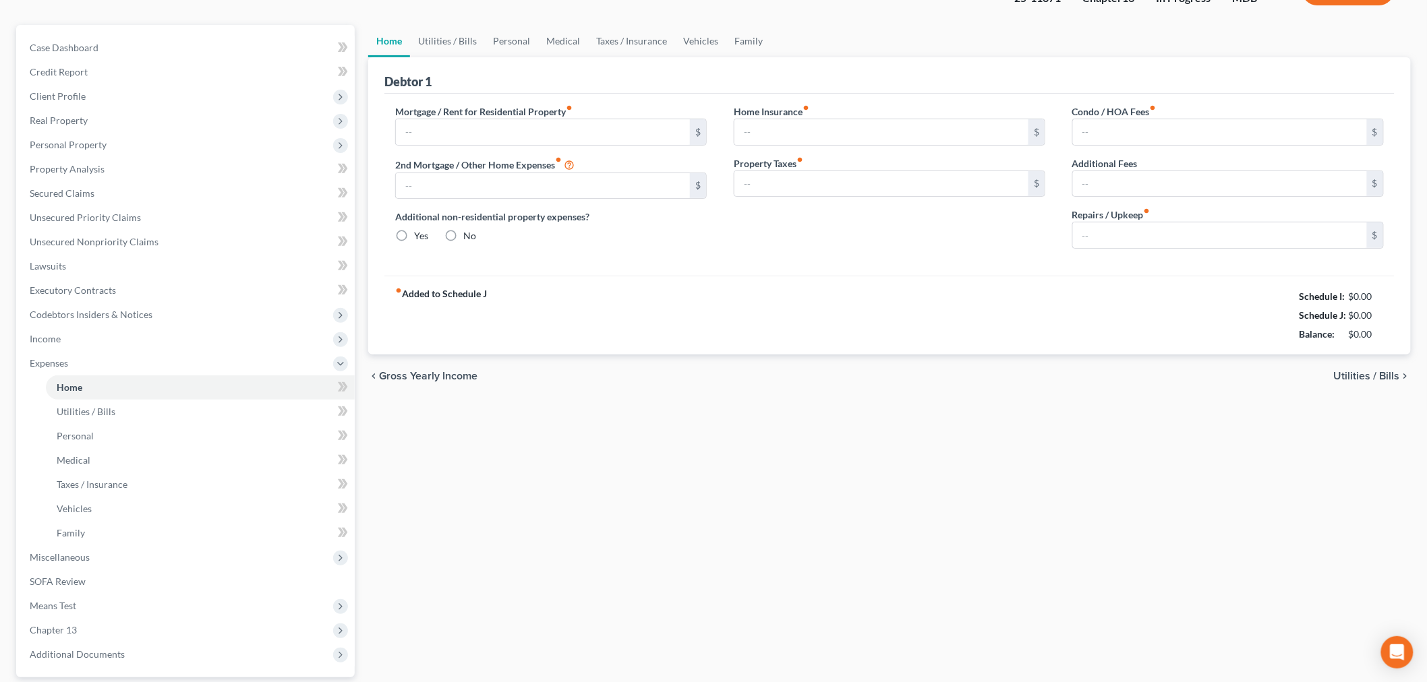
type input "2,769.55"
type input "507.00"
radio input "true"
type input "0.00"
type input "82.00"
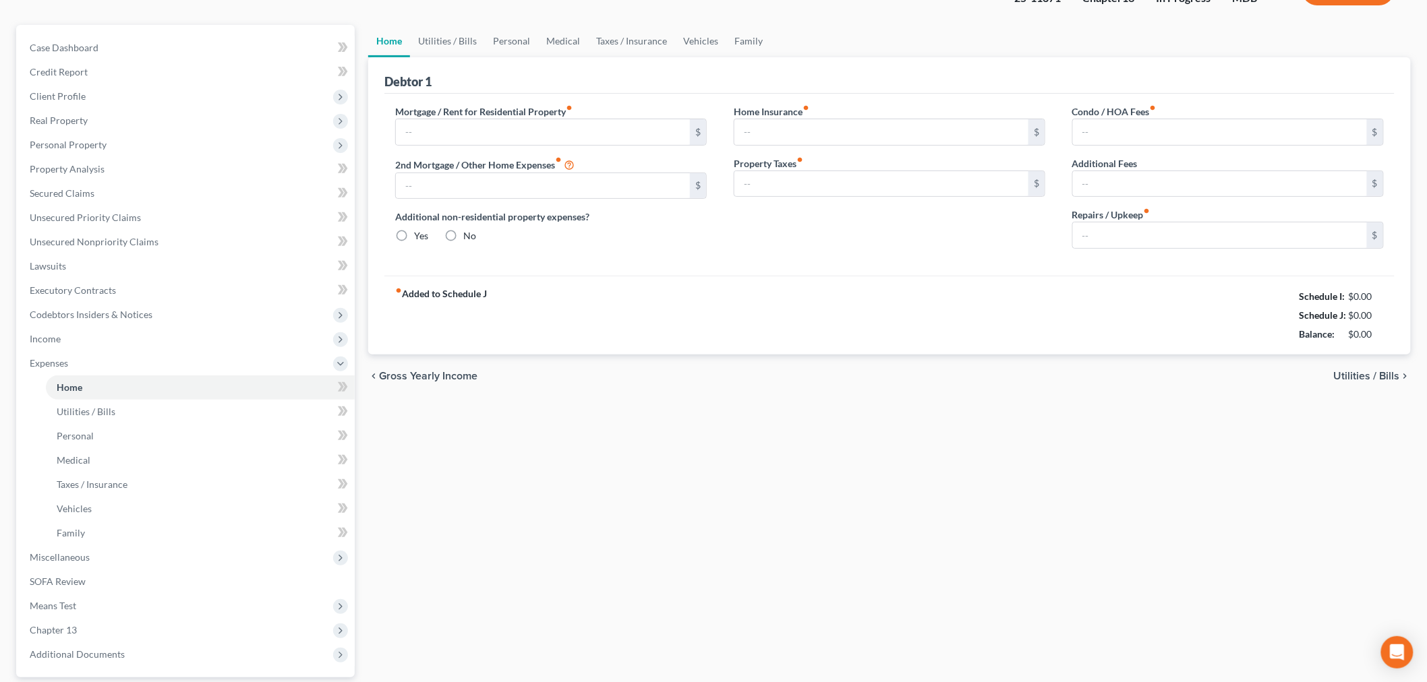
type input "0.00"
type input "156.00"
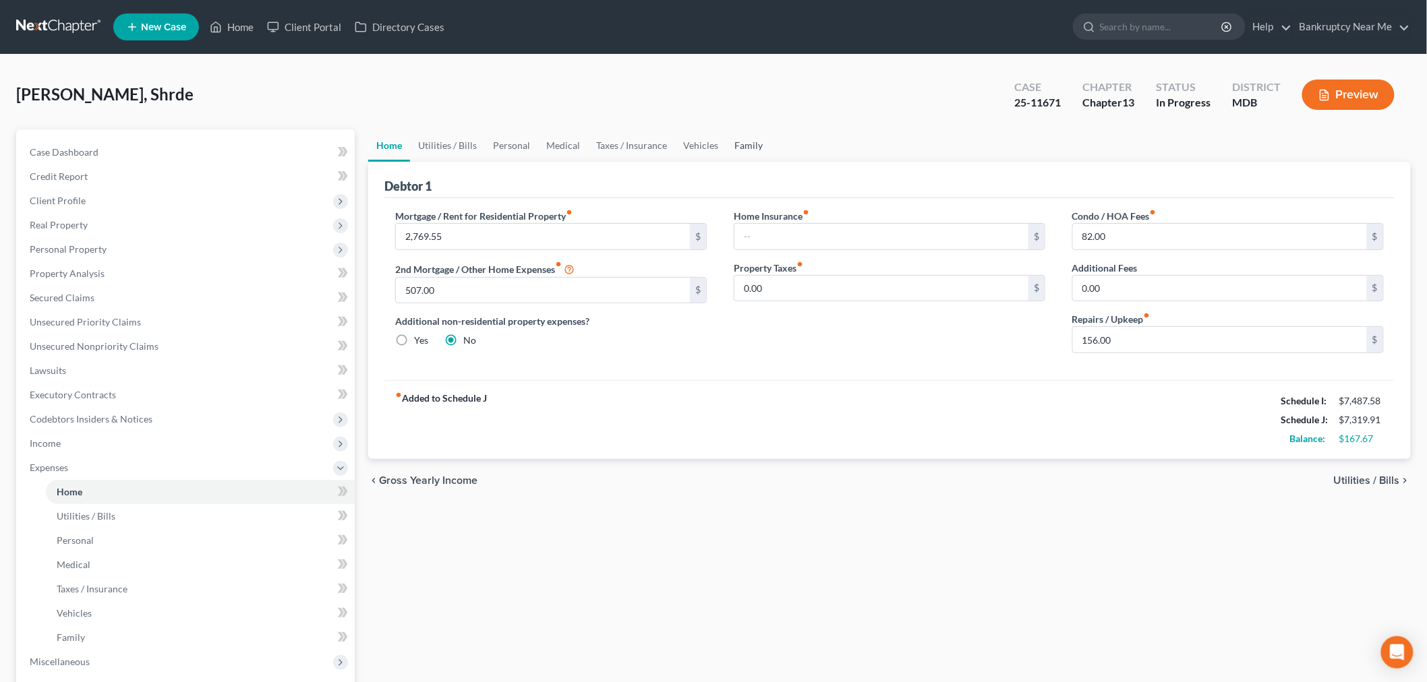
click at [730, 133] on link "Family" at bounding box center [748, 145] width 45 height 32
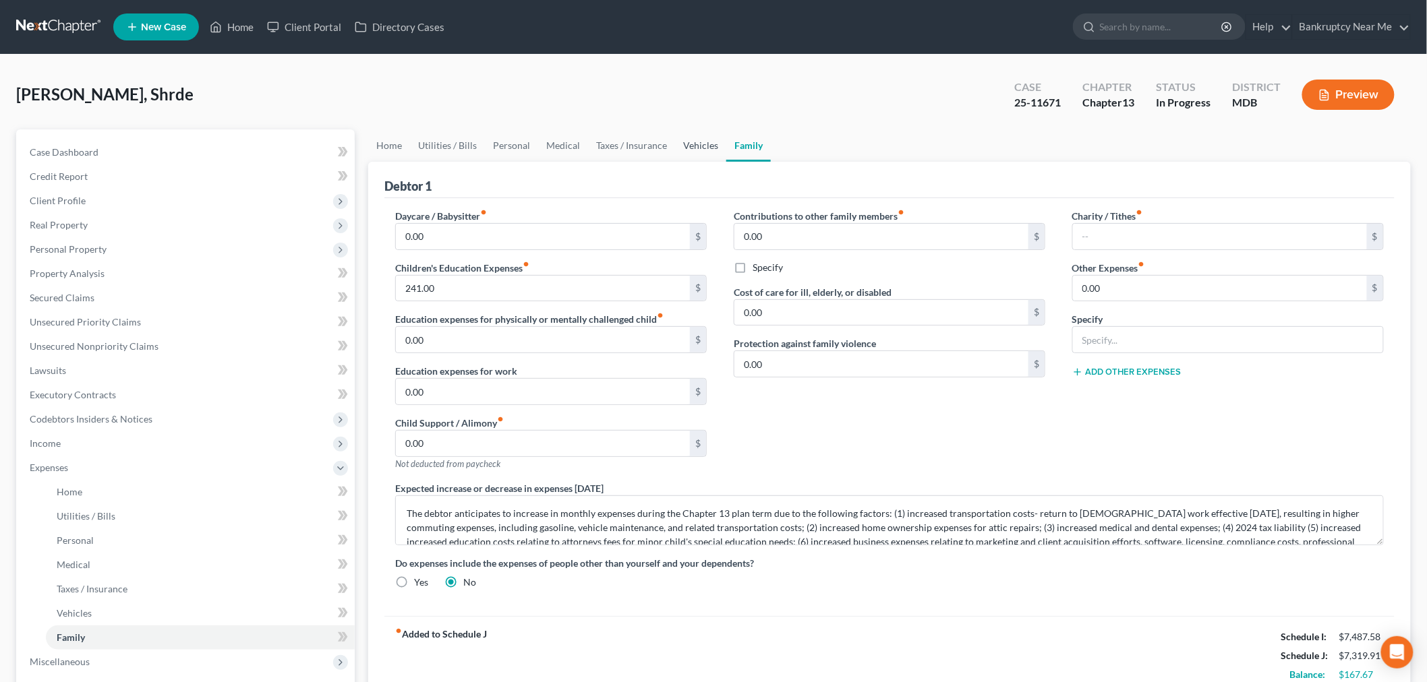
click at [706, 140] on link "Vehicles" at bounding box center [700, 145] width 51 height 32
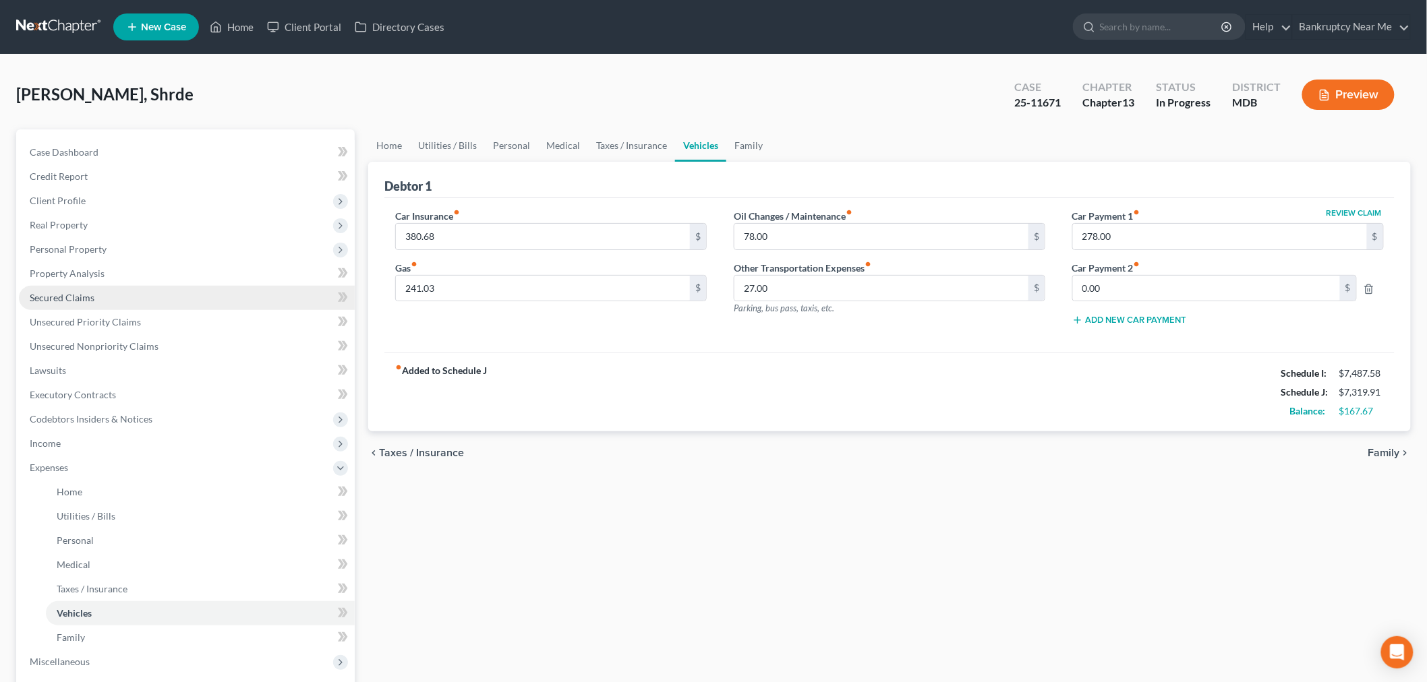
click at [86, 295] on span "Secured Claims" at bounding box center [62, 297] width 65 height 11
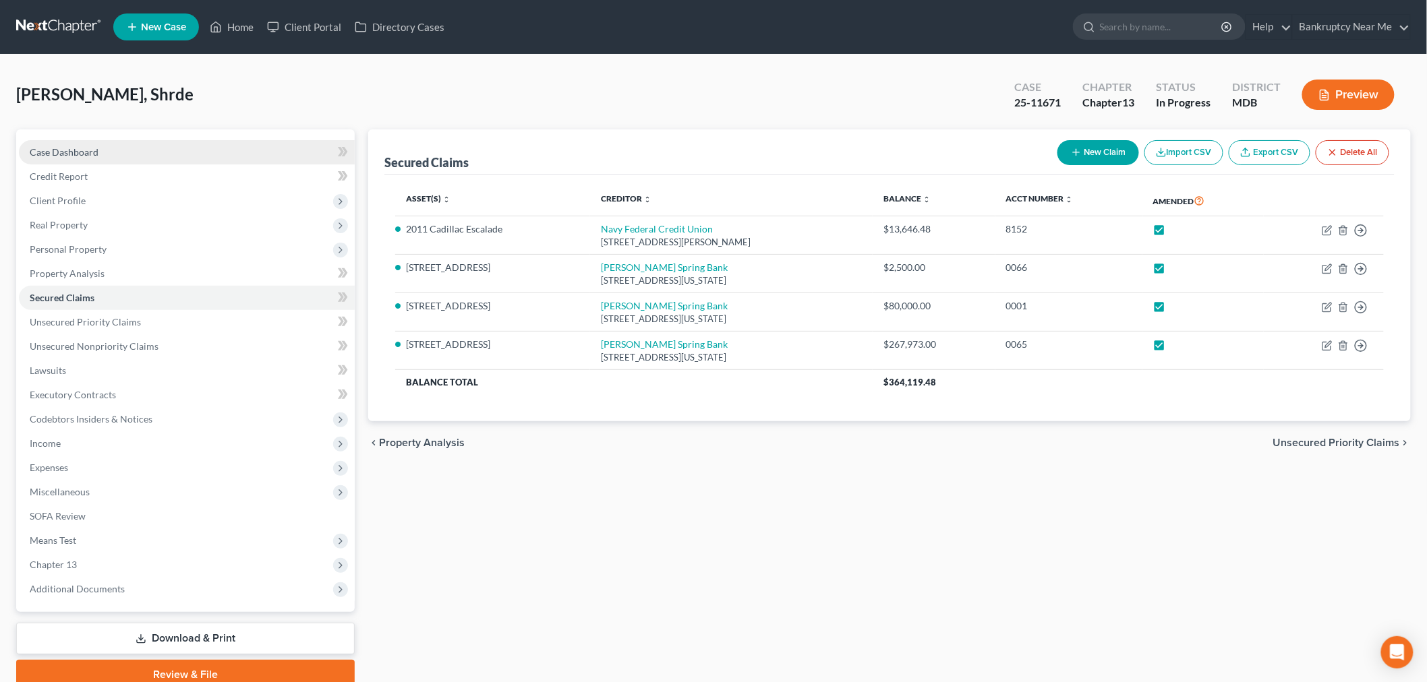
click at [184, 148] on link "Case Dashboard" at bounding box center [187, 152] width 336 height 24
select select "6"
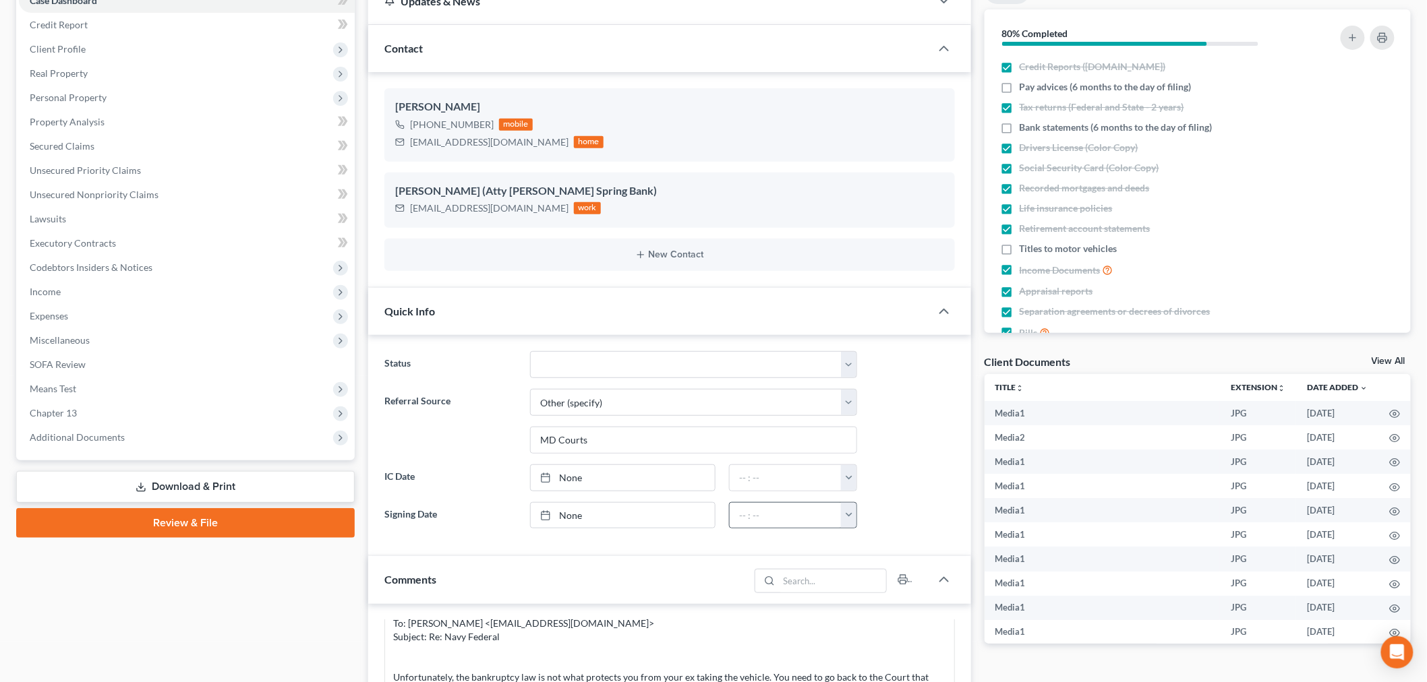
scroll to position [449, 0]
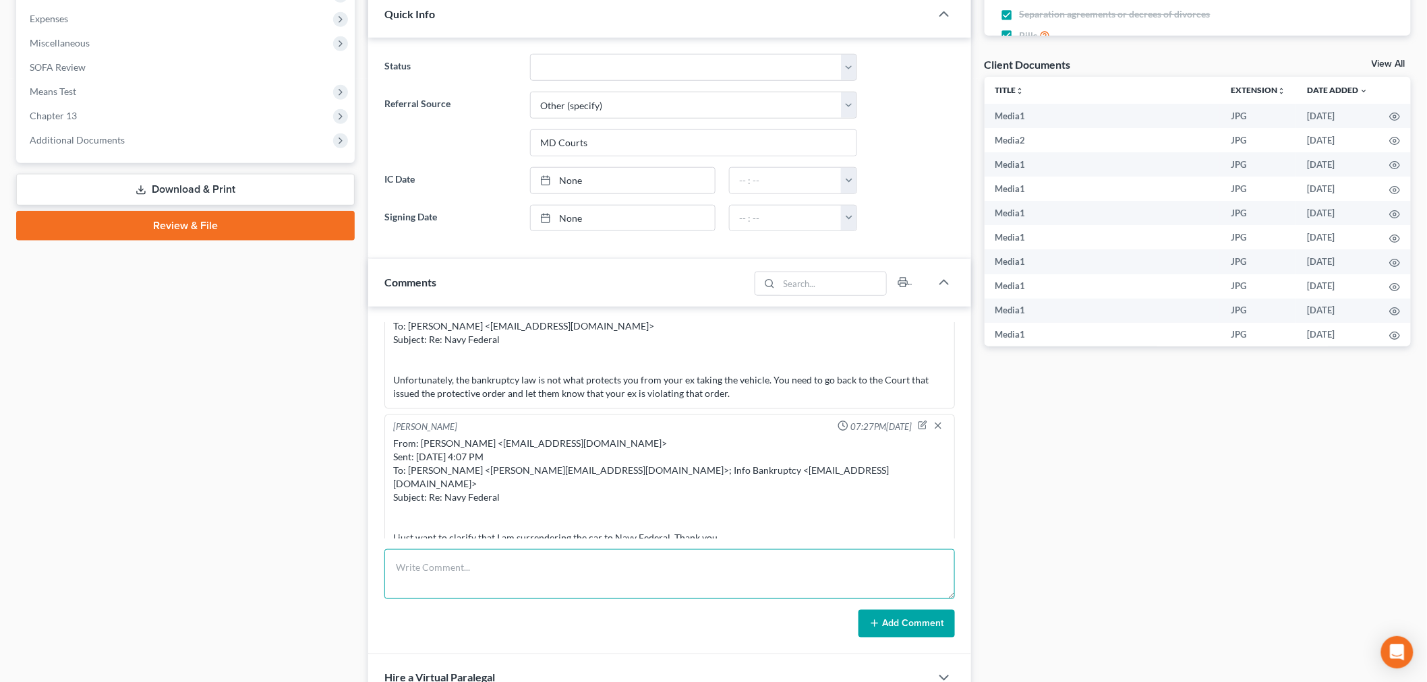
click at [773, 571] on textarea at bounding box center [669, 575] width 570 height 50
paste textarea "From: Iris Kwon <iris@bankruptcynearme.org> Sent: Thursday, October 02, 2025 7:…"
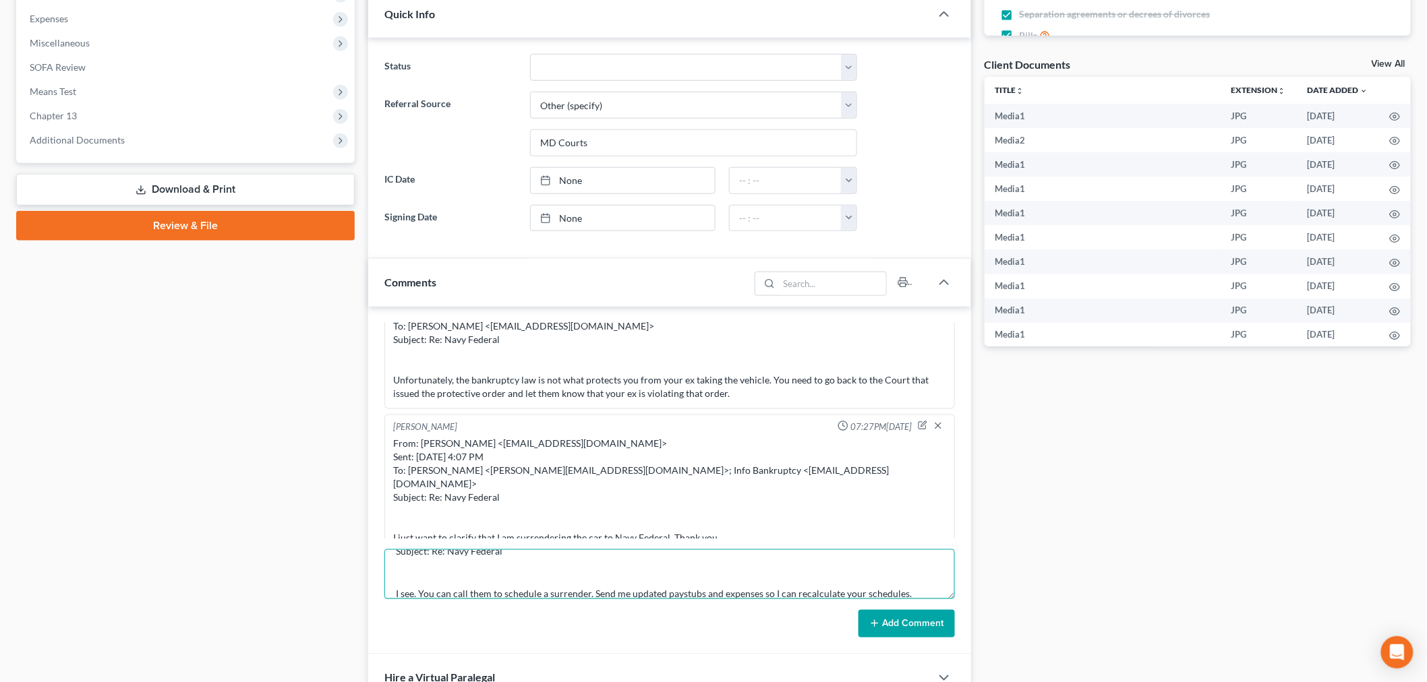
type textarea "From: Iris Kwon <iris@bankruptcynearme.org> Sent: Thursday, October 02, 2025 7:…"
click at [900, 630] on button "Add Comment" at bounding box center [906, 624] width 96 height 28
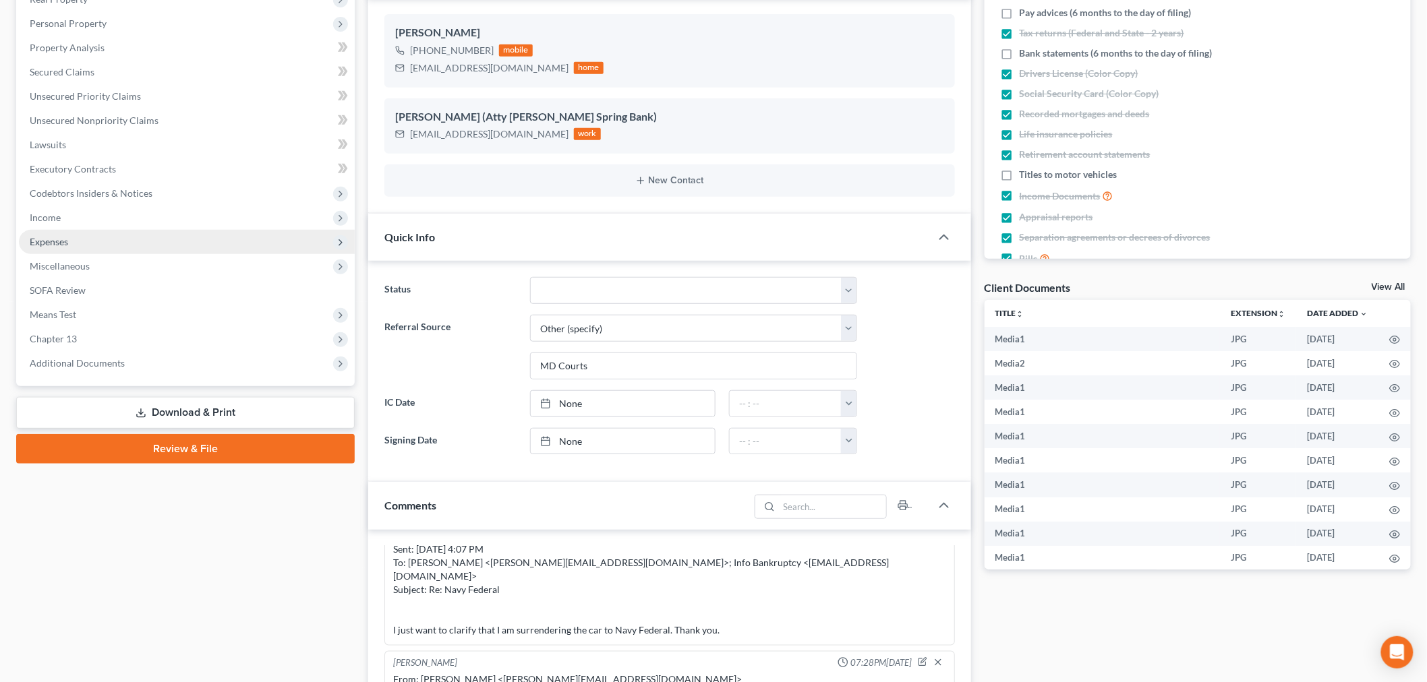
scroll to position [0, 0]
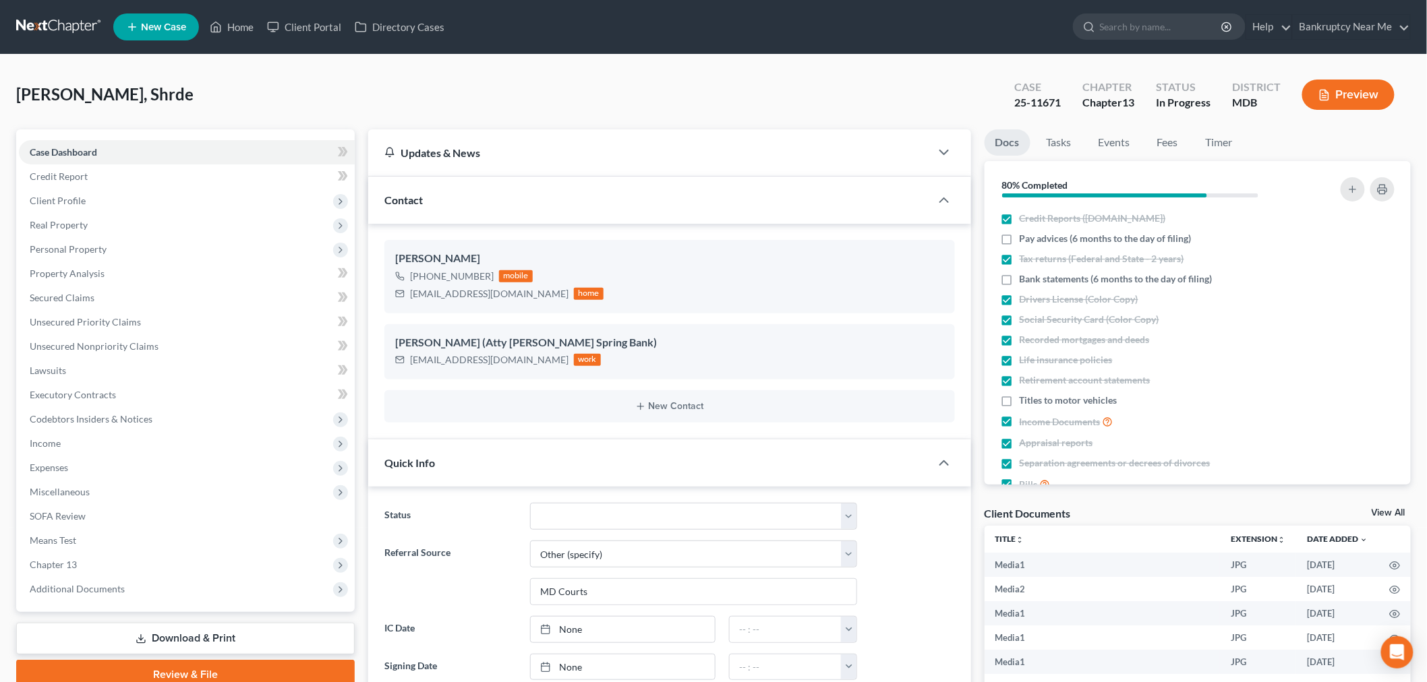
click at [79, 24] on link at bounding box center [59, 27] width 86 height 24
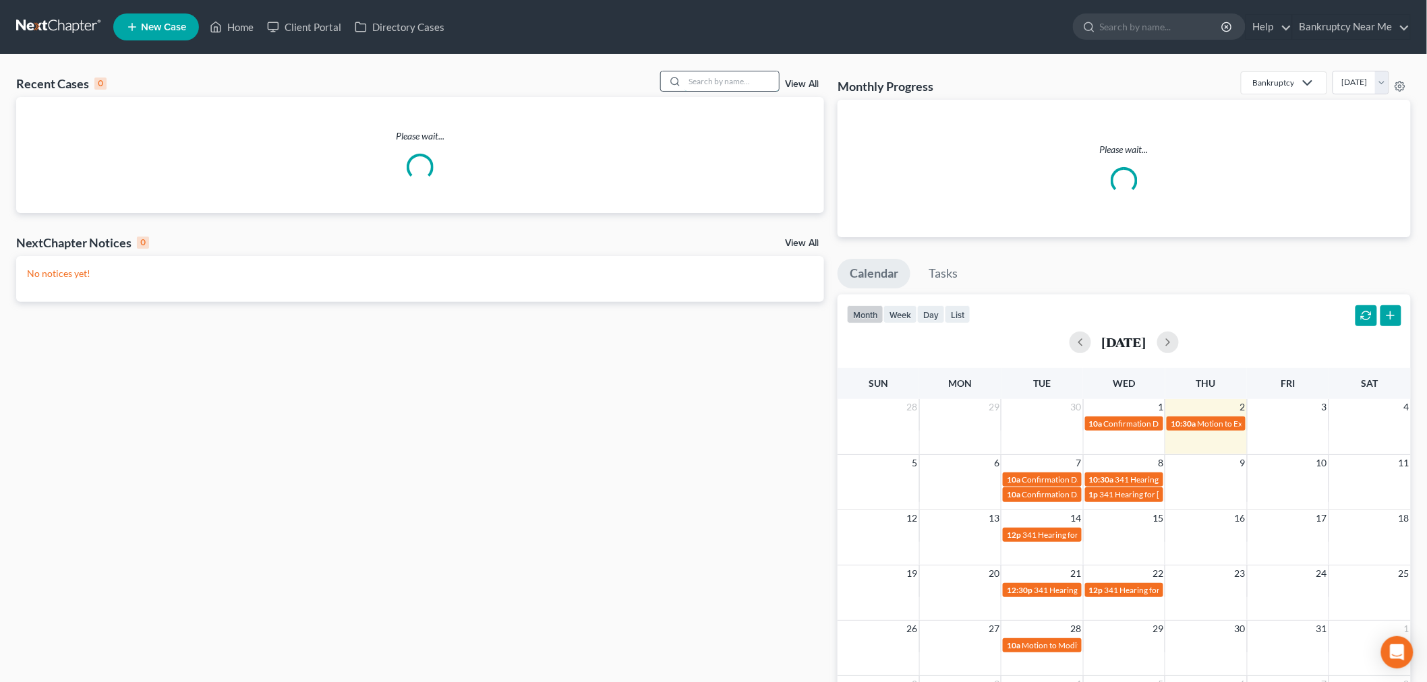
click at [723, 80] on input "search" at bounding box center [731, 81] width 94 height 20
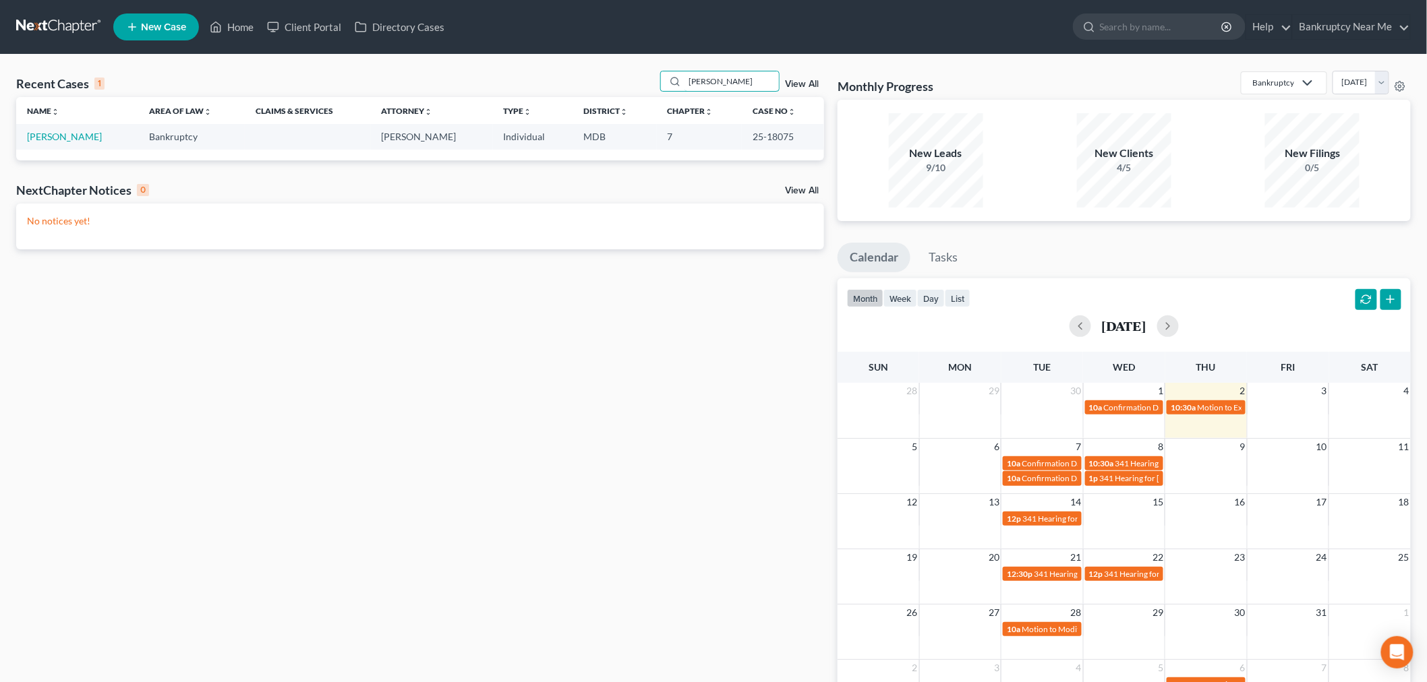
type input "[PERSON_NAME]"
click at [51, 128] on td "[PERSON_NAME]" at bounding box center [77, 136] width 122 height 25
click at [57, 136] on link "[PERSON_NAME]" at bounding box center [64, 136] width 75 height 11
select select "6"
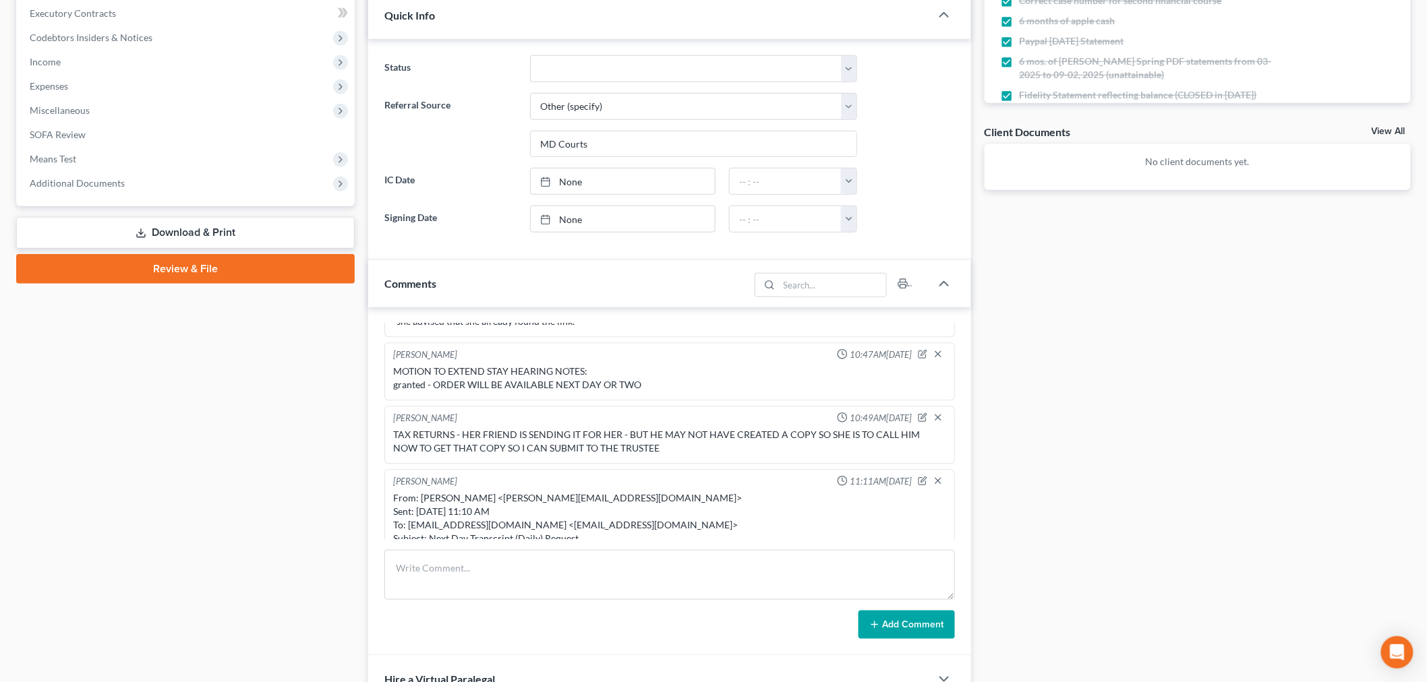
scroll to position [524, 0]
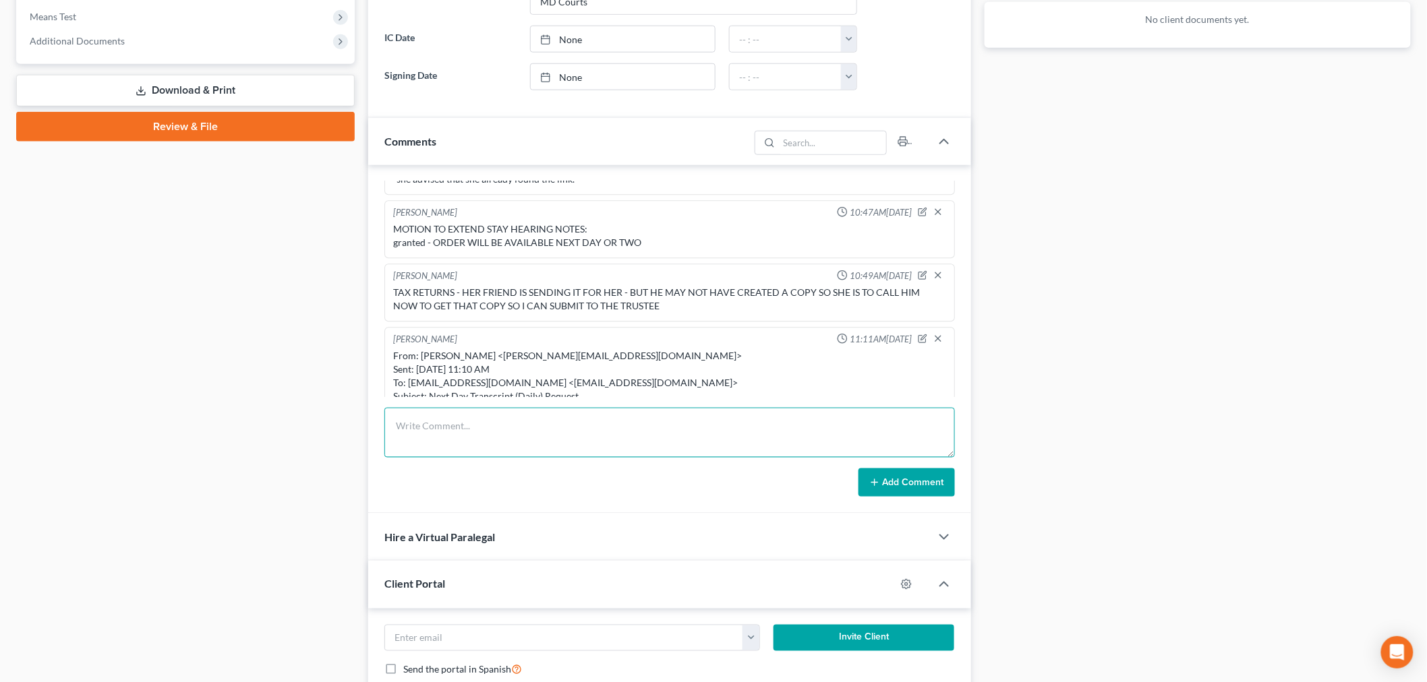
click at [752, 447] on textarea at bounding box center [669, 433] width 570 height 50
paste textarea "________________________________________ From: [PERSON_NAME] <[PERSON_NAME][EMA…"
type textarea "________________________________________ From: [PERSON_NAME] <[PERSON_NAME][EMA…"
click at [887, 495] on button "Add Comment" at bounding box center [906, 483] width 96 height 28
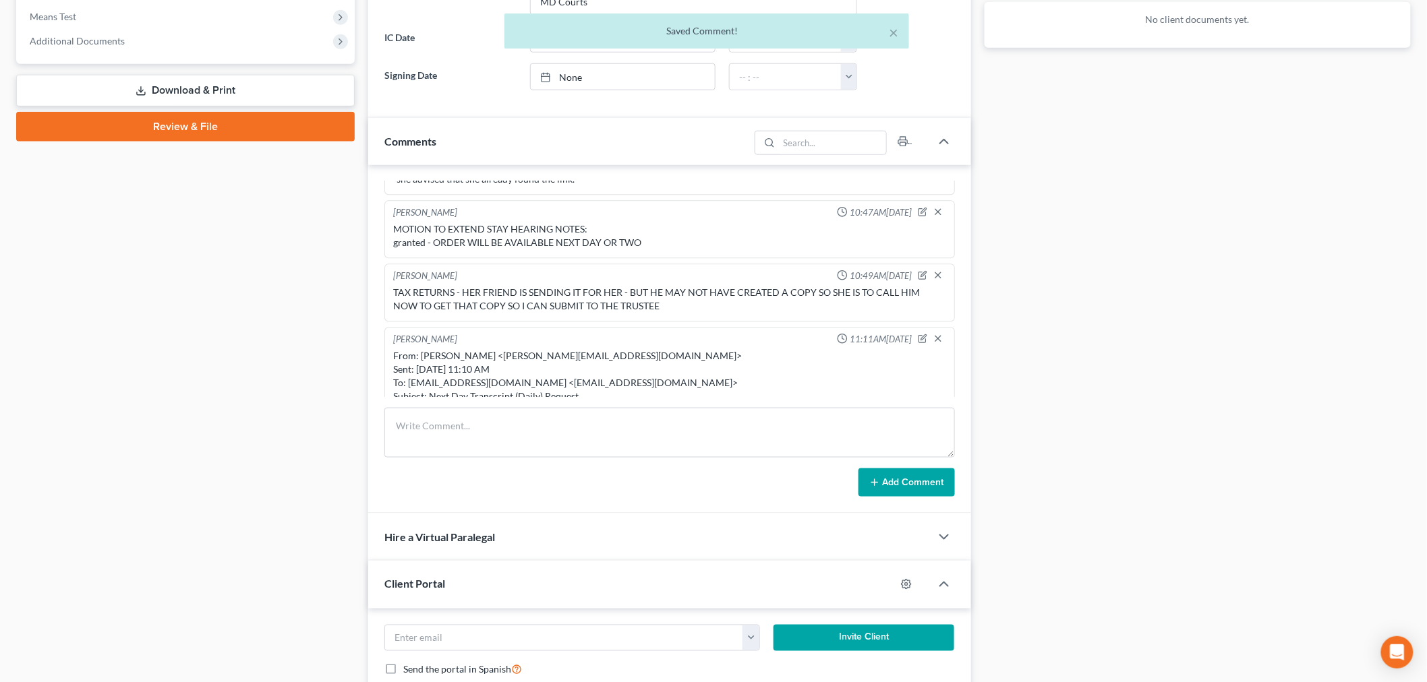
scroll to position [10198, 0]
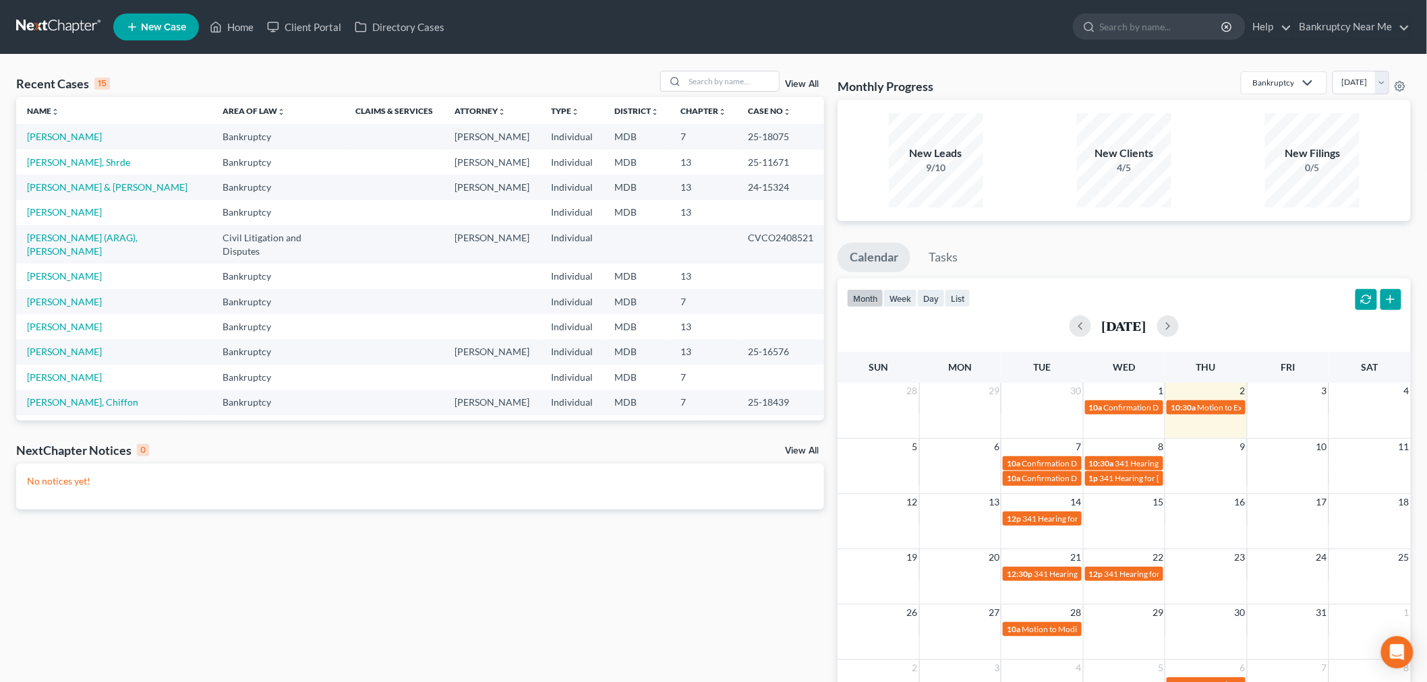
click at [46, 219] on td "[PERSON_NAME]" at bounding box center [114, 212] width 196 height 25
click at [61, 212] on link "[PERSON_NAME]" at bounding box center [64, 211] width 75 height 11
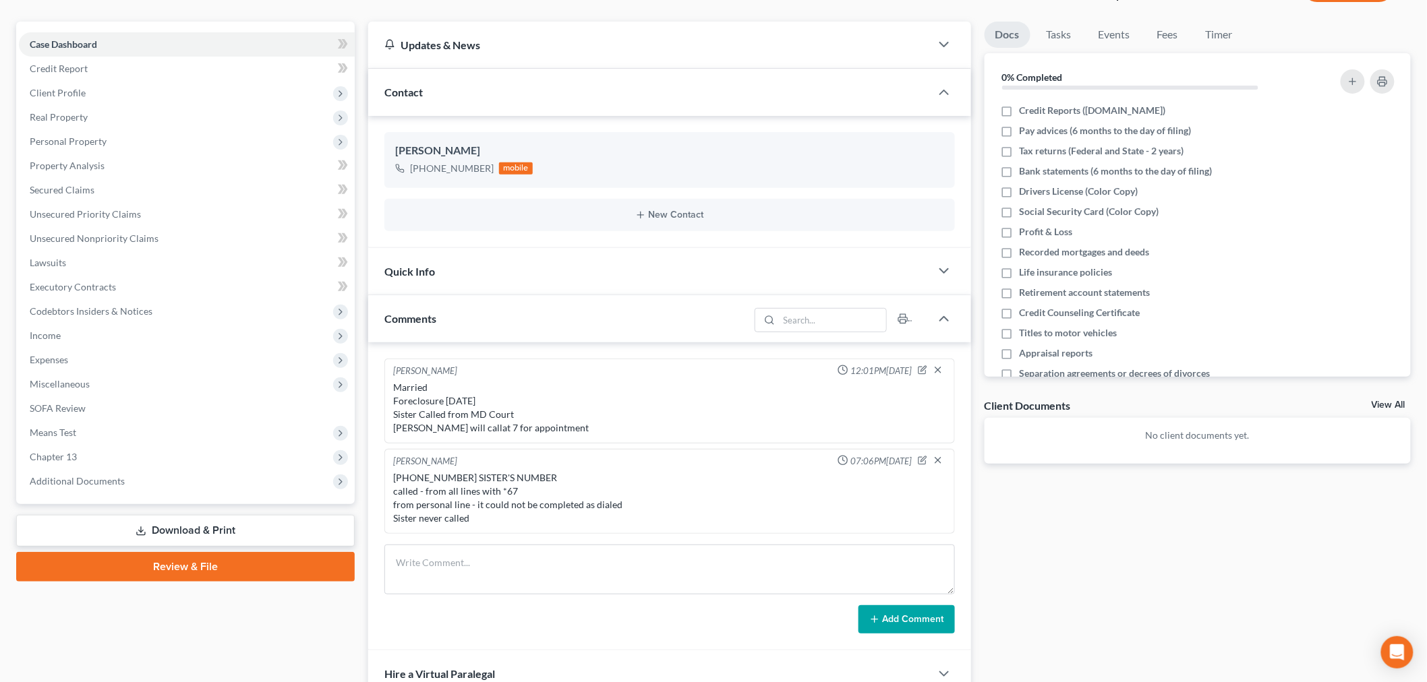
scroll to position [270, 0]
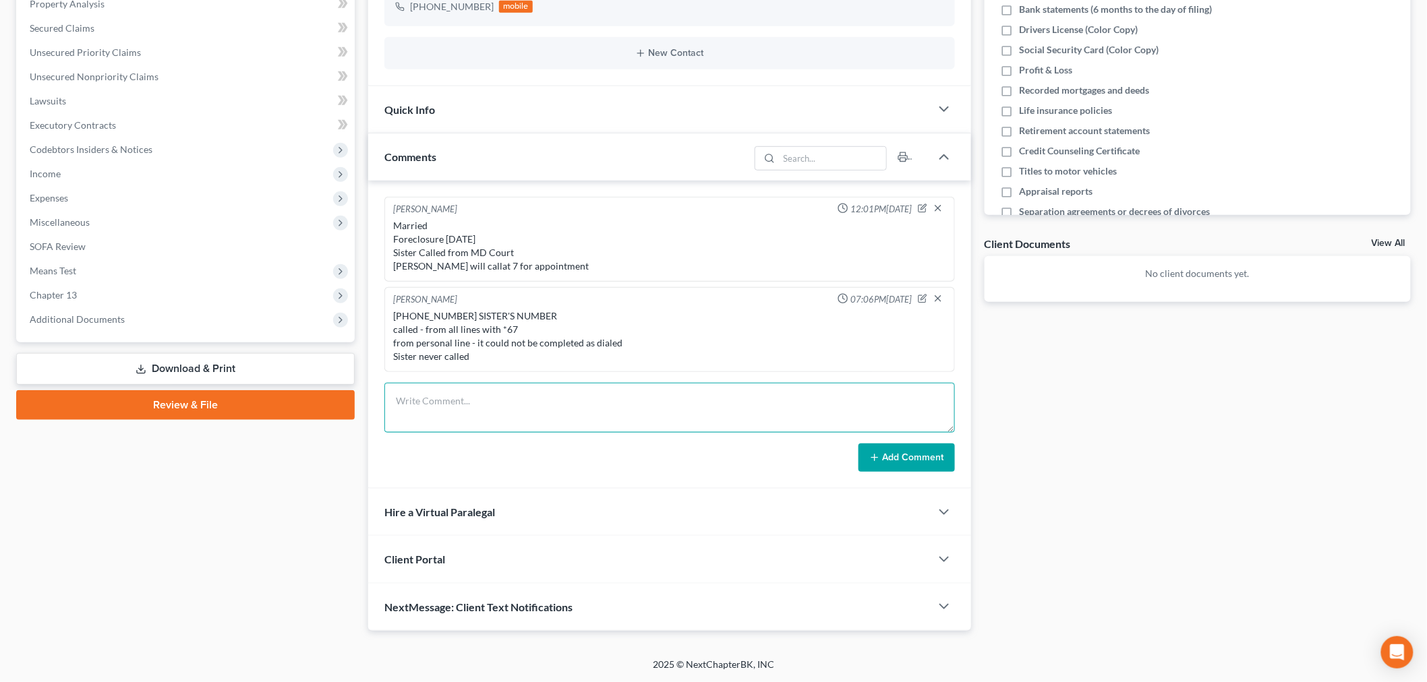
click at [645, 417] on textarea at bounding box center [669, 408] width 570 height 50
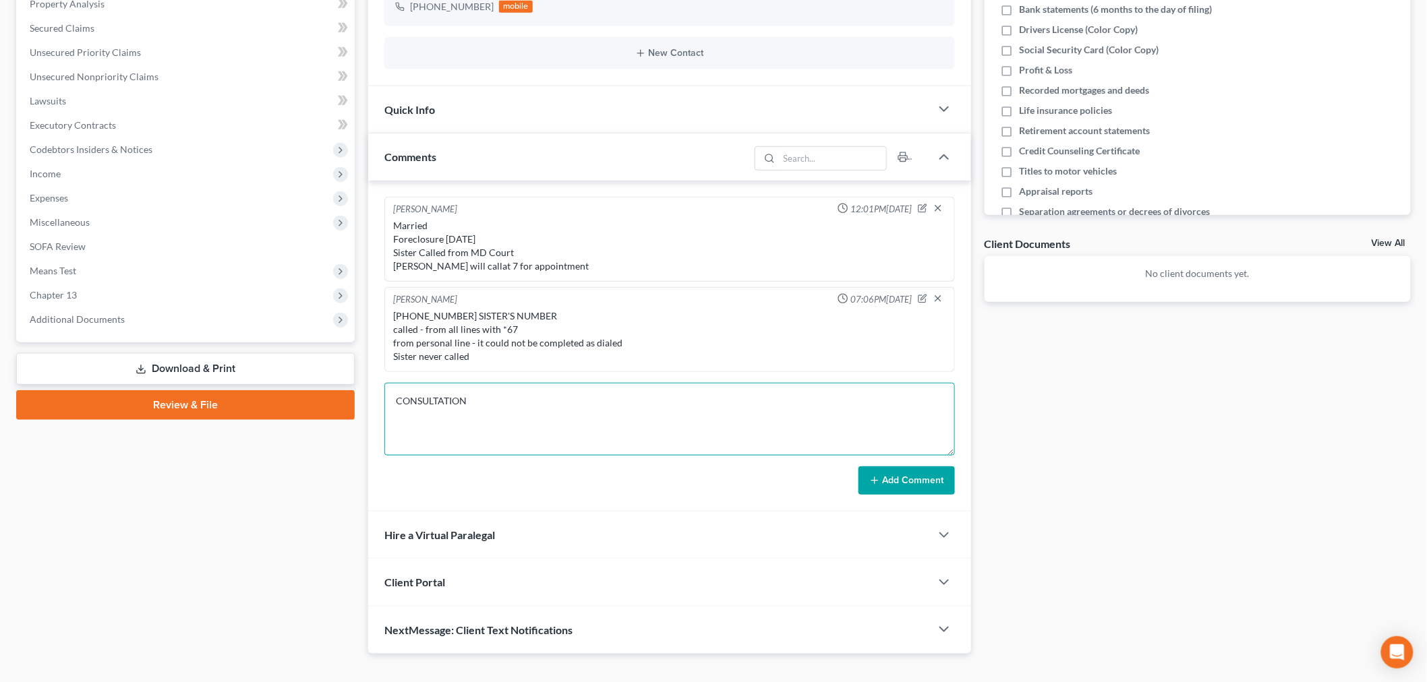
drag, startPoint x: 947, startPoint y: 428, endPoint x: 895, endPoint y: 711, distance: 287.2
click at [895, 682] on html "Home New Case Client Portal Directory Cases Bankruptcy Near Me [EMAIL_ADDRESS][…" at bounding box center [713, 217] width 1427 height 975
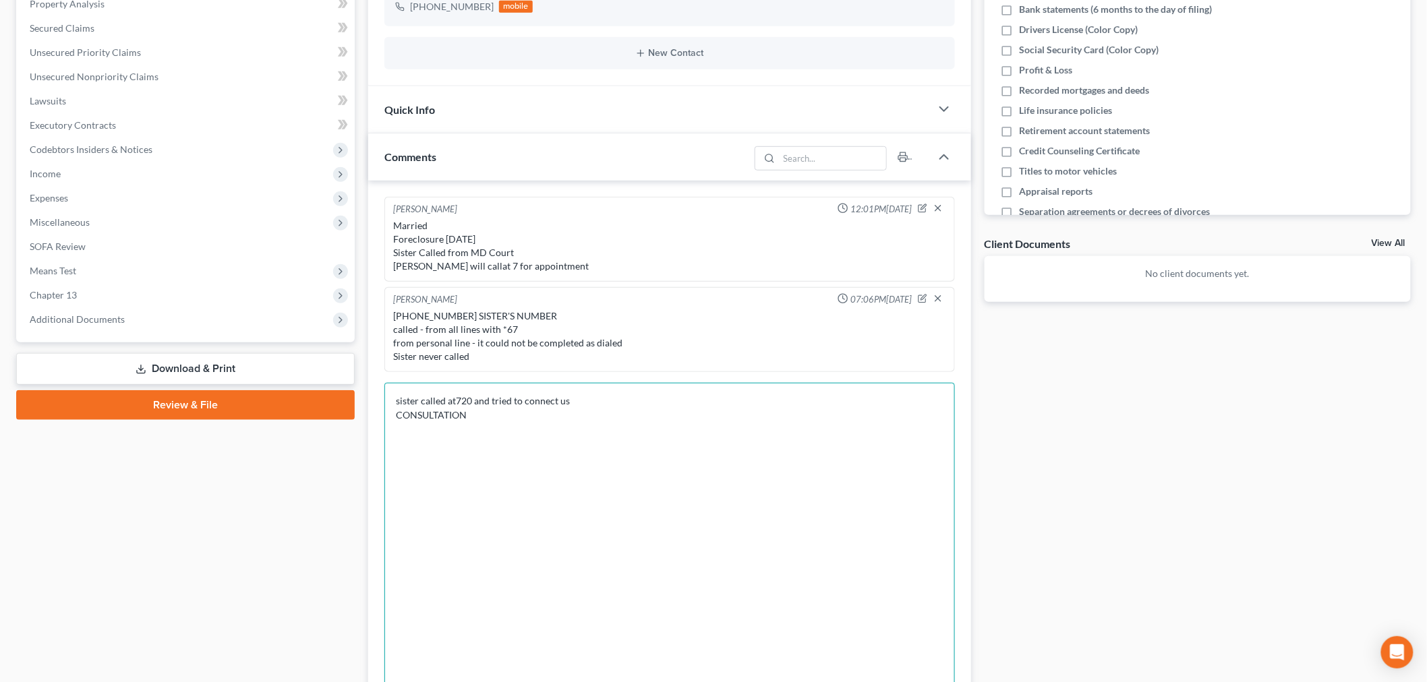
click at [581, 417] on textarea "sister called at720 and tried to connect us CONSULTATION" at bounding box center [669, 549] width 570 height 332
click at [597, 405] on textarea "sister called at720 and tried to connect us CONSULTATION" at bounding box center [669, 549] width 570 height 332
click at [564, 435] on textarea "sister called at720 and tried to connect us CONSULTATION" at bounding box center [669, 549] width 570 height 332
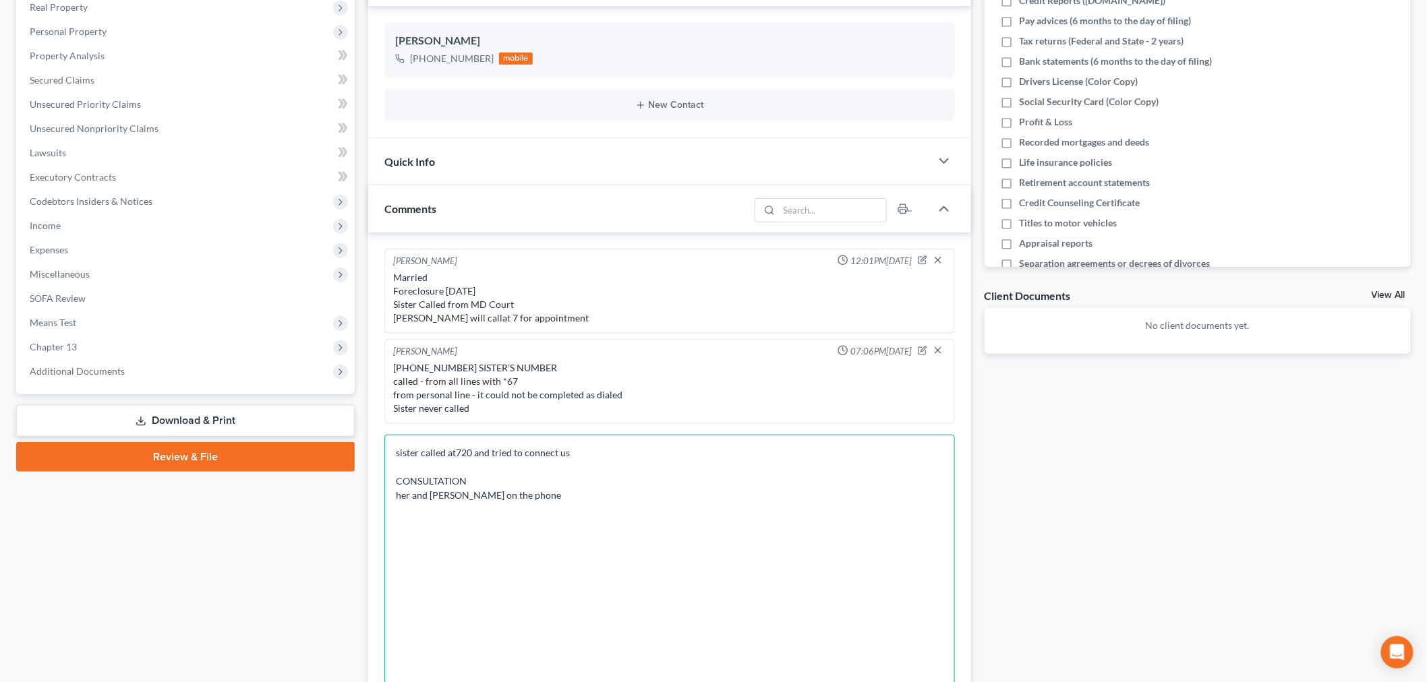
scroll to position [345, 0]
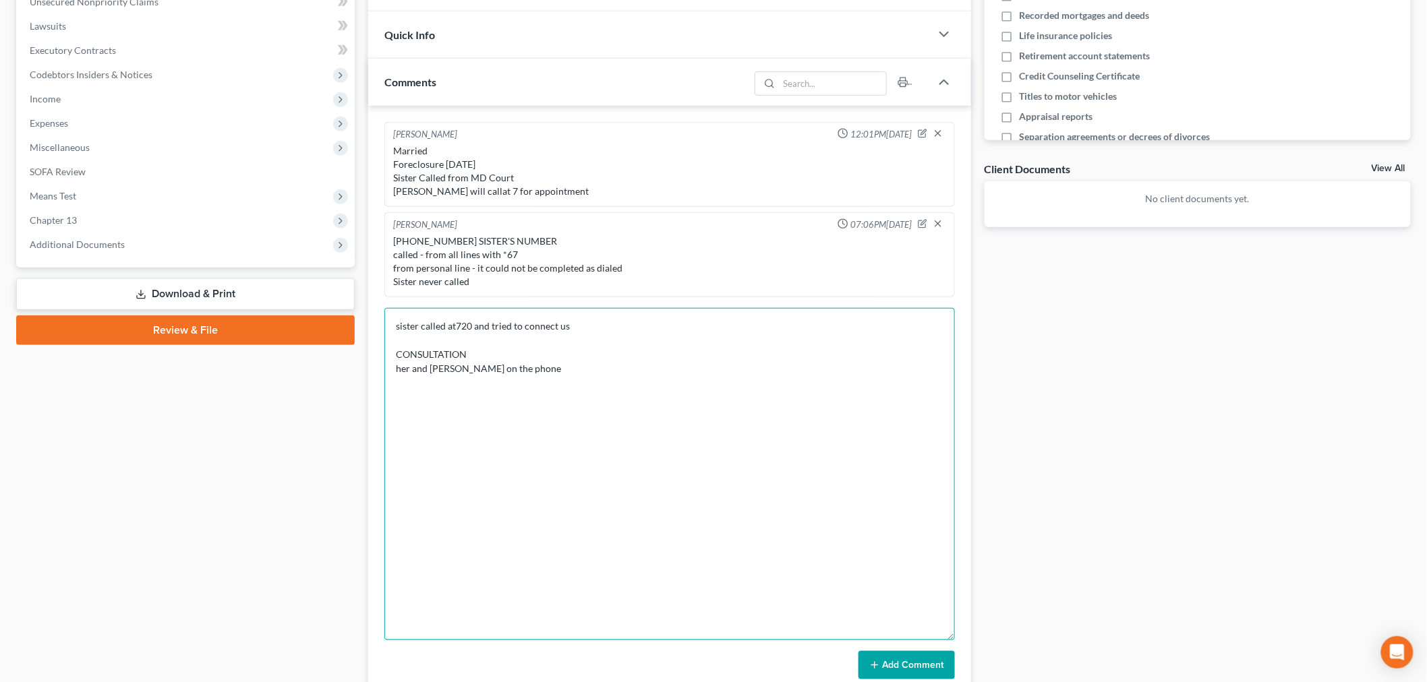
click at [625, 332] on textarea "sister called at720 and tried to connect us CONSULTATION her and [PERSON_NAME] …" at bounding box center [669, 474] width 570 height 332
paste textarea "[PERSON_NAME] called for her sister- found on MD Courts - [PERSON_NAME] sister …"
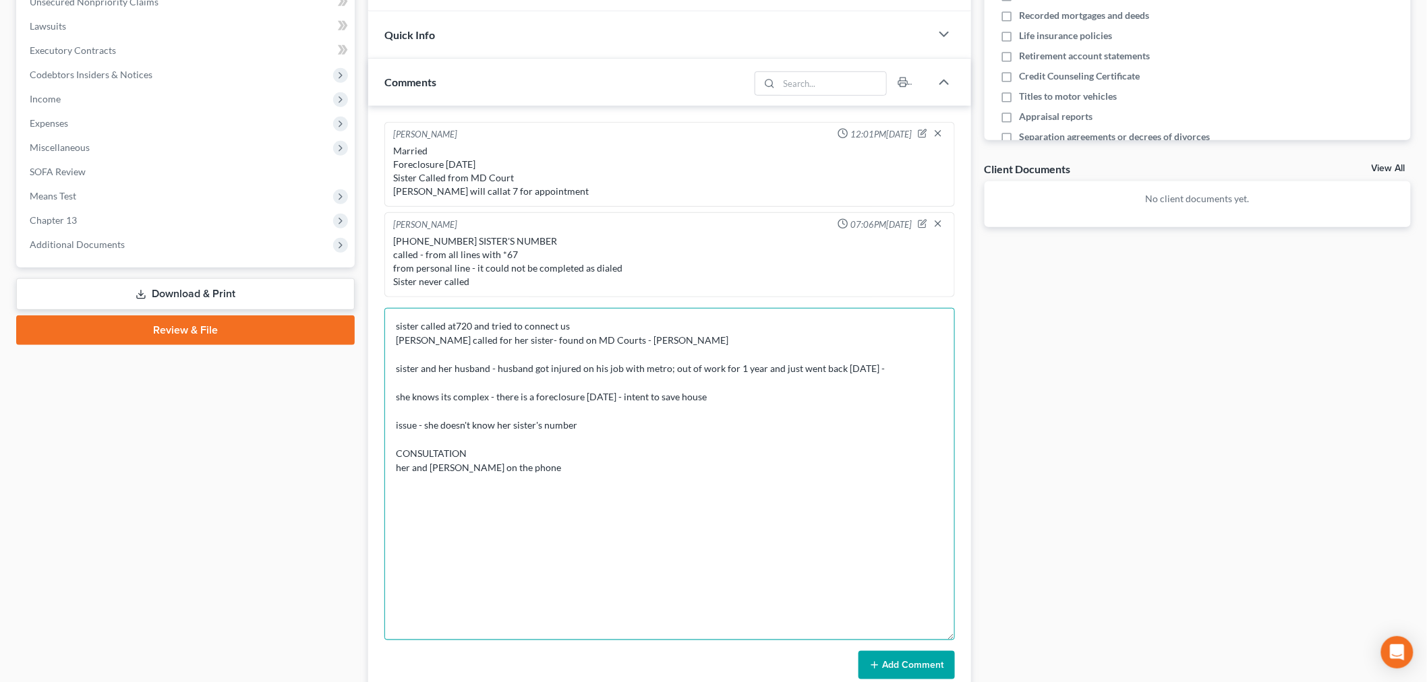
click at [461, 463] on textarea "sister called at720 and tried to connect us [PERSON_NAME] called for her sister…" at bounding box center [669, 474] width 570 height 332
click at [467, 463] on textarea "sister called at720 and tried to connect us [PERSON_NAME] called for her sister…" at bounding box center [669, 474] width 570 height 332
click at [467, 464] on textarea "sister called at720 and tried to connect us [PERSON_NAME] called for her sister…" at bounding box center [669, 474] width 570 height 332
click at [632, 470] on textarea "sister called at720 and tried to connect us [PERSON_NAME] called for her sister…" at bounding box center [669, 474] width 570 height 332
click at [621, 525] on textarea "sister called at720 and tried to connect us [PERSON_NAME] called for her sister…" at bounding box center [669, 474] width 570 height 332
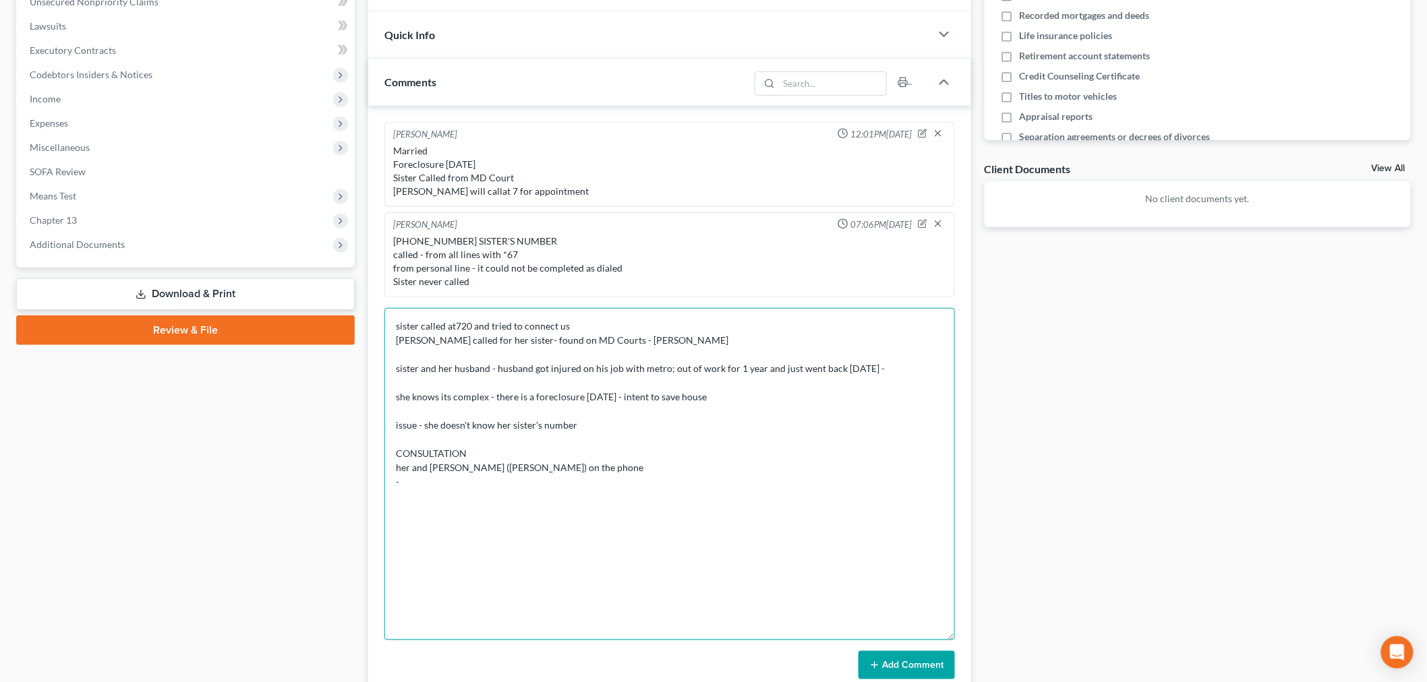
click at [614, 487] on textarea "sister called at720 and tried to connect us [PERSON_NAME] called for her sister…" at bounding box center [669, 474] width 570 height 332
click at [501, 498] on textarea "sister called at720 and tried to connect us [PERSON_NAME] called for her sister…" at bounding box center [669, 474] width 570 height 332
click at [577, 492] on textarea "sister called at720 and tried to connect us [PERSON_NAME] called for her sister…" at bounding box center [669, 474] width 570 height 332
click at [642, 506] on textarea "sister called at720 and tried to connect us [PERSON_NAME] called for her sister…" at bounding box center [669, 474] width 570 height 332
click at [550, 541] on textarea "sister called at720 and tried to connect us [PERSON_NAME] called for her sister…" at bounding box center [669, 474] width 570 height 332
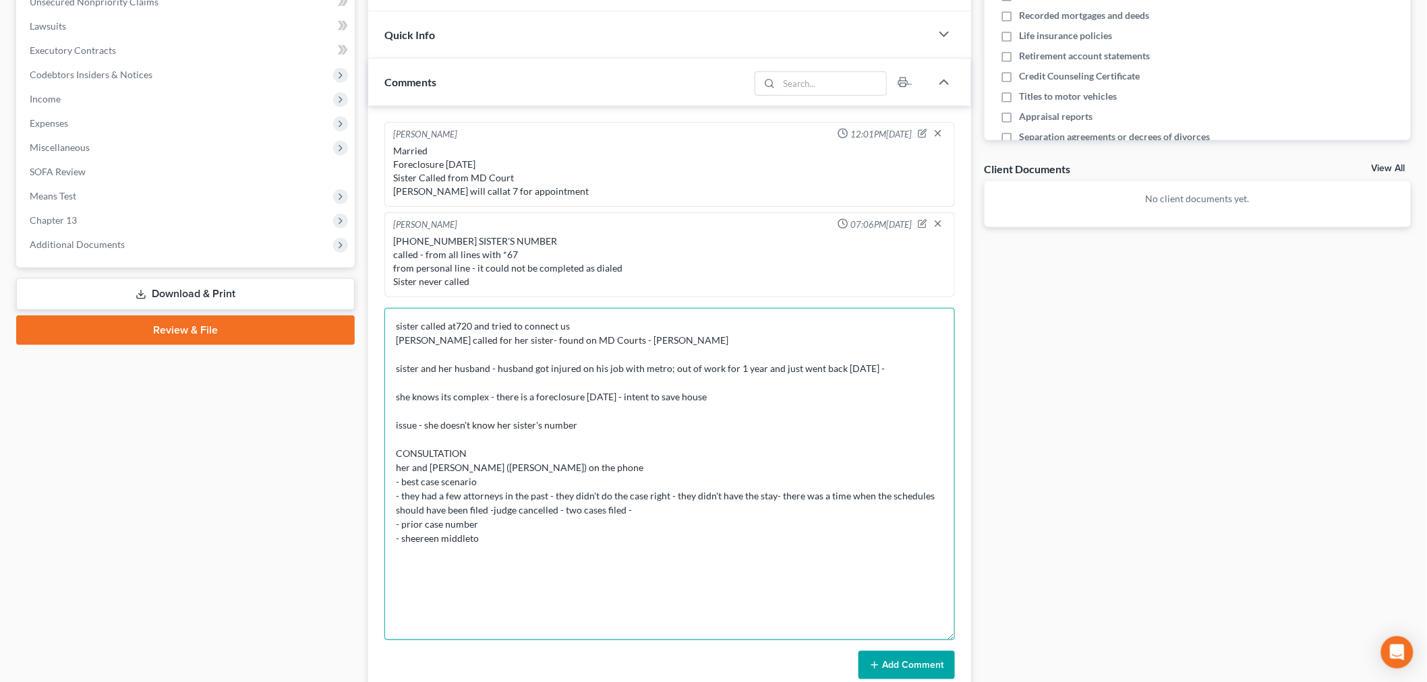
click at [544, 528] on textarea "sister called at720 and tried to connect us [PERSON_NAME] called for her sister…" at bounding box center [669, 474] width 570 height 332
click at [535, 547] on textarea "sister called at720 and tried to connect us [PERSON_NAME] called for her sister…" at bounding box center [669, 474] width 570 height 332
click at [627, 549] on textarea "sister called at720 and tried to connect us [PERSON_NAME] called for her sister…" at bounding box center [669, 474] width 570 height 332
click at [757, 555] on textarea "sister called at720 and tried to connect us [PERSON_NAME] called for her sister…" at bounding box center [669, 474] width 570 height 332
click at [744, 554] on textarea "sister called at720 and tried to connect us [PERSON_NAME] called for her sister…" at bounding box center [669, 474] width 570 height 332
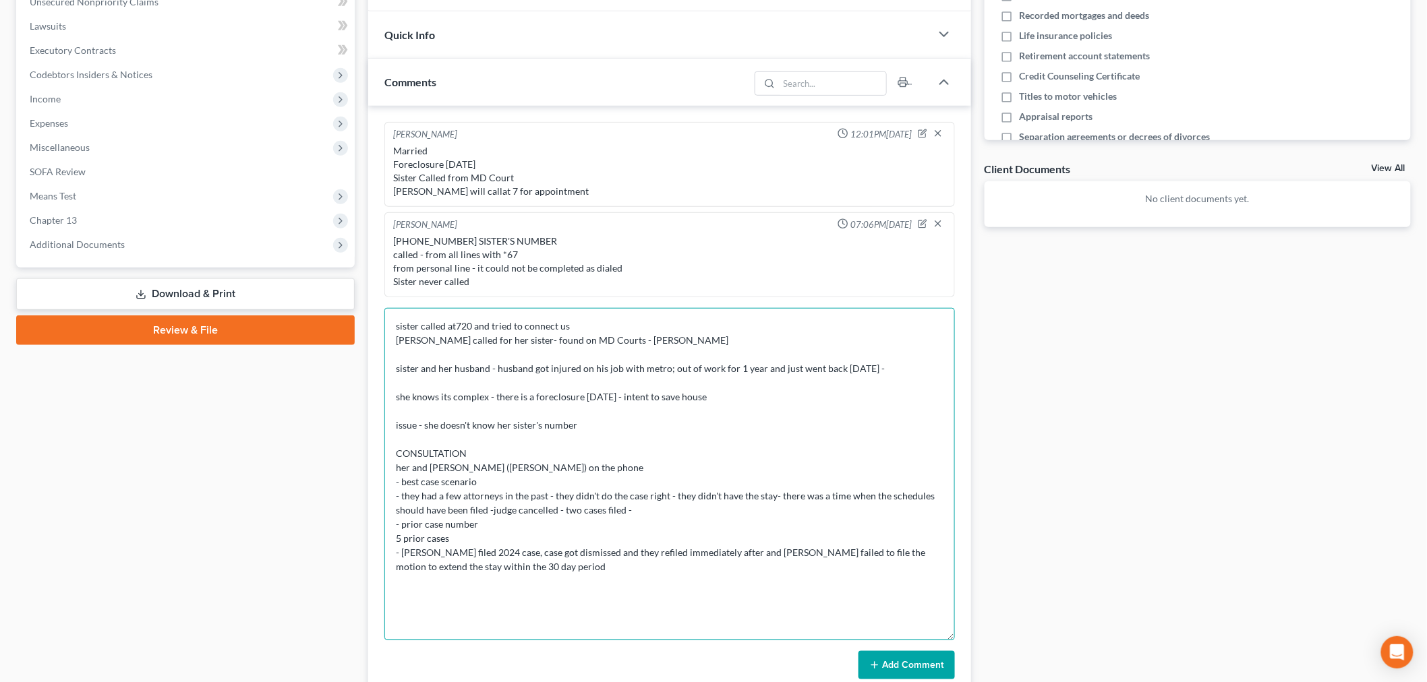
type textarea "sister called at720 and tried to connect us [PERSON_NAME] called for her sister…"
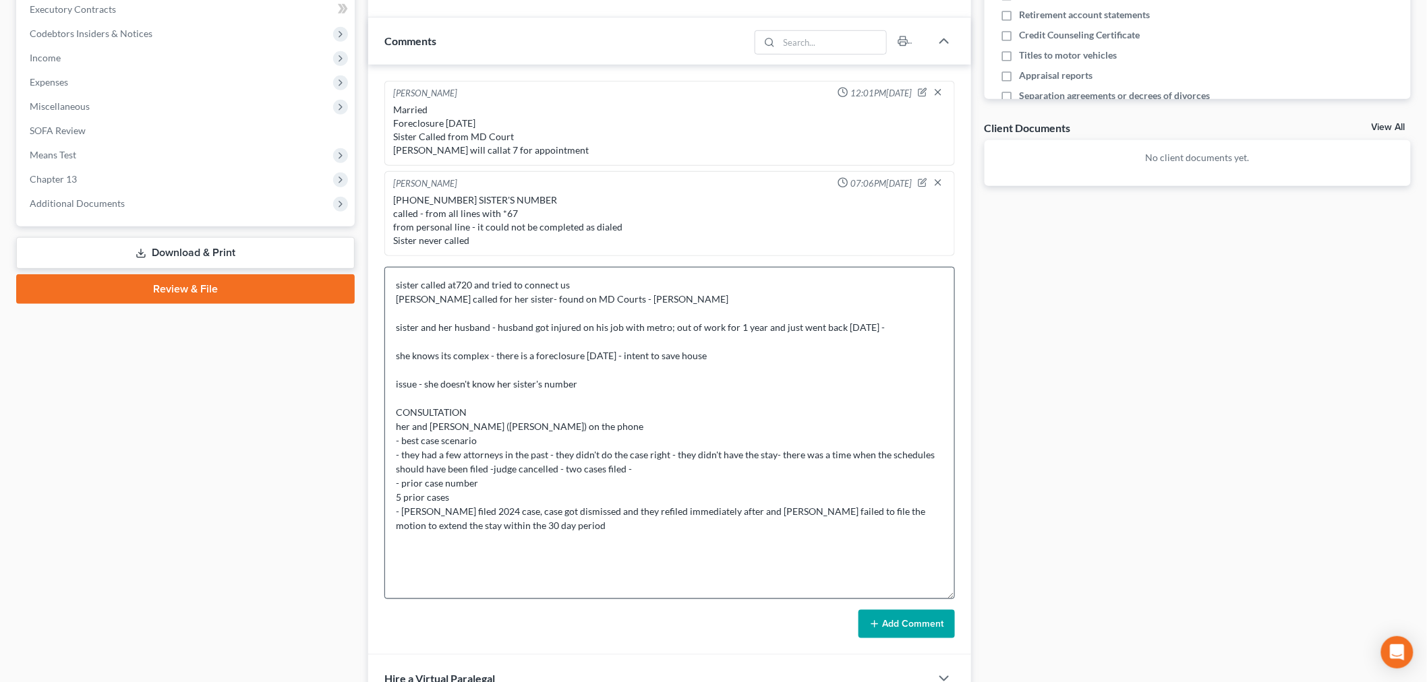
scroll to position [419, 0]
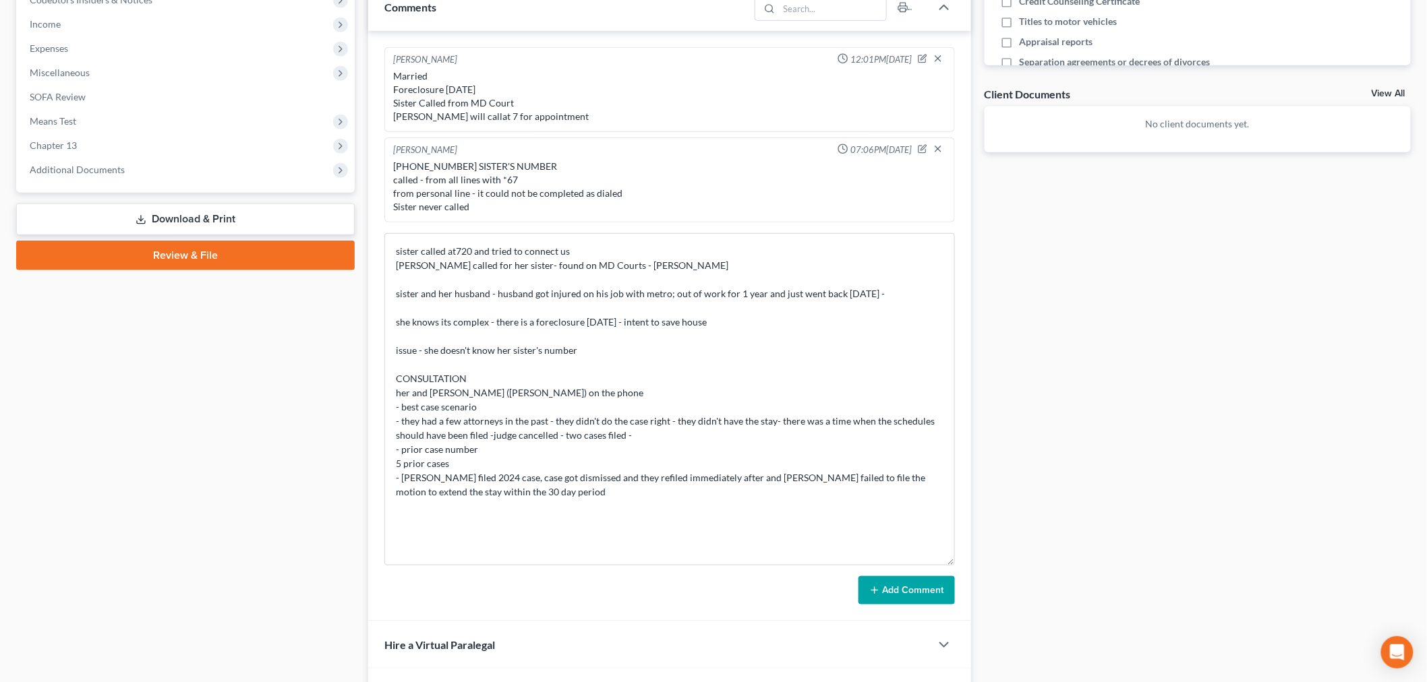
click at [924, 593] on button "Add Comment" at bounding box center [906, 590] width 96 height 28
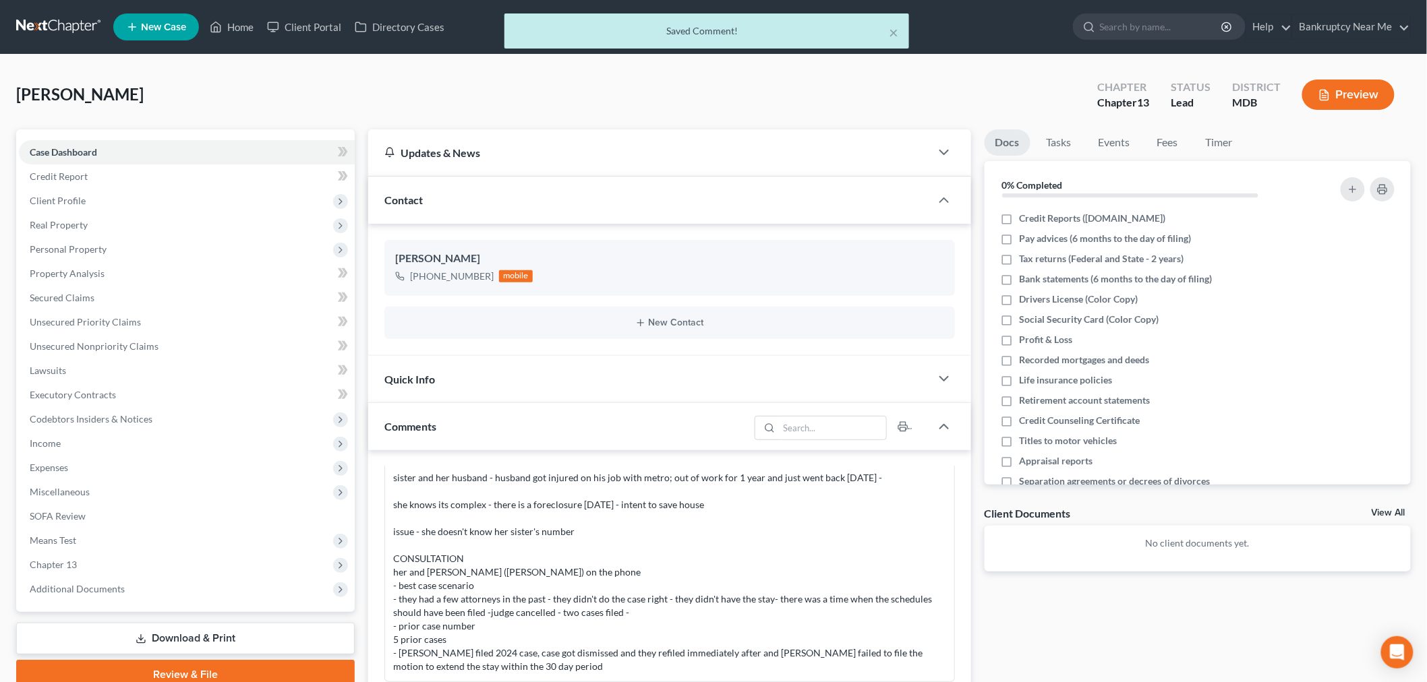
scroll to position [524, 0]
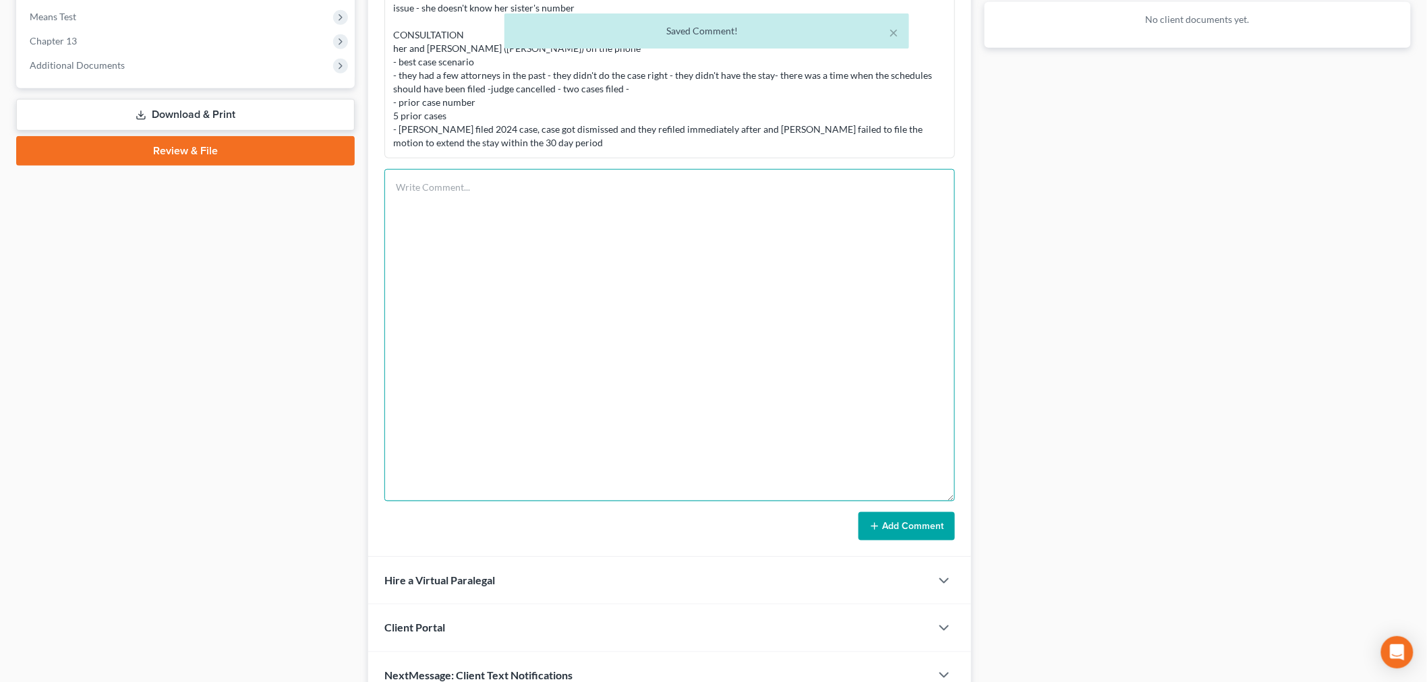
click at [498, 314] on textarea at bounding box center [669, 335] width 570 height 332
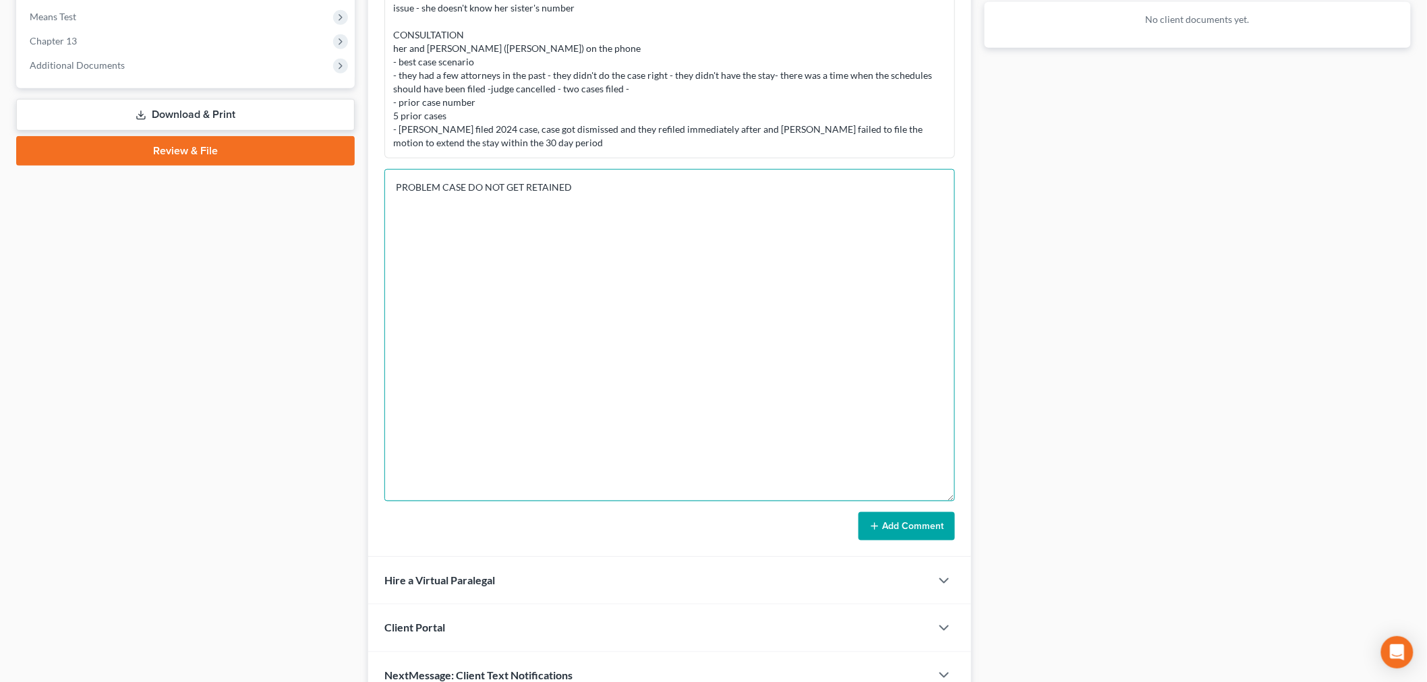
type textarea "PROBLEM CASE DO NOT GET RETAINED"
click at [918, 528] on button "Add Comment" at bounding box center [906, 526] width 96 height 28
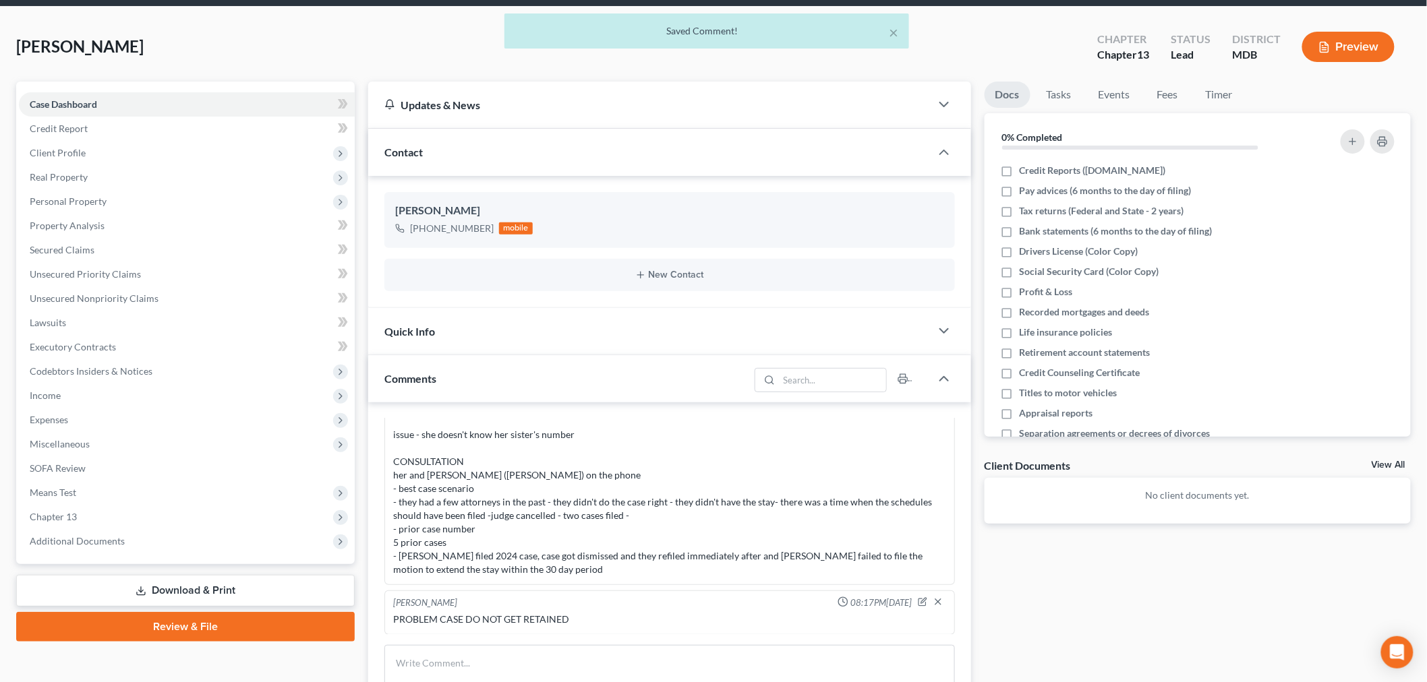
scroll to position [0, 0]
